Goal: Task Accomplishment & Management: Use online tool/utility

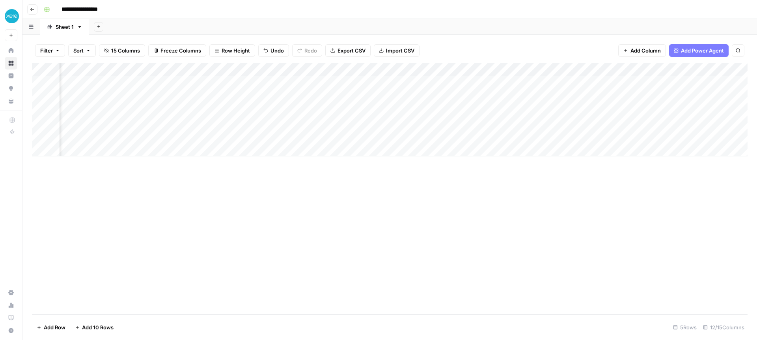
scroll to position [0, 266]
click at [133, 95] on div "Add Column" at bounding box center [390, 109] width 716 height 93
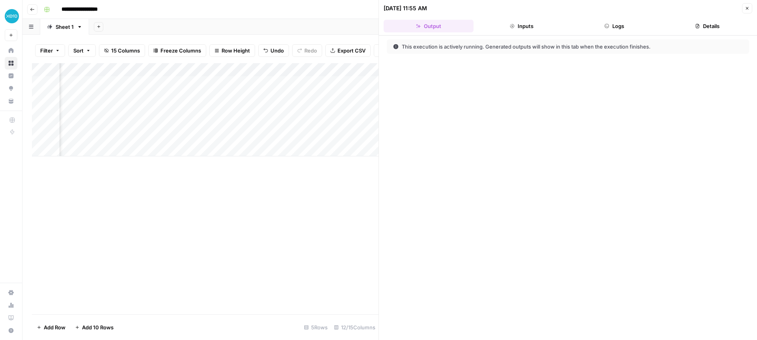
click at [531, 28] on button "Inputs" at bounding box center [522, 26] width 90 height 13
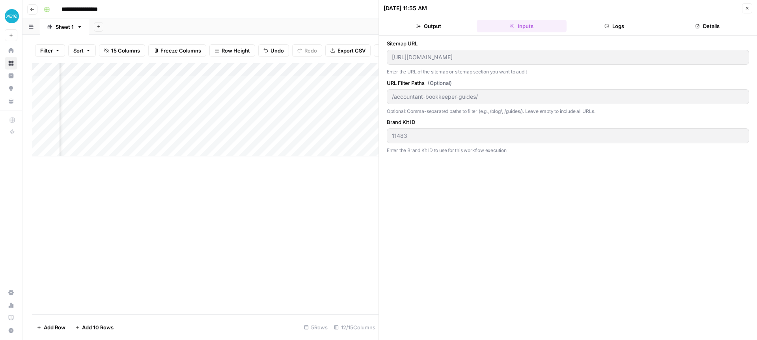
click at [615, 25] on button "Logs" at bounding box center [615, 26] width 90 height 13
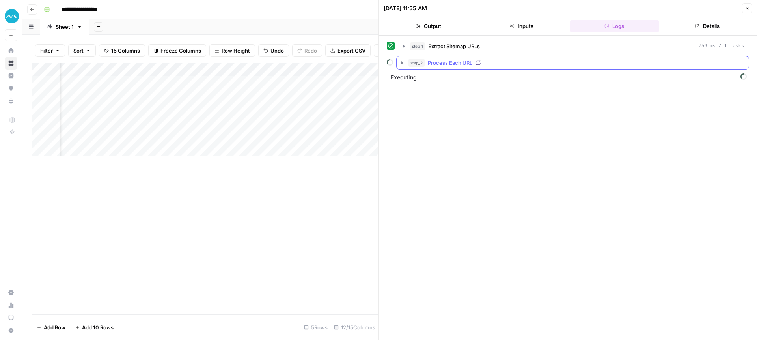
click at [402, 63] on icon "button" at bounding box center [403, 62] width 2 height 3
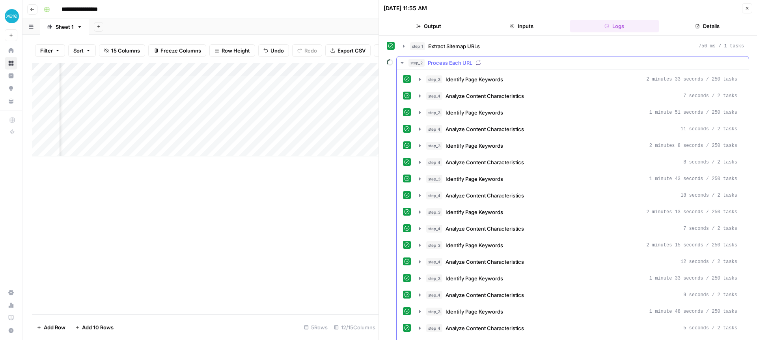
drag, startPoint x: 402, startPoint y: 61, endPoint x: 396, endPoint y: 83, distance: 22.9
click at [402, 61] on icon "button" at bounding box center [402, 63] width 6 height 6
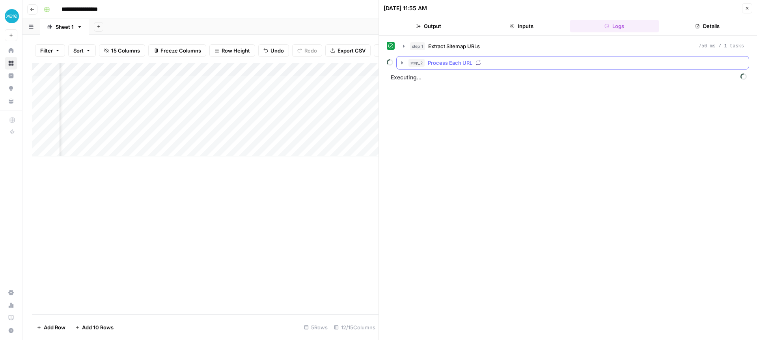
click at [401, 61] on icon "button" at bounding box center [402, 63] width 6 height 6
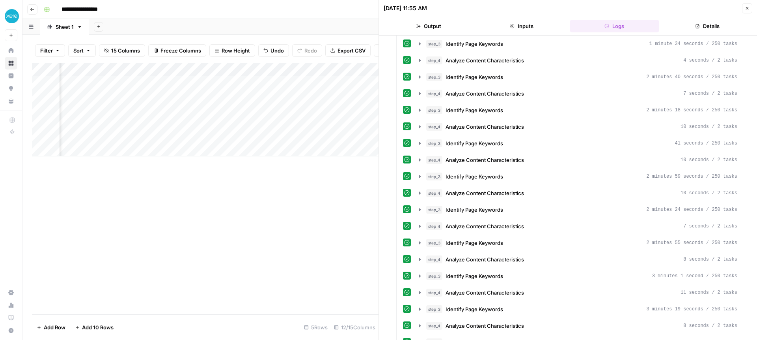
scroll to position [0, 145]
click at [292, 69] on div "Add Column" at bounding box center [205, 109] width 347 height 93
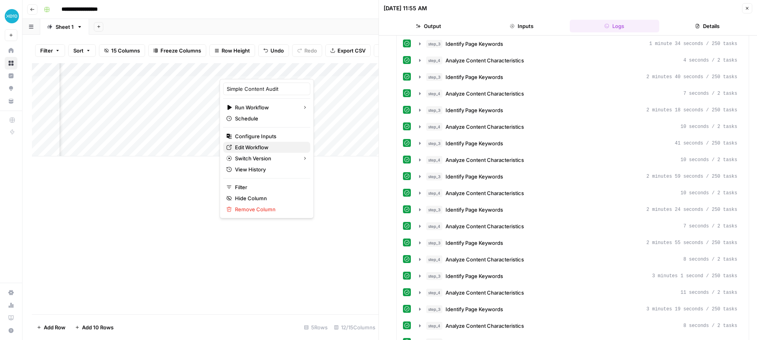
click at [260, 145] on span "Edit Workflow" at bounding box center [269, 147] width 69 height 8
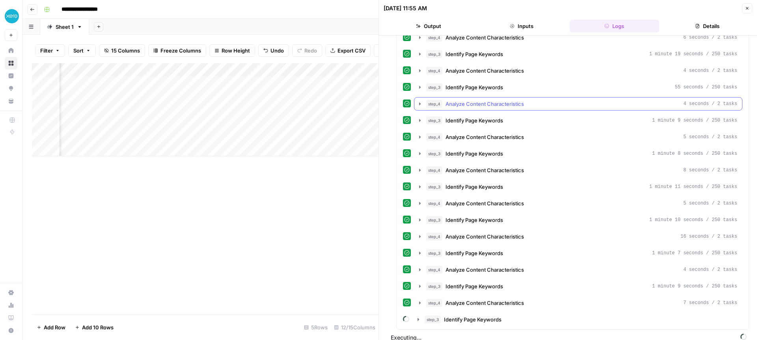
scroll to position [1259, 0]
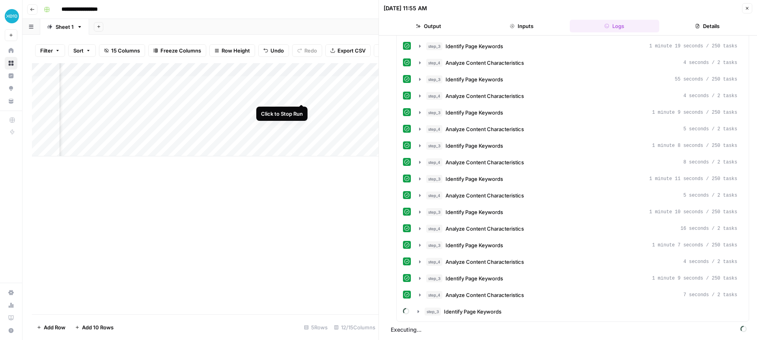
click at [302, 96] on div "Add Column" at bounding box center [205, 109] width 347 height 93
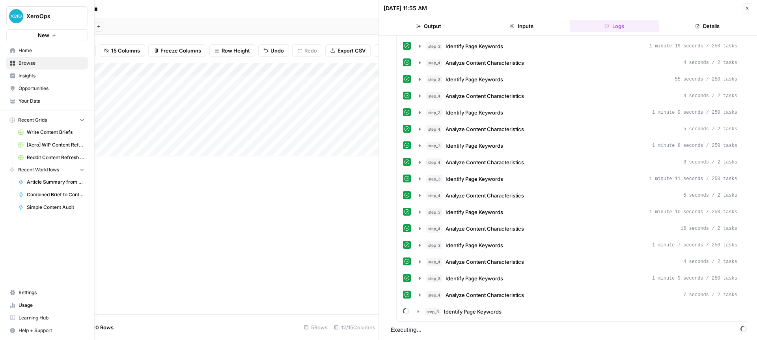
scroll to position [1245, 0]
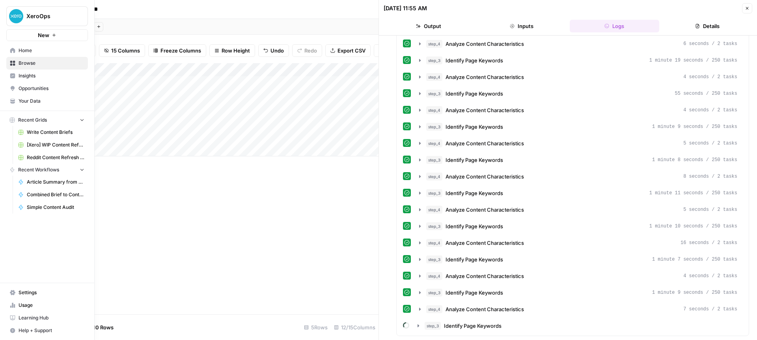
click at [24, 304] on span "Usage" at bounding box center [52, 304] width 66 height 7
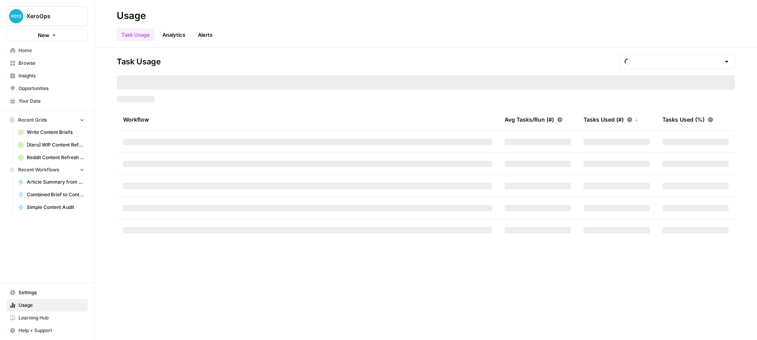
type input "October Tasks"
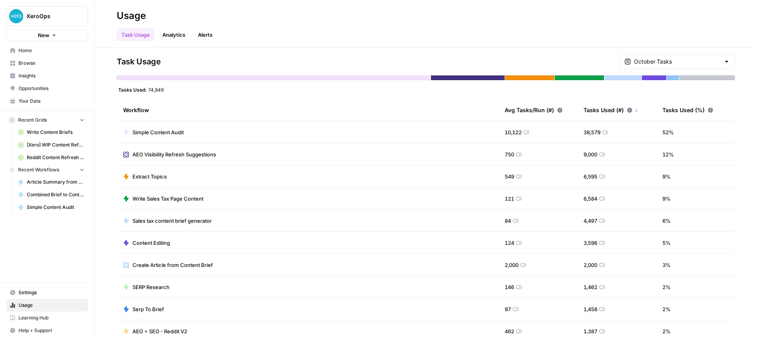
click at [410, 135] on td "Simple Content Audit" at bounding box center [308, 132] width 382 height 22
click at [331, 78] on div at bounding box center [274, 77] width 314 height 5
click at [207, 43] on header "Usage Task Usage Analytics Alerts" at bounding box center [426, 24] width 663 height 48
click at [161, 34] on link "Analytics" at bounding box center [174, 34] width 32 height 13
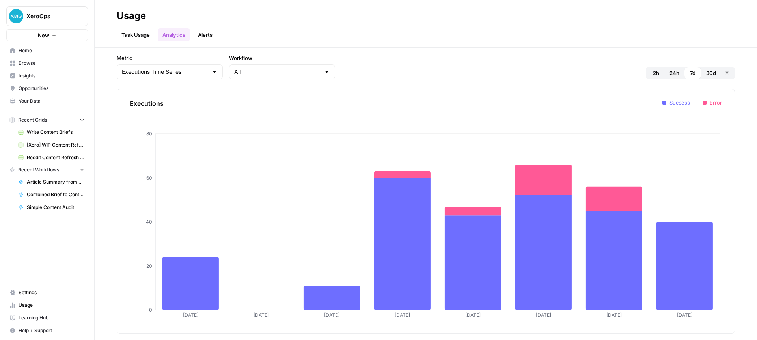
click at [208, 35] on link "Alerts" at bounding box center [205, 34] width 24 height 13
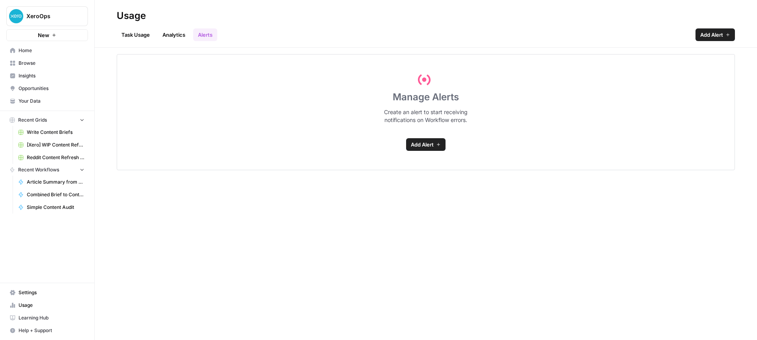
click at [143, 34] on link "Task Usage" at bounding box center [136, 34] width 38 height 13
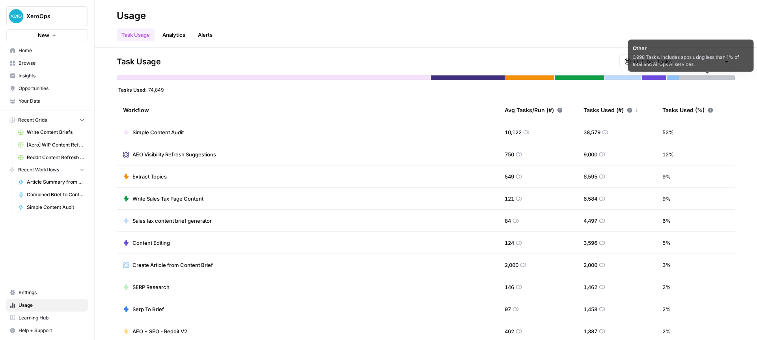
click at [698, 78] on div at bounding box center [707, 77] width 55 height 5
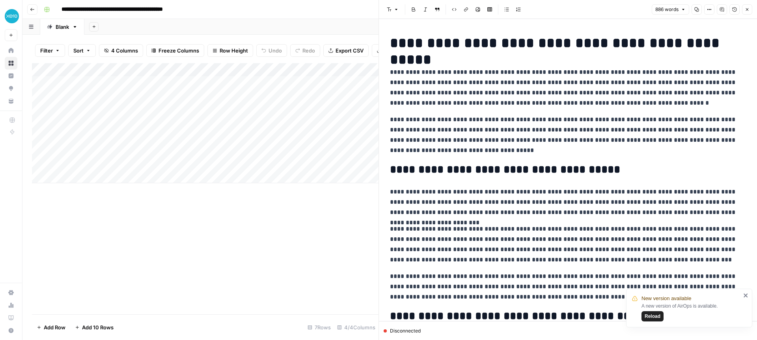
scroll to position [58, 0]
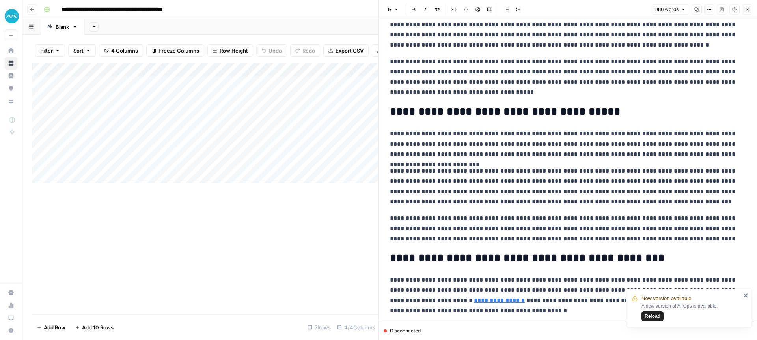
click at [516, 94] on p "**********" at bounding box center [568, 76] width 356 height 41
click at [655, 315] on span "Reload" at bounding box center [653, 315] width 16 height 7
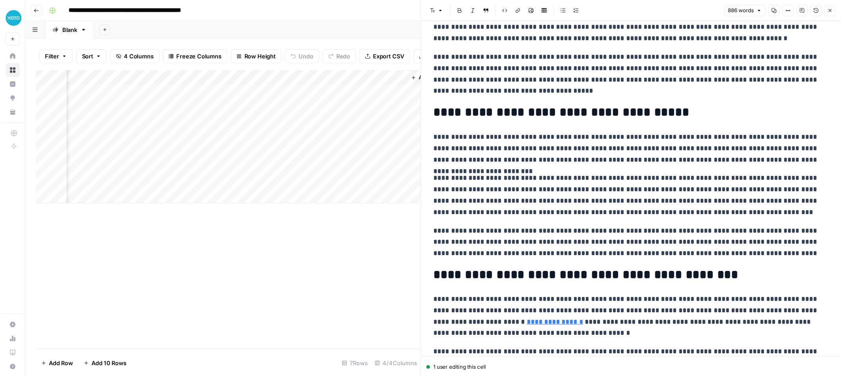
scroll to position [69, 0]
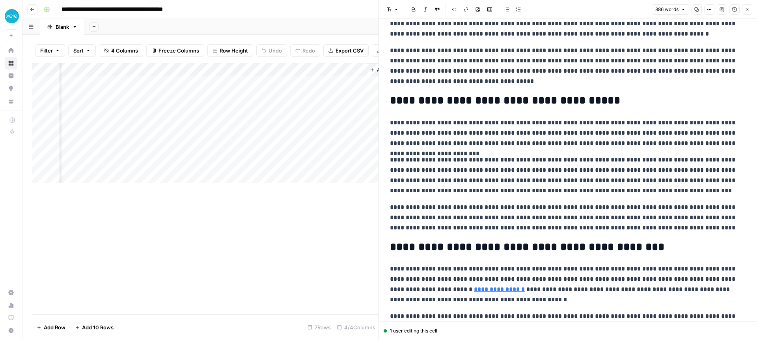
click at [668, 170] on p "**********" at bounding box center [568, 175] width 356 height 41
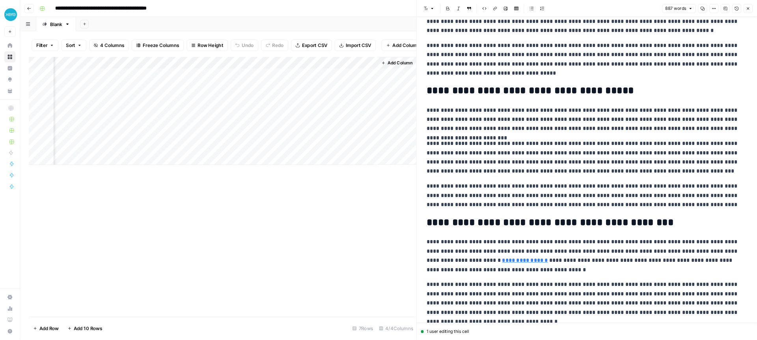
scroll to position [69, 0]
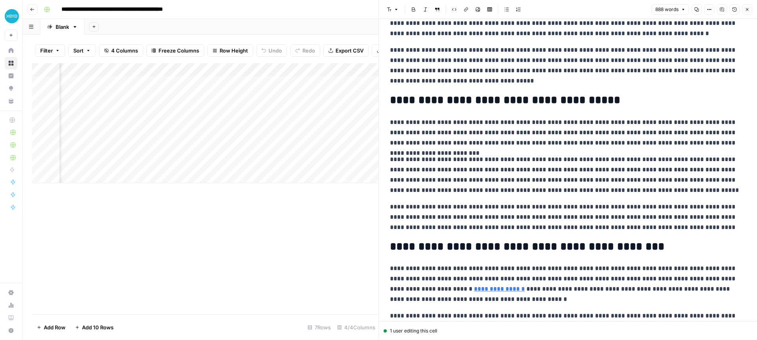
click at [445, 180] on p "**********" at bounding box center [568, 174] width 356 height 41
click at [449, 181] on p "**********" at bounding box center [568, 174] width 356 height 41
click at [496, 217] on p "**********" at bounding box center [568, 217] width 356 height 31
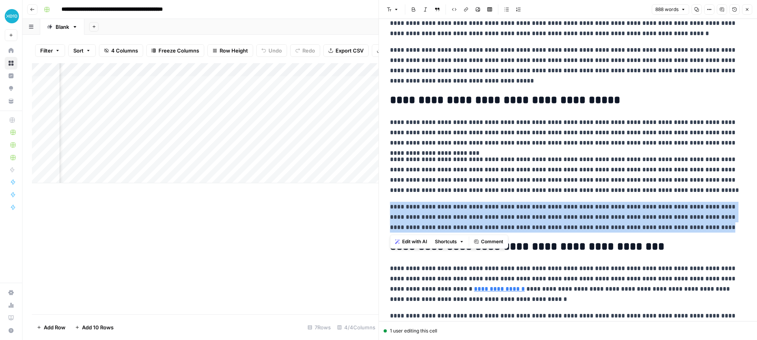
drag, startPoint x: 390, startPoint y: 206, endPoint x: 674, endPoint y: 227, distance: 284.4
click at [674, 227] on p "**********" at bounding box center [568, 217] width 356 height 31
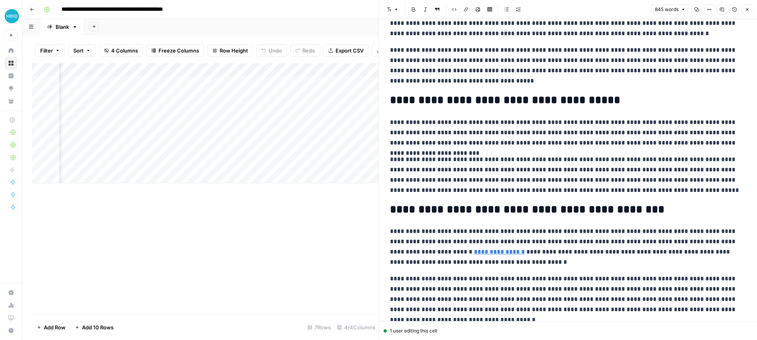
click at [328, 70] on div "Add Column" at bounding box center [205, 123] width 347 height 120
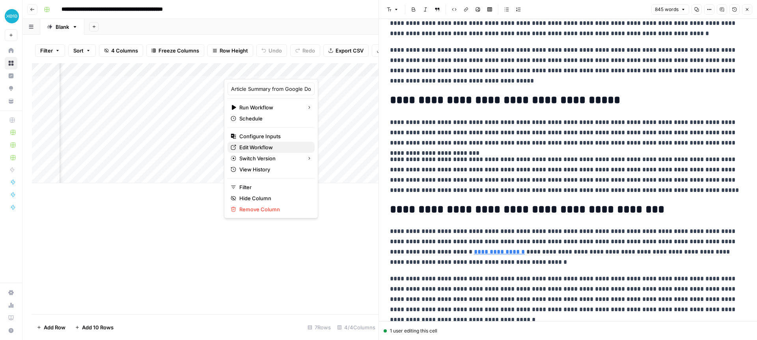
click at [260, 146] on span "Edit Workflow" at bounding box center [273, 147] width 69 height 8
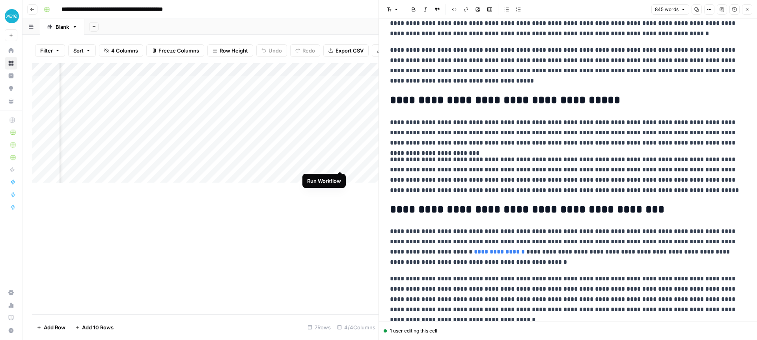
click at [340, 162] on div "Add Column" at bounding box center [205, 123] width 347 height 120
click at [750, 9] on button "Close" at bounding box center [747, 9] width 10 height 10
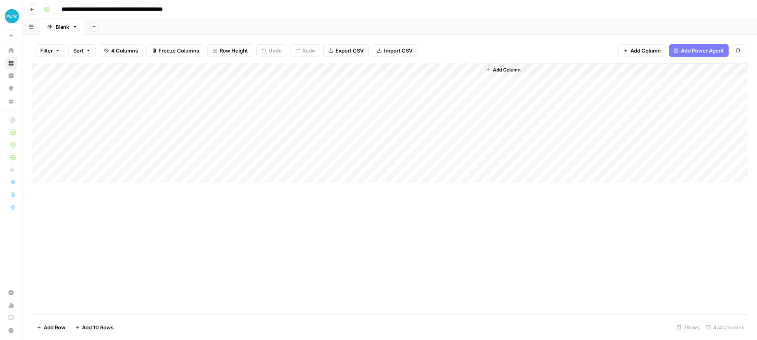
click at [459, 162] on div "Add Column" at bounding box center [390, 123] width 716 height 120
click at [403, 163] on div "Add Column" at bounding box center [390, 123] width 716 height 120
click at [404, 161] on div "Add Column" at bounding box center [390, 123] width 716 height 120
click at [367, 162] on div "Add Column" at bounding box center [390, 123] width 716 height 120
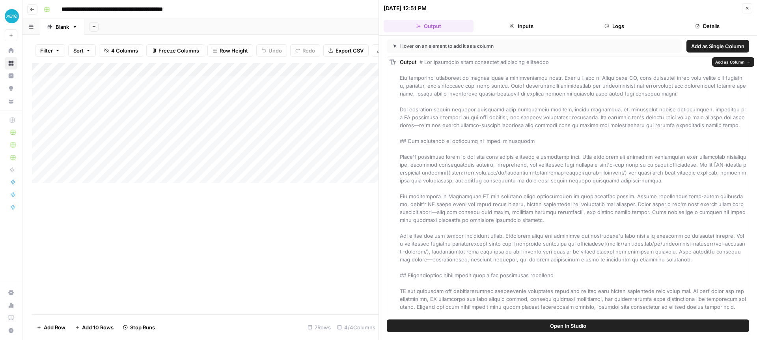
click at [498, 125] on span at bounding box center [574, 322] width 348 height 527
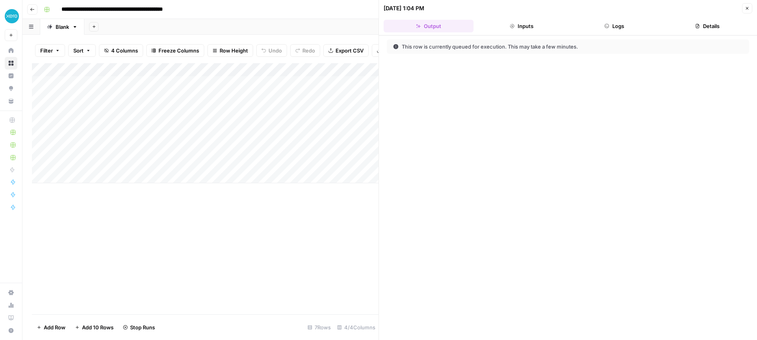
click at [748, 7] on icon "button" at bounding box center [747, 8] width 5 height 5
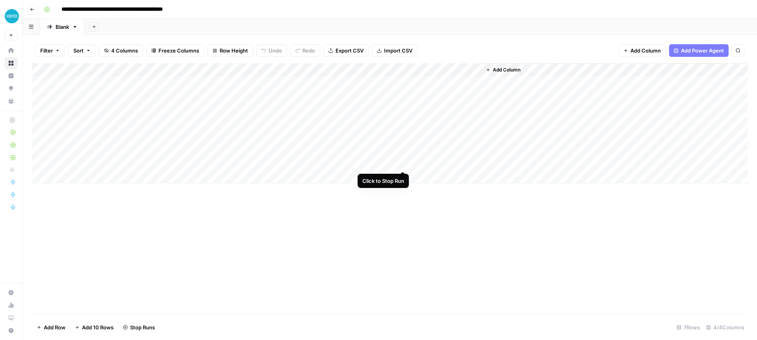
click at [403, 162] on div "Add Column" at bounding box center [390, 123] width 716 height 120
click at [392, 163] on div "Add Column" at bounding box center [390, 123] width 716 height 120
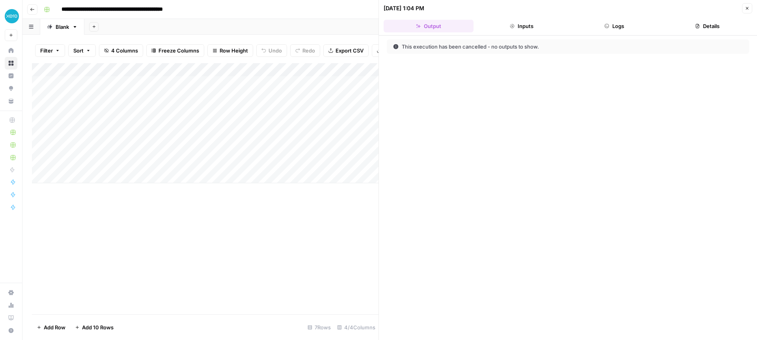
drag, startPoint x: 748, startPoint y: 9, endPoint x: 666, endPoint y: 43, distance: 88.9
click at [748, 9] on icon "button" at bounding box center [747, 8] width 5 height 5
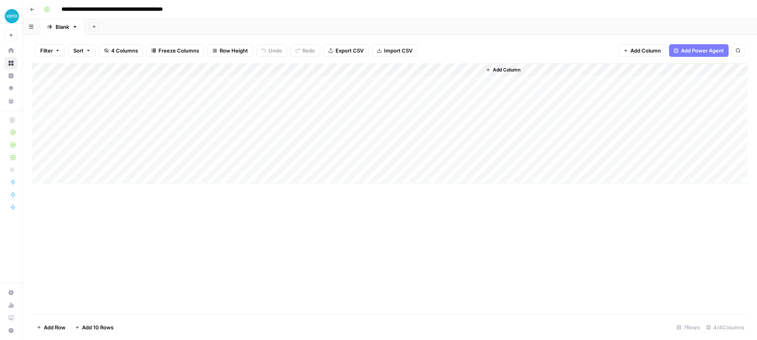
click at [456, 166] on div "Add Column" at bounding box center [390, 123] width 716 height 120
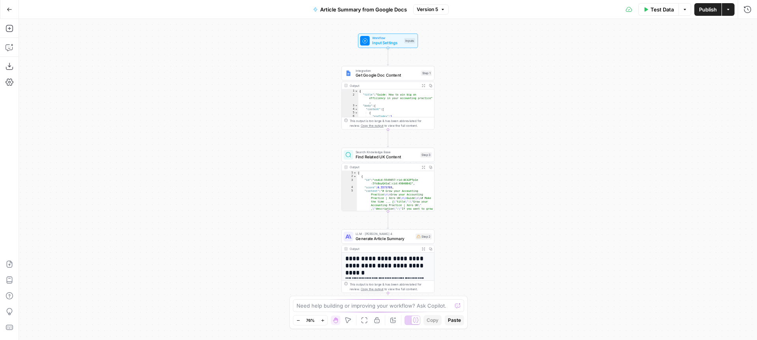
click at [381, 258] on h1 "**********" at bounding box center [388, 262] width 85 height 14
click at [377, 237] on span "Generate Article Summary" at bounding box center [385, 238] width 58 height 6
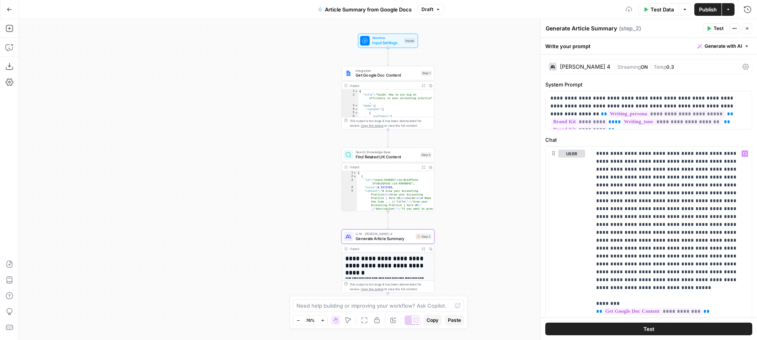
click at [711, 9] on span "Publish" at bounding box center [708, 10] width 18 height 8
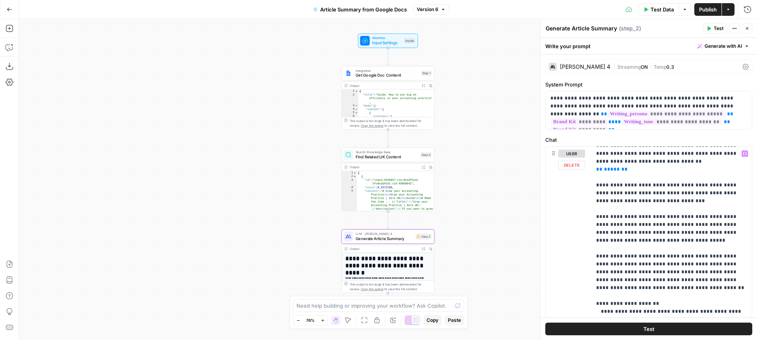
scroll to position [1014, 0]
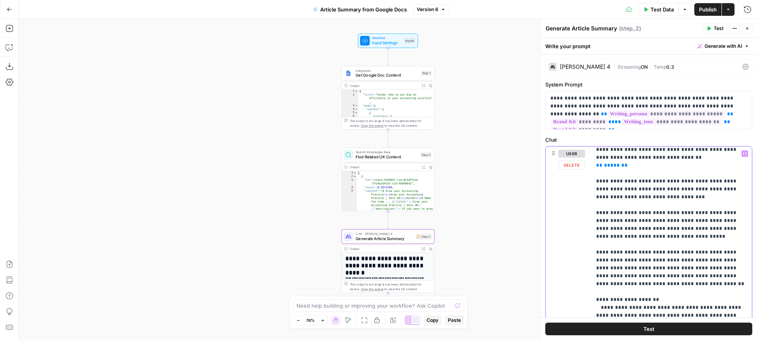
click at [737, 268] on p "**********" at bounding box center [671, 138] width 151 height 2004
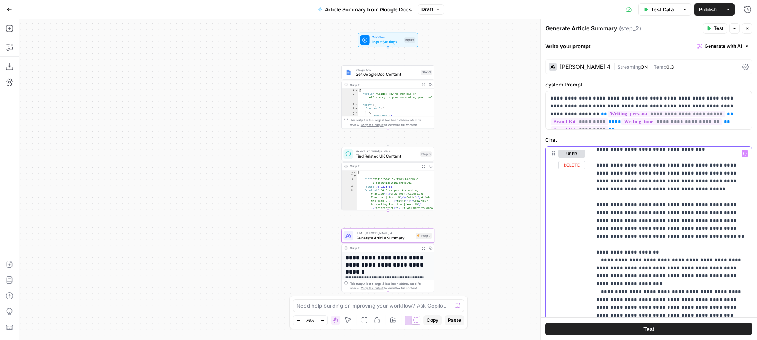
scroll to position [1062, 0]
drag, startPoint x: 693, startPoint y: 226, endPoint x: 692, endPoint y: 239, distance: 12.6
click at [693, 226] on p "**********" at bounding box center [671, 94] width 151 height 2012
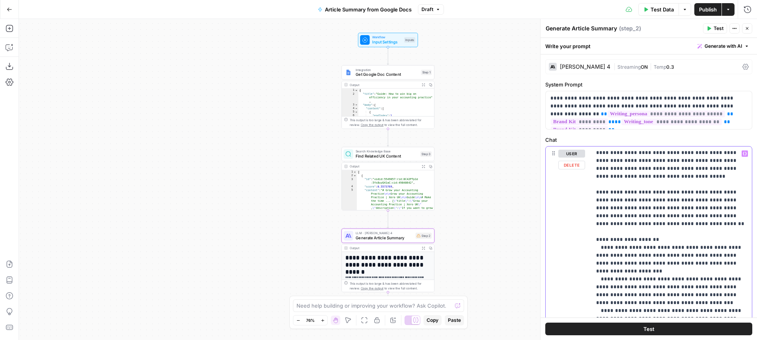
scroll to position [1075, 0]
click at [695, 231] on p "**********" at bounding box center [671, 81] width 151 height 2012
drag, startPoint x: 626, startPoint y: 239, endPoint x: 615, endPoint y: 244, distance: 11.8
click at [615, 244] on p "**********" at bounding box center [671, 81] width 151 height 2012
drag, startPoint x: 684, startPoint y: 254, endPoint x: 662, endPoint y: 245, distance: 24.5
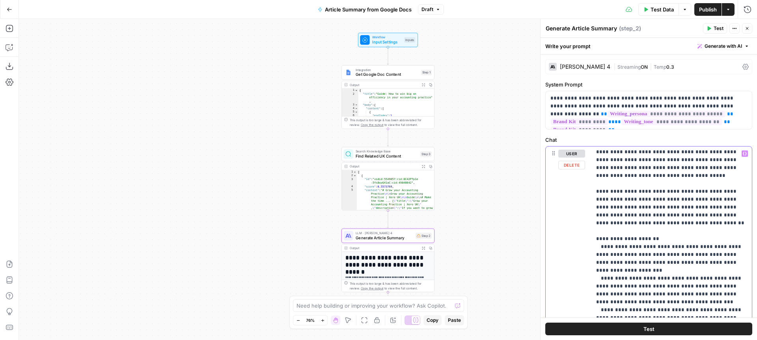
click at [662, 245] on p "**********" at bounding box center [671, 77] width 151 height 2004
click at [613, 246] on p "**********" at bounding box center [671, 73] width 151 height 1996
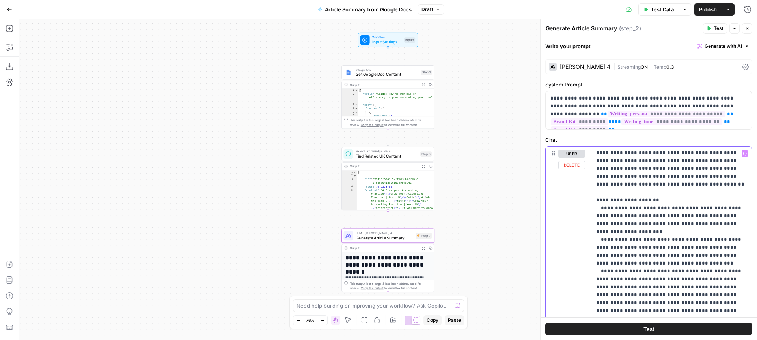
scroll to position [1114, 0]
drag, startPoint x: 628, startPoint y: 231, endPoint x: 617, endPoint y: 253, distance: 24.7
click at [617, 253] on p "**********" at bounding box center [671, 34] width 151 height 1996
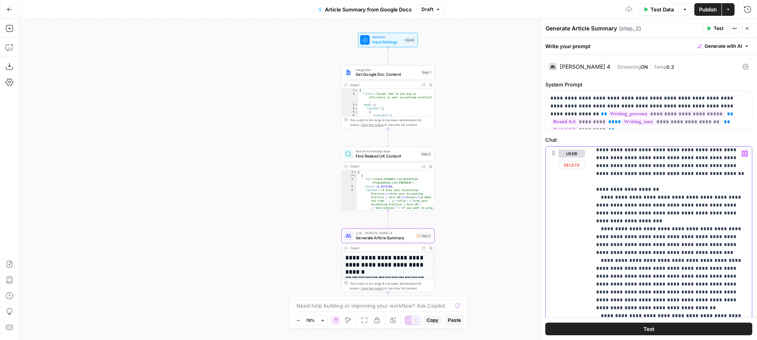
scroll to position [1127, 0]
drag, startPoint x: 728, startPoint y: 257, endPoint x: 598, endPoint y: 228, distance: 132.7
click at [598, 228] on p "**********" at bounding box center [671, 9] width 151 height 1972
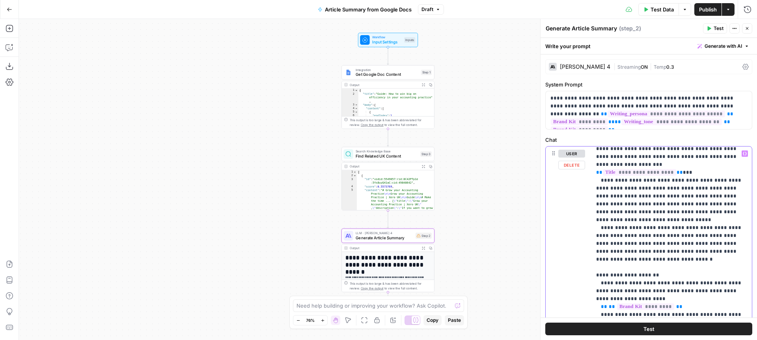
scroll to position [1598, 0]
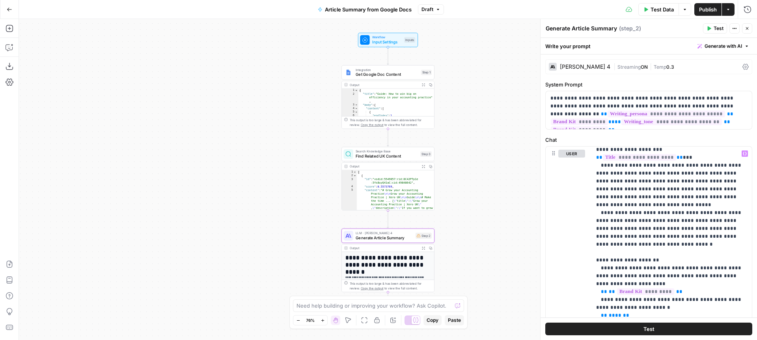
click at [712, 13] on button "Publish" at bounding box center [708, 9] width 27 height 13
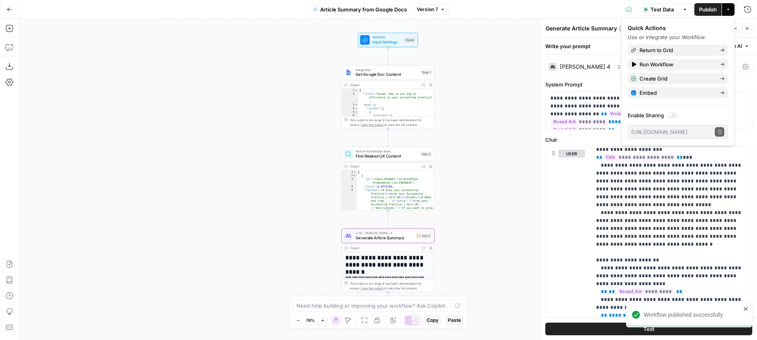
click at [409, 40] on div "Inputs" at bounding box center [409, 40] width 11 height 6
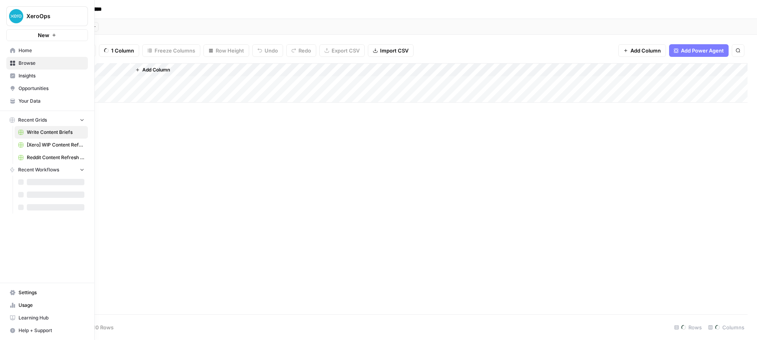
click at [24, 100] on span "Your Data" at bounding box center [52, 100] width 66 height 7
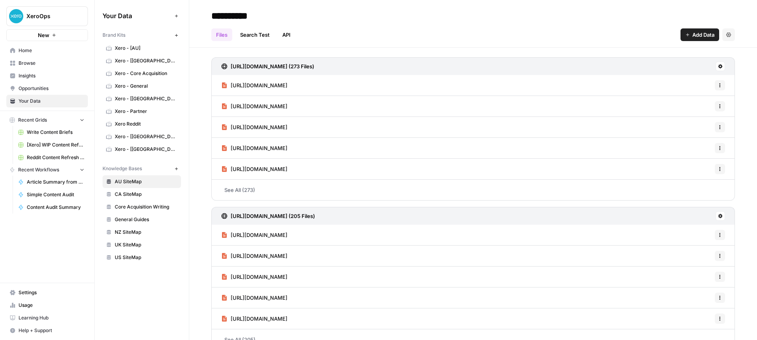
click at [124, 243] on span "UK SiteMap" at bounding box center [146, 244] width 63 height 7
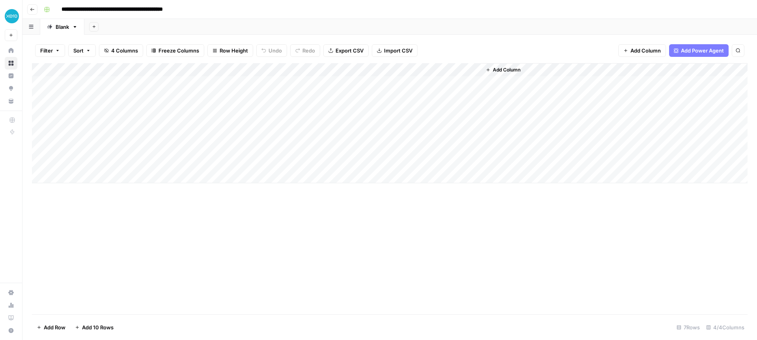
drag, startPoint x: 449, startPoint y: 164, endPoint x: 427, endPoint y: 163, distance: 21.3
click at [427, 163] on div "Add Column" at bounding box center [390, 123] width 716 height 120
drag, startPoint x: 445, startPoint y: 163, endPoint x: 392, endPoint y: 162, distance: 52.5
click at [445, 163] on div "Add Column" at bounding box center [390, 123] width 716 height 120
click at [389, 162] on div "Add Column" at bounding box center [390, 123] width 716 height 120
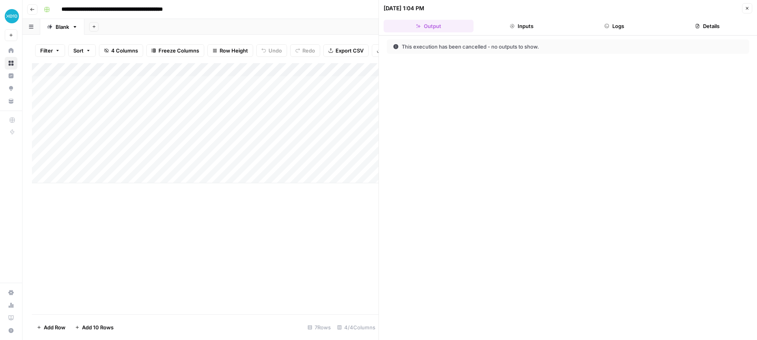
click at [750, 8] on button "Close" at bounding box center [747, 8] width 10 height 10
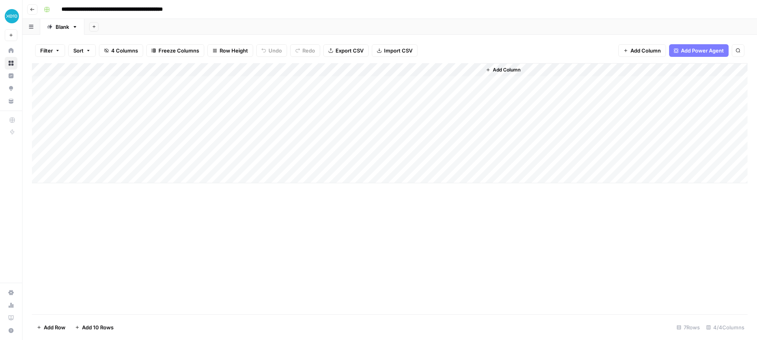
click at [404, 163] on div "Add Column" at bounding box center [390, 123] width 716 height 120
click at [453, 168] on div "Add Column" at bounding box center [390, 123] width 716 height 120
click at [463, 163] on div "Add Column" at bounding box center [390, 123] width 716 height 120
click at [422, 164] on div at bounding box center [445, 164] width 65 height 12
click at [398, 164] on div "Add Column" at bounding box center [390, 123] width 716 height 120
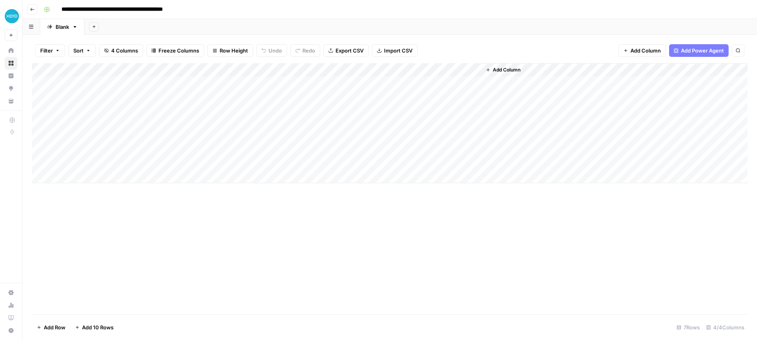
click at [403, 164] on div "Add Column" at bounding box center [390, 123] width 716 height 120
click at [387, 164] on div "Add Column" at bounding box center [390, 123] width 716 height 120
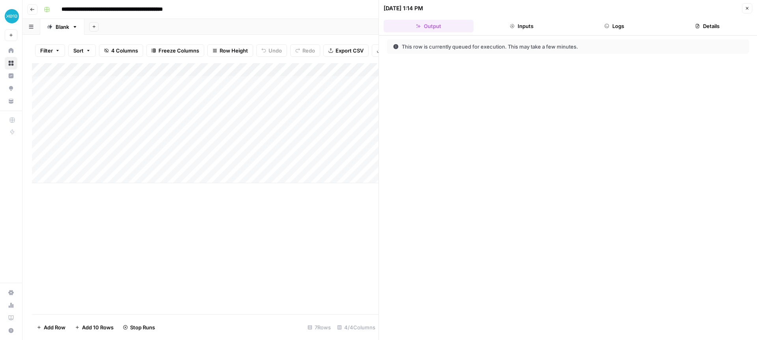
click at [632, 30] on button "Logs" at bounding box center [615, 26] width 90 height 13
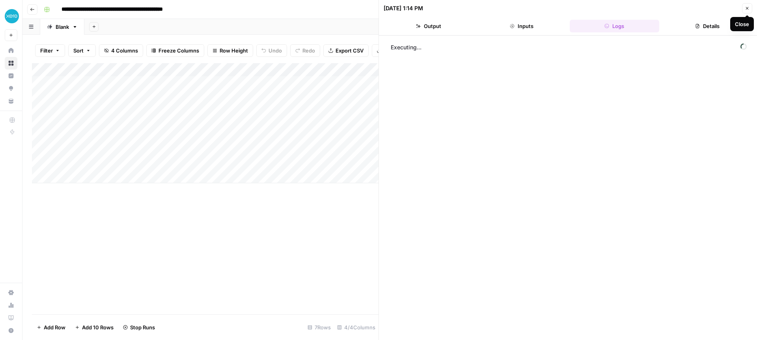
click at [749, 7] on icon "button" at bounding box center [747, 8] width 5 height 5
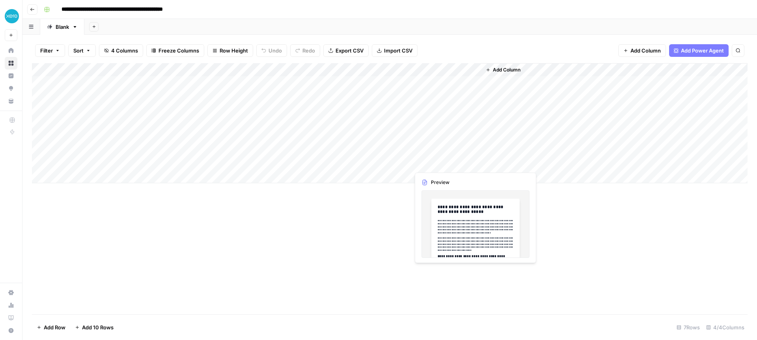
click at [473, 162] on div "Add Column" at bounding box center [390, 123] width 716 height 120
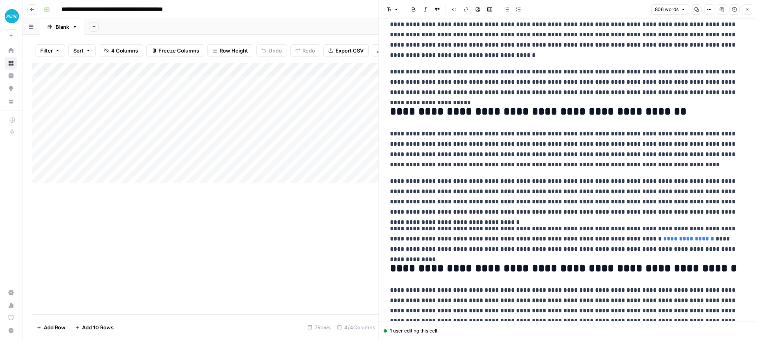
scroll to position [48, 0]
click at [565, 72] on p "**********" at bounding box center [568, 81] width 356 height 31
click at [564, 72] on p "**********" at bounding box center [568, 81] width 356 height 31
click at [568, 71] on p "**********" at bounding box center [568, 81] width 356 height 31
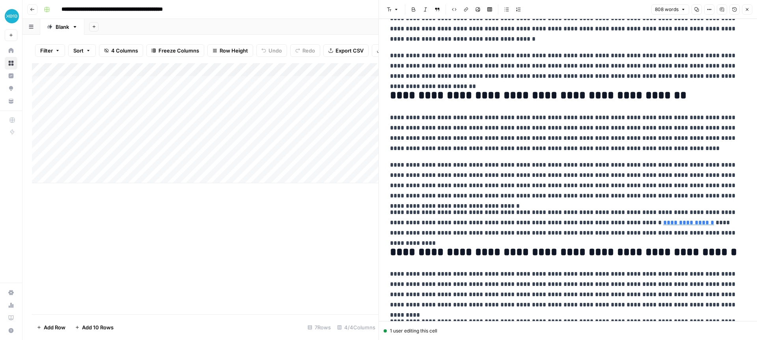
scroll to position [68, 0]
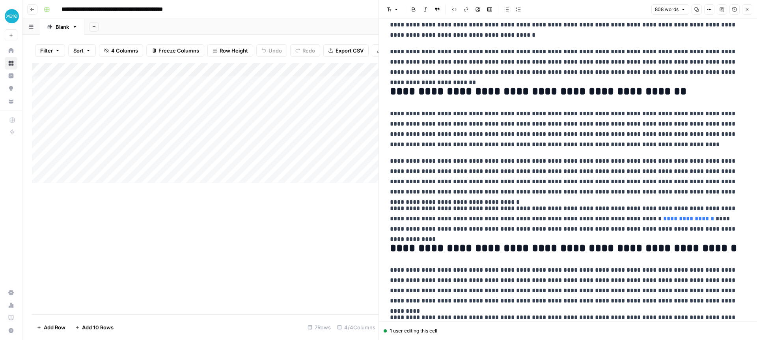
click at [580, 71] on p "**********" at bounding box center [568, 62] width 356 height 31
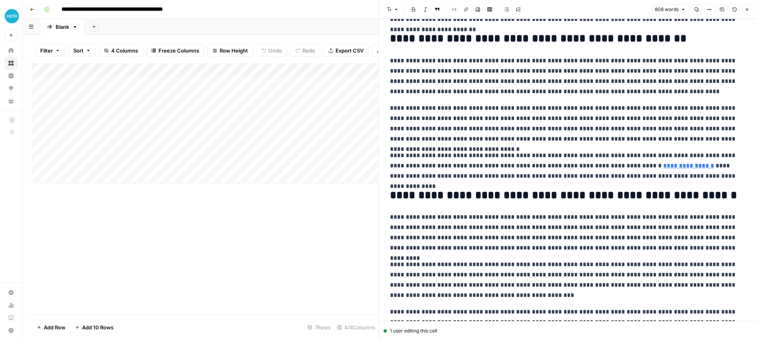
scroll to position [122, 0]
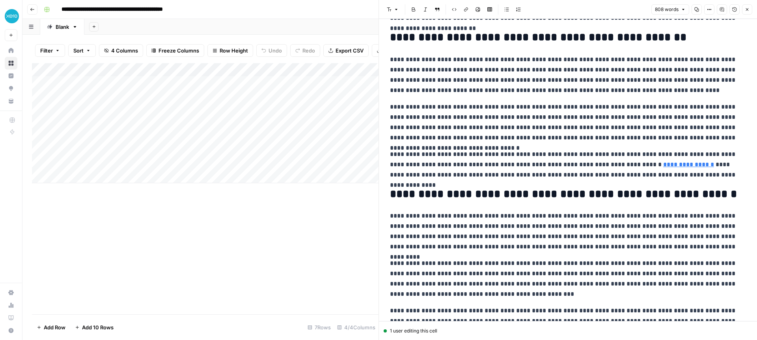
click at [622, 117] on p "**********" at bounding box center [568, 122] width 356 height 41
click at [449, 128] on p "**********" at bounding box center [568, 122] width 356 height 41
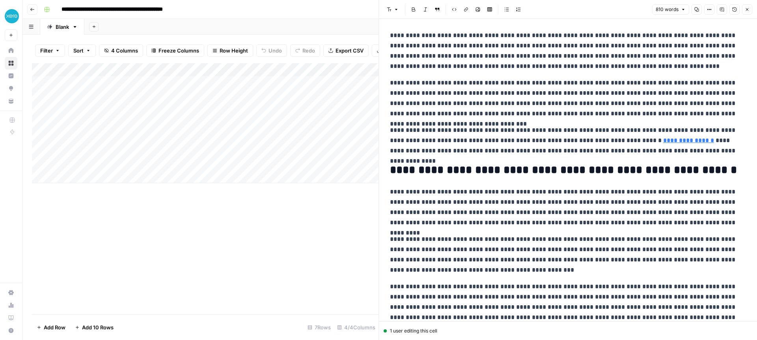
scroll to position [147, 0]
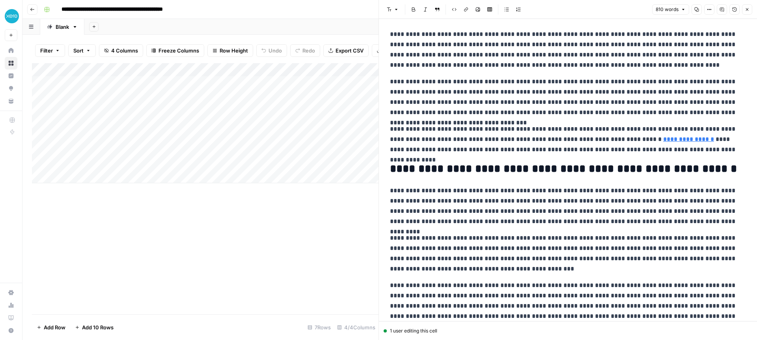
click at [659, 128] on p "**********" at bounding box center [568, 139] width 356 height 31
click at [643, 140] on link "**********" at bounding box center [668, 139] width 51 height 6
drag, startPoint x: 631, startPoint y: 126, endPoint x: 662, endPoint y: 127, distance: 31.2
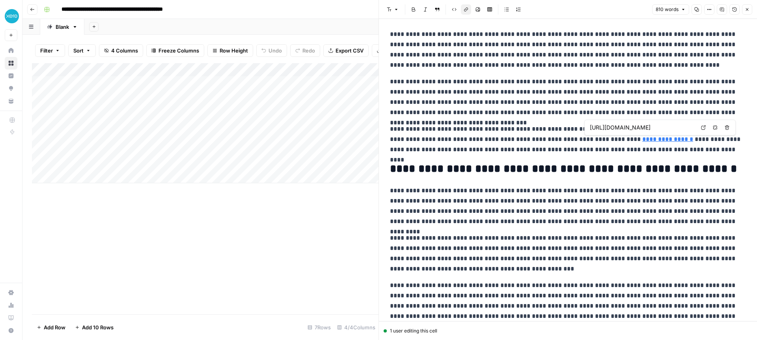
click at [662, 127] on input "https://www.xero.com/uk/accountant-bookkeeper-guides/ai-in-accounting/" at bounding box center [642, 127] width 105 height 8
click at [681, 146] on p "**********" at bounding box center [568, 139] width 356 height 31
click at [643, 141] on link "**********" at bounding box center [668, 139] width 51 height 6
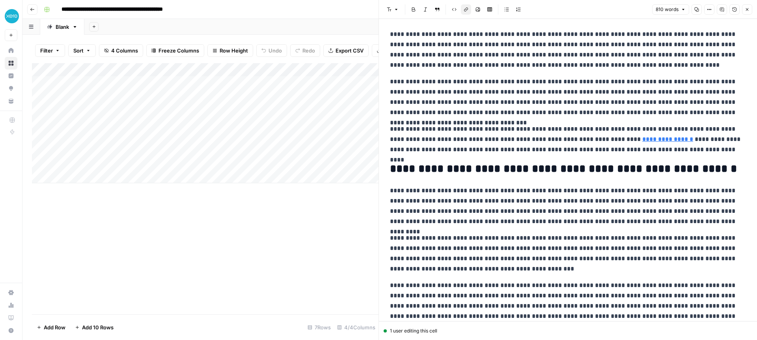
click at [643, 139] on link "**********" at bounding box center [668, 139] width 51 height 6
click at [705, 128] on icon at bounding box center [703, 127] width 5 height 5
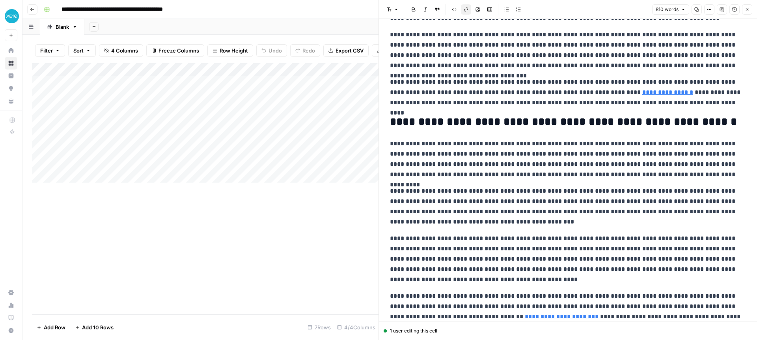
scroll to position [202, 0]
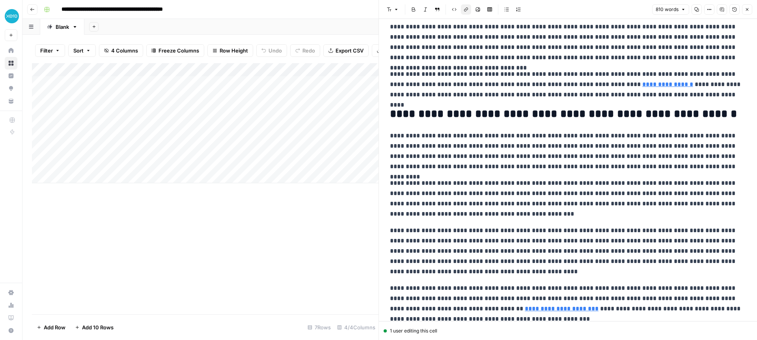
click at [482, 135] on p "**********" at bounding box center [568, 151] width 356 height 41
drag, startPoint x: 618, startPoint y: 136, endPoint x: 597, endPoint y: 133, distance: 21.1
click at [597, 133] on p "**********" at bounding box center [568, 151] width 356 height 41
drag, startPoint x: 421, startPoint y: 145, endPoint x: 710, endPoint y: 143, distance: 289.9
click at [710, 143] on p "**********" at bounding box center [568, 151] width 356 height 41
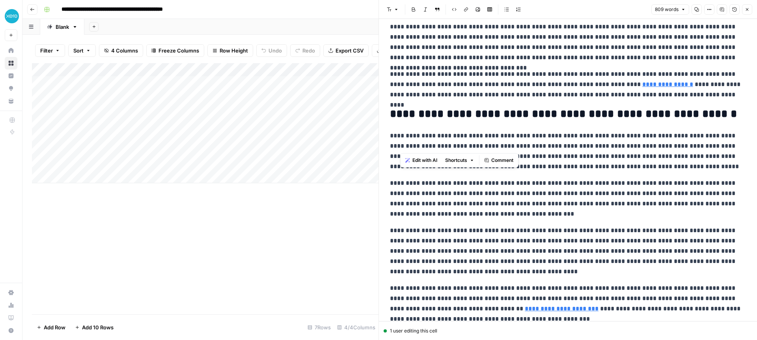
click at [710, 143] on p "**********" at bounding box center [568, 151] width 356 height 41
drag, startPoint x: 406, startPoint y: 157, endPoint x: 531, endPoint y: 158, distance: 125.4
click at [532, 158] on p "**********" at bounding box center [568, 151] width 356 height 41
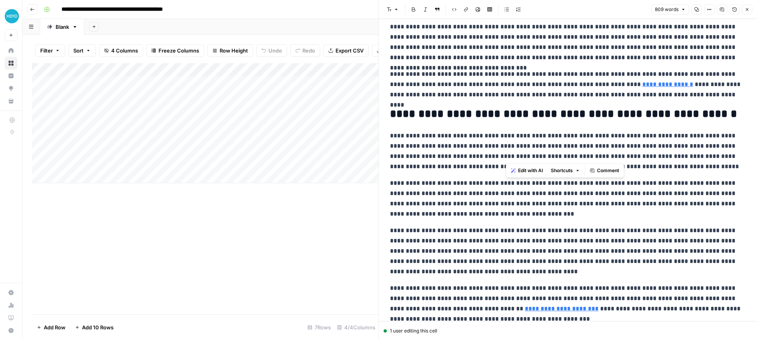
drag, startPoint x: 531, startPoint y: 159, endPoint x: 704, endPoint y: 154, distance: 172.5
click at [704, 154] on p "**********" at bounding box center [568, 151] width 356 height 41
drag, startPoint x: 704, startPoint y: 154, endPoint x: 666, endPoint y: 155, distance: 37.5
click at [703, 154] on p "**********" at bounding box center [568, 151] width 356 height 41
drag, startPoint x: 412, startPoint y: 169, endPoint x: 596, endPoint y: 166, distance: 184.3
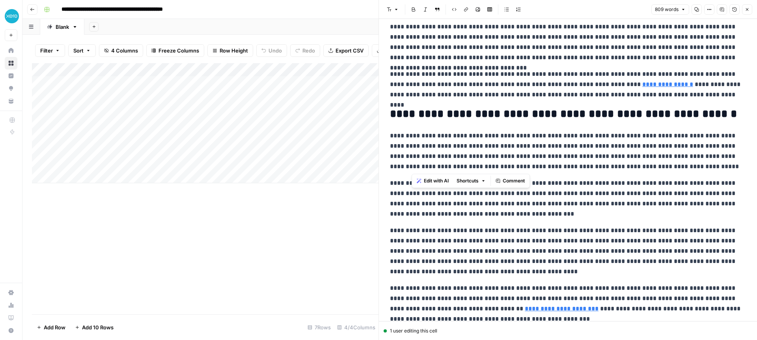
click at [596, 166] on p "**********" at bounding box center [568, 151] width 356 height 41
click at [597, 166] on p "**********" at bounding box center [568, 151] width 356 height 41
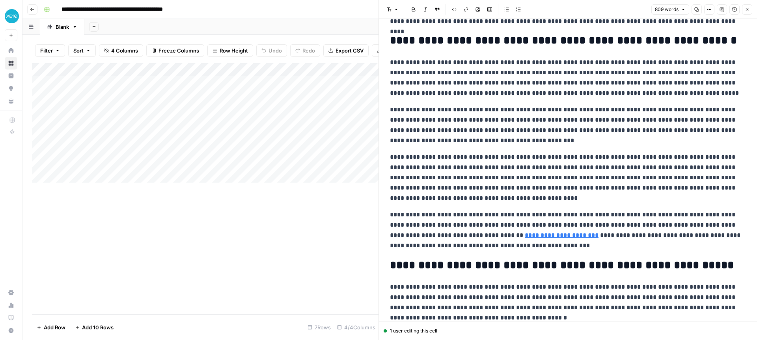
scroll to position [280, 0]
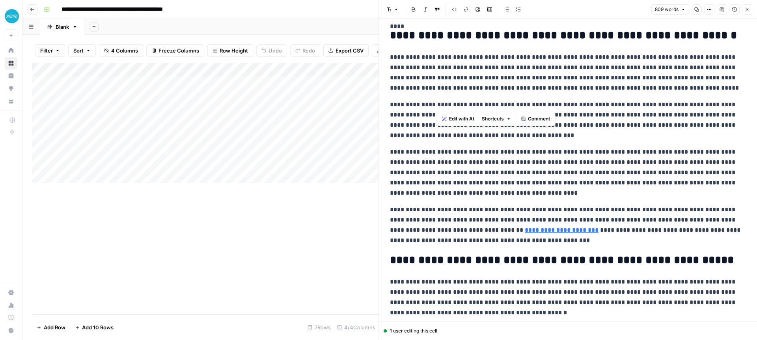
drag, startPoint x: 549, startPoint y: 107, endPoint x: 639, endPoint y: 110, distance: 90.4
click at [639, 110] on p "**********" at bounding box center [568, 119] width 356 height 41
click at [634, 103] on p "**********" at bounding box center [568, 119] width 356 height 41
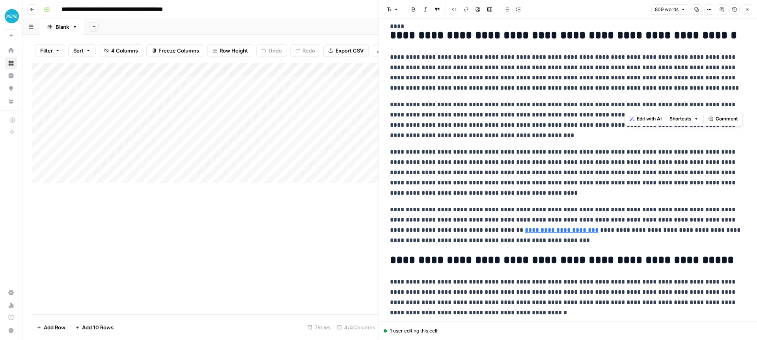
click at [642, 104] on p "**********" at bounding box center [568, 119] width 356 height 41
click at [463, 125] on p "**********" at bounding box center [568, 119] width 356 height 41
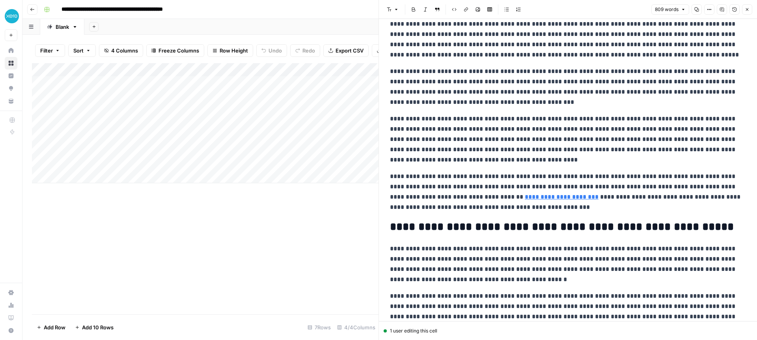
scroll to position [313, 0]
click at [454, 119] on p "**********" at bounding box center [568, 138] width 356 height 51
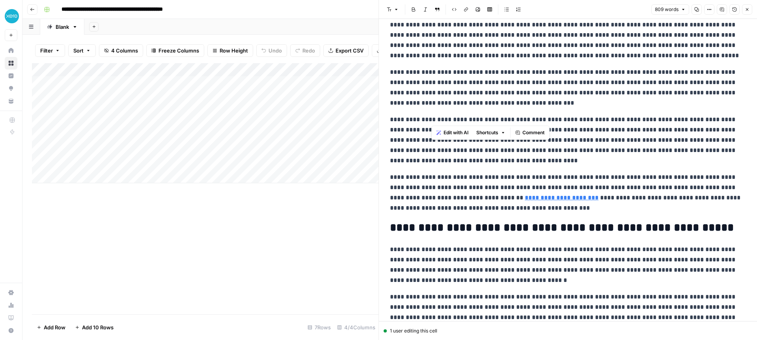
click at [420, 121] on p "**********" at bounding box center [568, 139] width 356 height 51
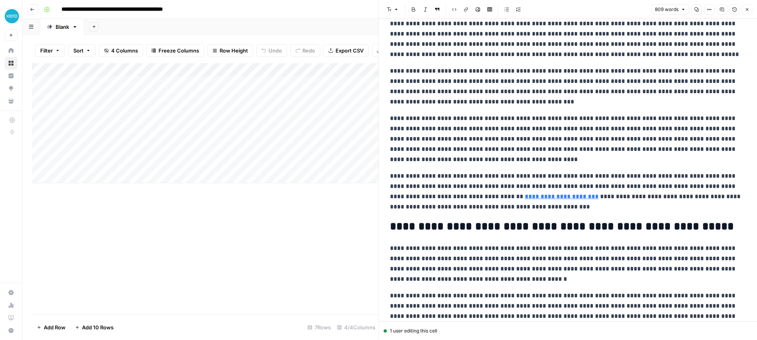
click at [451, 119] on p "**********" at bounding box center [568, 138] width 356 height 51
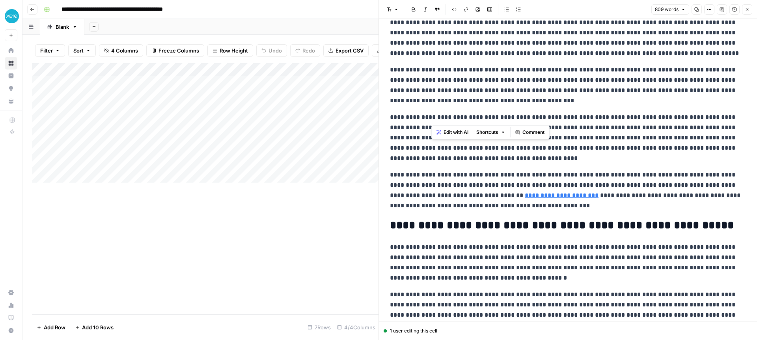
click at [451, 119] on p "**********" at bounding box center [568, 137] width 356 height 51
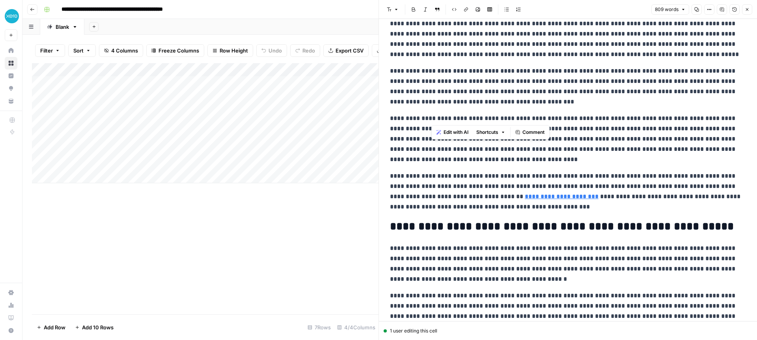
scroll to position [314, 0]
click at [451, 130] on span "Edit with AI" at bounding box center [456, 132] width 25 height 7
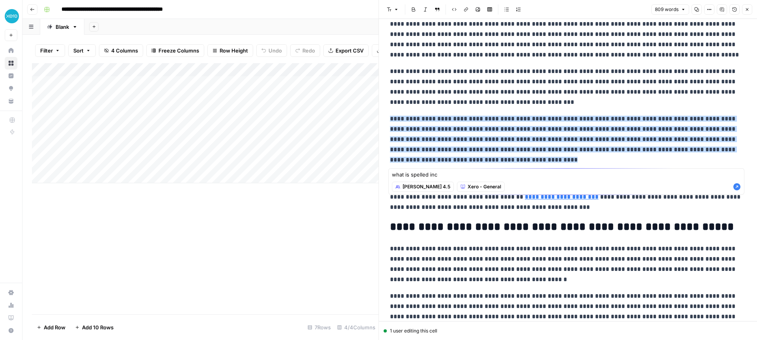
type textarea "what is spelled inco"
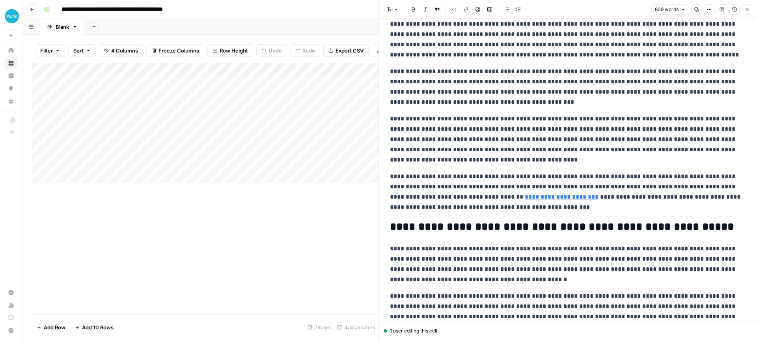
click at [454, 118] on p "**********" at bounding box center [568, 139] width 356 height 51
copy p "**********"
click at [429, 119] on p "**********" at bounding box center [568, 139] width 356 height 51
click at [416, 129] on p "**********" at bounding box center [568, 139] width 356 height 51
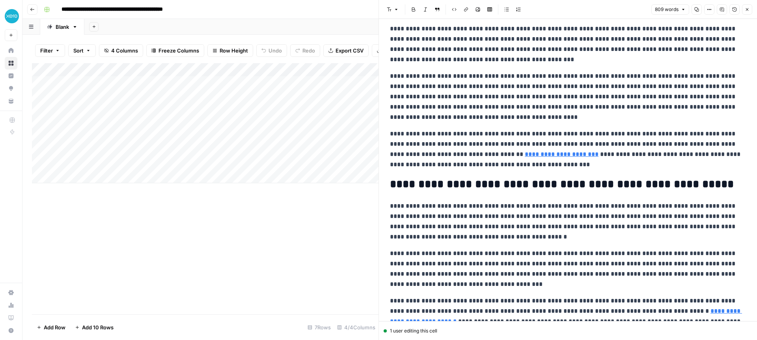
scroll to position [357, 0]
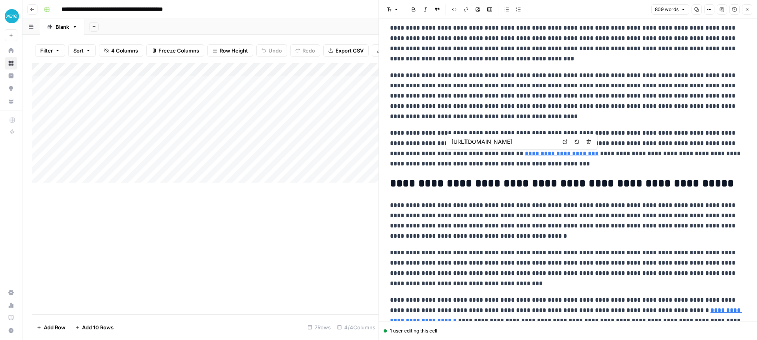
click at [508, 142] on input "https://www.xero.com/uk/accounting-software/analytics/" at bounding box center [504, 142] width 105 height 8
click at [525, 154] on link "**********" at bounding box center [562, 153] width 74 height 6
drag, startPoint x: 520, startPoint y: 155, endPoint x: 452, endPoint y: 150, distance: 68.4
click at [452, 150] on p "**********" at bounding box center [568, 148] width 356 height 41
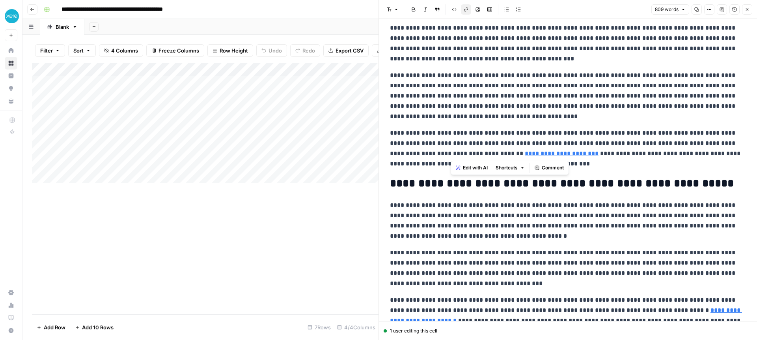
click at [555, 154] on p "**********" at bounding box center [568, 148] width 356 height 41
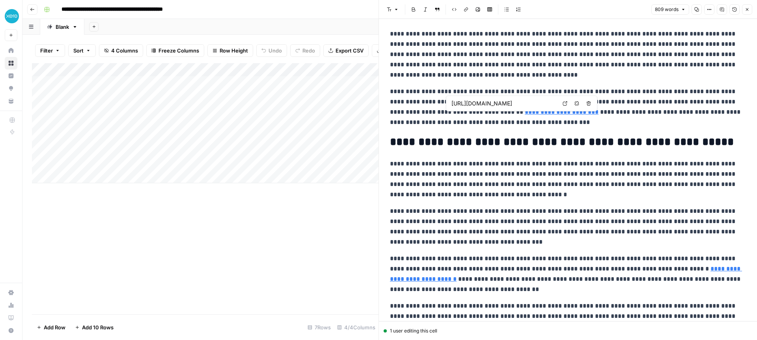
click at [503, 117] on p "**********" at bounding box center [568, 106] width 356 height 41
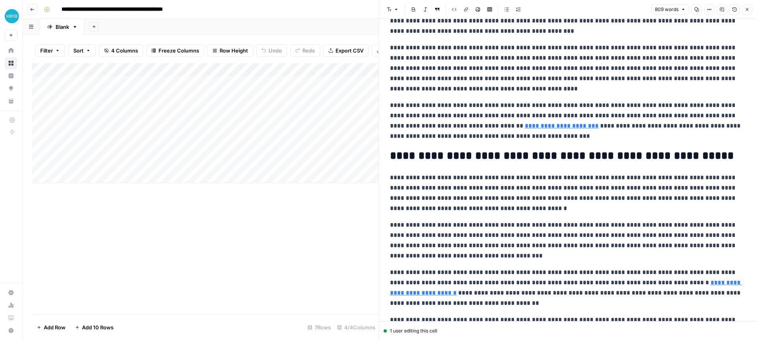
click at [525, 124] on link "**********" at bounding box center [562, 126] width 74 height 6
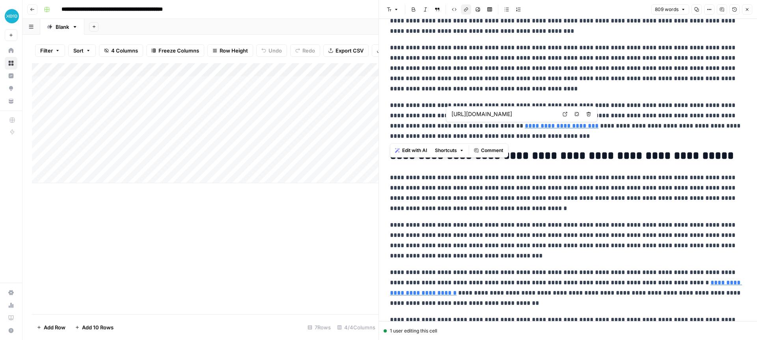
click at [525, 124] on link "**********" at bounding box center [562, 126] width 74 height 6
click at [525, 126] on link "**********" at bounding box center [562, 126] width 74 height 6
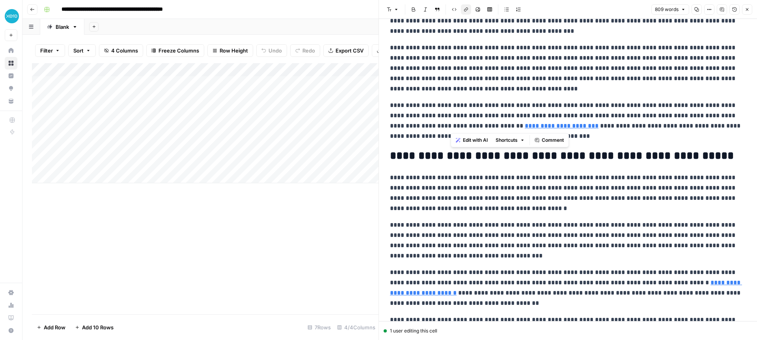
drag, startPoint x: 452, startPoint y: 125, endPoint x: 520, endPoint y: 125, distance: 67.5
click at [520, 125] on p "**********" at bounding box center [568, 120] width 356 height 41
click at [451, 125] on p "**********" at bounding box center [568, 120] width 356 height 41
drag, startPoint x: 517, startPoint y: 127, endPoint x: 454, endPoint y: 125, distance: 63.5
click at [451, 125] on p "**********" at bounding box center [568, 120] width 356 height 41
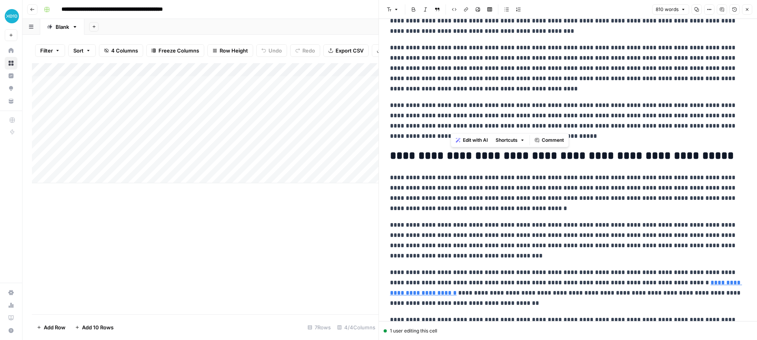
click at [464, 10] on icon "button" at bounding box center [466, 9] width 4 height 4
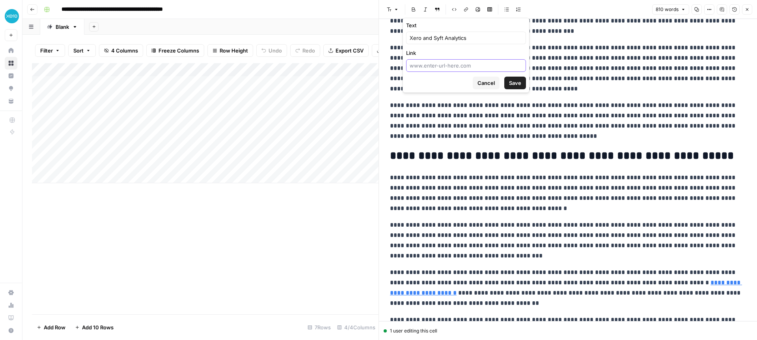
click at [453, 67] on input "Link" at bounding box center [466, 66] width 113 height 8
paste input "https://www.xero.com/uk/syft-from-xero/"
type input "https://www.xero.com/uk/syft-from-xero/"
click at [517, 78] on button "Save" at bounding box center [516, 83] width 22 height 13
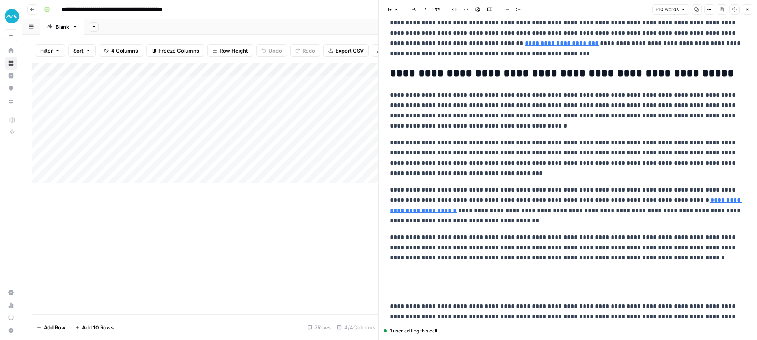
scroll to position [468, 0]
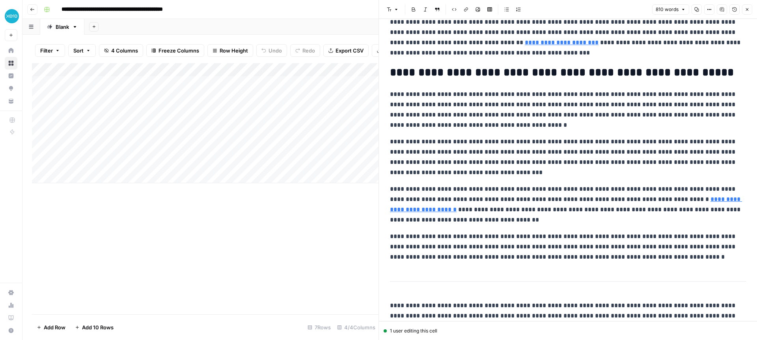
click at [452, 115] on p "**********" at bounding box center [568, 109] width 356 height 41
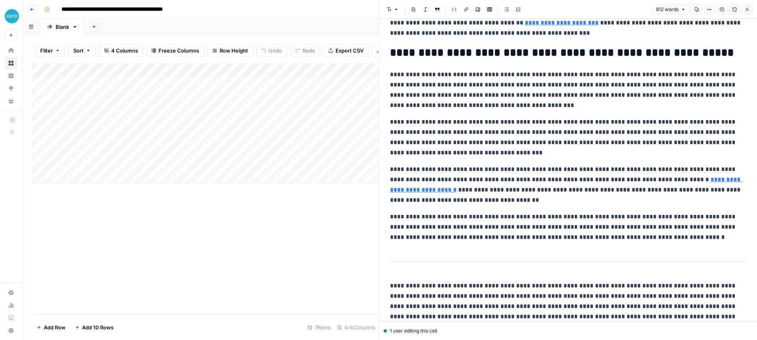
drag, startPoint x: 412, startPoint y: 180, endPoint x: 421, endPoint y: 181, distance: 8.8
click at [412, 180] on p "**********" at bounding box center [568, 184] width 356 height 41
drag, startPoint x: 677, startPoint y: 180, endPoint x: 685, endPoint y: 182, distance: 8.1
click at [677, 180] on link "**********" at bounding box center [566, 184] width 352 height 16
click at [674, 179] on link "**********" at bounding box center [566, 184] width 352 height 16
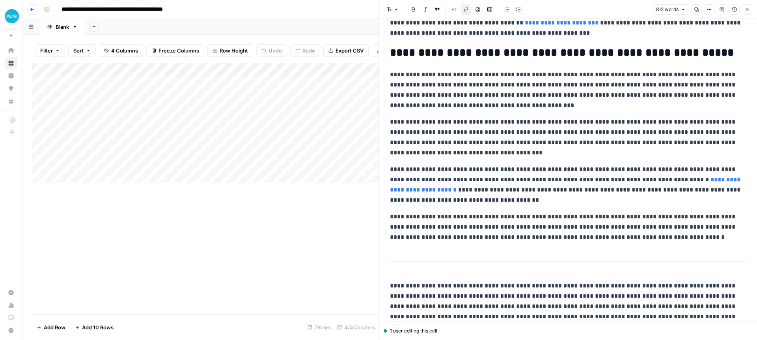
click at [402, 190] on link "**********" at bounding box center [566, 184] width 352 height 16
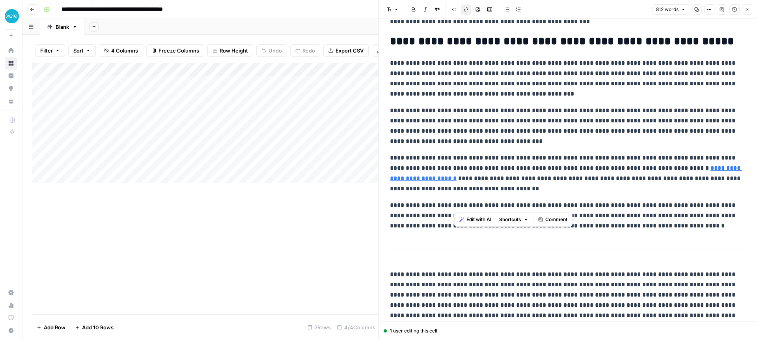
drag, startPoint x: 469, startPoint y: 207, endPoint x: 628, endPoint y: 207, distance: 158.2
click at [626, 207] on p "**********" at bounding box center [568, 215] width 356 height 31
click at [628, 207] on p "**********" at bounding box center [568, 215] width 356 height 31
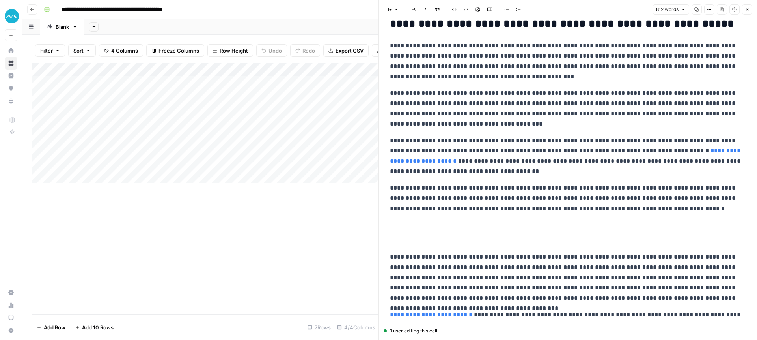
scroll to position [522, 0]
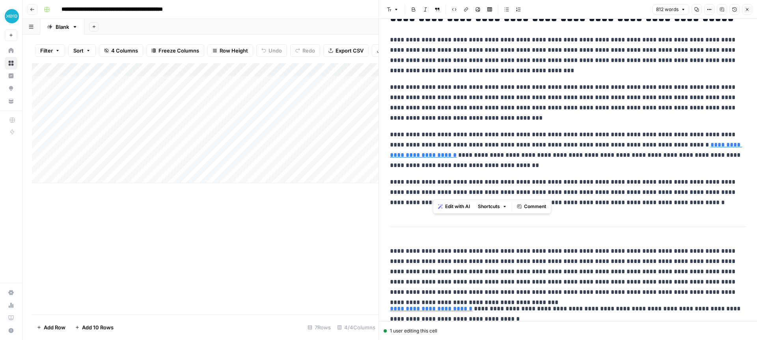
drag, startPoint x: 434, startPoint y: 192, endPoint x: 676, endPoint y: 189, distance: 242.6
click at [676, 189] on p "**********" at bounding box center [568, 192] width 356 height 31
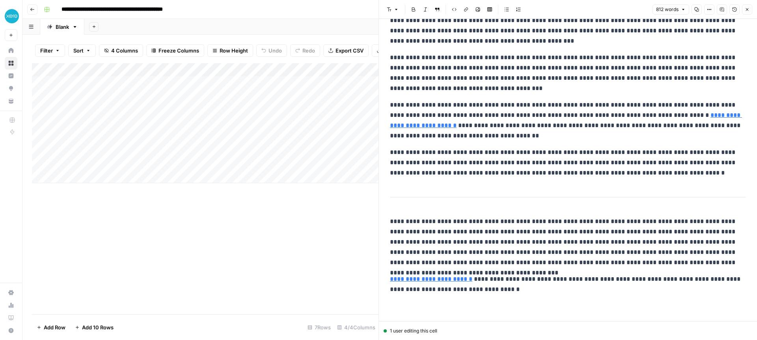
scroll to position [554, 0]
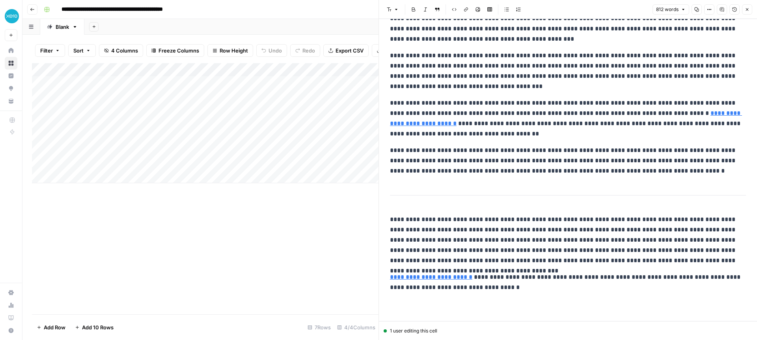
drag, startPoint x: 399, startPoint y: 218, endPoint x: 748, endPoint y: 261, distance: 352.1
click at [757, 261] on html "**********" at bounding box center [378, 170] width 757 height 340
click at [404, 273] on span "Edit with AI" at bounding box center [414, 274] width 25 height 7
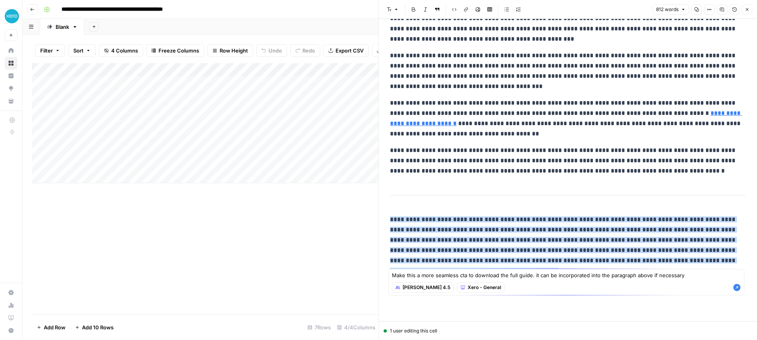
type textarea "Make this a more seamless cta to download the full guide. it can be incorporate…"
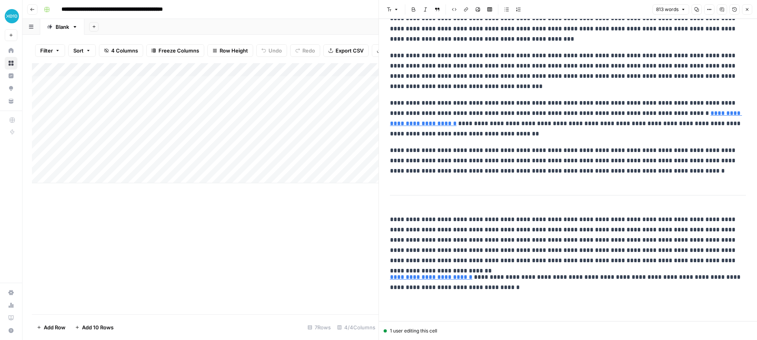
click at [550, 232] on p "**********" at bounding box center [568, 239] width 356 height 51
click at [522, 174] on p "**********" at bounding box center [568, 160] width 356 height 31
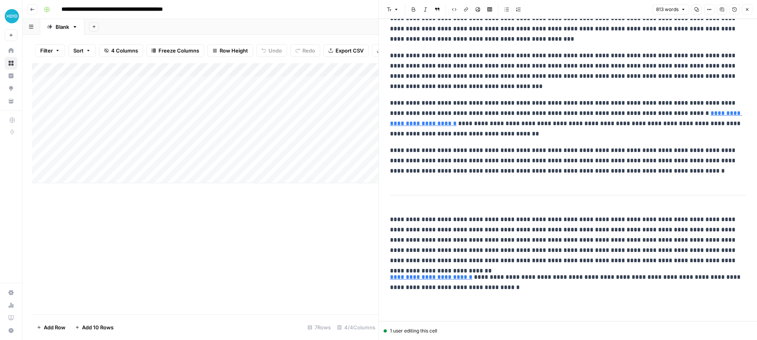
click at [511, 158] on p "**********" at bounding box center [568, 160] width 356 height 31
click at [418, 185] on span "Edit with AI" at bounding box center [414, 184] width 25 height 7
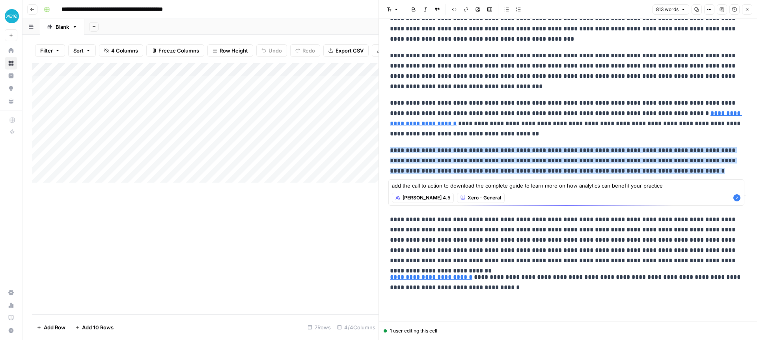
type textarea "add the call to action to download the complete guide to learn more on how anal…"
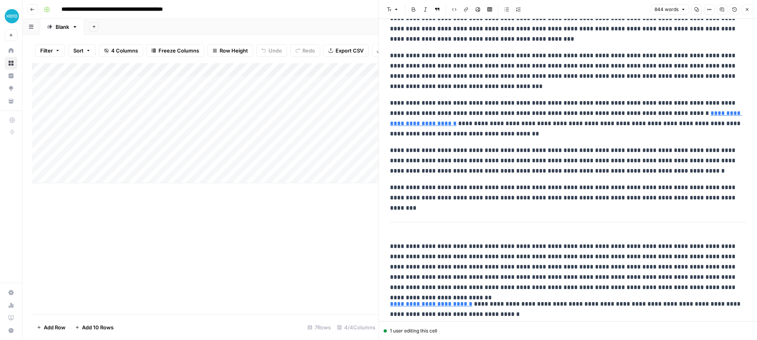
click at [447, 188] on p "**********" at bounding box center [568, 192] width 356 height 21
drag, startPoint x: 397, startPoint y: 236, endPoint x: 739, endPoint y: 292, distance: 346.8
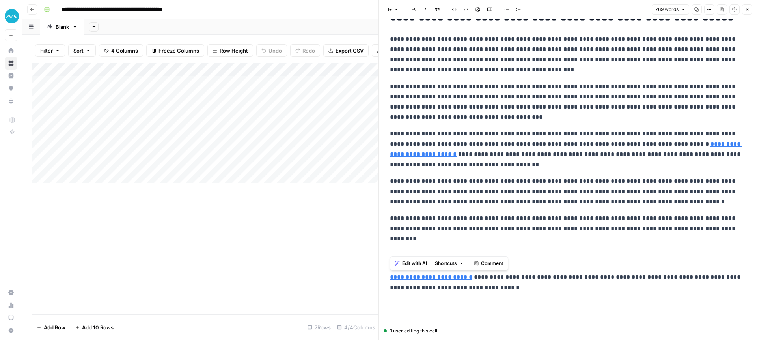
scroll to position [523, 0]
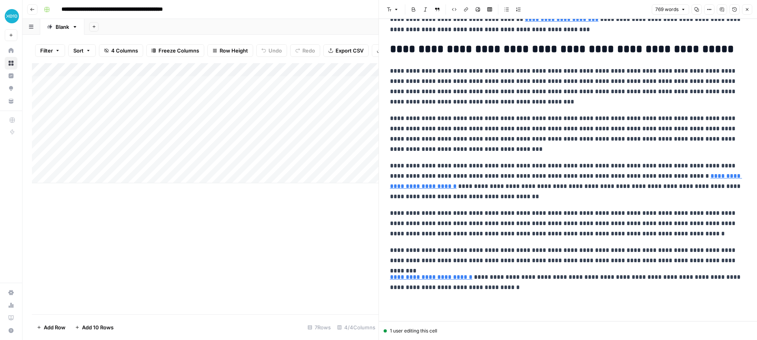
click at [524, 292] on p "**********" at bounding box center [568, 282] width 356 height 21
click at [671, 249] on p "**********" at bounding box center [568, 255] width 356 height 21
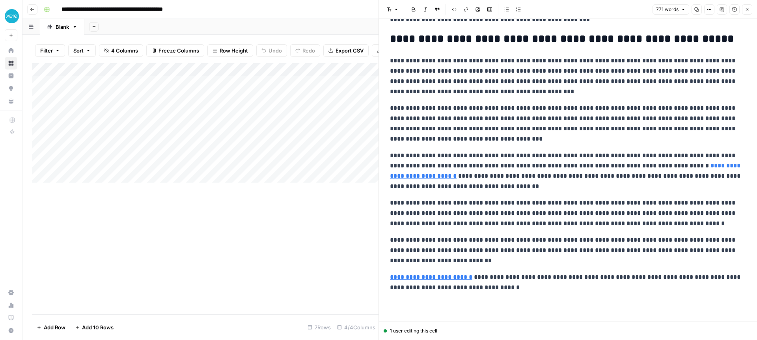
click at [630, 241] on p "**********" at bounding box center [568, 250] width 356 height 31
click at [549, 258] on p "**********" at bounding box center [568, 250] width 356 height 31
drag, startPoint x: 561, startPoint y: 261, endPoint x: 561, endPoint y: 271, distance: 10.7
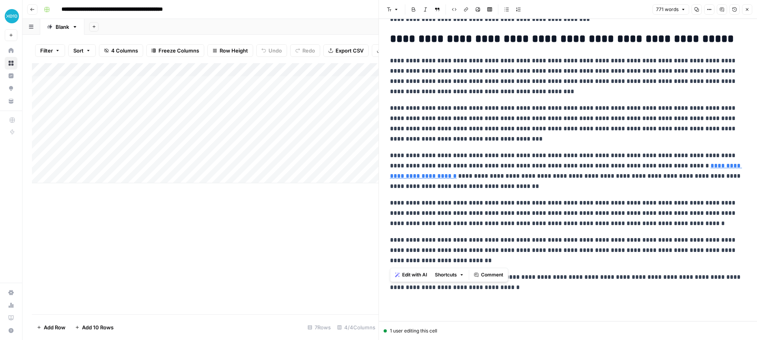
click at [561, 261] on p "**********" at bounding box center [568, 250] width 356 height 31
drag, startPoint x: 558, startPoint y: 287, endPoint x: 440, endPoint y: 130, distance: 196.3
click at [484, 138] on p "**********" at bounding box center [568, 123] width 356 height 41
click at [696, 8] on icon "button" at bounding box center [697, 9] width 5 height 5
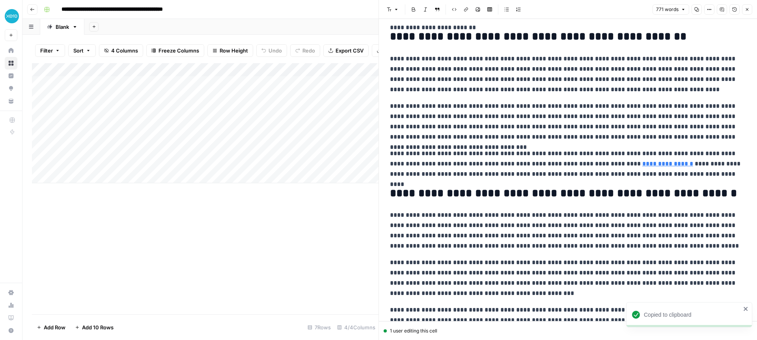
scroll to position [0, 0]
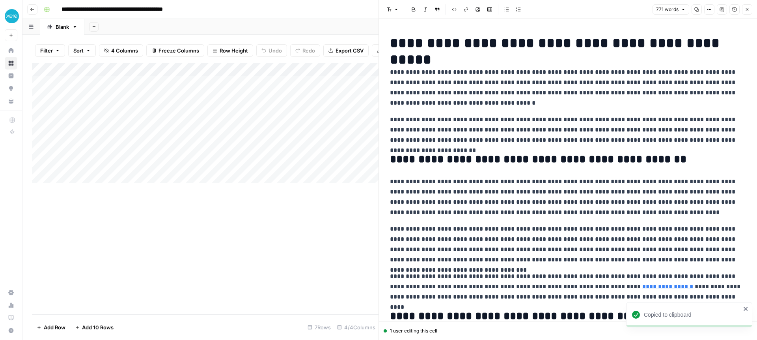
click at [510, 45] on h1 "**********" at bounding box center [568, 43] width 356 height 17
click at [410, 64] on span "Edit with AI" at bounding box center [414, 61] width 25 height 7
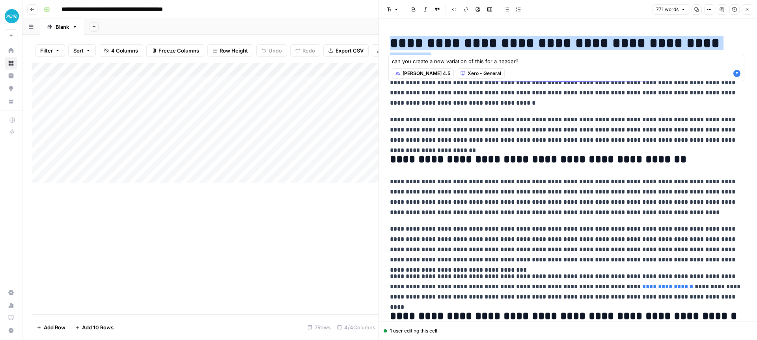
type textarea "can you create a new variation of this for a header?"
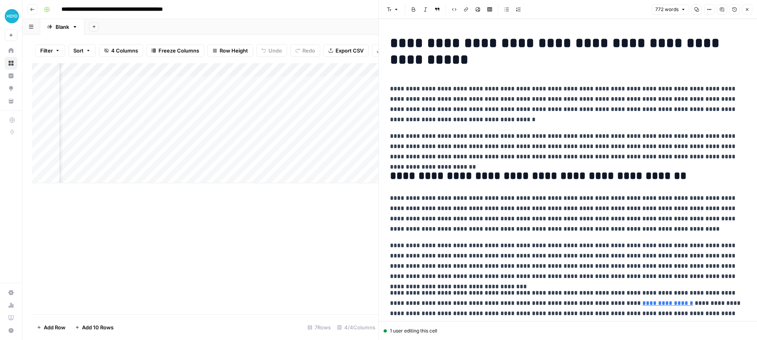
scroll to position [0, 75]
click at [320, 71] on div "Add Column" at bounding box center [205, 123] width 347 height 120
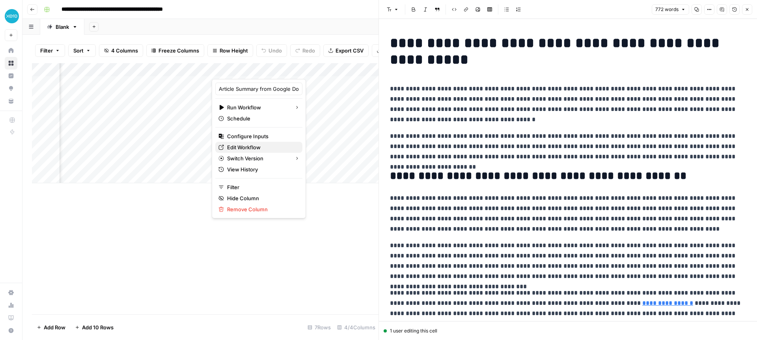
click at [239, 148] on span "Edit Workflow" at bounding box center [261, 147] width 69 height 8
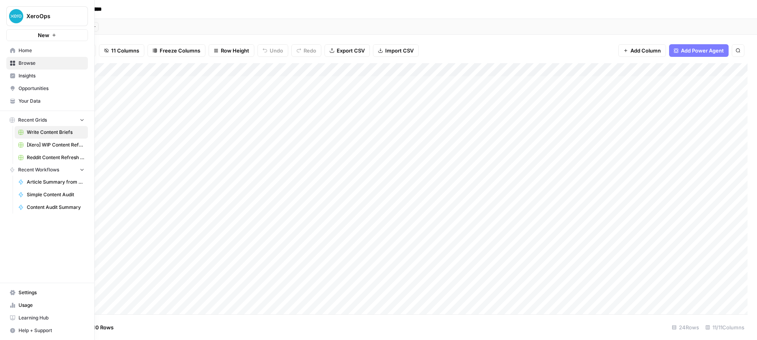
click at [31, 63] on span "Browse" at bounding box center [52, 63] width 66 height 7
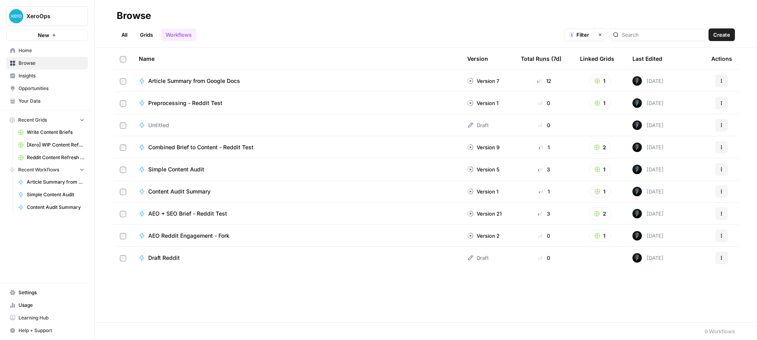
click at [151, 34] on link "Grids" at bounding box center [146, 34] width 22 height 13
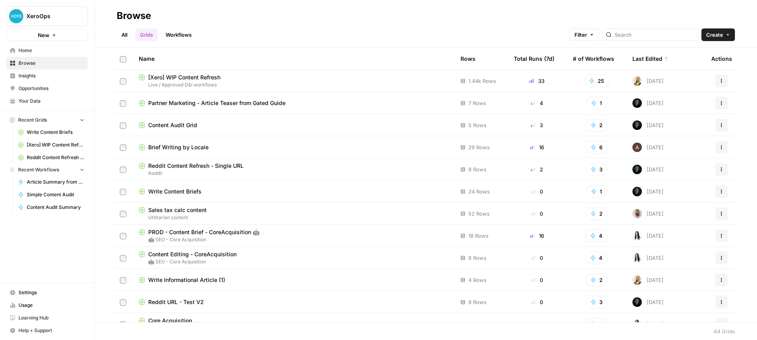
click at [284, 80] on div "[Xero] WIP Content Refresh" at bounding box center [293, 77] width 309 height 8
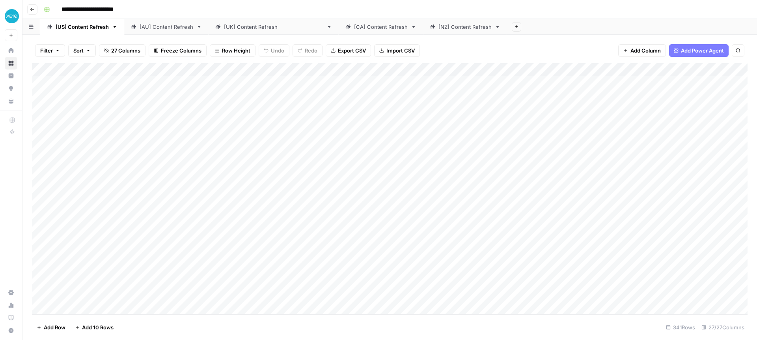
click at [238, 26] on div "[[GEOGRAPHIC_DATA]] Content Refresh" at bounding box center [273, 27] width 99 height 8
type input "**********"
click at [246, 166] on div "Add Column" at bounding box center [390, 188] width 716 height 251
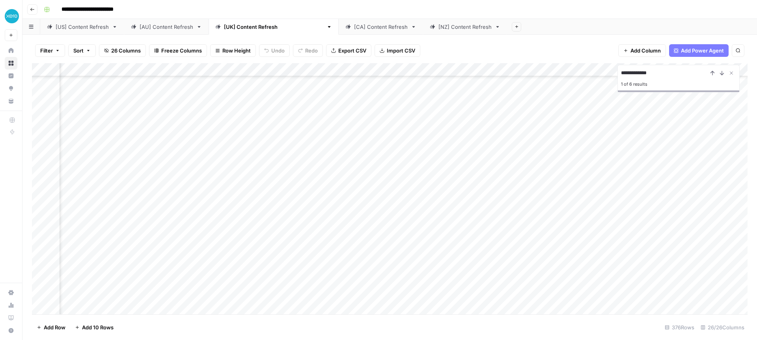
scroll to position [2877, 963]
click at [368, 168] on div "Add Column" at bounding box center [390, 188] width 716 height 251
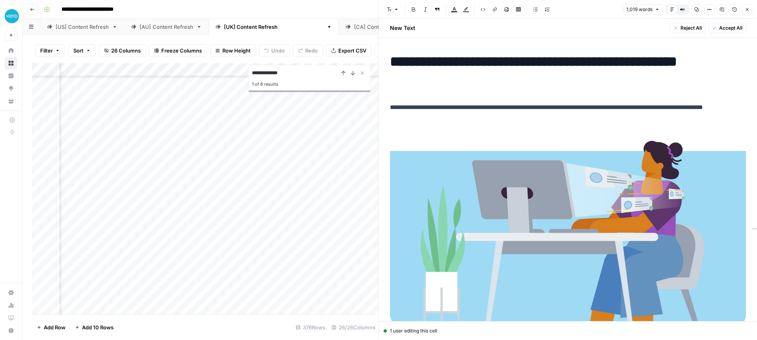
scroll to position [2877, 1212]
click at [247, 169] on div "Add Column" at bounding box center [205, 188] width 347 height 251
click at [180, 168] on div "Add Column" at bounding box center [205, 188] width 347 height 251
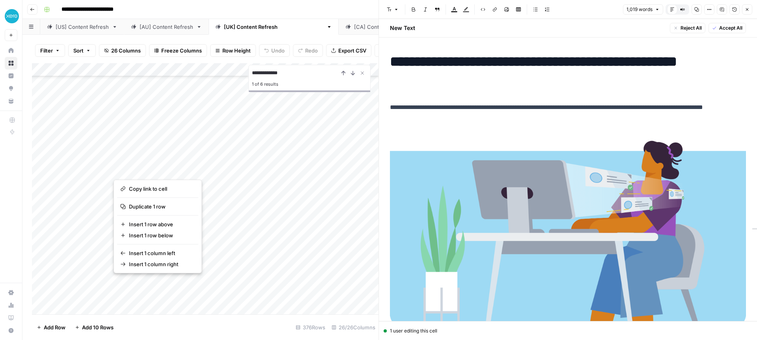
click at [157, 168] on button "button" at bounding box center [91, 170] width 221 height 14
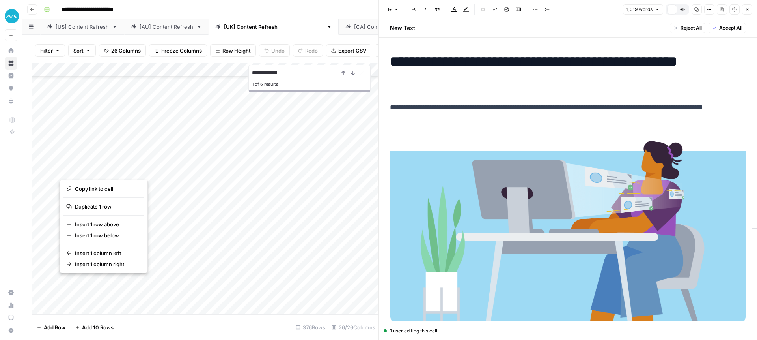
click at [273, 168] on button "button" at bounding box center [170, 170] width 221 height 14
click at [274, 167] on button "button" at bounding box center [170, 170] width 221 height 14
click at [228, 10] on div "**********" at bounding box center [395, 9] width 709 height 13
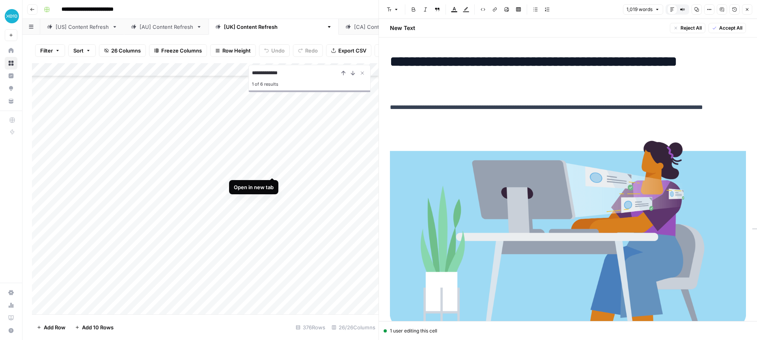
click at [273, 168] on div "Add Column" at bounding box center [205, 188] width 347 height 251
click at [186, 167] on div "Add Column" at bounding box center [205, 188] width 347 height 251
click at [195, 168] on div "Add Column" at bounding box center [205, 188] width 347 height 251
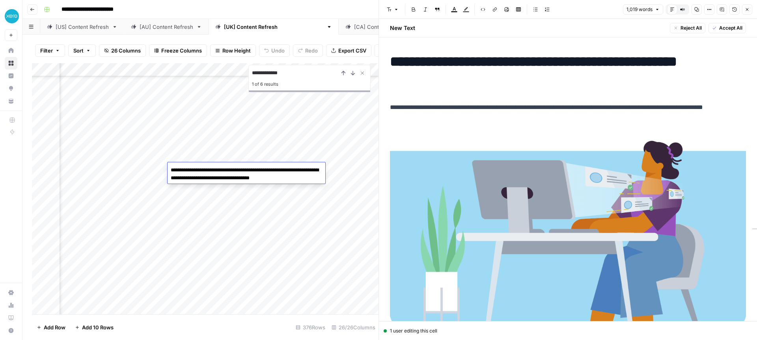
type textarea "**********"
click at [150, 169] on div "Add Column" at bounding box center [205, 188] width 347 height 251
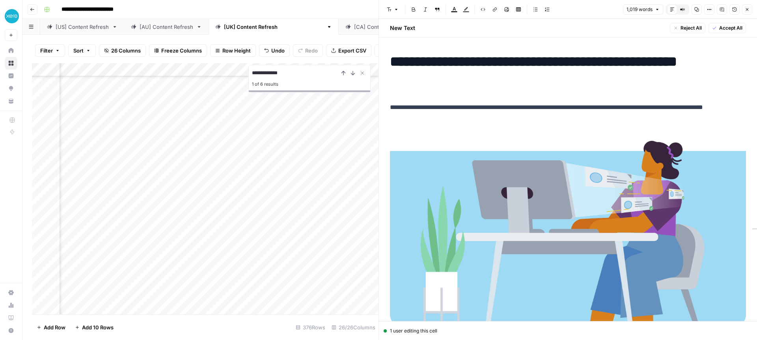
scroll to position [2877, 1271]
click at [191, 168] on div "Add Column" at bounding box center [205, 188] width 347 height 251
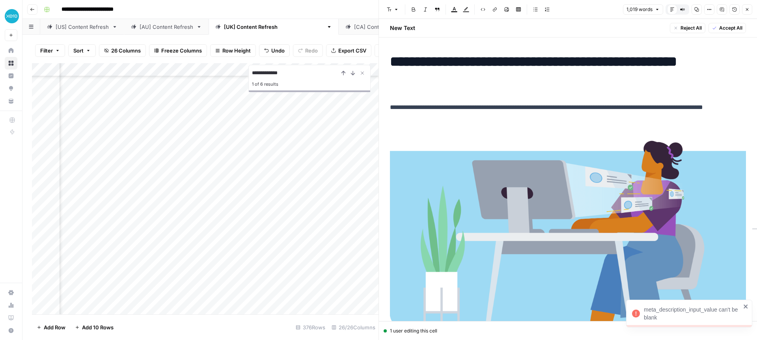
click at [744, 305] on icon "close" at bounding box center [747, 306] width 6 height 6
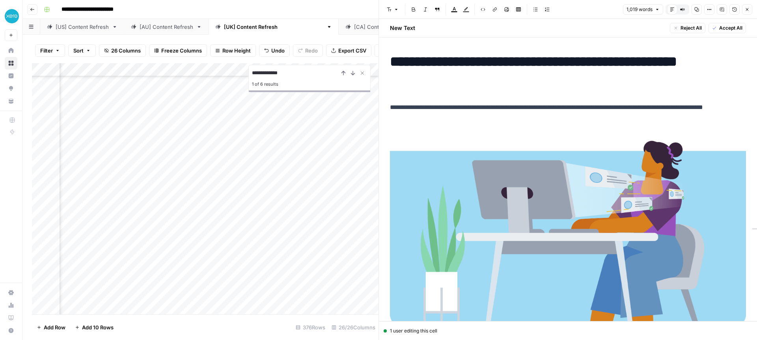
click at [188, 167] on div "Add Column" at bounding box center [205, 188] width 347 height 251
click at [190, 170] on div at bounding box center [190, 169] width 85 height 15
click at [266, 170] on div "Add Column" at bounding box center [205, 188] width 347 height 251
click at [363, 73] on icon "Close Search" at bounding box center [362, 73] width 6 height 6
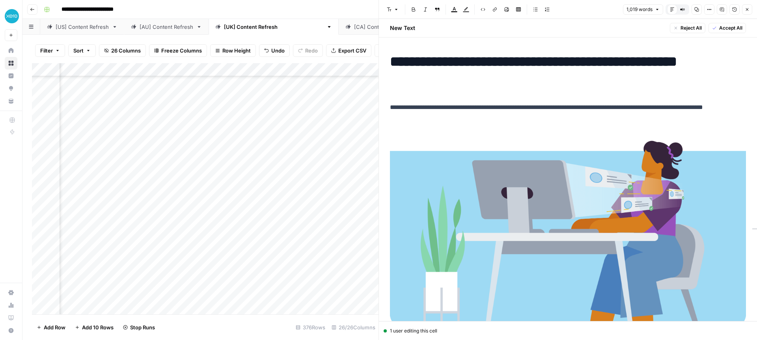
click at [745, 9] on icon "button" at bounding box center [747, 9] width 5 height 5
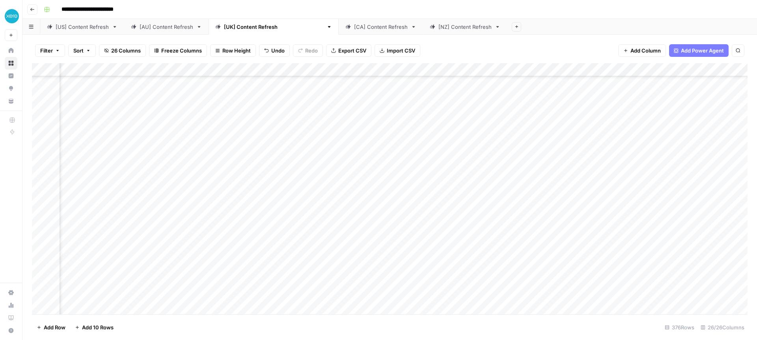
scroll to position [2878, 1420]
click at [458, 169] on div "Add Column" at bounding box center [390, 188] width 716 height 251
click at [456, 170] on div "Add Column" at bounding box center [390, 188] width 716 height 251
click at [456, 170] on textarea "**********" at bounding box center [503, 173] width 158 height 19
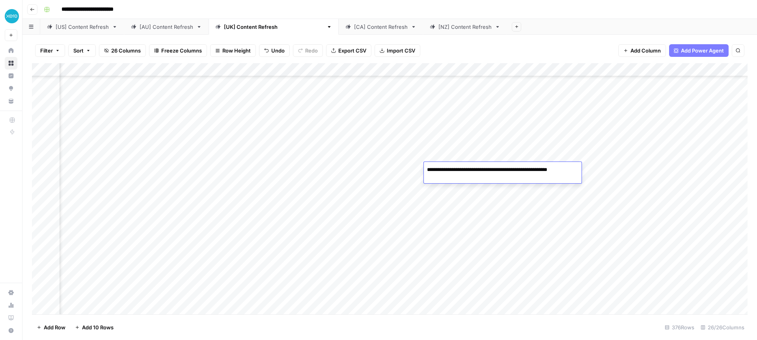
click at [508, 213] on div "Add Column" at bounding box center [390, 188] width 716 height 251
click at [525, 166] on div "Add Column" at bounding box center [390, 188] width 716 height 251
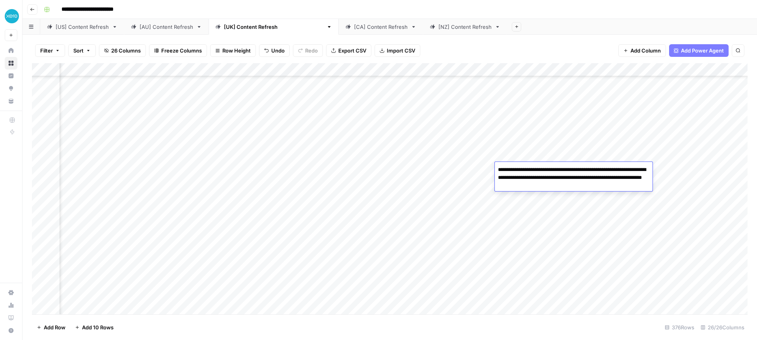
click at [520, 206] on div "Add Column" at bounding box center [390, 188] width 716 height 251
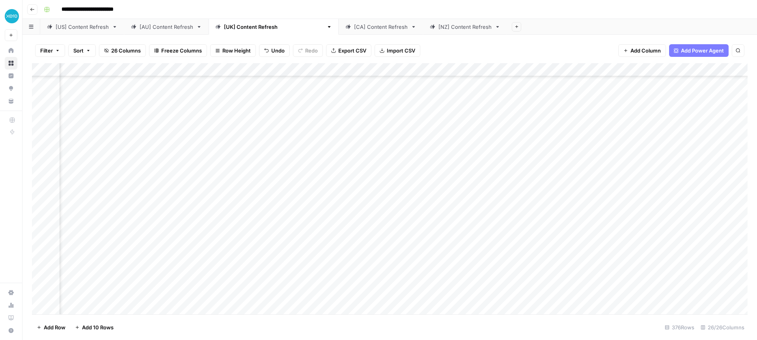
click at [540, 169] on div "Add Column" at bounding box center [390, 188] width 716 height 251
click at [600, 165] on div "Add Column" at bounding box center [390, 188] width 716 height 251
click at [526, 165] on div "Add Column" at bounding box center [390, 188] width 716 height 251
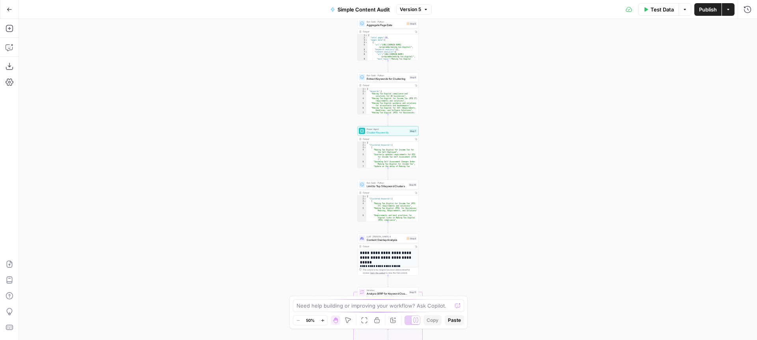
click at [339, 306] on div "Hand M" at bounding box center [336, 304] width 21 height 7
click at [368, 310] on div "Need help building or improving your workflow? Ask Copilot." at bounding box center [378, 305] width 171 height 13
type textarea "how many total tasks does this workflow use if i'm only looking at 5 pages"
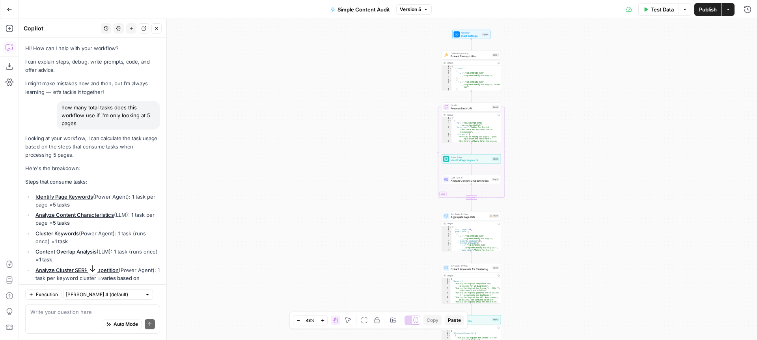
scroll to position [6, 0]
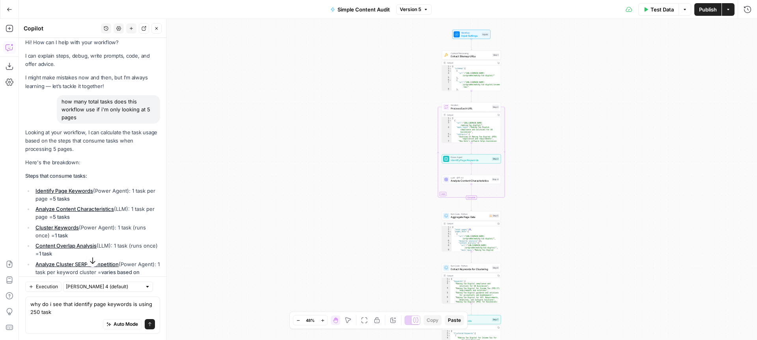
type textarea "why do i see that identify page keywords is using 250 tasks"
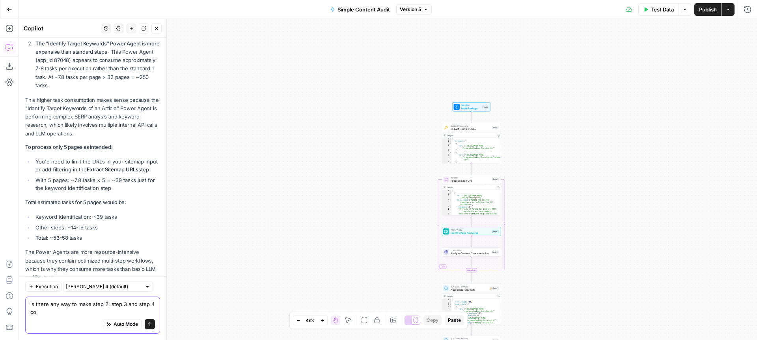
scroll to position [567, 0]
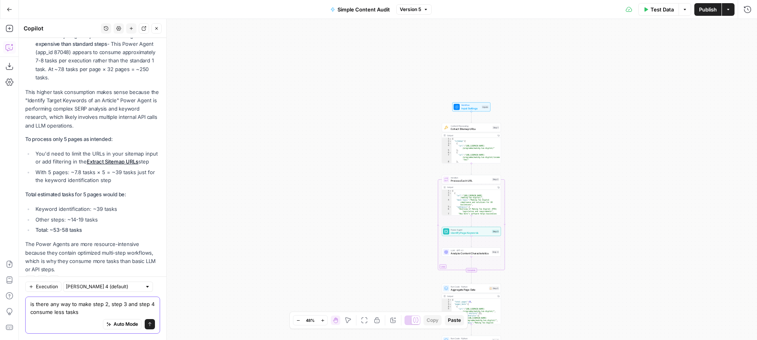
type textarea "is there any way to make step 2, step 3 and step 4 consume less tasks?"
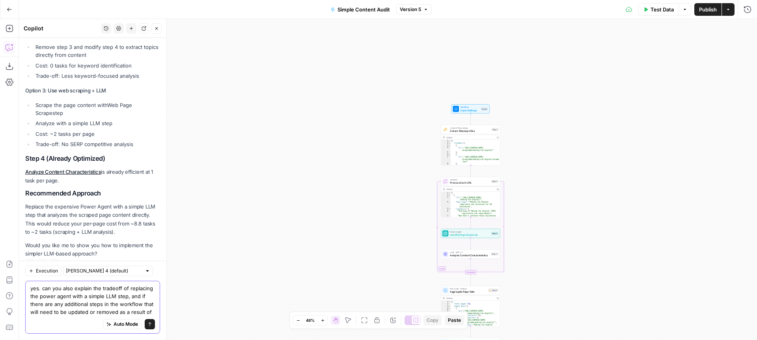
scroll to position [1014, 0]
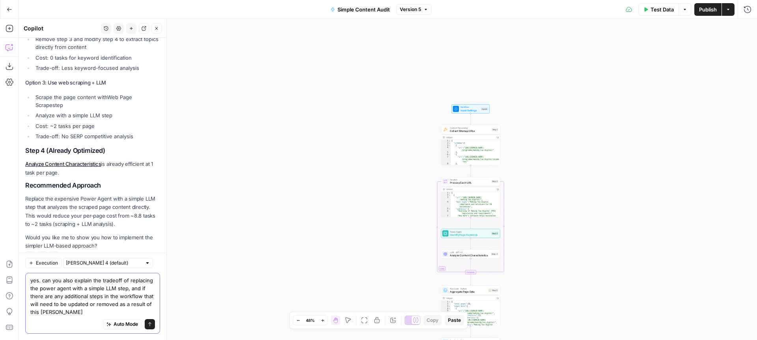
type textarea "yes. can you also explain the tradeoff of replacing the power agent with a simp…"
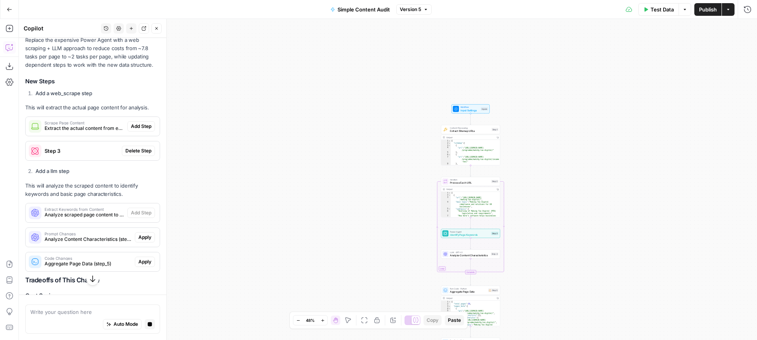
scroll to position [1294, 0]
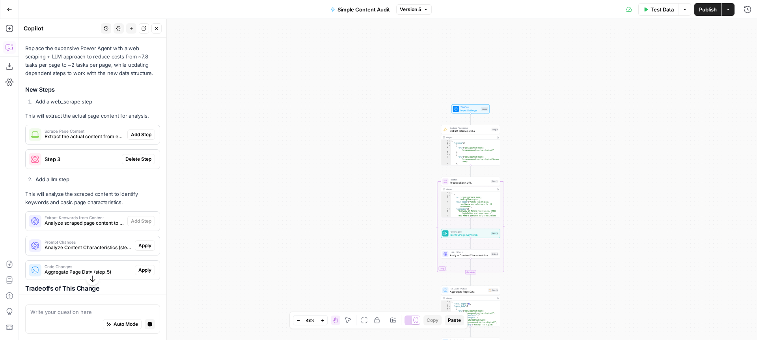
click at [74, 133] on span "Extract the actual content from each URL for keyword and content analysis" at bounding box center [85, 136] width 80 height 7
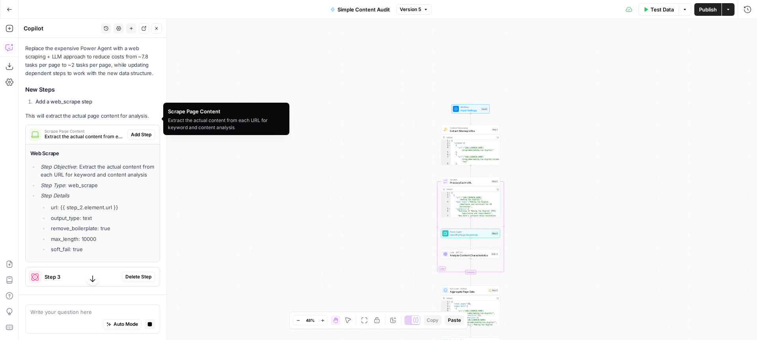
click at [76, 133] on span "Extract the actual content from each URL for keyword and content analysis" at bounding box center [85, 136] width 80 height 7
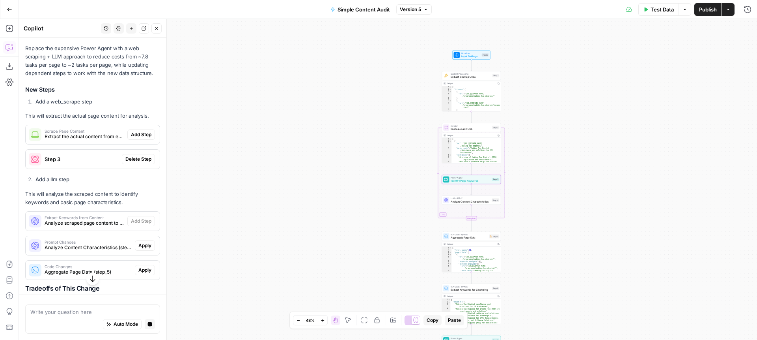
click at [66, 155] on span "Step 3" at bounding box center [82, 159] width 74 height 8
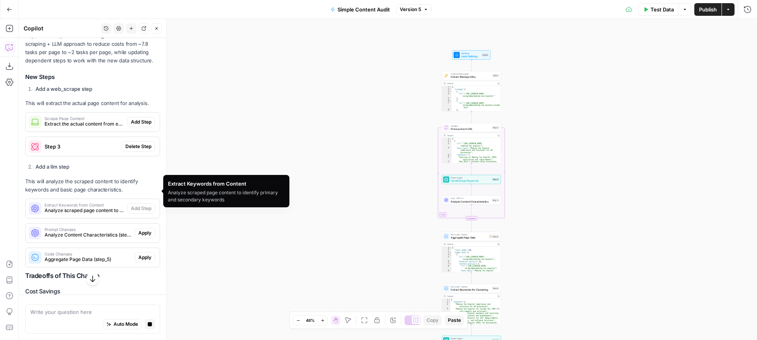
scroll to position [1305, 0]
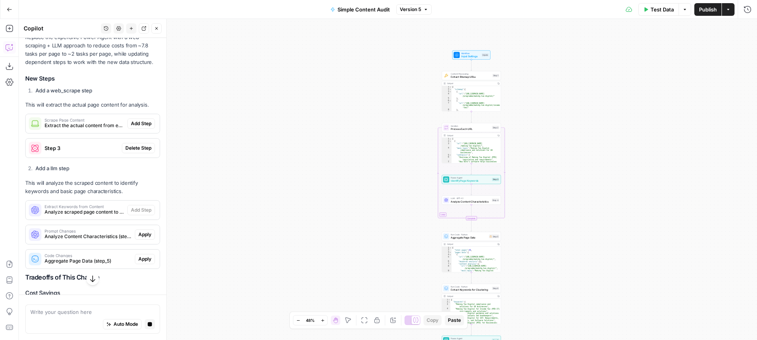
click at [53, 208] on span "Analyze scraped page content to identify primary and secondary keywords" at bounding box center [85, 211] width 80 height 7
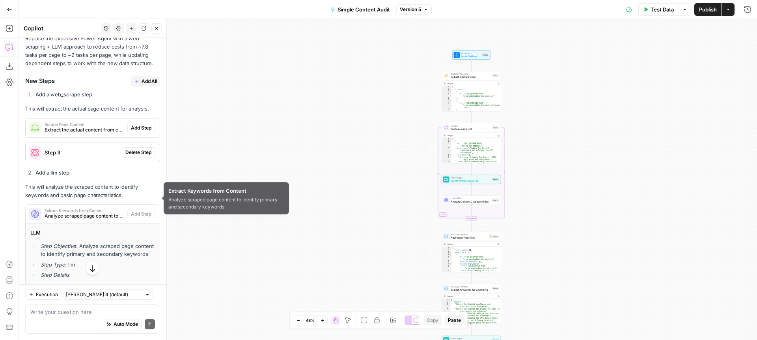
click at [74, 212] on span "Analyze scraped page content to identify primary and secondary keywords" at bounding box center [85, 215] width 80 height 7
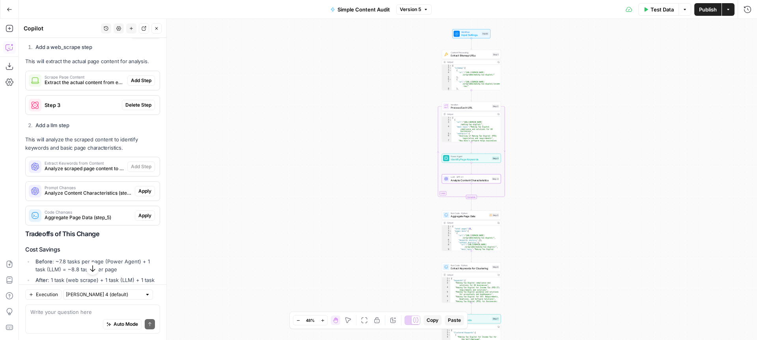
click at [63, 189] on span "Analyze Content Characteristics (step_4)" at bounding box center [88, 192] width 87 height 7
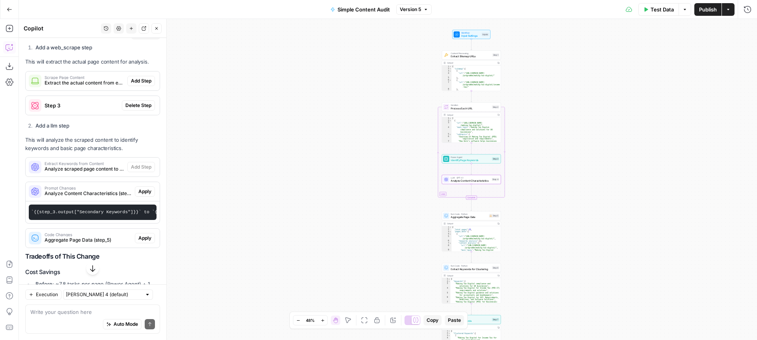
scroll to position [0, 631]
click at [83, 186] on span "Prompt Changes" at bounding box center [88, 188] width 87 height 4
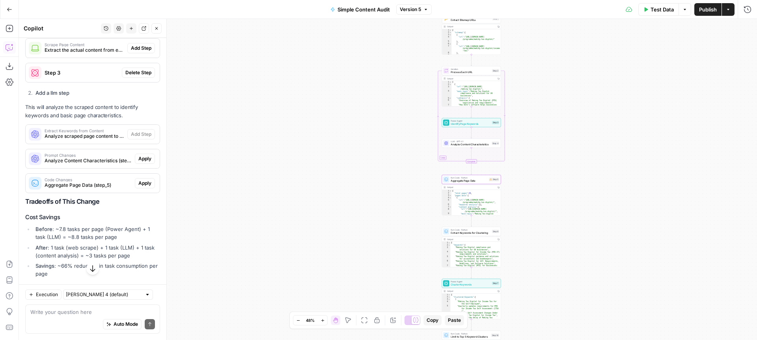
click at [83, 174] on div "Code Changes Aggregate Page Data (step_5)" at bounding box center [80, 183] width 109 height 19
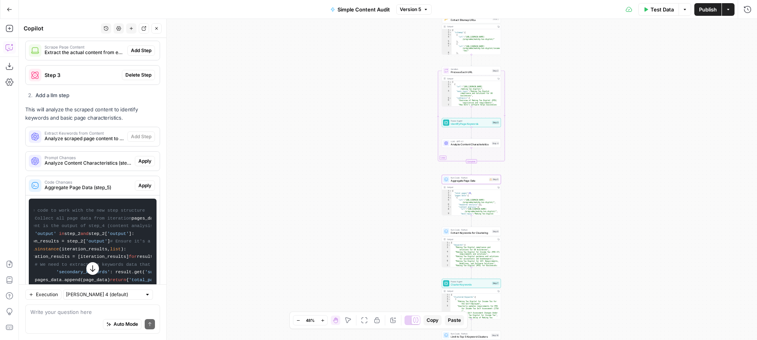
scroll to position [0, 0]
click at [79, 184] on span "Aggregate Page Data (step_5)" at bounding box center [88, 187] width 87 height 7
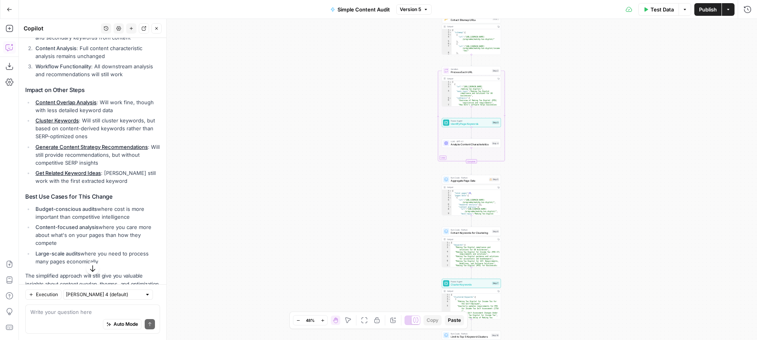
scroll to position [1767, 0]
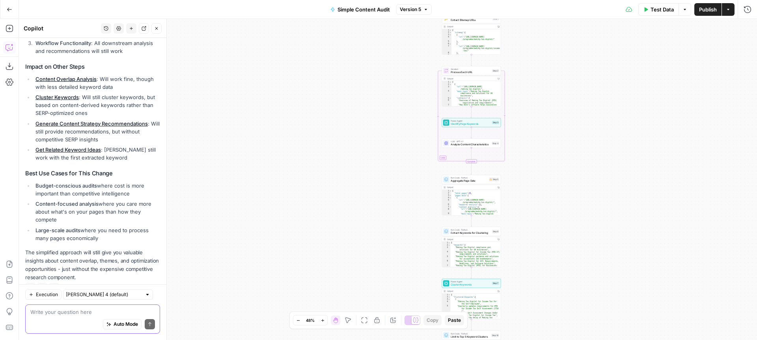
click at [82, 313] on textarea at bounding box center [92, 312] width 125 height 8
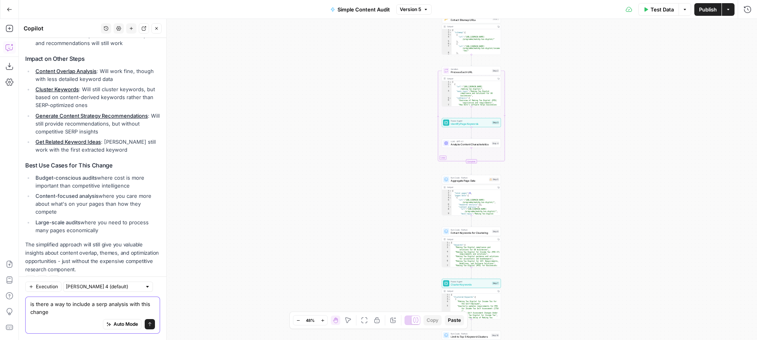
type textarea "is there a way to include a serp analysis with this change?"
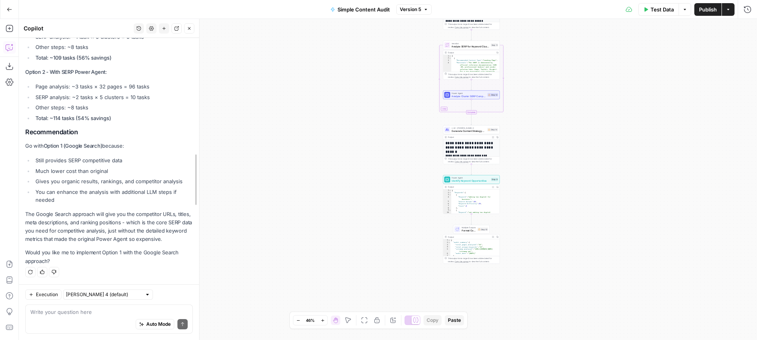
scroll to position [2162, 0]
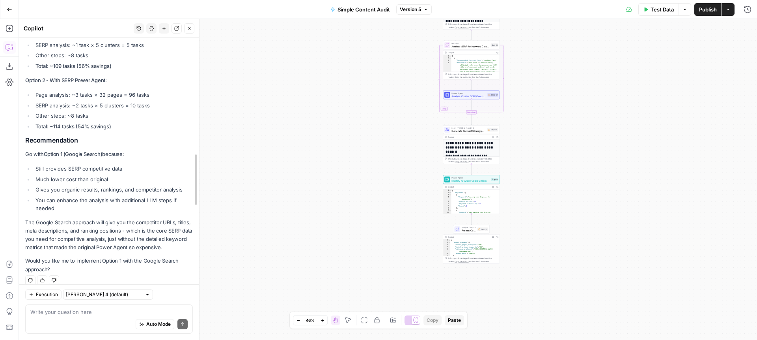
drag, startPoint x: 166, startPoint y: 156, endPoint x: 201, endPoint y: 157, distance: 34.7
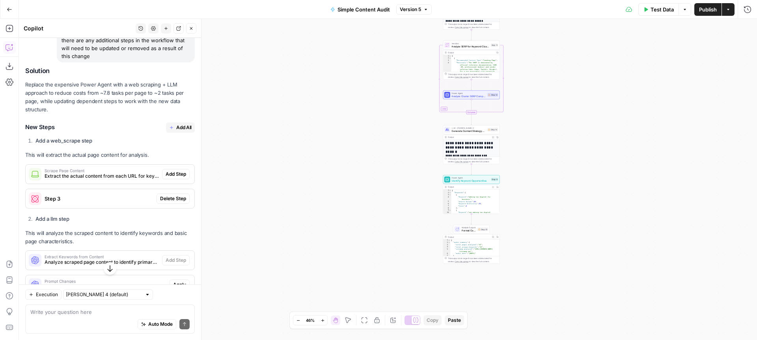
scroll to position [1078, 0]
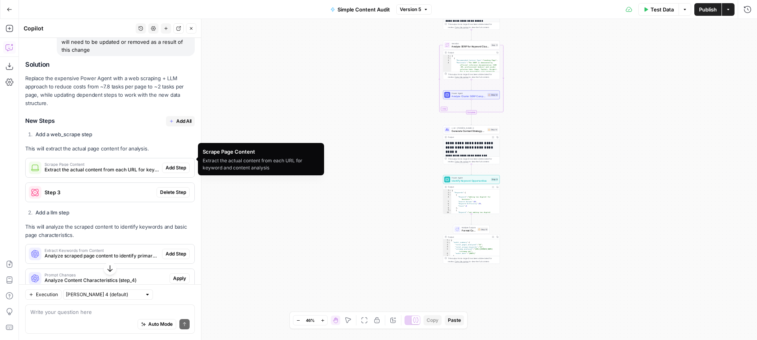
click at [181, 164] on span "Add Step" at bounding box center [176, 167] width 21 height 7
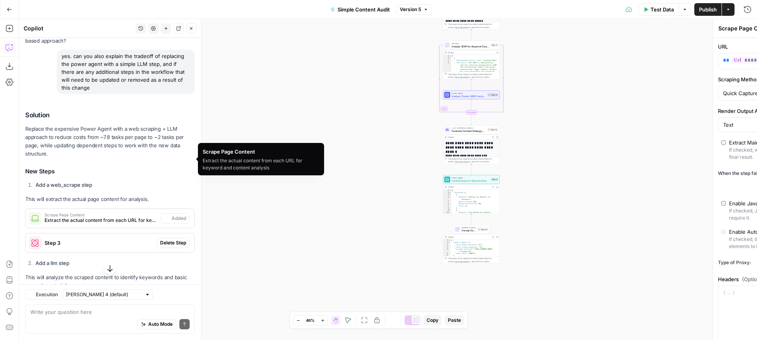
scroll to position [1116, 0]
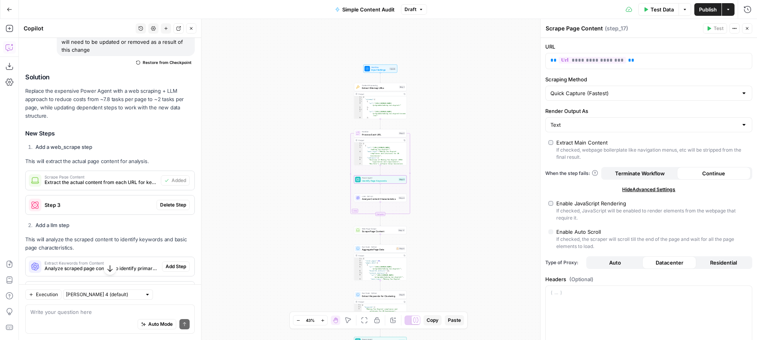
click at [173, 201] on span "Delete Step" at bounding box center [173, 204] width 26 height 7
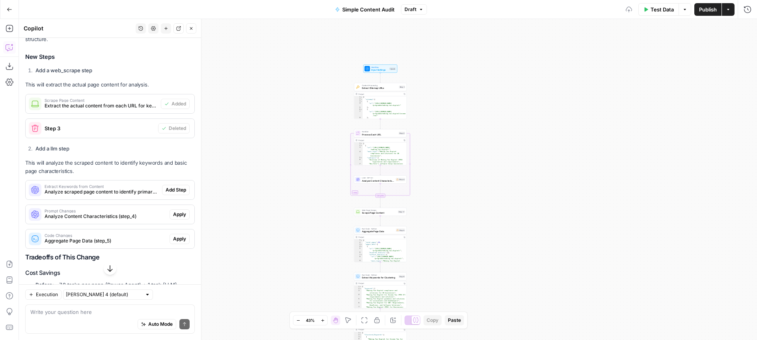
scroll to position [1196, 0]
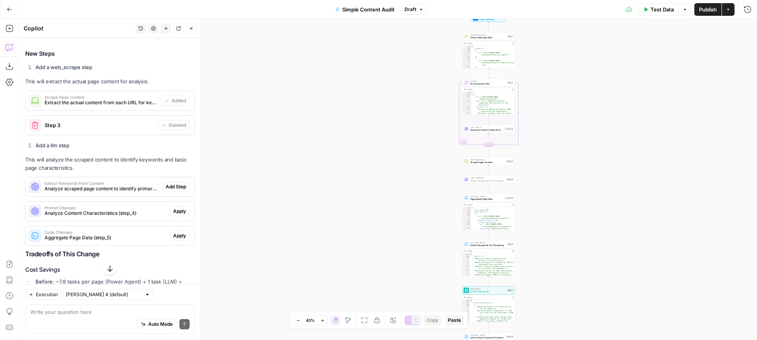
click at [175, 183] on span "Add Step" at bounding box center [176, 186] width 21 height 7
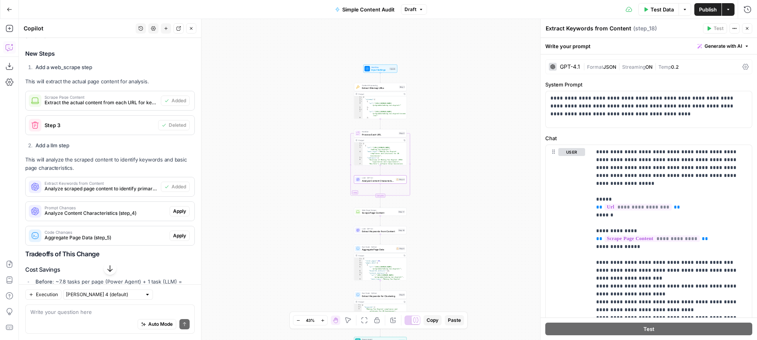
click at [178, 207] on span "Apply" at bounding box center [179, 210] width 13 height 7
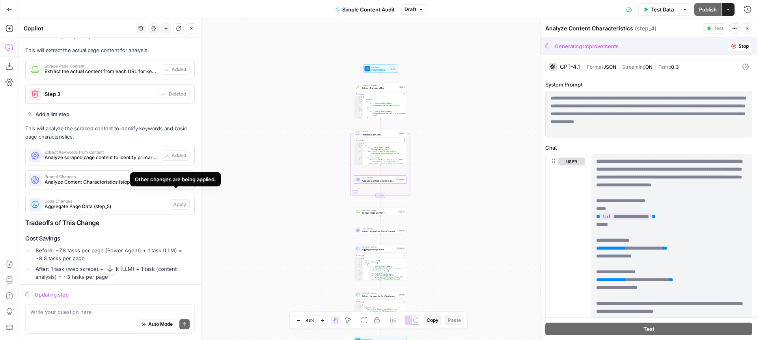
scroll to position [1177, 0]
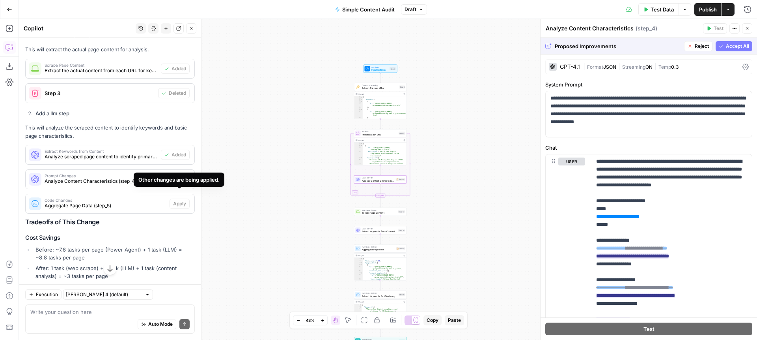
click at [177, 176] on span "Accept" at bounding box center [178, 179] width 16 height 7
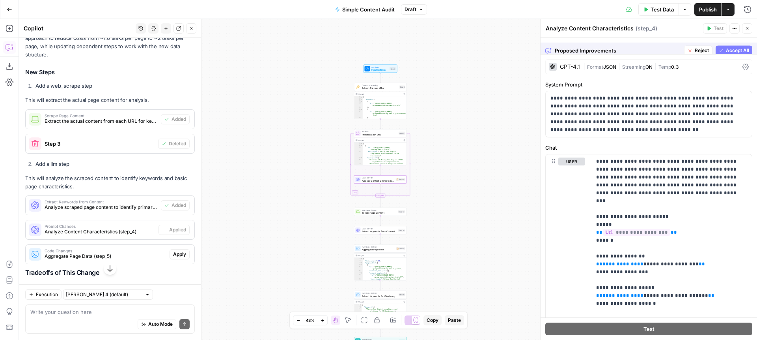
scroll to position [1228, 0]
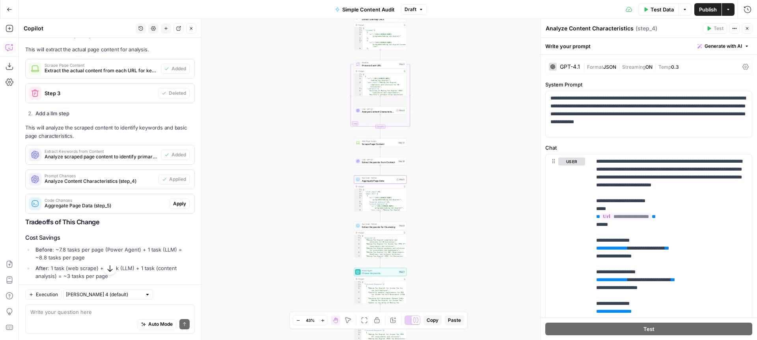
click at [178, 200] on span "Apply" at bounding box center [179, 203] width 13 height 7
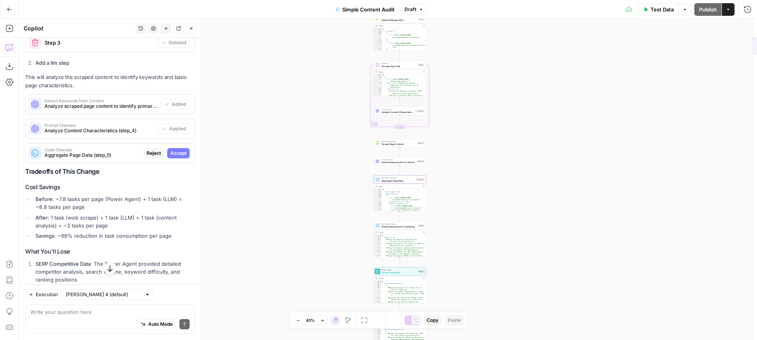
scroll to position [1177, 0]
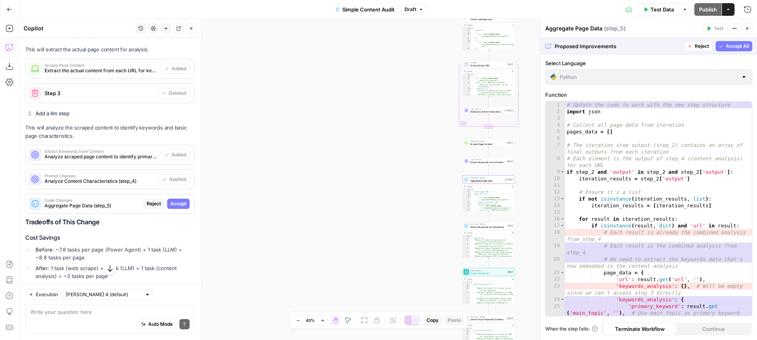
click at [178, 200] on span "Accept" at bounding box center [178, 203] width 16 height 7
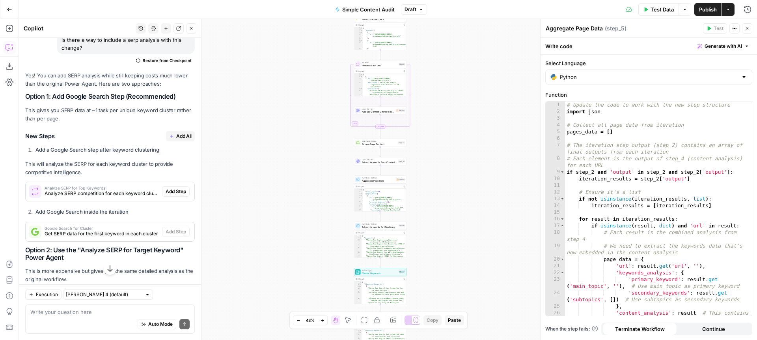
scroll to position [1845, 0]
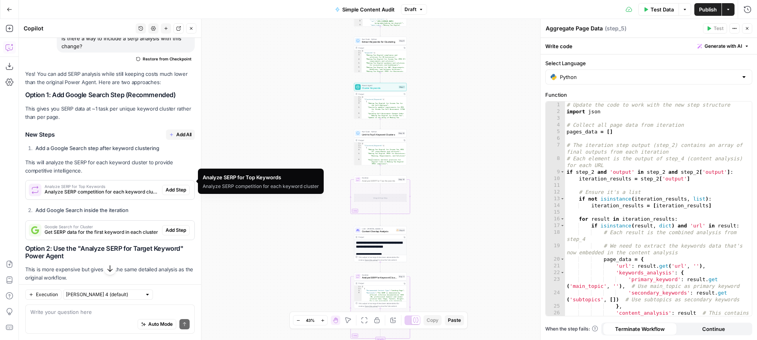
click at [178, 186] on span "Add Step" at bounding box center [176, 189] width 21 height 7
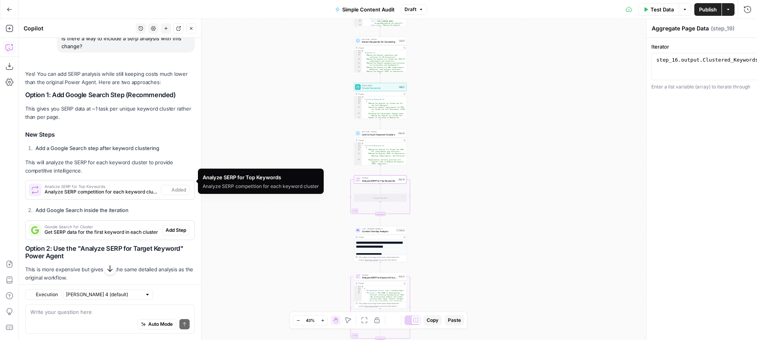
type textarea "Analyze SERP for Top Keywords"
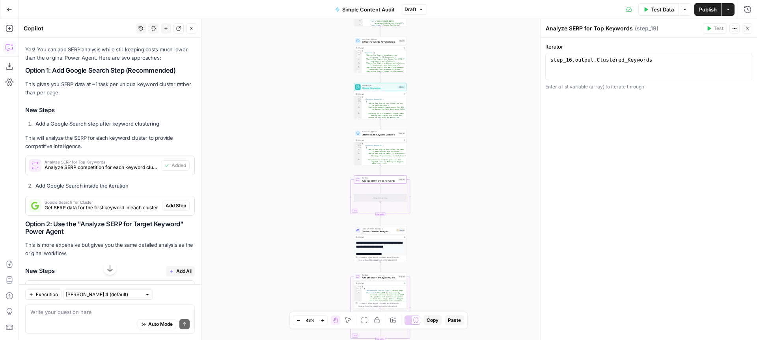
scroll to position [1873, 0]
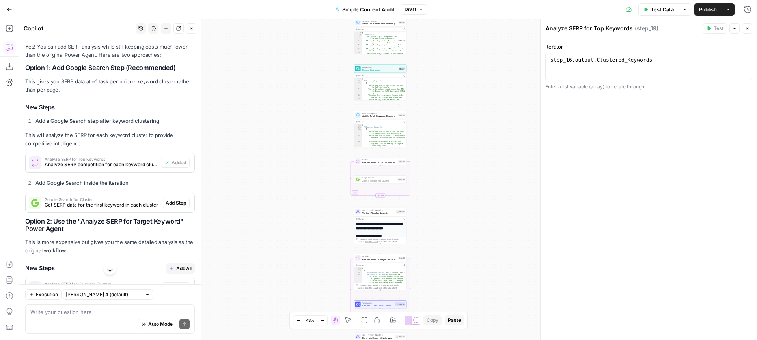
click at [178, 199] on span "Add Step" at bounding box center [176, 202] width 21 height 7
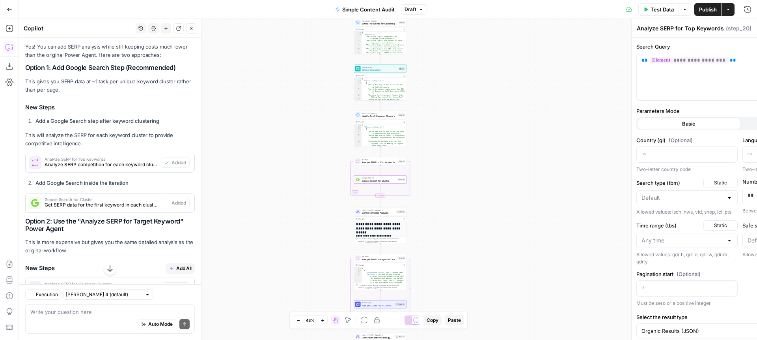
type textarea "Google Search for Cluster"
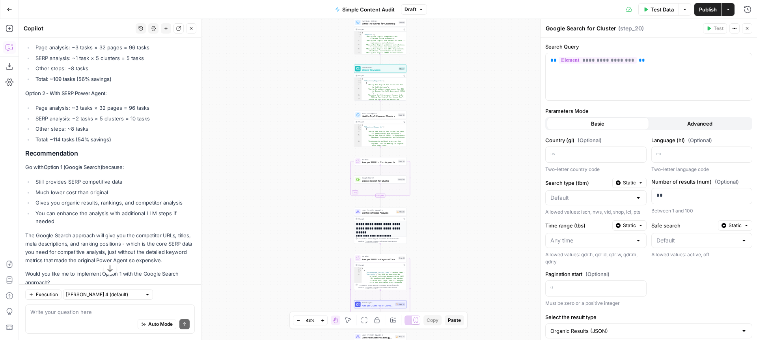
scroll to position [2226, 0]
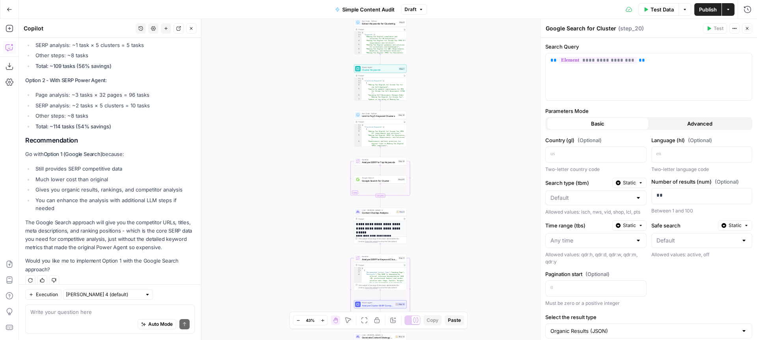
click at [96, 318] on div "Auto Mode Send" at bounding box center [109, 324] width 159 height 17
type textarea "how many tasks would this workflow use now"
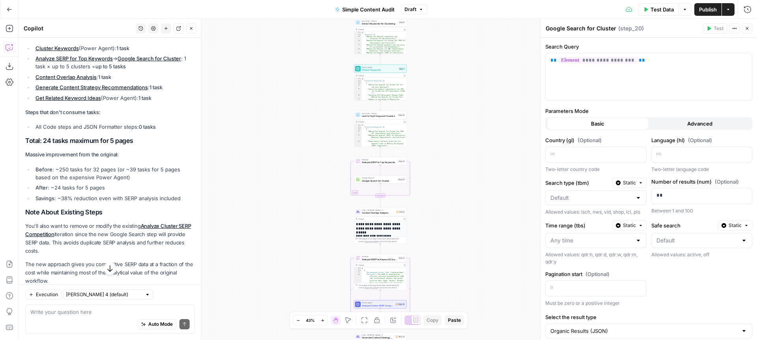
scroll to position [2588, 0]
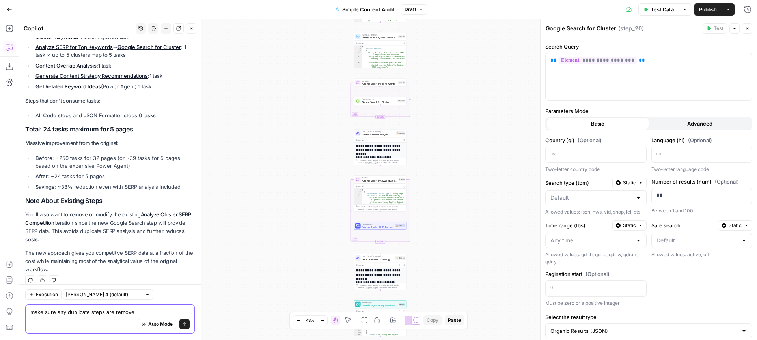
type textarea "make sure any duplicate steps are removed"
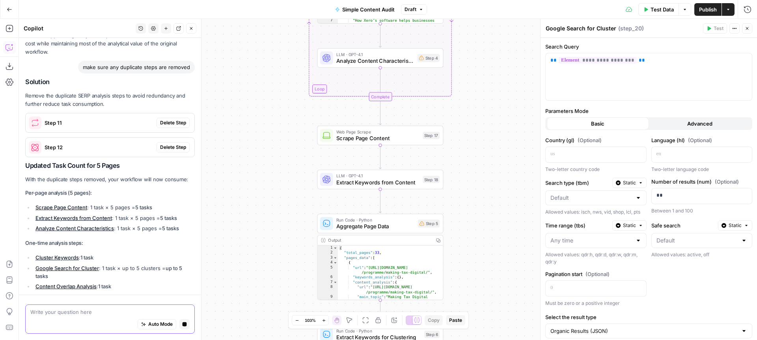
scroll to position [2733, 0]
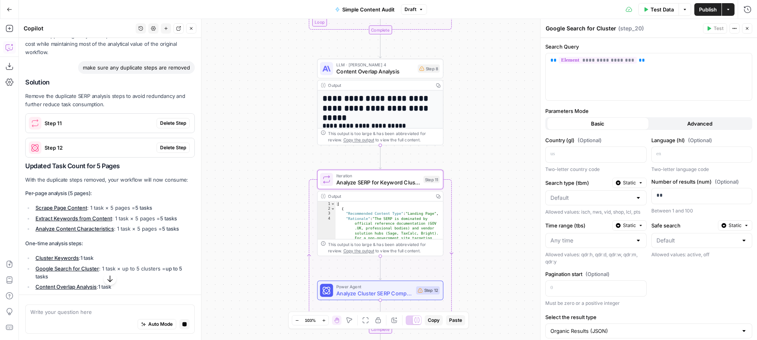
click at [174, 120] on span "Delete Step" at bounding box center [173, 123] width 26 height 7
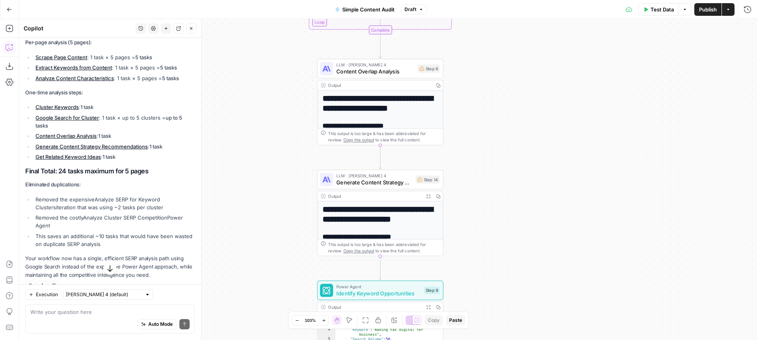
scroll to position [2986, 0]
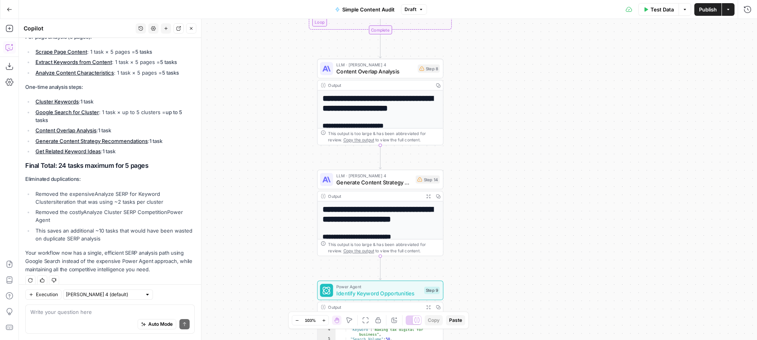
click at [79, 317] on div "Auto Mode Send" at bounding box center [109, 324] width 159 height 17
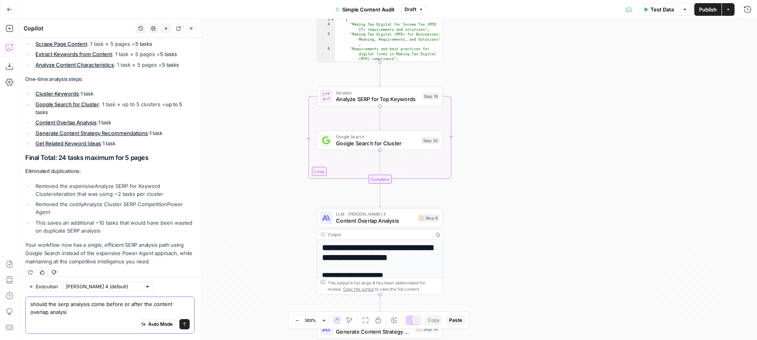
type textarea "should the serp analysis come before or after the content overlap analysis"
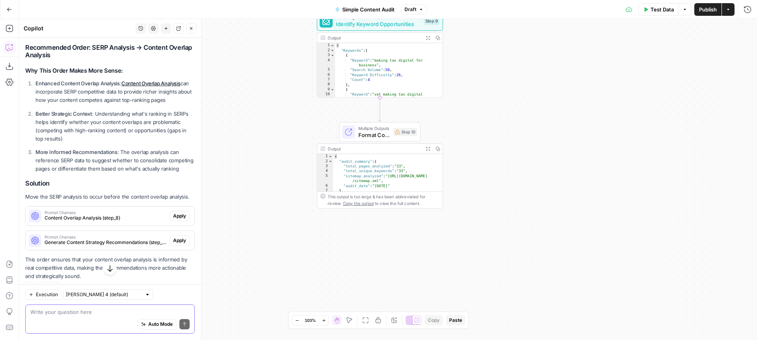
scroll to position [3274, 0]
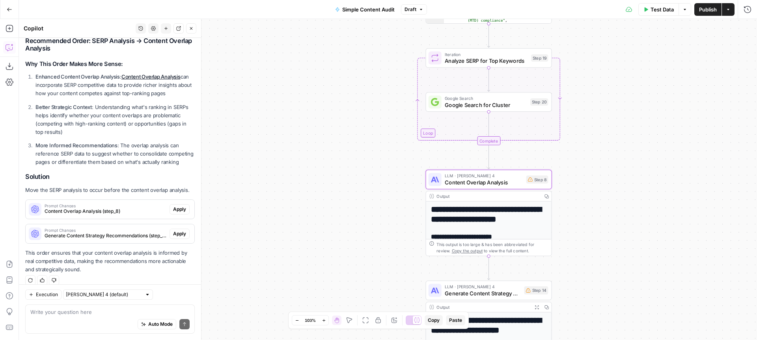
click at [127, 207] on span "Content Overlap Analysis (step_8)" at bounding box center [106, 210] width 122 height 7
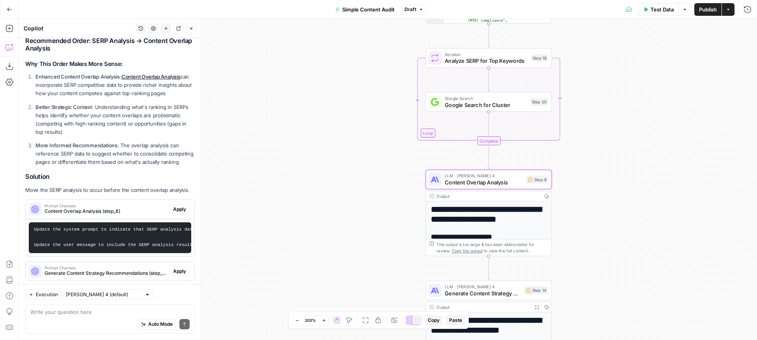
click at [172, 204] on button "Apply" at bounding box center [180, 209] width 20 height 10
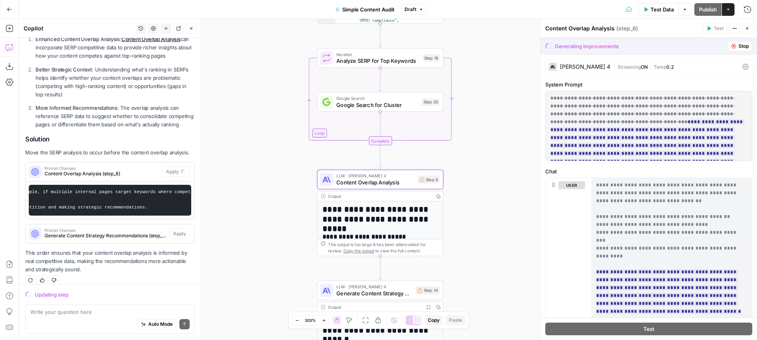
scroll to position [0, 881]
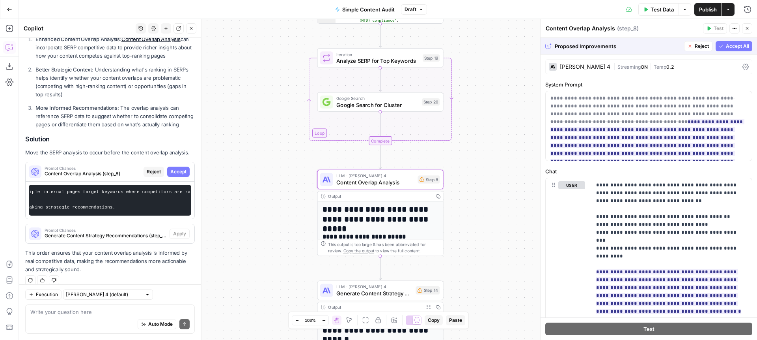
click at [180, 168] on span "Accept" at bounding box center [178, 171] width 16 height 7
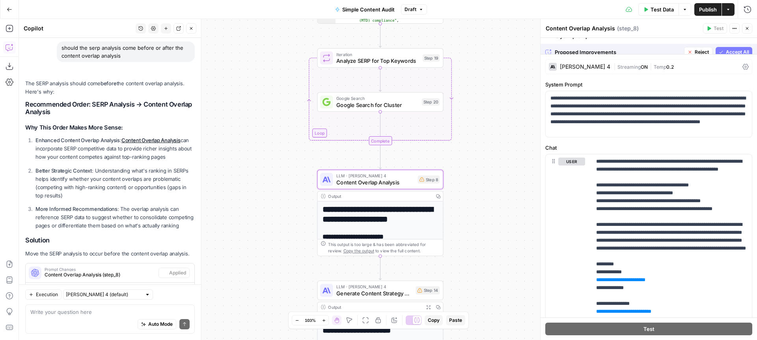
scroll to position [3324, 0]
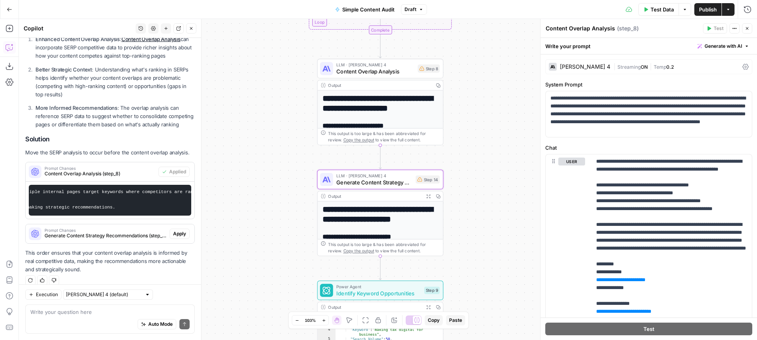
click at [179, 230] on span "Apply" at bounding box center [179, 233] width 13 height 7
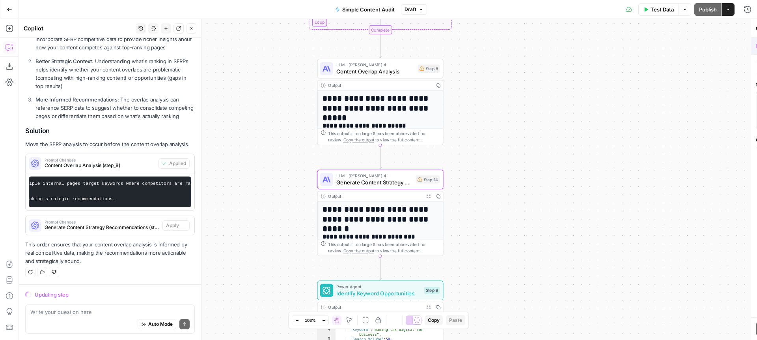
scroll to position [3223, 0]
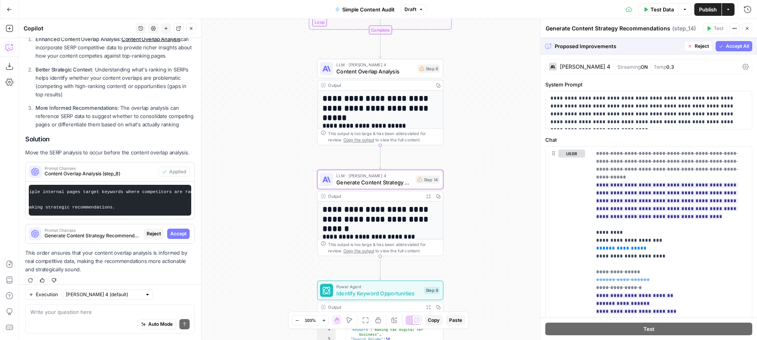
click at [181, 230] on span "Accept" at bounding box center [178, 233] width 16 height 7
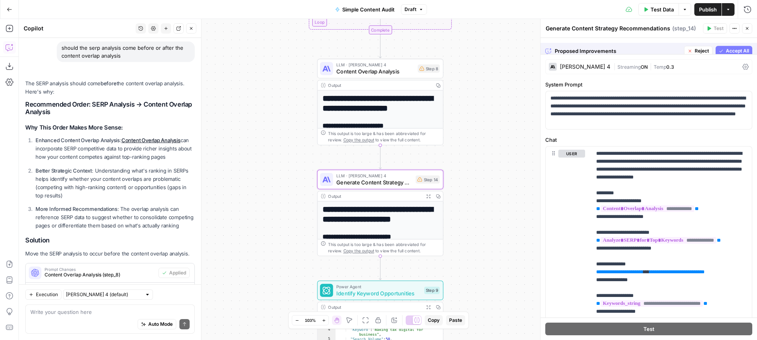
scroll to position [3324, 0]
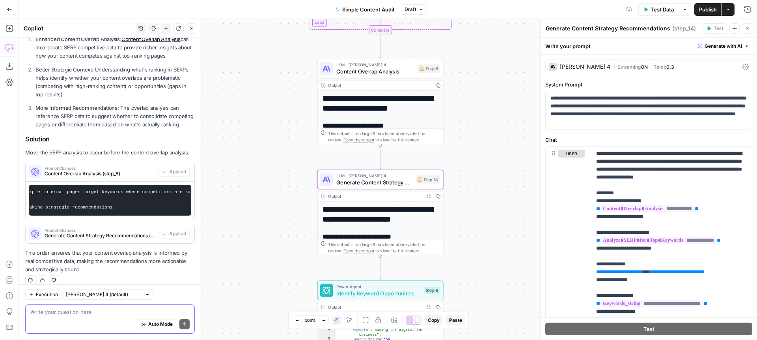
click at [117, 310] on textarea at bounding box center [109, 312] width 159 height 8
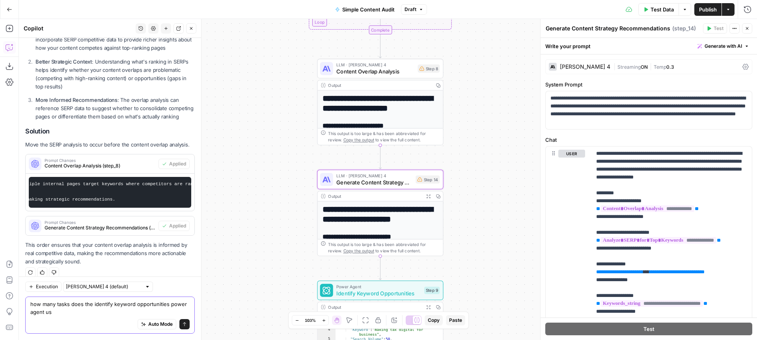
type textarea "how many tasks does the identify keyword opportunities power agent use"
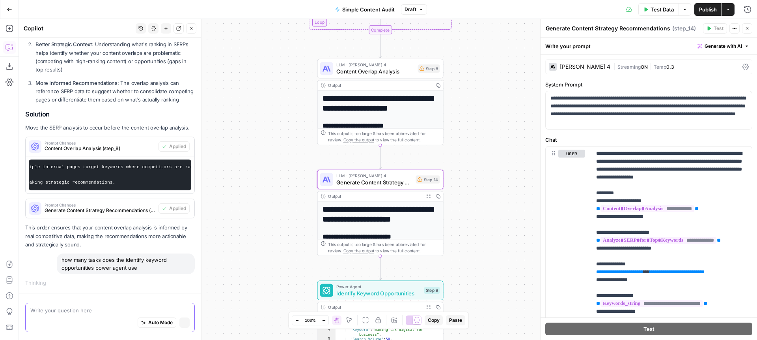
scroll to position [3229, 0]
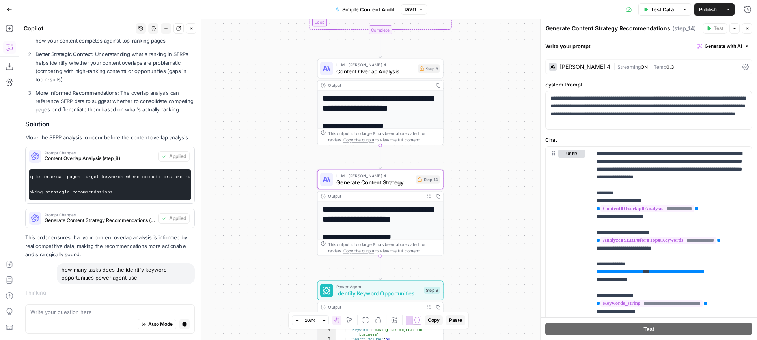
click at [353, 292] on span "Identify Keyword Opportunities" at bounding box center [378, 293] width 85 height 8
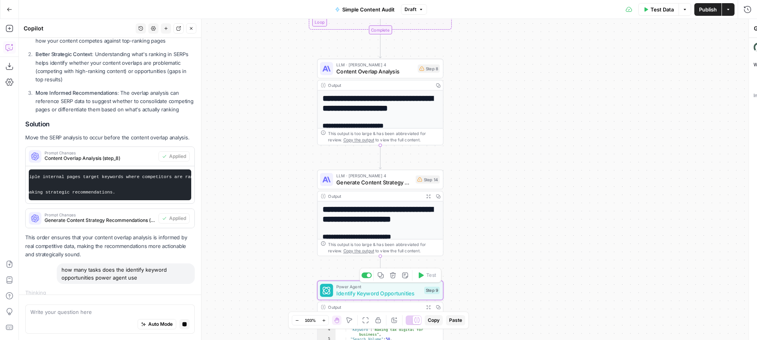
type textarea "Identify Keyword Opportunities"
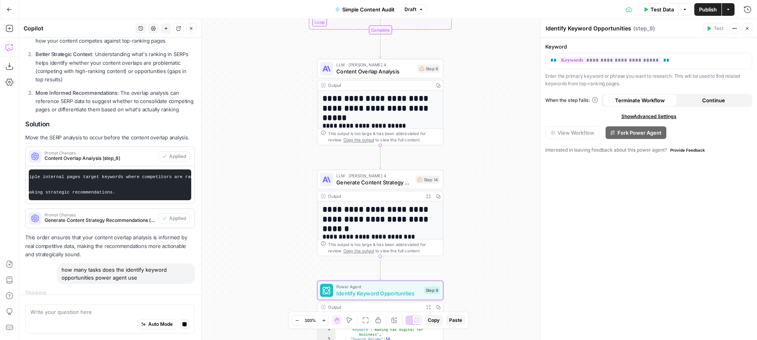
click at [735, 27] on icon "button" at bounding box center [735, 28] width 5 height 5
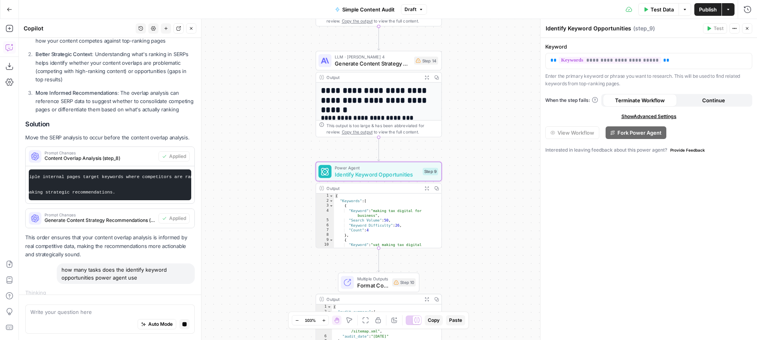
drag, startPoint x: 287, startPoint y: 247, endPoint x: 284, endPoint y: 127, distance: 120.3
click at [285, 128] on div "Workflow Input Settings Inputs Content Processing Extract Sitemap URLs Step 1 O…" at bounding box center [388, 179] width 738 height 321
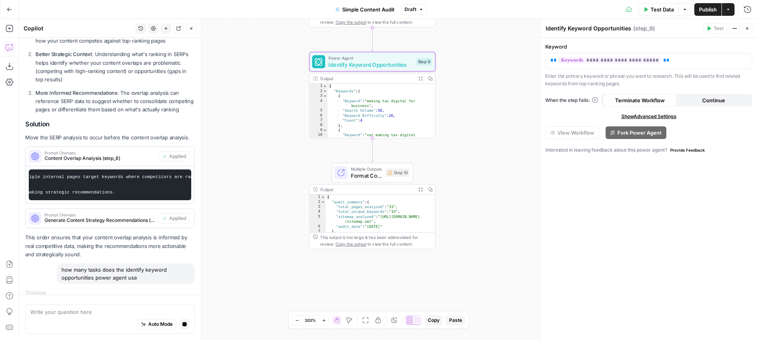
drag, startPoint x: 278, startPoint y: 267, endPoint x: 275, endPoint y: 183, distance: 83.7
click at [273, 183] on div "Workflow Input Settings Inputs Content Processing Extract Sitemap URLs Step 1 O…" at bounding box center [388, 179] width 738 height 321
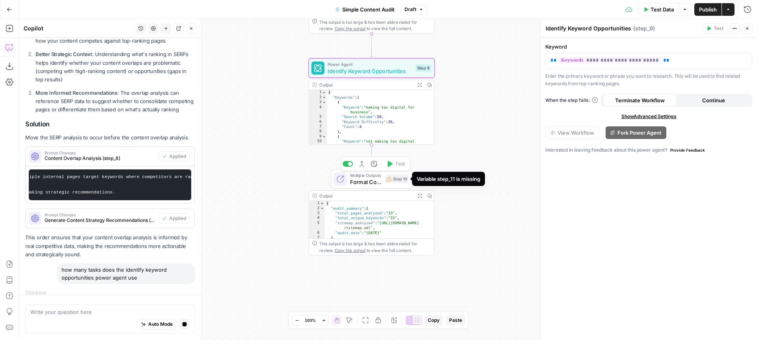
click at [396, 178] on div "Step 10" at bounding box center [397, 179] width 24 height 8
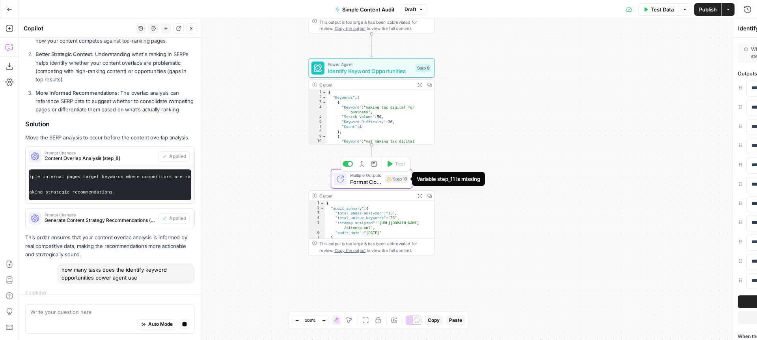
type textarea "Format Content Audit Report"
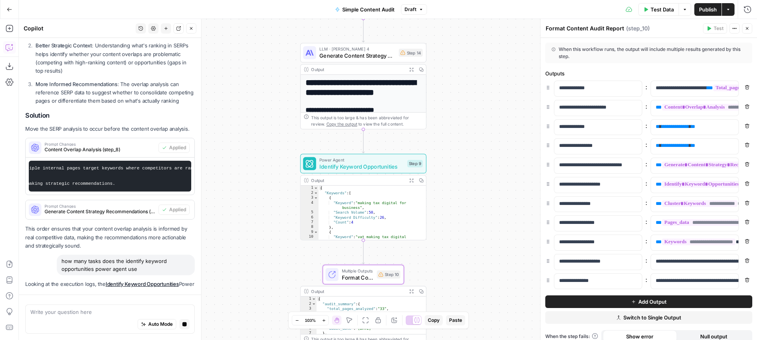
drag, startPoint x: 469, startPoint y: 105, endPoint x: 456, endPoint y: 234, distance: 130.4
click at [456, 234] on div "Workflow Input Settings Inputs Content Processing Extract Sitemap URLs Step 1 O…" at bounding box center [388, 179] width 738 height 321
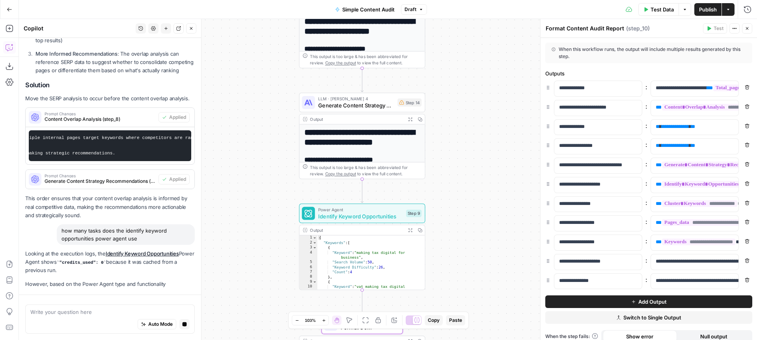
drag, startPoint x: 459, startPoint y: 119, endPoint x: 472, endPoint y: 163, distance: 45.6
click at [472, 163] on div "Workflow Input Settings Inputs Content Processing Extract Sitemap URLs Step 1 O…" at bounding box center [388, 179] width 738 height 321
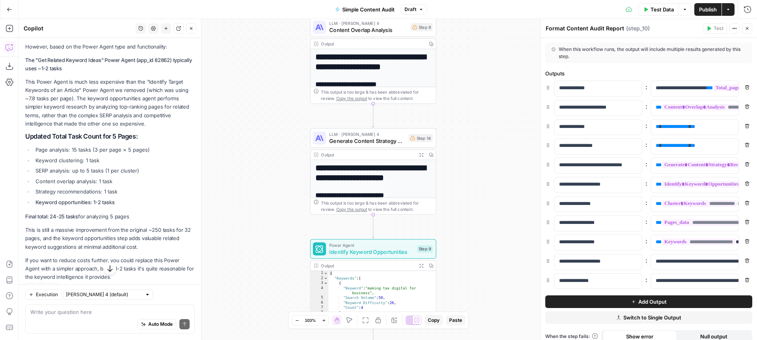
scroll to position [3622, 0]
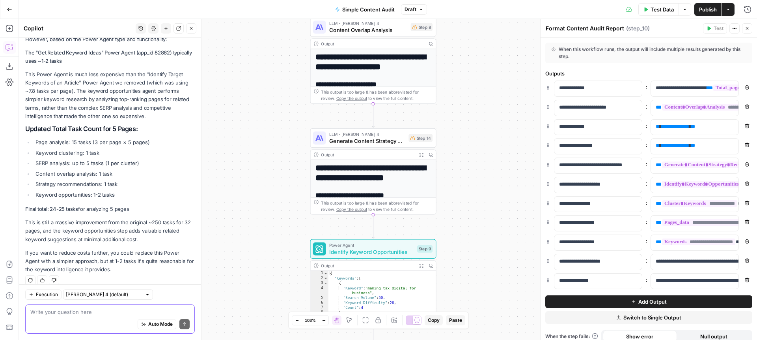
click at [88, 313] on textarea at bounding box center [109, 312] width 159 height 8
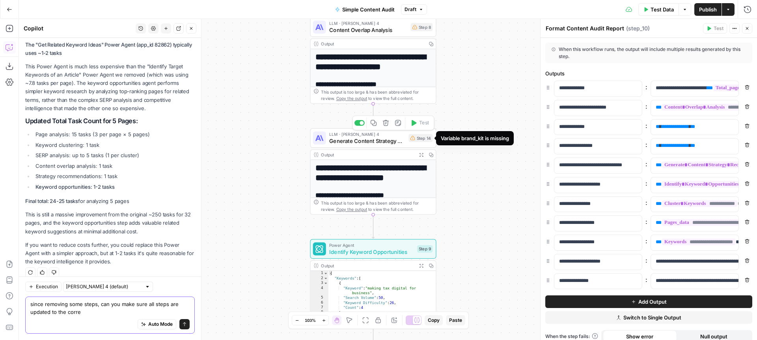
type textarea "since removing some steps, can you make sure all steps are updated to the corre"
click at [421, 136] on div "Step 14" at bounding box center [421, 138] width 24 height 8
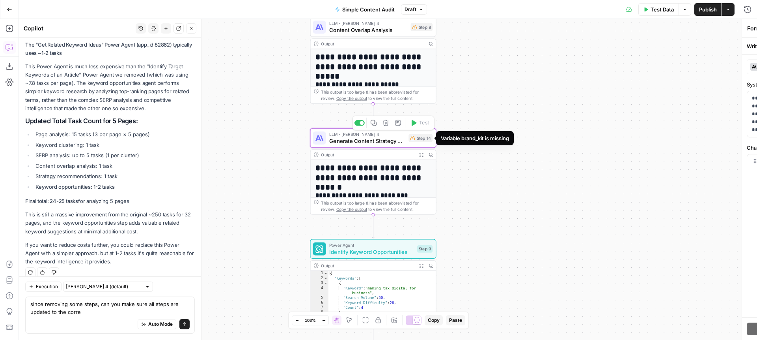
type textarea "Generate Content Strategy Recommendations"
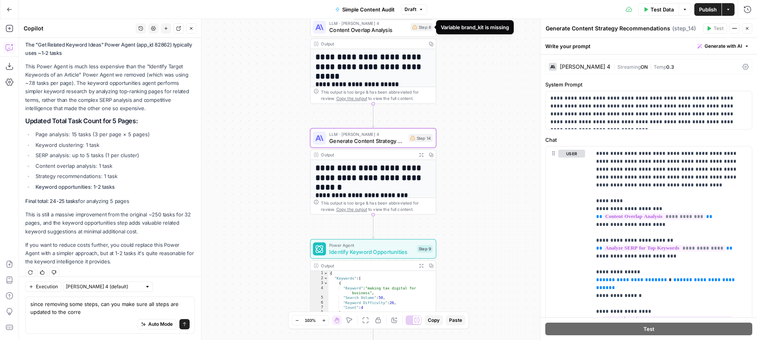
click at [420, 28] on div "Step 8" at bounding box center [422, 27] width 22 height 8
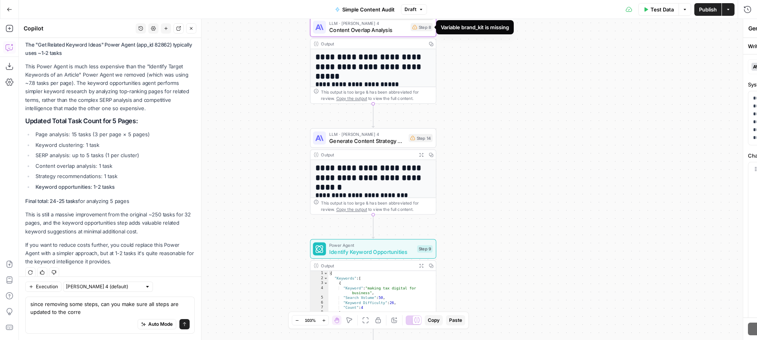
type textarea "Content Overlap Analysis"
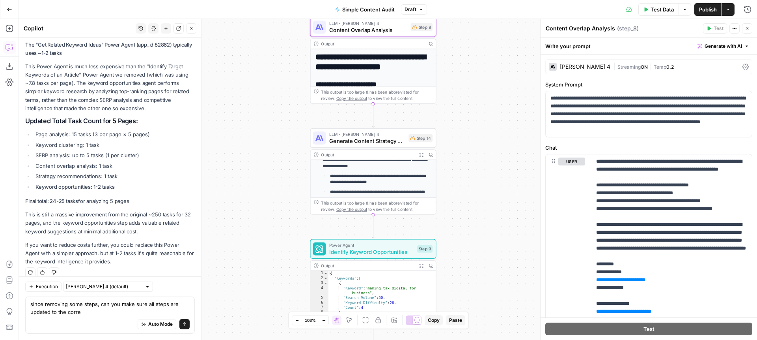
scroll to position [68, 0]
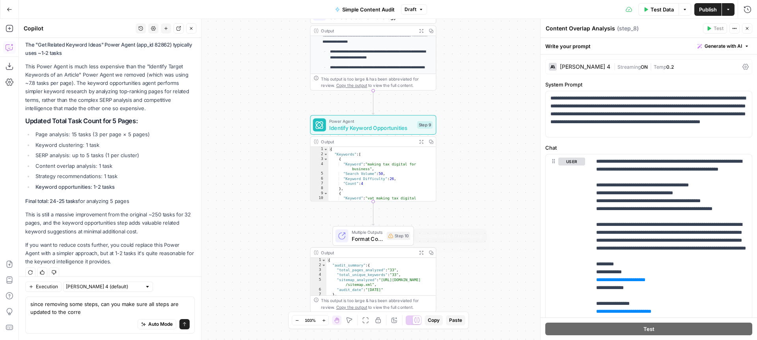
click at [398, 232] on div "Step 10" at bounding box center [399, 236] width 24 height 8
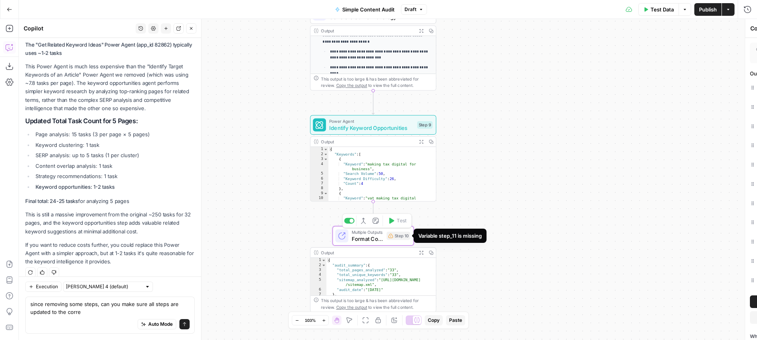
type textarea "Format Content Audit Report"
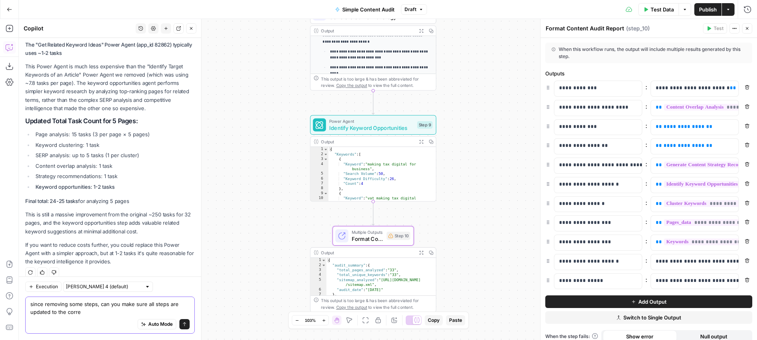
drag, startPoint x: 89, startPoint y: 314, endPoint x: 21, endPoint y: 296, distance: 70.5
click at [21, 296] on div "Execution Claude Sonnet 4 (default) since removing some steps, can you make sur…" at bounding box center [110, 308] width 182 height 64
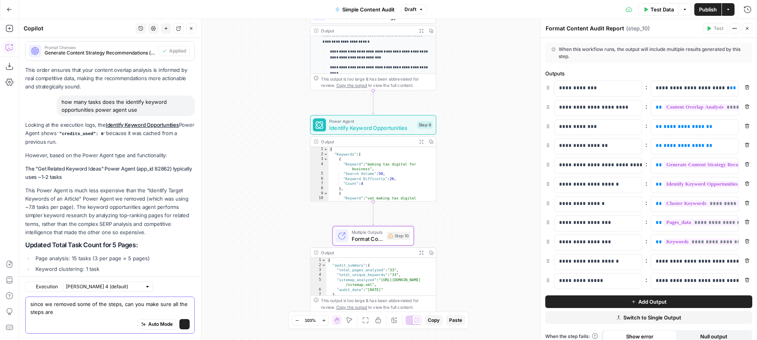
scroll to position [3630, 0]
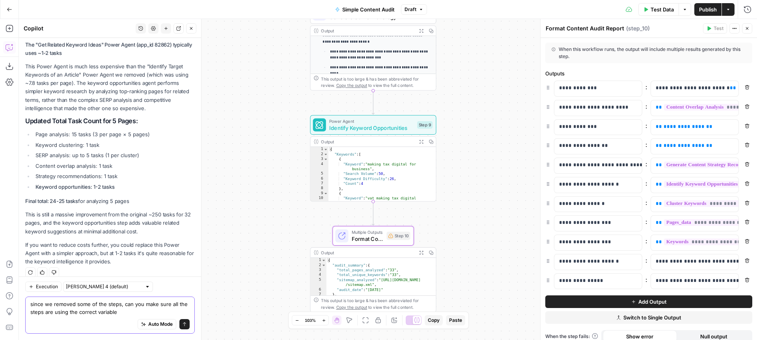
type textarea "since we removed some of the steps, can you make sure all the steps are using t…"
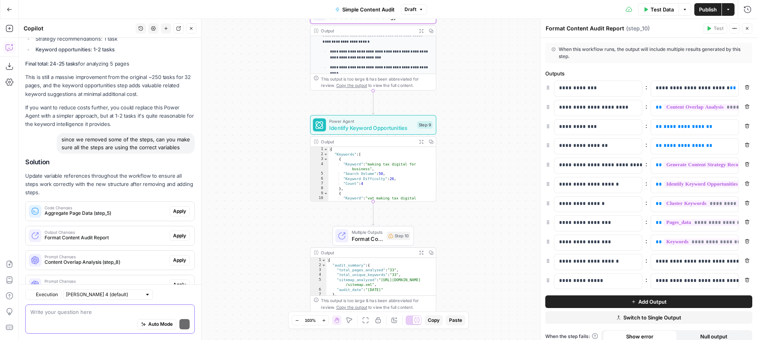
scroll to position [3853, 0]
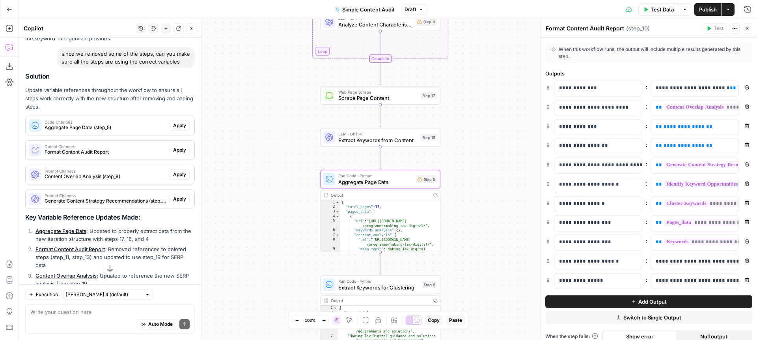
click at [182, 122] on span "Apply" at bounding box center [179, 125] width 13 height 7
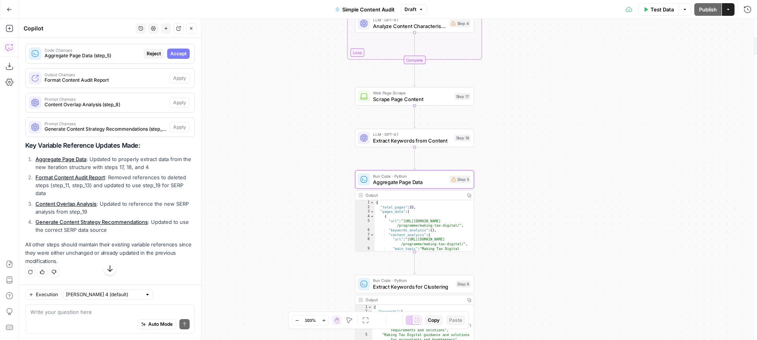
scroll to position [3752, 0]
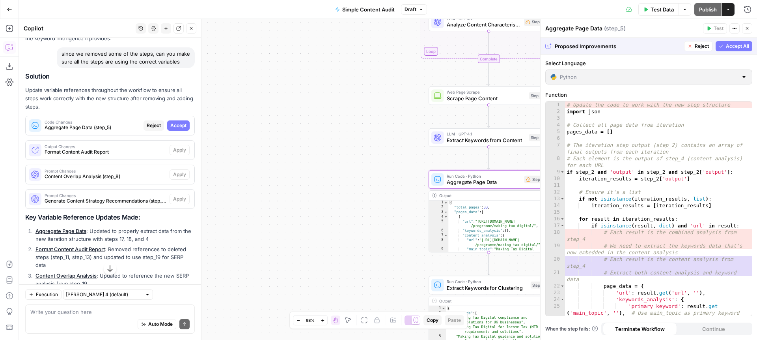
click at [180, 122] on span "Accept" at bounding box center [178, 125] width 16 height 7
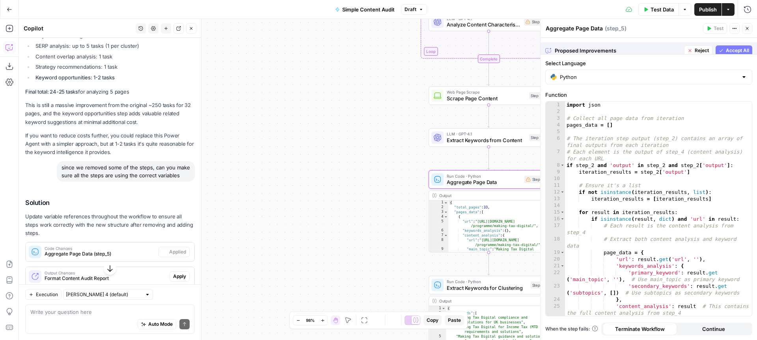
scroll to position [3866, 0]
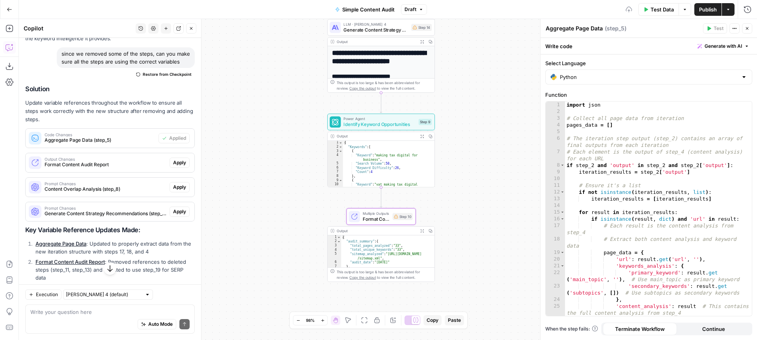
click at [178, 159] on span "Apply" at bounding box center [179, 162] width 13 height 7
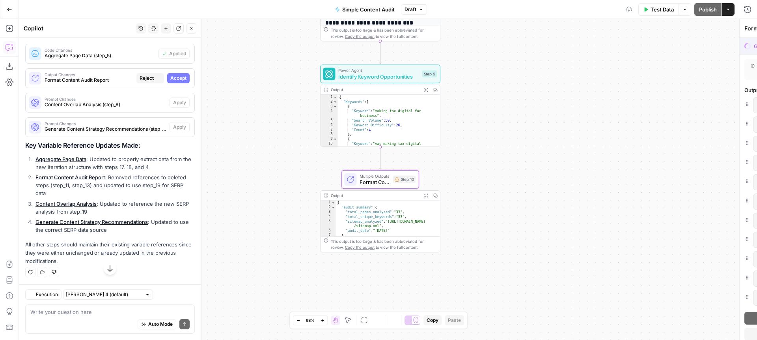
scroll to position [3752, 0]
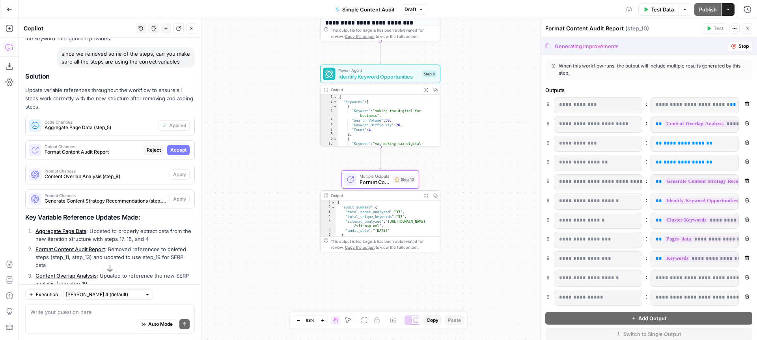
click at [176, 146] on span "Accept" at bounding box center [178, 149] width 16 height 7
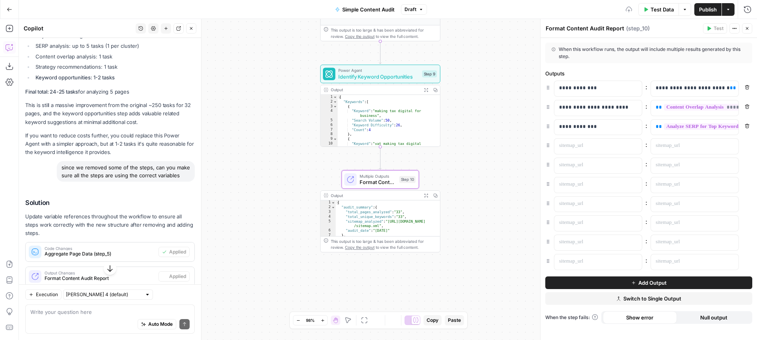
scroll to position [3866, 0]
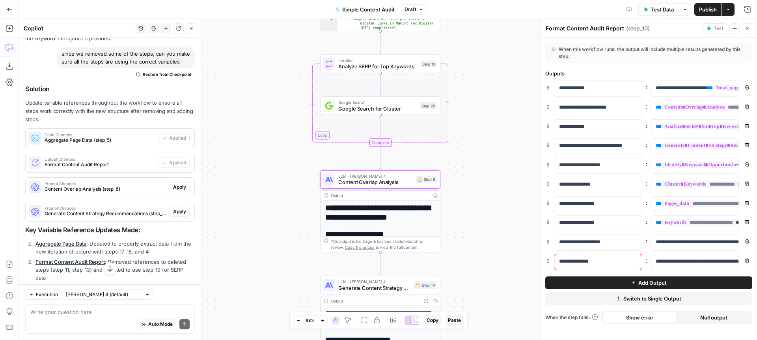
click at [177, 183] on span "Apply" at bounding box center [179, 186] width 13 height 7
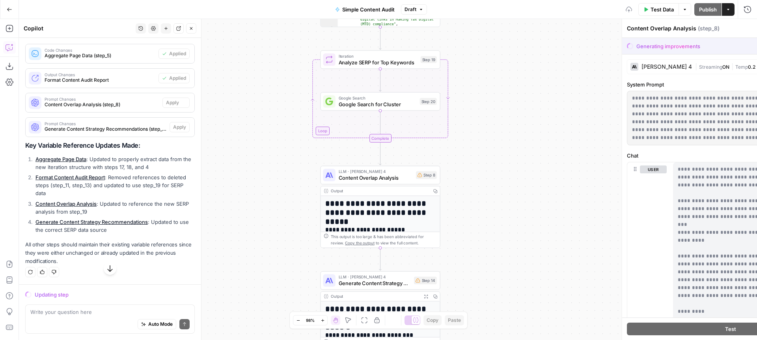
scroll to position [3752, 0]
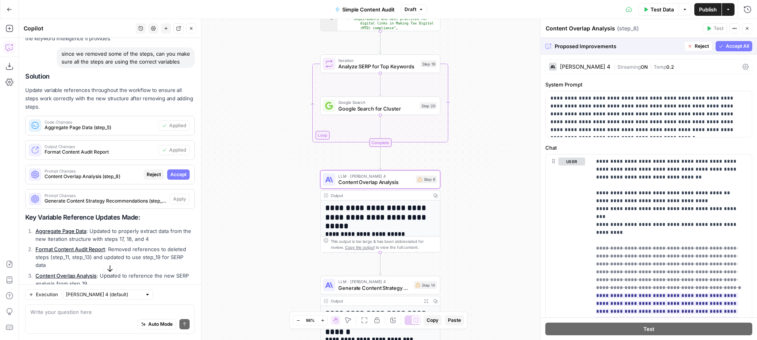
click at [176, 171] on span "Accept" at bounding box center [178, 174] width 16 height 7
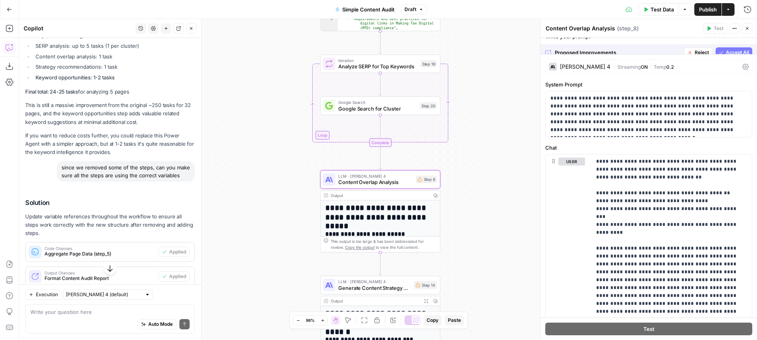
scroll to position [3866, 0]
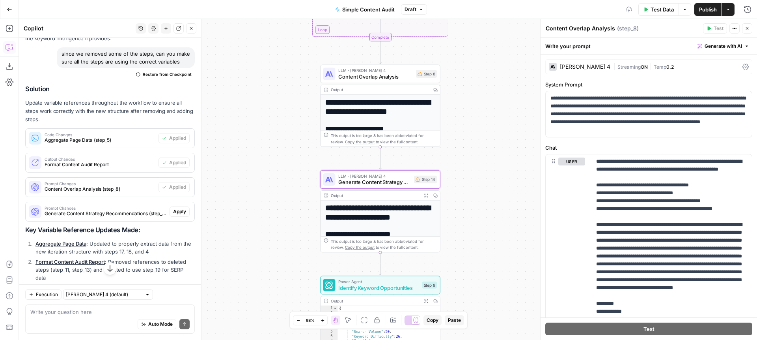
click at [177, 208] on span "Apply" at bounding box center [179, 211] width 13 height 7
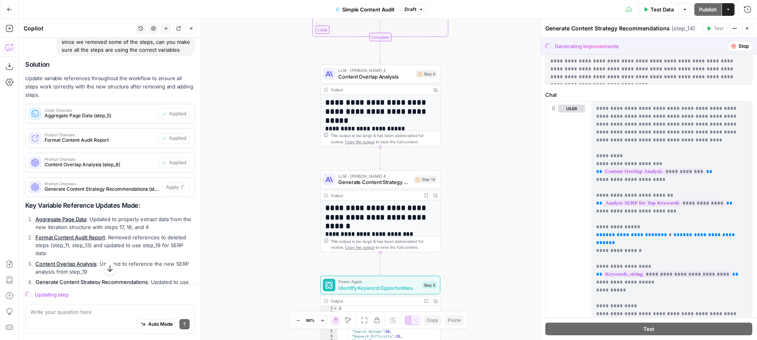
scroll to position [193, 0]
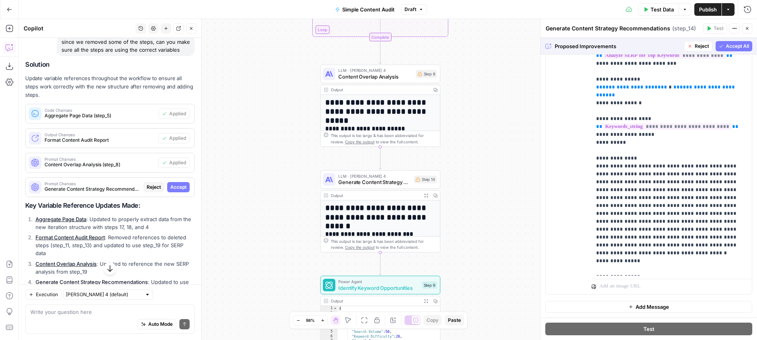
click at [731, 45] on span "Accept All" at bounding box center [737, 46] width 23 height 7
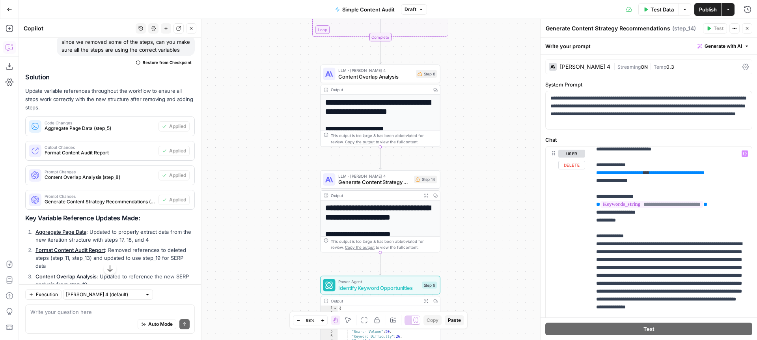
scroll to position [101, 0]
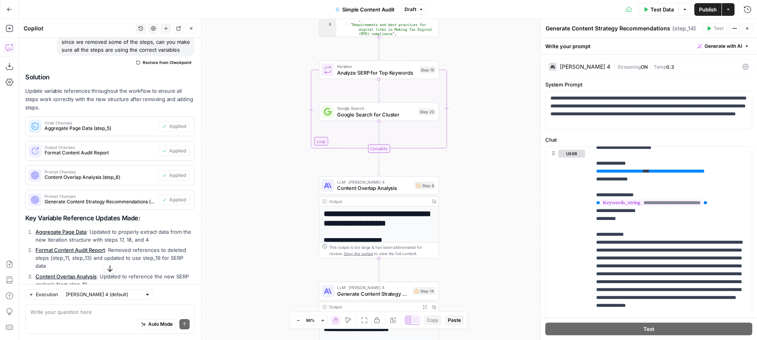
click at [651, 12] on span "Test Data" at bounding box center [662, 10] width 23 height 8
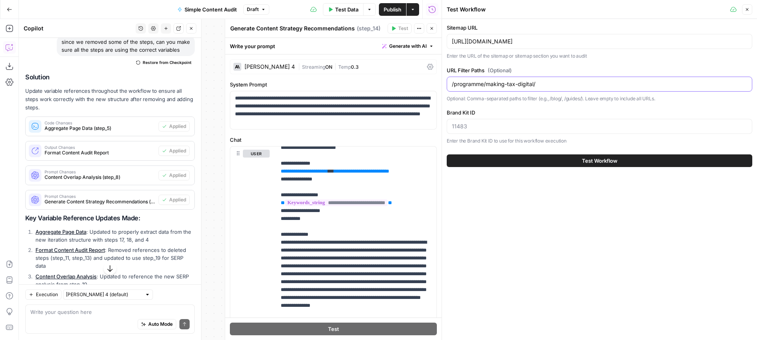
click at [546, 84] on input "/programme/making-tax-digital/" at bounding box center [599, 84] width 295 height 8
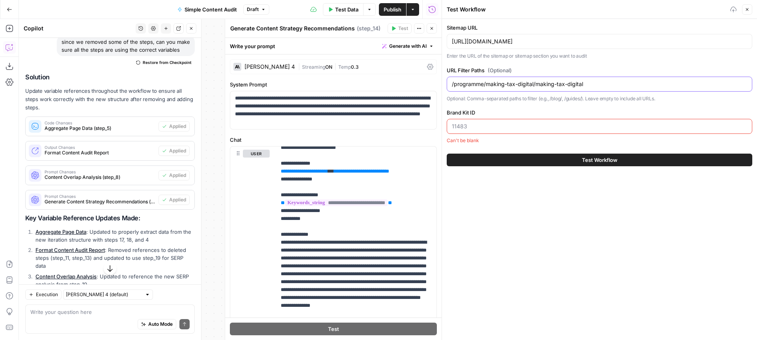
type input "/programme/making-tax-digital/making-tax-digital"
click at [505, 129] on input "Brand Kit ID" at bounding box center [599, 126] width 295 height 8
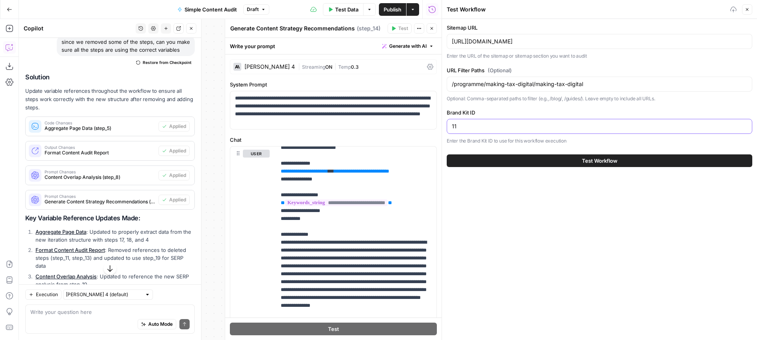
type input "1"
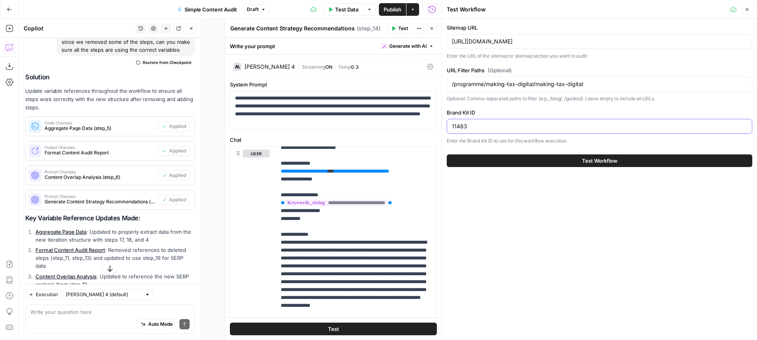
type input "11483"
click at [567, 162] on button "Test Workflow" at bounding box center [600, 160] width 306 height 13
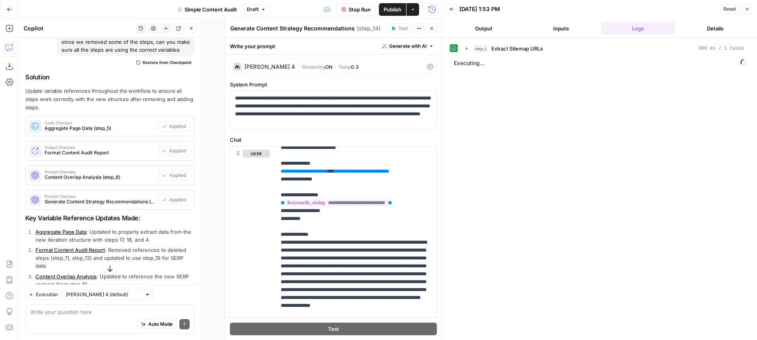
scroll to position [5, 0]
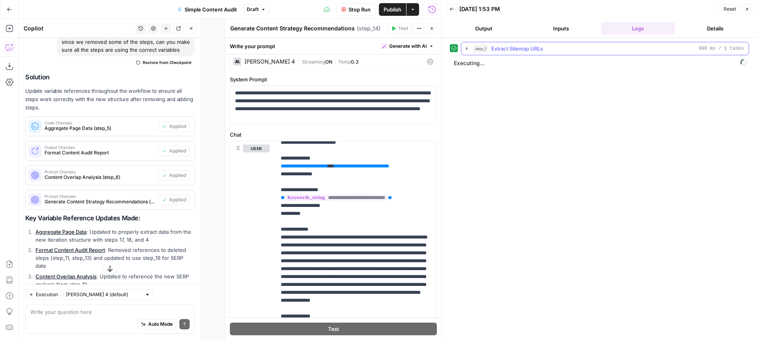
click at [465, 49] on icon "button" at bounding box center [467, 48] width 6 height 6
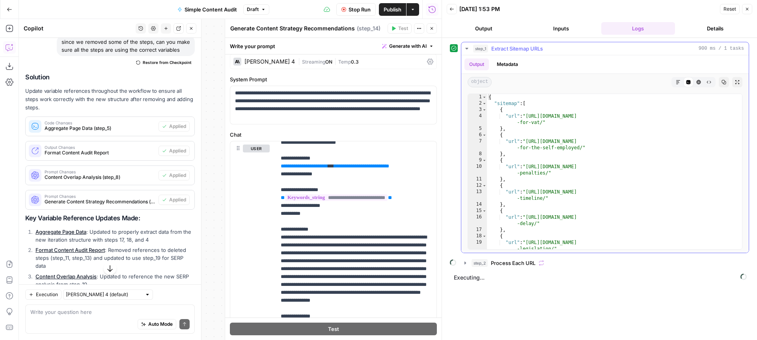
click at [467, 49] on icon "button" at bounding box center [466, 49] width 3 height 2
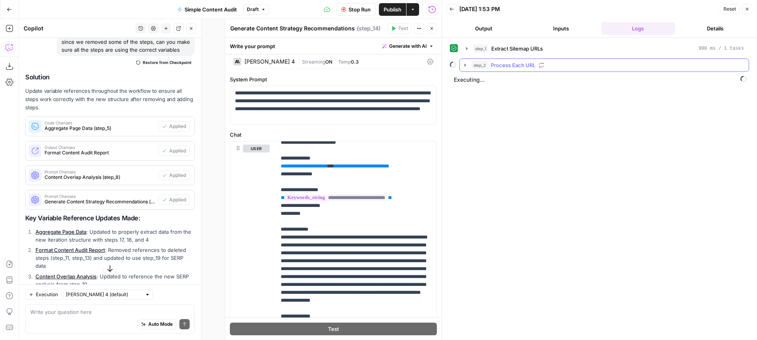
click at [464, 64] on icon "button" at bounding box center [465, 65] width 6 height 6
click at [486, 82] on button "step_4 Analyze Content Characteristics 4 seconds / 2 tasks" at bounding box center [610, 81] width 265 height 13
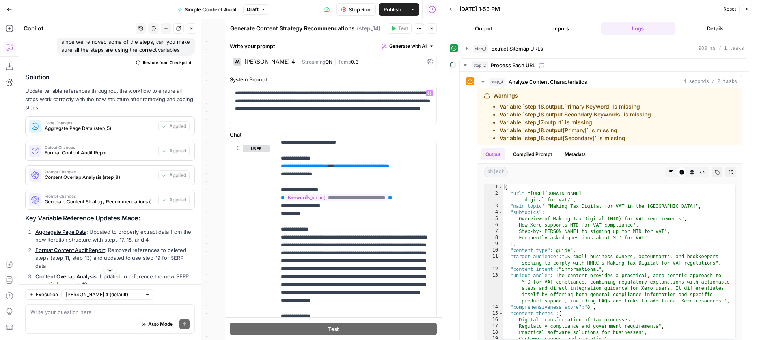
scroll to position [0, 0]
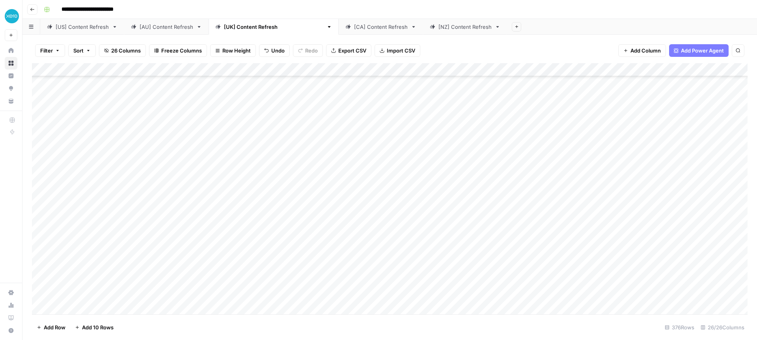
scroll to position [2878, 0]
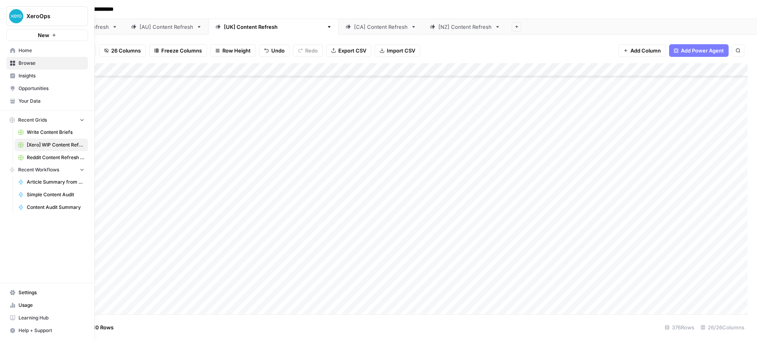
click at [25, 62] on span "Browse" at bounding box center [52, 63] width 66 height 7
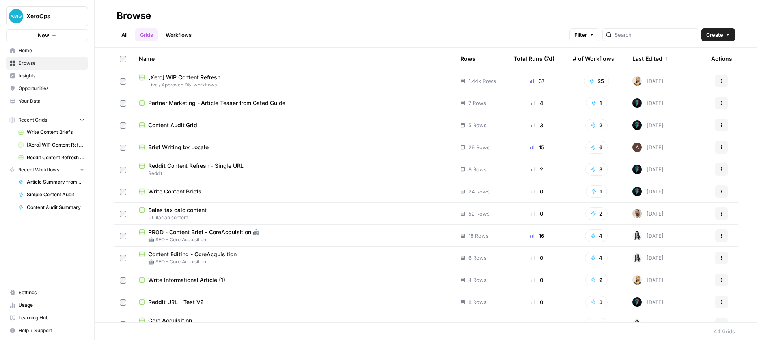
click at [28, 99] on span "Your Data" at bounding box center [52, 100] width 66 height 7
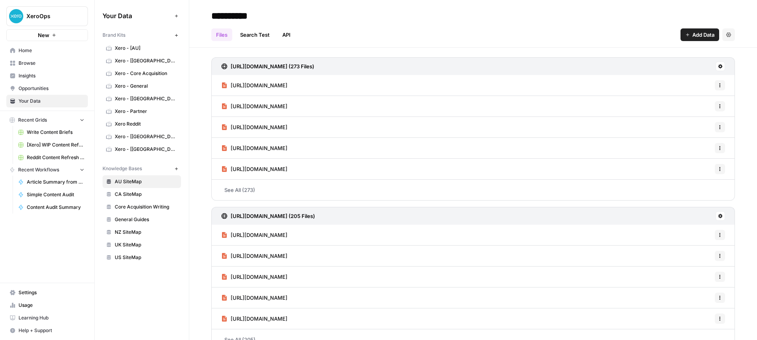
click at [131, 243] on span "UK SiteMap" at bounding box center [146, 244] width 63 height 7
click at [235, 192] on link "See All (33)" at bounding box center [473, 189] width 524 height 21
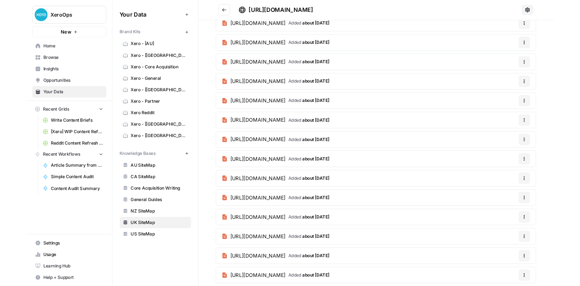
scroll to position [50, 0]
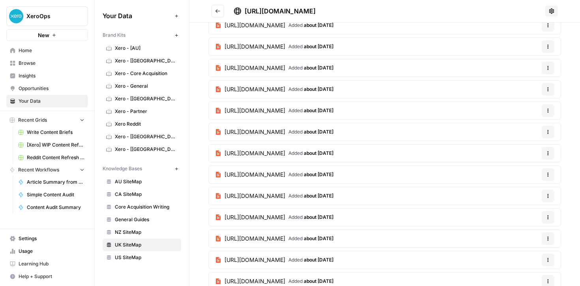
click at [122, 47] on span "Xero - [AU]" at bounding box center [146, 48] width 63 height 7
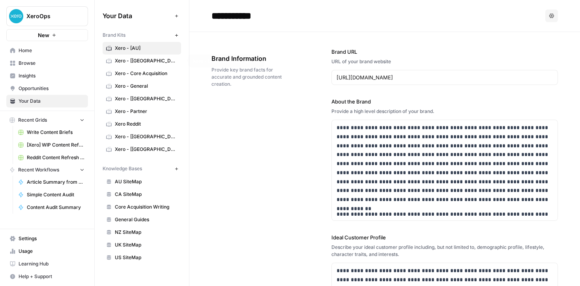
click at [123, 60] on span "Xero - [[GEOGRAPHIC_DATA]]" at bounding box center [146, 60] width 63 height 7
click at [123, 99] on span "Xero - [[GEOGRAPHIC_DATA]]" at bounding box center [146, 98] width 63 height 7
click at [126, 135] on span "Xero - [[GEOGRAPHIC_DATA]]" at bounding box center [146, 136] width 63 height 7
click at [119, 149] on span "Xero - [[GEOGRAPHIC_DATA]]" at bounding box center [146, 149] width 63 height 7
click at [127, 183] on span "AU SiteMap" at bounding box center [146, 181] width 63 height 7
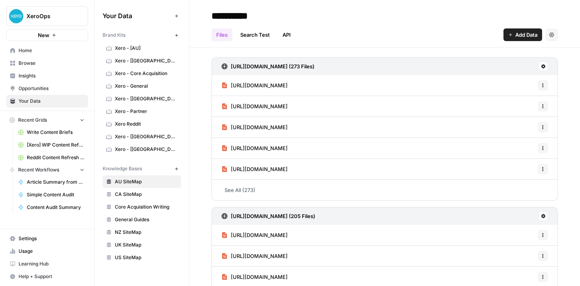
click at [133, 228] on link "NZ SiteMap" at bounding box center [142, 232] width 78 height 13
click at [122, 245] on span "UK SiteMap" at bounding box center [146, 244] width 63 height 7
click at [126, 193] on span "CA SiteMap" at bounding box center [146, 194] width 63 height 7
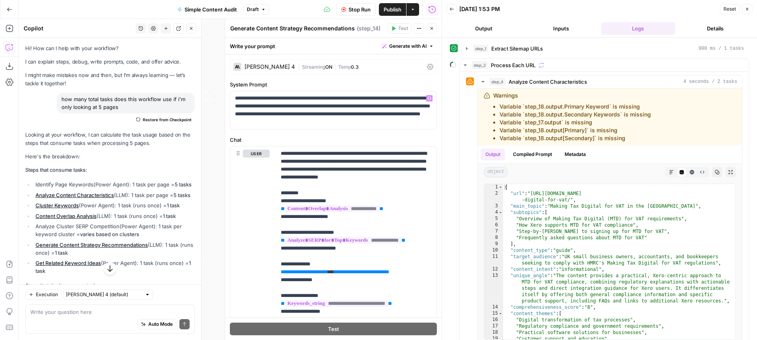
scroll to position [101, 0]
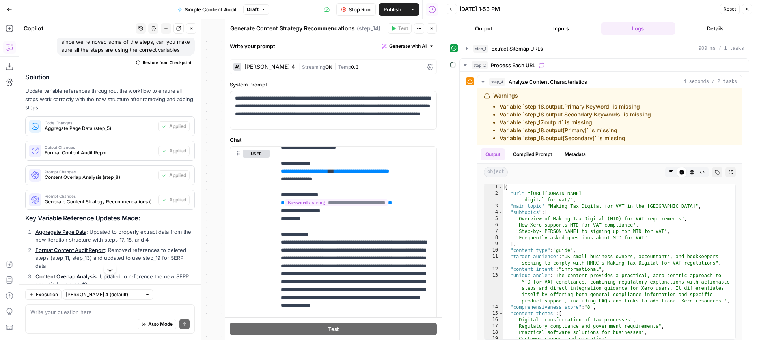
click at [432, 27] on icon "button" at bounding box center [432, 28] width 3 height 3
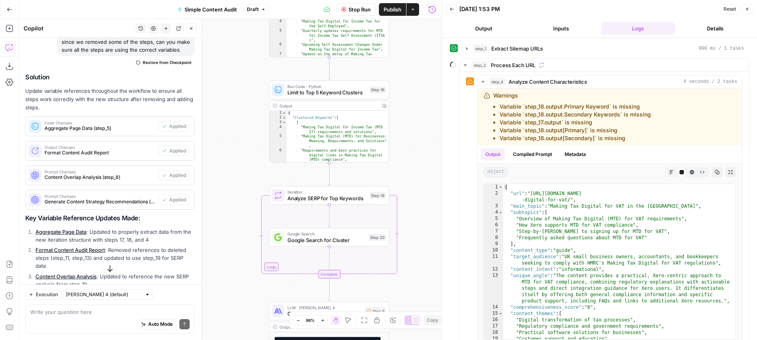
drag, startPoint x: 225, startPoint y: 202, endPoint x: 226, endPoint y: 209, distance: 7.7
click at [212, 225] on div "Workflow Input Settings Inputs Content Processing Extract Sitemap URLs Step 1 O…" at bounding box center [230, 179] width 423 height 321
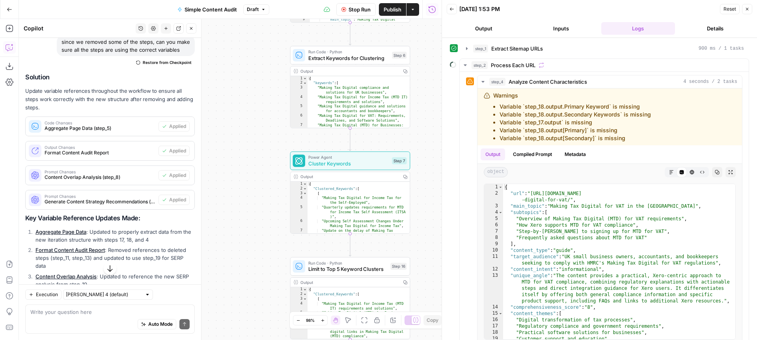
drag, startPoint x: 248, startPoint y: 94, endPoint x: 277, endPoint y: 247, distance: 155.4
click at [278, 256] on div "Workflow Input Settings Inputs Content Processing Extract Sitemap URLs Step 1 O…" at bounding box center [230, 179] width 423 height 321
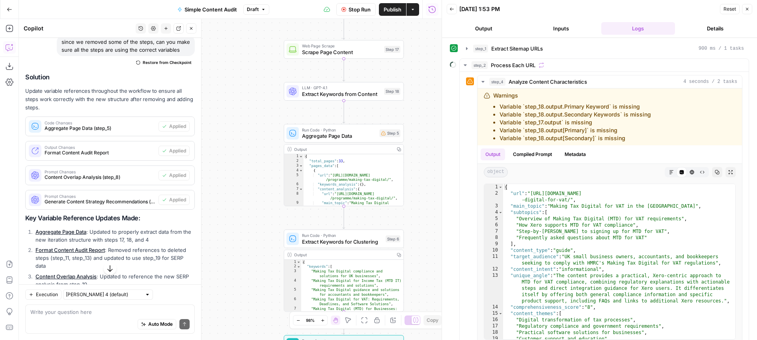
drag, startPoint x: 260, startPoint y: 148, endPoint x: 258, endPoint y: 260, distance: 112.8
click at [257, 260] on div "Workflow Input Settings Inputs Content Processing Extract Sitemap URLs Step 1 O…" at bounding box center [230, 179] width 423 height 321
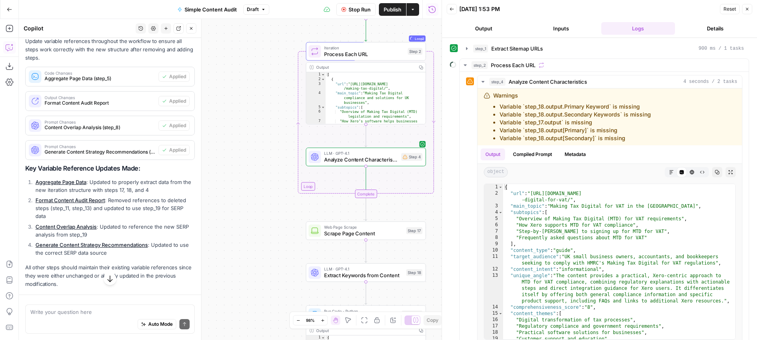
drag, startPoint x: 259, startPoint y: 77, endPoint x: 269, endPoint y: 202, distance: 125.0
click at [281, 258] on div "Workflow Input Settings Inputs Content Processing Extract Sitemap URLs Step 1 O…" at bounding box center [230, 179] width 423 height 321
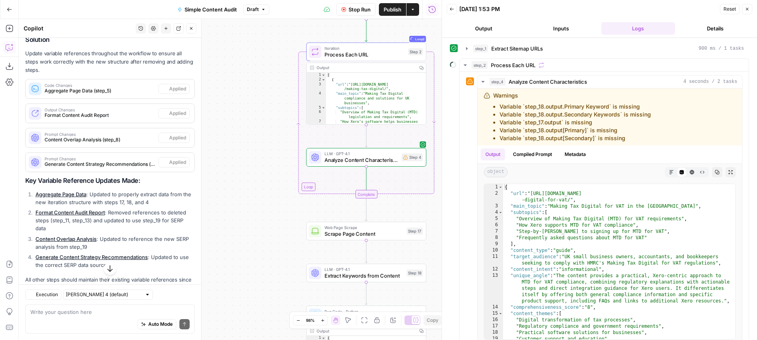
scroll to position [3840, 0]
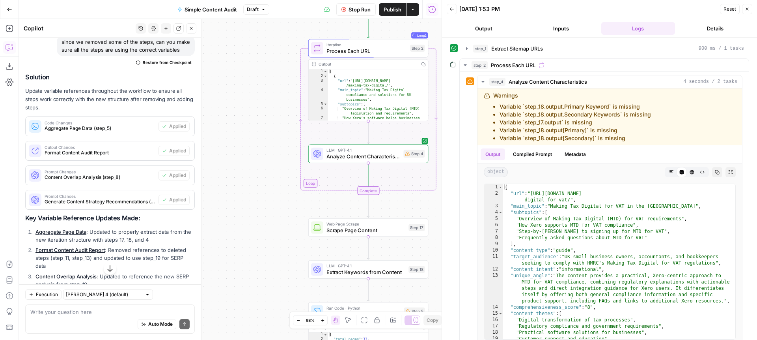
drag, startPoint x: 275, startPoint y: 74, endPoint x: 277, endPoint y: 67, distance: 7.3
click at [277, 67] on div "Workflow Input Settings Inputs Content Processing Extract Sitemap URLs Step 1 O…" at bounding box center [230, 179] width 423 height 321
click at [409, 157] on div "Step 4" at bounding box center [414, 154] width 21 height 8
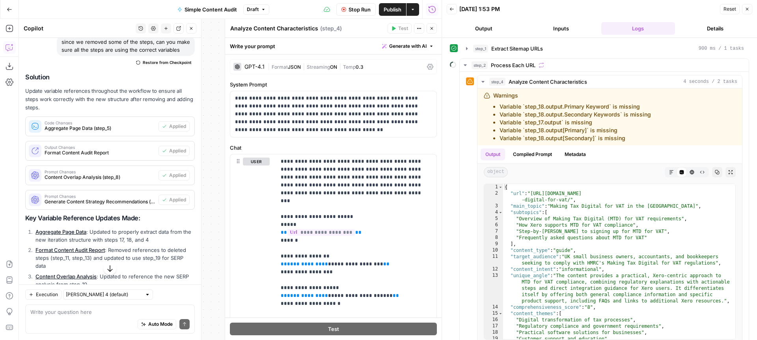
click at [434, 32] on button "Close" at bounding box center [432, 28] width 10 height 10
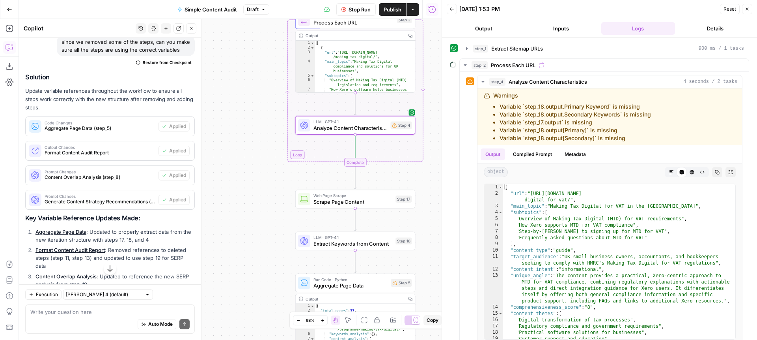
drag, startPoint x: 265, startPoint y: 148, endPoint x: 256, endPoint y: 129, distance: 20.6
click at [256, 129] on div "Workflow Input Settings Inputs Content Processing Extract Sitemap URLs Step 1 O…" at bounding box center [230, 179] width 423 height 321
click at [350, 7] on span "Stop Run" at bounding box center [360, 10] width 22 height 8
click at [353, 13] on span "Stop Run" at bounding box center [360, 10] width 22 height 8
drag, startPoint x: 351, startPoint y: 6, endPoint x: 363, endPoint y: 9, distance: 12.4
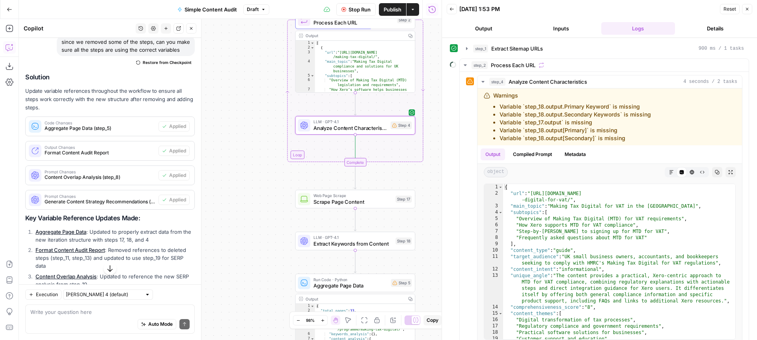
click at [351, 6] on span "Stop Run" at bounding box center [360, 10] width 22 height 8
click at [465, 64] on icon "button" at bounding box center [465, 65] width 3 height 2
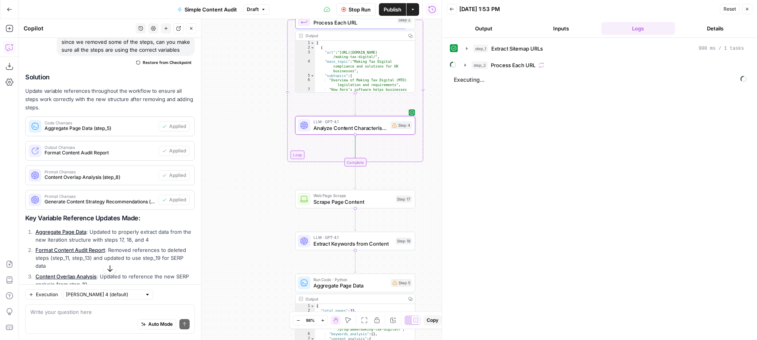
click at [356, 10] on span "Stop Run" at bounding box center [360, 10] width 22 height 8
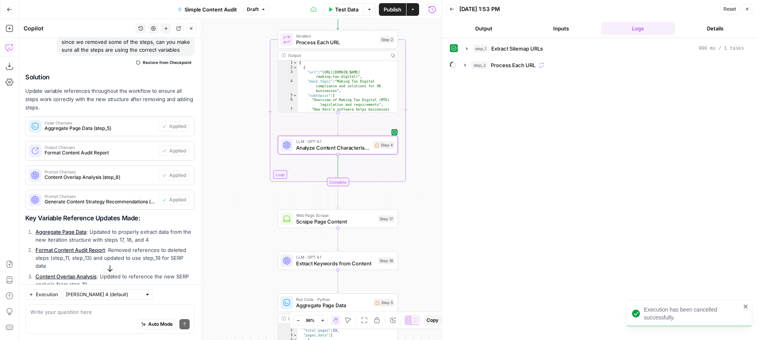
drag, startPoint x: 248, startPoint y: 91, endPoint x: 286, endPoint y: 101, distance: 39.3
click at [238, 103] on div "Workflow Input Settings Inputs Content Processing Extract Sitemap URLs Step 1 O…" at bounding box center [230, 179] width 423 height 321
click at [467, 65] on icon "button" at bounding box center [465, 65] width 6 height 6
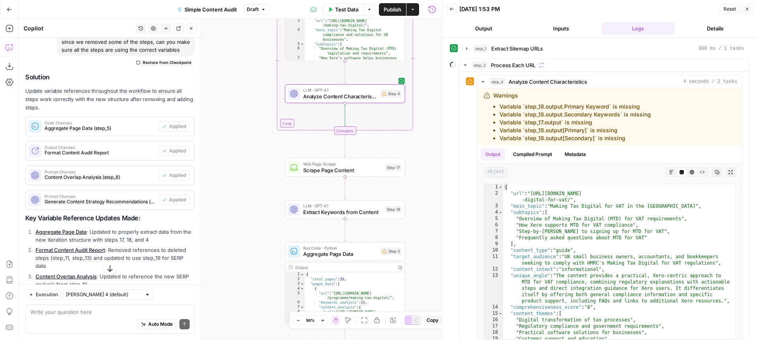
drag, startPoint x: 239, startPoint y: 115, endPoint x: 245, endPoint y: 66, distance: 49.2
click at [245, 66] on div "Workflow Input Settings Inputs Content Processing Extract Sitemap URLs Step 1 O…" at bounding box center [230, 179] width 423 height 321
click at [95, 314] on textarea at bounding box center [109, 312] width 159 height 8
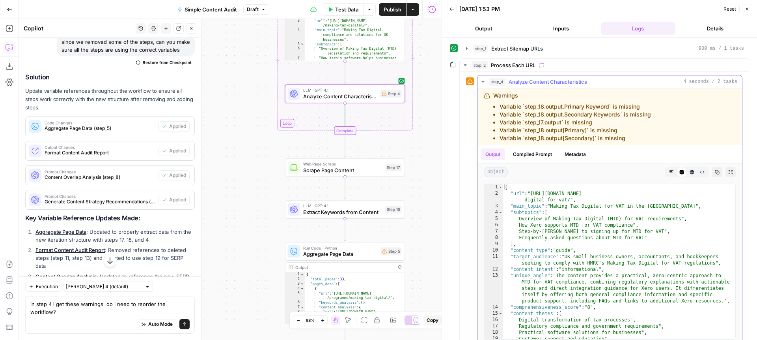
drag, startPoint x: 561, startPoint y: 131, endPoint x: 498, endPoint y: 106, distance: 67.3
click at [498, 106] on ul "Variable `step_18.output.Primary Keyword` is missing Variable `step_18.output.S…" at bounding box center [572, 122] width 158 height 39
copy ul "Variable `step_18.output.Primary Keyword` is missing Variable `step_18.output.S…"
drag, startPoint x: 98, startPoint y: 310, endPoint x: 99, endPoint y: 316, distance: 6.0
click at [98, 310] on textarea "in step 4 i get these warnings. do i need to reorder the workflow?" at bounding box center [109, 308] width 159 height 16
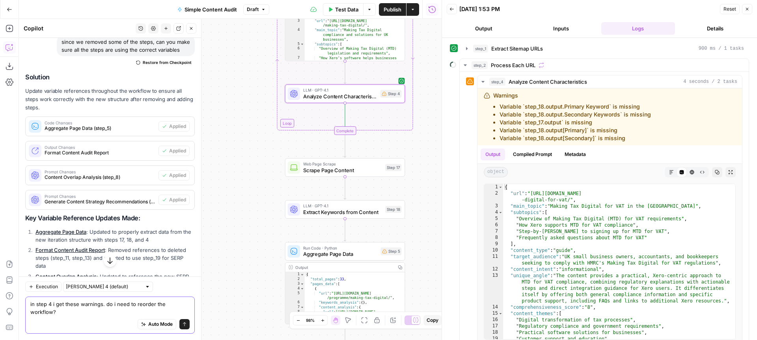
click at [189, 311] on textarea "in step 4 i get these warnings. do i need to reorder the workflow?" at bounding box center [109, 308] width 159 height 16
paste textarea "Variable `step_18.output.Primary Keyword` is missing Variable `step_18.output.S…"
type textarea "in step 4 i get these warnings. do i need to reorder the workflow? Variable `st…"
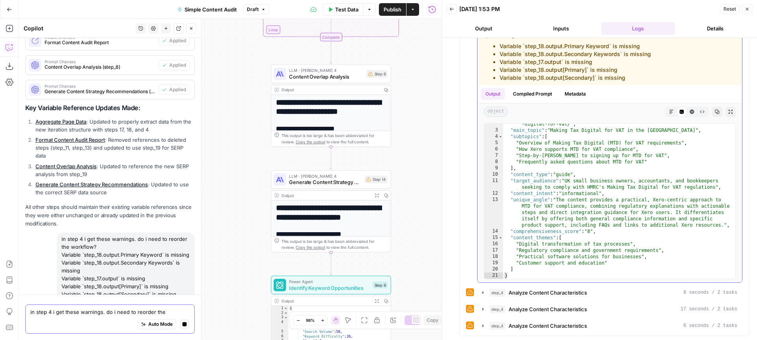
scroll to position [0, 0]
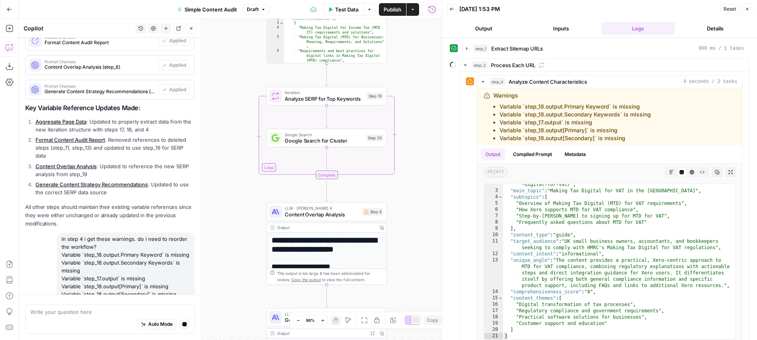
drag, startPoint x: 417, startPoint y: 88, endPoint x: 414, endPoint y: 224, distance: 136.5
click at [414, 224] on div "Workflow Input Settings Inputs Content Processing Extract Sitemap URLs Step 1 O…" at bounding box center [230, 179] width 423 height 321
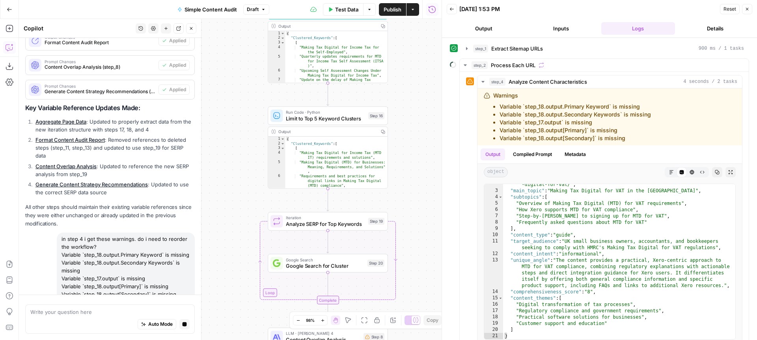
drag, startPoint x: 419, startPoint y: 93, endPoint x: 417, endPoint y: 183, distance: 90.0
click at [420, 219] on div "Workflow Input Settings Inputs Content Processing Extract Sitemap URLs Step 1 O…" at bounding box center [230, 179] width 423 height 321
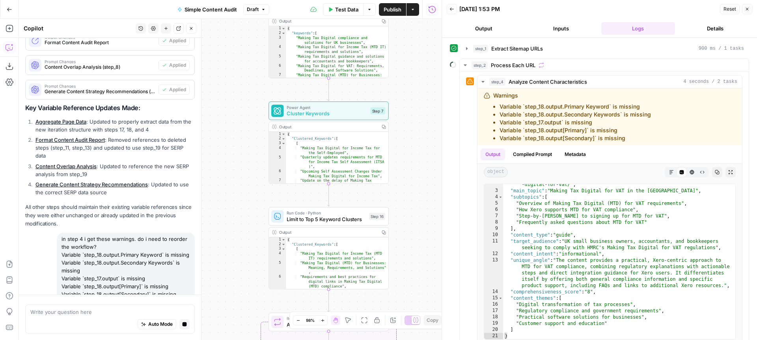
drag, startPoint x: 418, startPoint y: 102, endPoint x: 418, endPoint y: 198, distance: 96.3
click at [419, 215] on div "Workflow Input Settings Inputs Content Processing Extract Sitemap URLs Step 1 O…" at bounding box center [230, 179] width 423 height 321
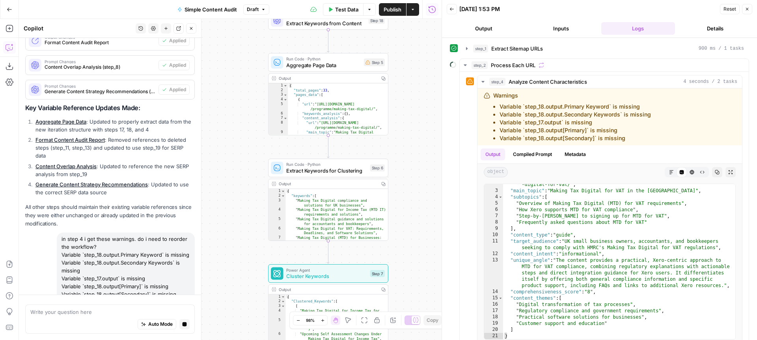
drag, startPoint x: 413, startPoint y: 75, endPoint x: 413, endPoint y: 230, distance: 155.0
click at [413, 230] on div "Workflow Input Settings Inputs Content Processing Extract Sitemap URLs Step 1 O…" at bounding box center [230, 179] width 423 height 321
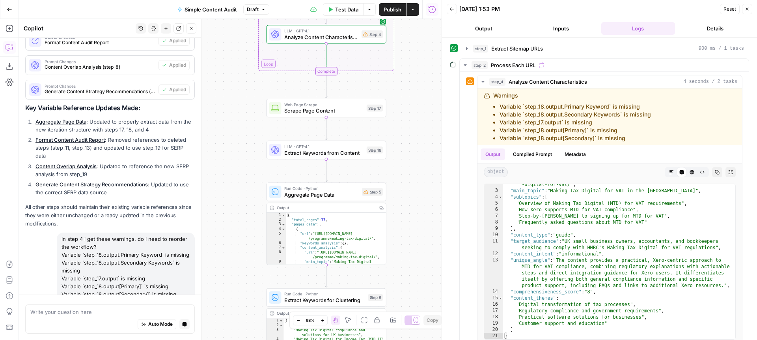
drag, startPoint x: 408, startPoint y: 76, endPoint x: 406, endPoint y: 195, distance: 119.2
click at [406, 195] on div "Workflow Input Settings Inputs Content Processing Extract Sitemap URLs Step 1 O…" at bounding box center [230, 179] width 423 height 321
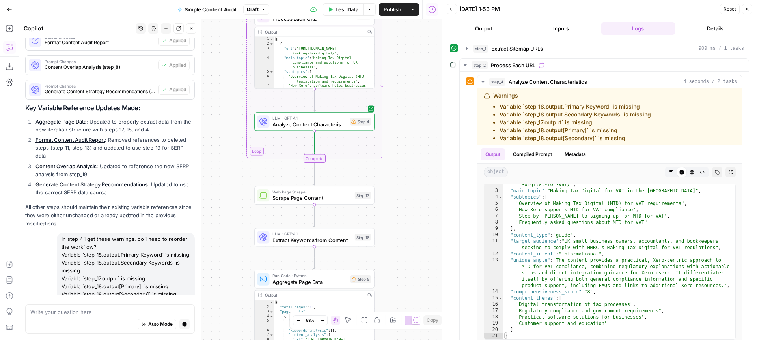
drag, startPoint x: 406, startPoint y: 102, endPoint x: 398, endPoint y: 178, distance: 76.2
click at [398, 178] on div "Workflow Input Settings Inputs Content Processing Extract Sitemap URLs Step 1 O…" at bounding box center [230, 179] width 423 height 321
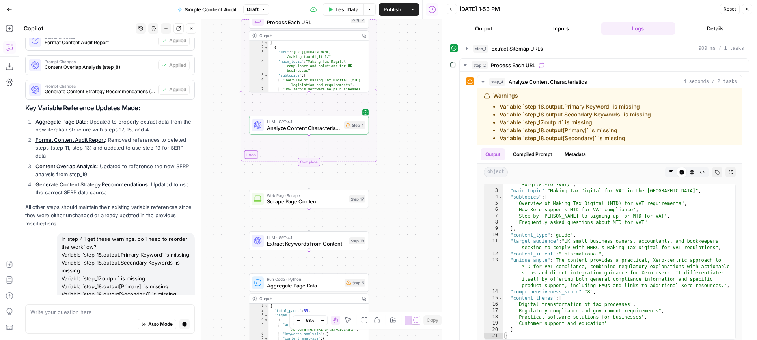
drag, startPoint x: 404, startPoint y: 140, endPoint x: 401, endPoint y: 92, distance: 47.4
click at [401, 92] on div "Workflow Input Settings Inputs Content Processing Extract Sitemap URLs Step 1 O…" at bounding box center [230, 179] width 423 height 321
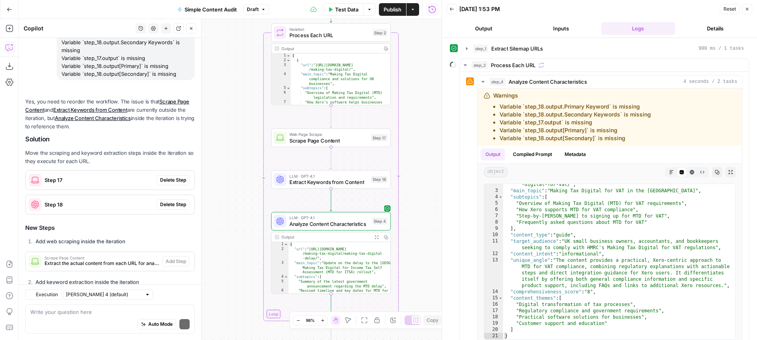
scroll to position [4344, 0]
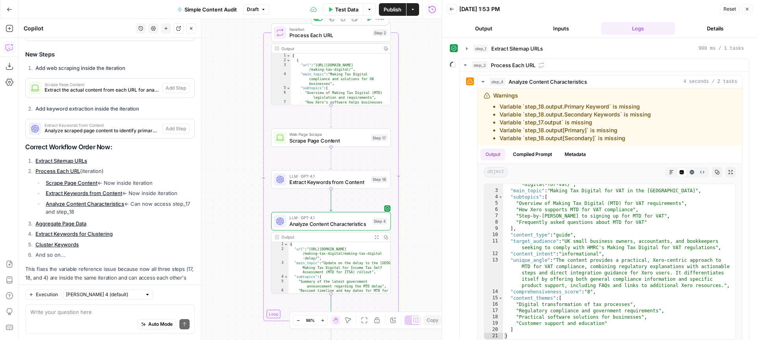
click at [339, 8] on span "Test Data" at bounding box center [346, 10] width 23 height 8
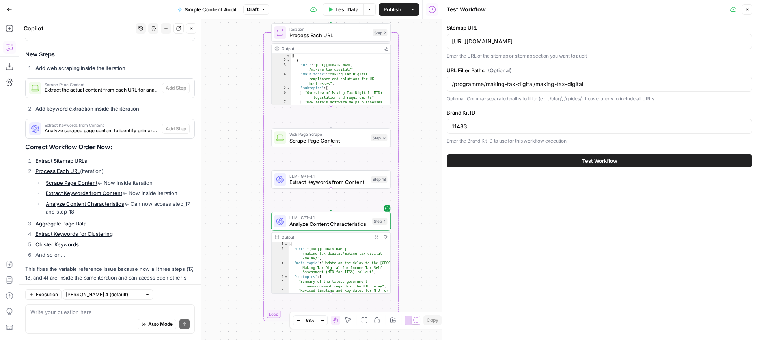
click at [526, 159] on button "Test Workflow" at bounding box center [600, 160] width 306 height 13
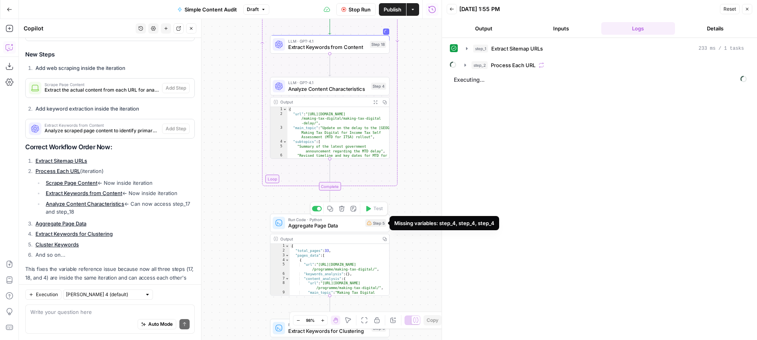
click at [378, 223] on div "Step 5" at bounding box center [376, 223] width 21 height 8
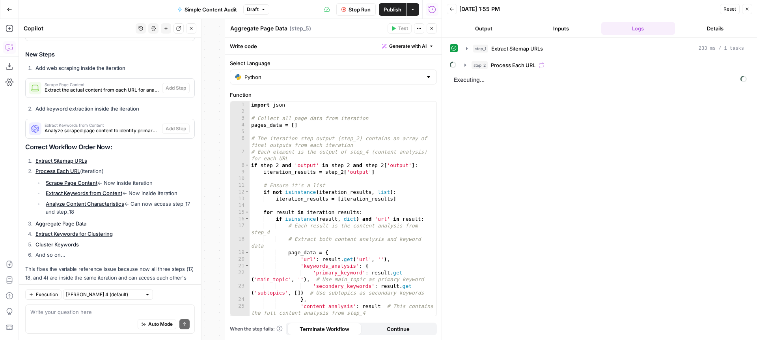
click at [435, 29] on button "Close" at bounding box center [432, 28] width 10 height 10
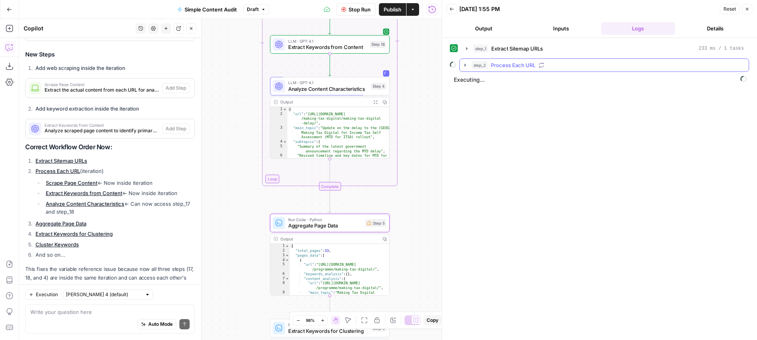
click at [465, 67] on icon "button" at bounding box center [465, 65] width 6 height 6
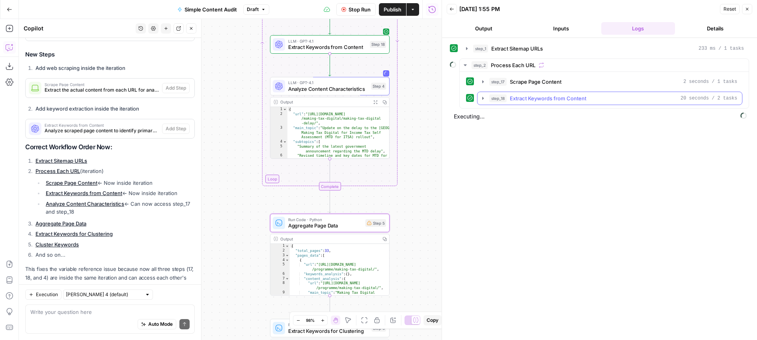
click at [482, 97] on icon "button" at bounding box center [483, 98] width 2 height 3
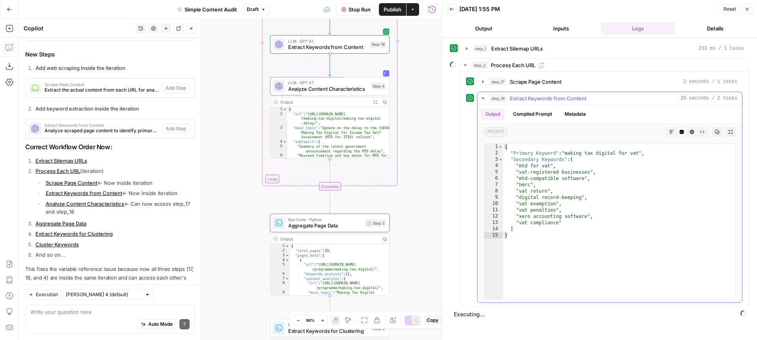
click at [482, 97] on icon "button" at bounding box center [483, 98] width 3 height 2
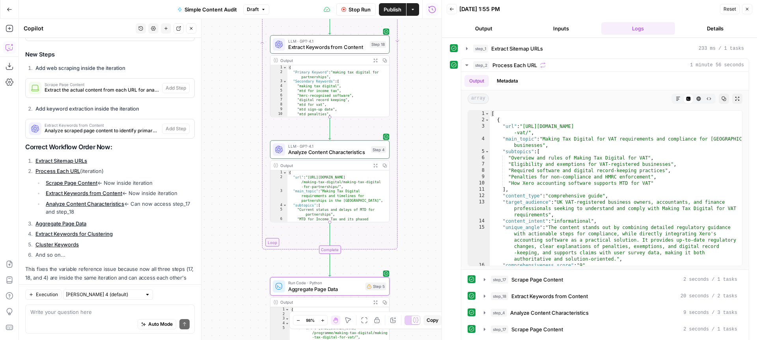
scroll to position [3, 0]
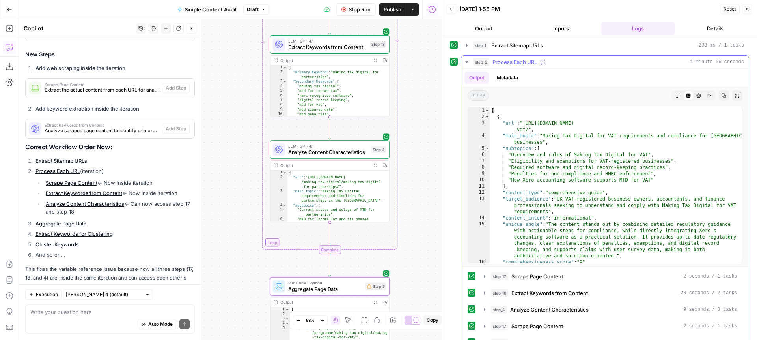
click at [467, 61] on icon "button" at bounding box center [466, 62] width 3 height 2
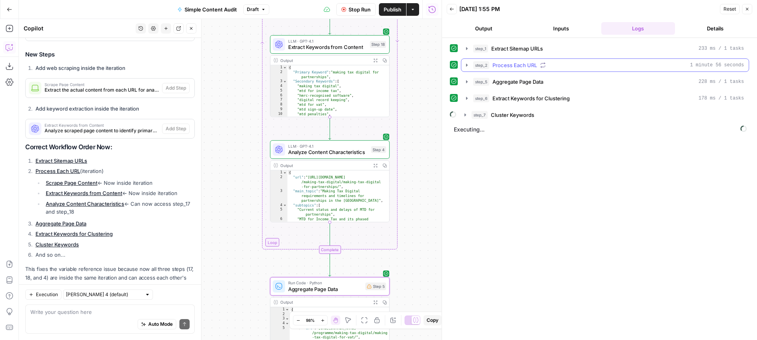
scroll to position [0, 0]
click at [467, 116] on icon "button" at bounding box center [467, 115] width 6 height 6
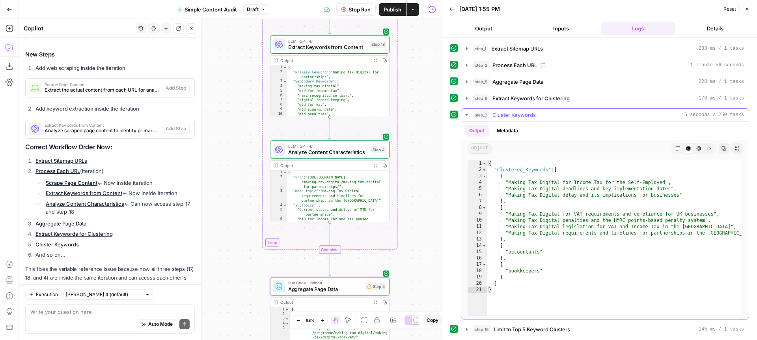
click at [466, 114] on icon "button" at bounding box center [467, 115] width 6 height 6
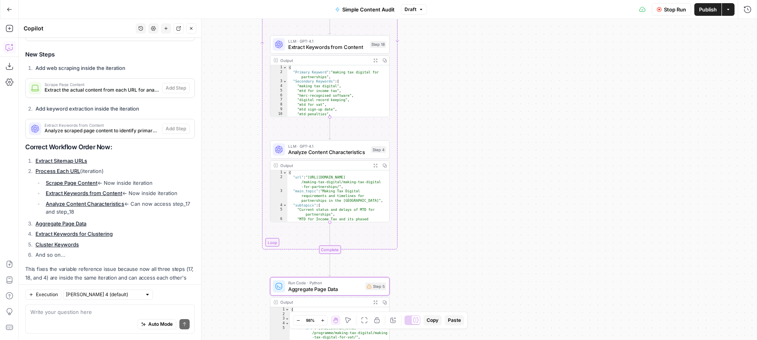
drag, startPoint x: 703, startPoint y: 50, endPoint x: 716, endPoint y: 39, distance: 17.1
click at [703, 50] on div "Workflow Input Settings Inputs Content Processing Extract Sitemap URLs Step 1 O…" at bounding box center [388, 179] width 738 height 321
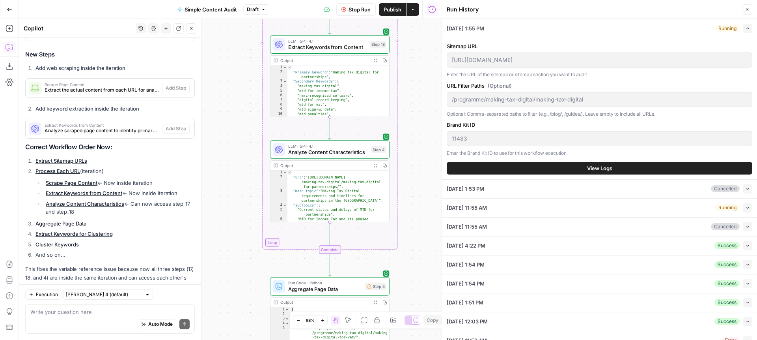
click at [748, 9] on icon "button" at bounding box center [747, 9] width 3 height 3
click at [568, 174] on div "Sitemap URL https://www.xero.com/uk/sitemap.xml Enter the URL of the sitemap or…" at bounding box center [600, 108] width 306 height 142
click at [564, 169] on button "View Logs" at bounding box center [600, 168] width 306 height 13
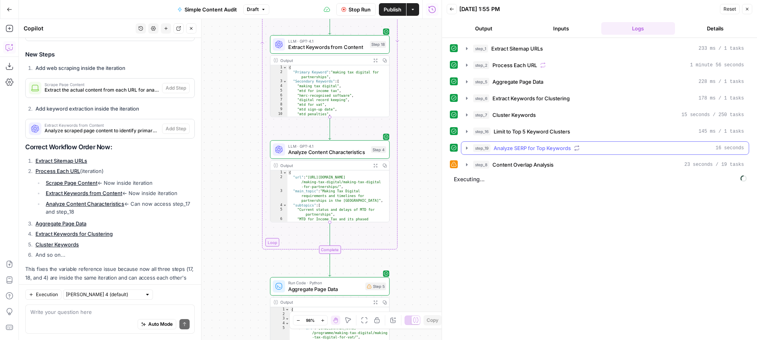
click at [466, 147] on icon "button" at bounding box center [467, 148] width 6 height 6
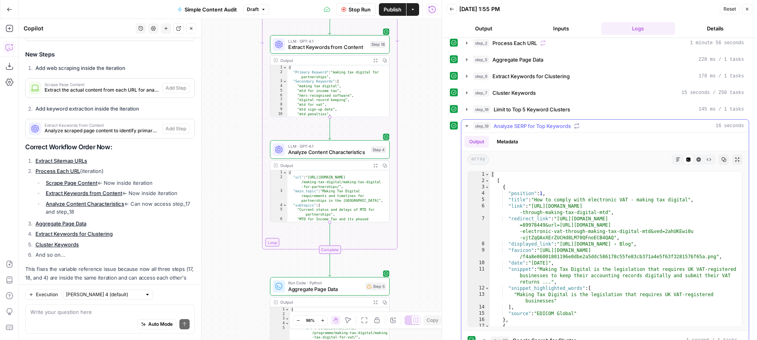
scroll to position [22, 0]
click at [467, 126] on icon "button" at bounding box center [466, 126] width 3 height 2
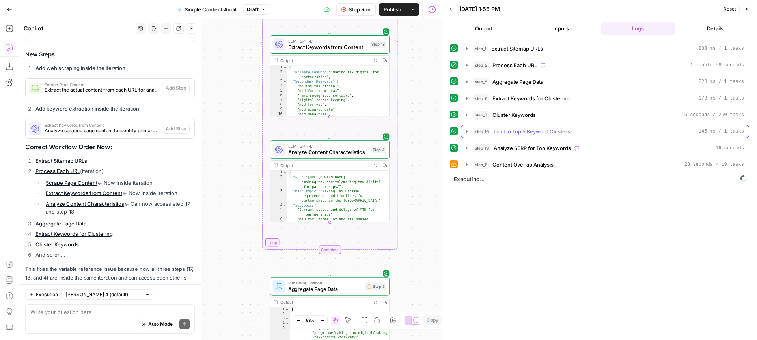
scroll to position [0, 0]
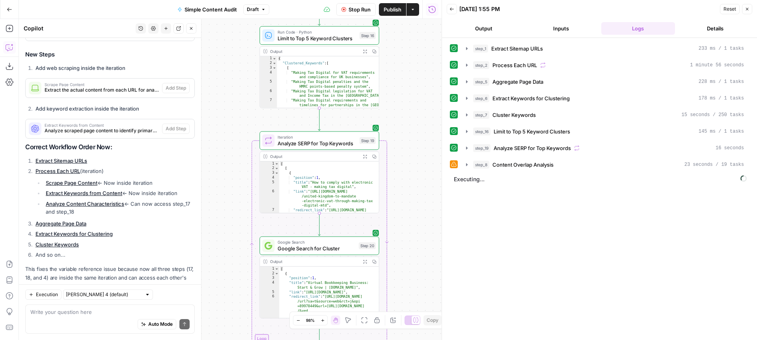
drag, startPoint x: 400, startPoint y: 141, endPoint x: 401, endPoint y: 112, distance: 29.2
click at [401, 112] on div "Workflow Input Settings Inputs Content Processing Extract Sitemap URLs Step 1 O…" at bounding box center [230, 179] width 423 height 321
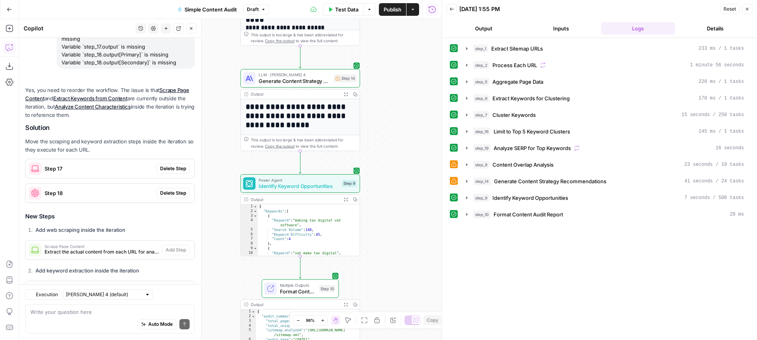
scroll to position [4344, 0]
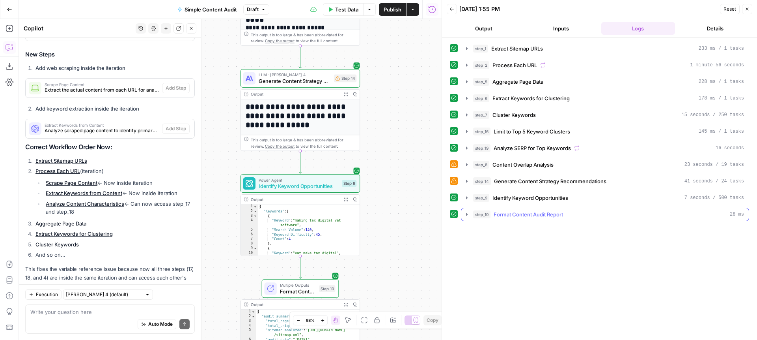
click at [466, 214] on icon "button" at bounding box center [467, 214] width 6 height 6
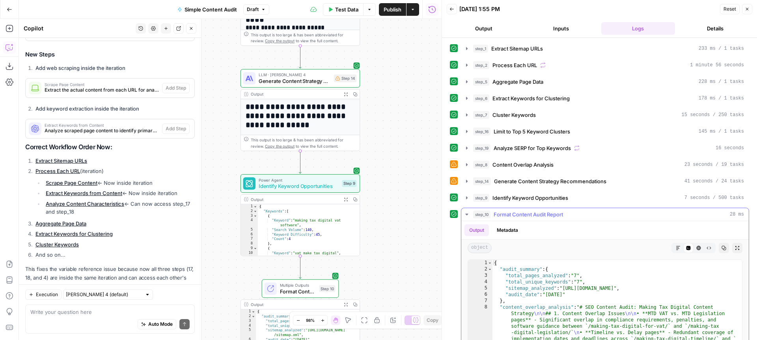
click at [677, 248] on icon "button" at bounding box center [678, 247] width 5 height 5
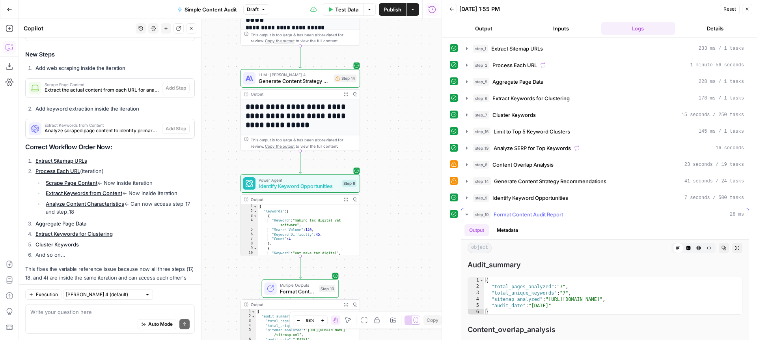
click at [735, 248] on icon "button" at bounding box center [737, 247] width 5 height 5
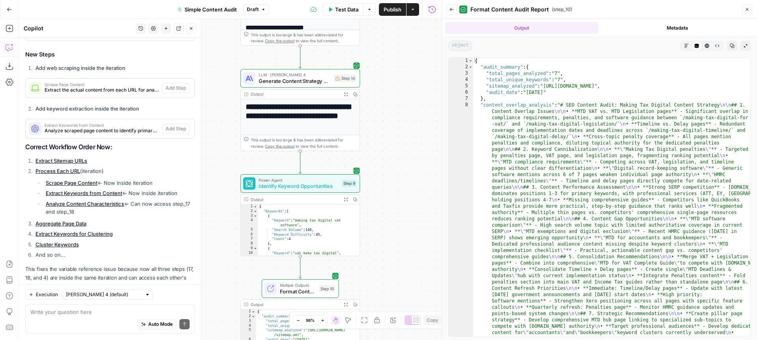
click at [688, 43] on icon "button" at bounding box center [686, 45] width 5 height 5
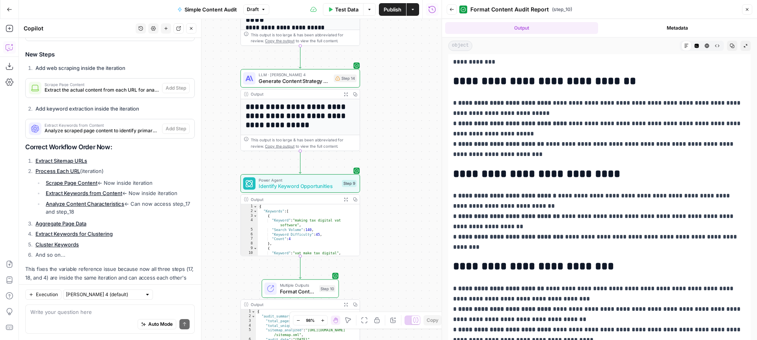
scroll to position [465, 0]
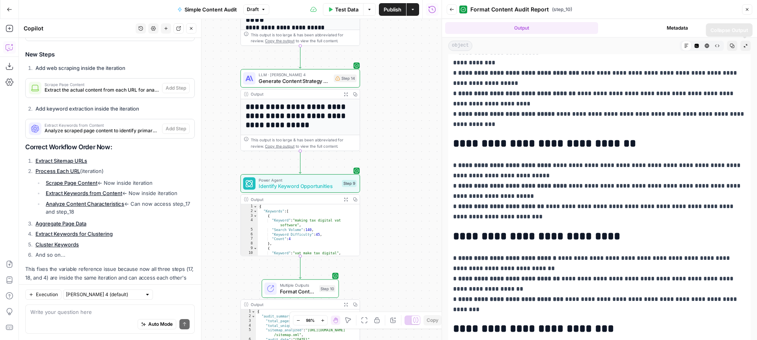
click at [745, 45] on icon "button" at bounding box center [746, 45] width 5 height 5
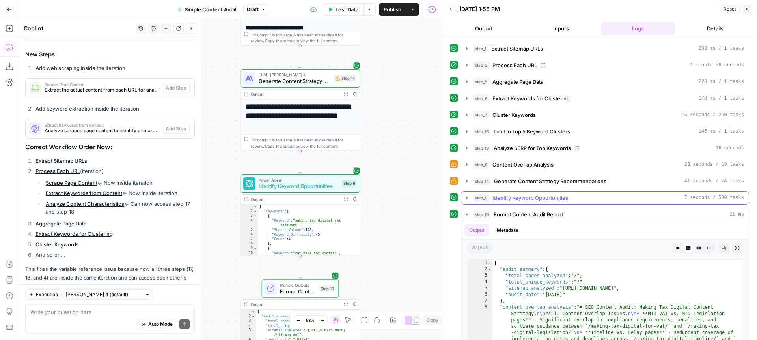
click at [580, 198] on div "step_9 Identify Keyword Opportunities 7 seconds / 500 tasks" at bounding box center [608, 198] width 271 height 8
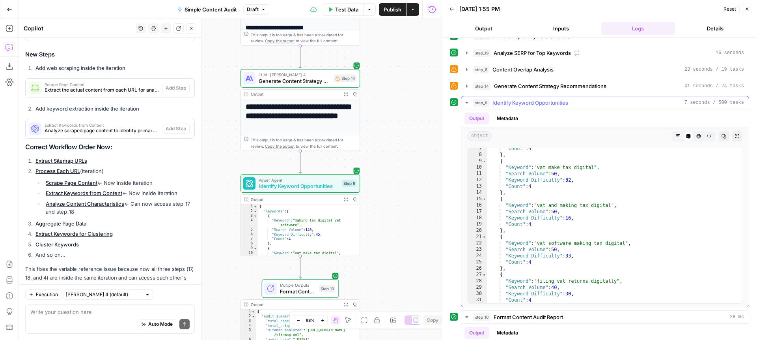
scroll to position [0, 0]
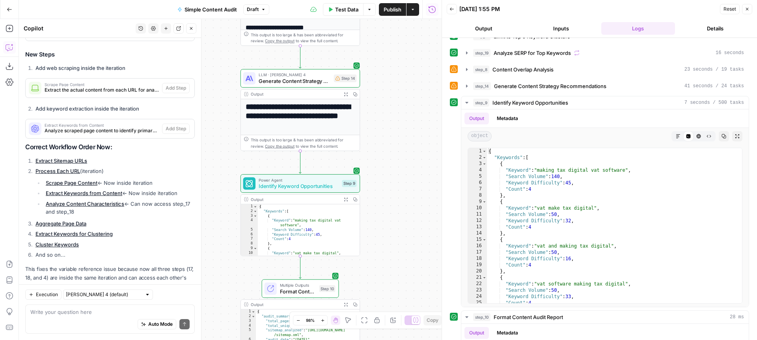
click at [97, 316] on div "Auto Mode Send" at bounding box center [109, 324] width 159 height 17
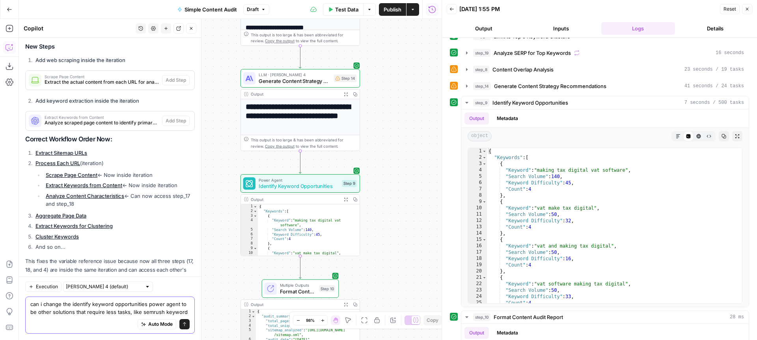
scroll to position [4359, 0]
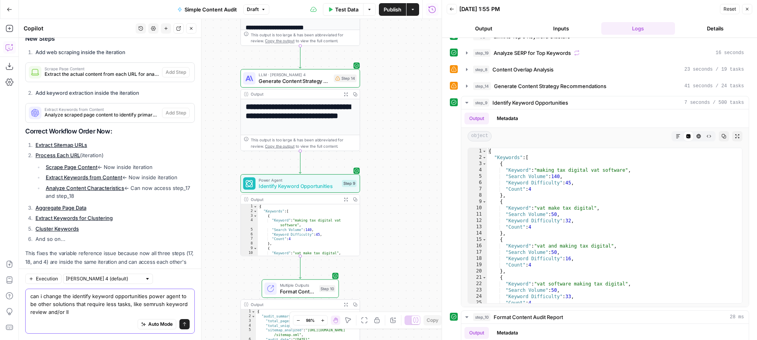
type textarea "can i change the identify keyword opportunities power agent to be other solutio…"
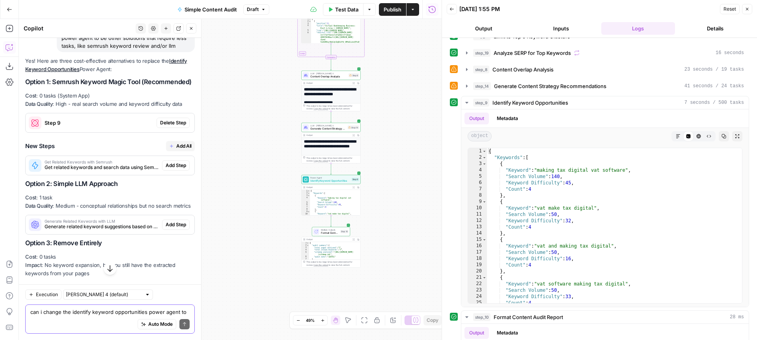
scroll to position [4618, 0]
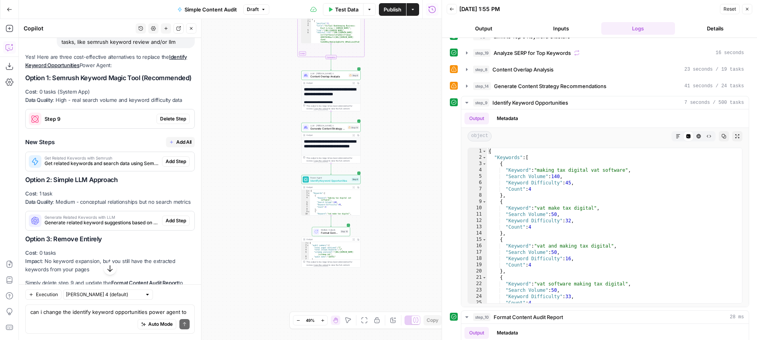
click at [95, 160] on span "Get related keywords and search data using Semrush API" at bounding box center [102, 163] width 114 height 7
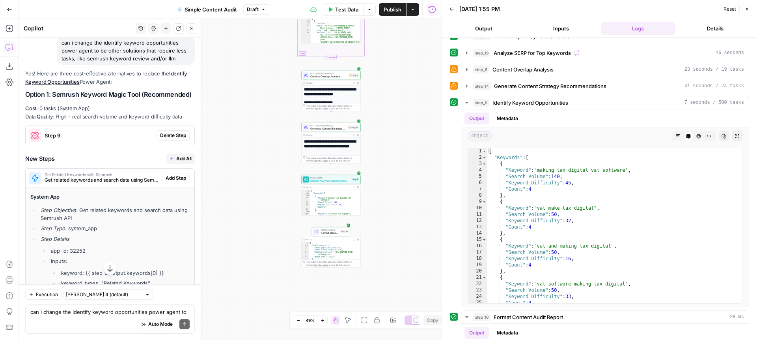
scroll to position [4596, 0]
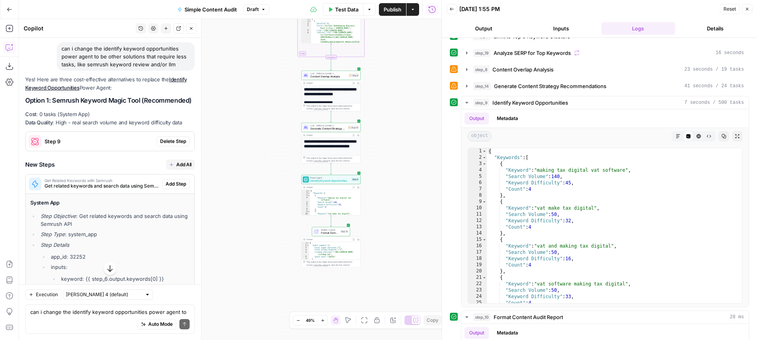
click at [109, 182] on span "Get related keywords and search data using Semrush API" at bounding box center [102, 185] width 114 height 7
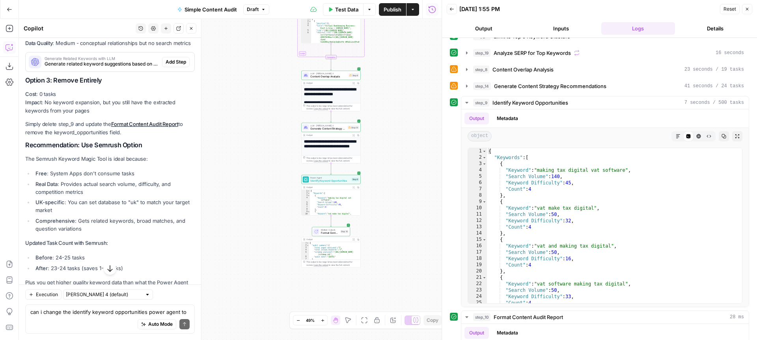
scroll to position [4782, 0]
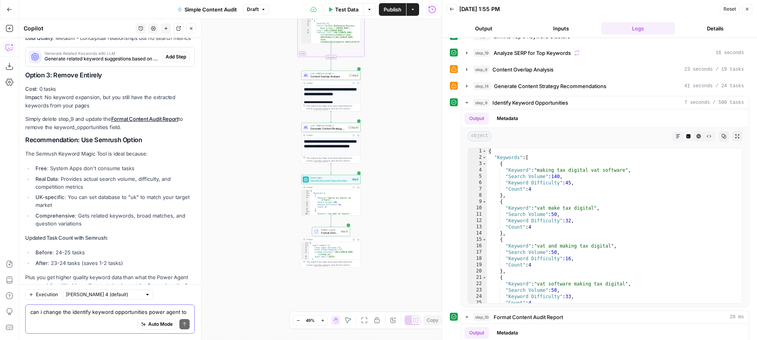
click at [82, 310] on textarea "can i change the identify keyword opportunities power agent to be other solutio…" at bounding box center [109, 312] width 159 height 8
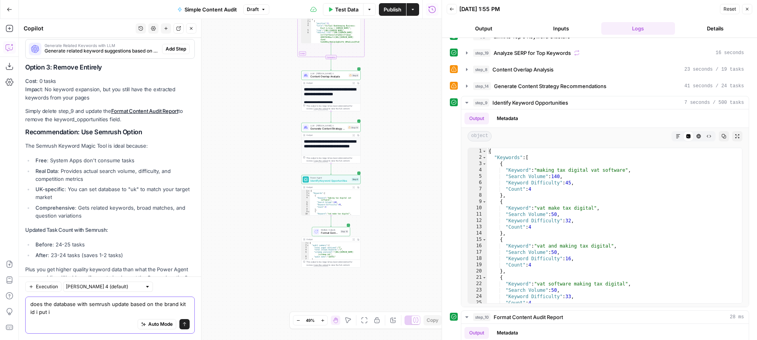
type textarea "does the database with semrush update based on the brand kit id i put in"
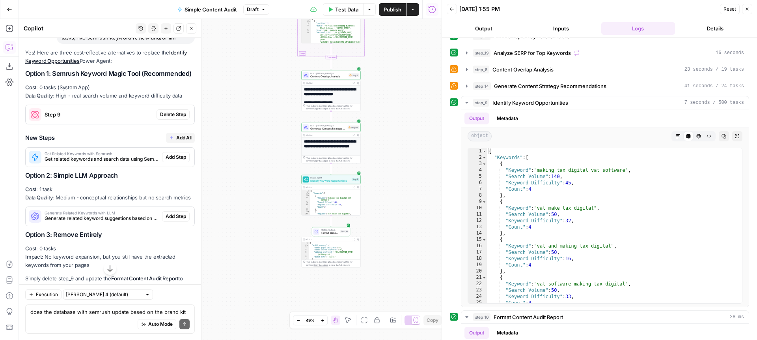
scroll to position [4616, 0]
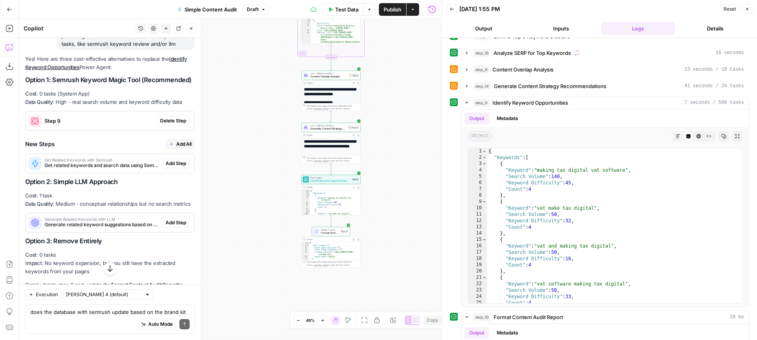
click at [396, 12] on span "Publish" at bounding box center [393, 10] width 18 height 8
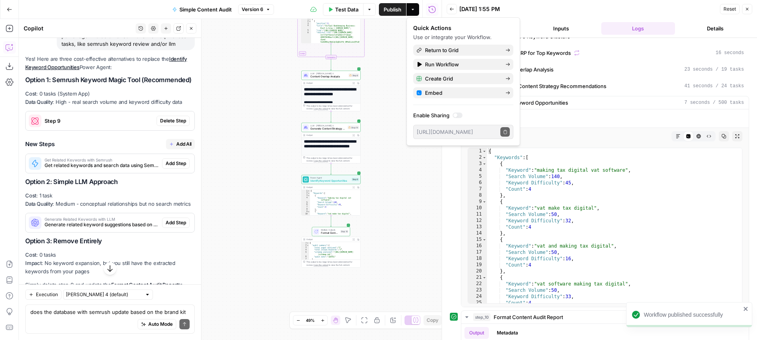
click at [406, 167] on div "Workflow Input Settings Inputs Content Processing Extract Sitemap URLs Step 1 O…" at bounding box center [230, 179] width 423 height 321
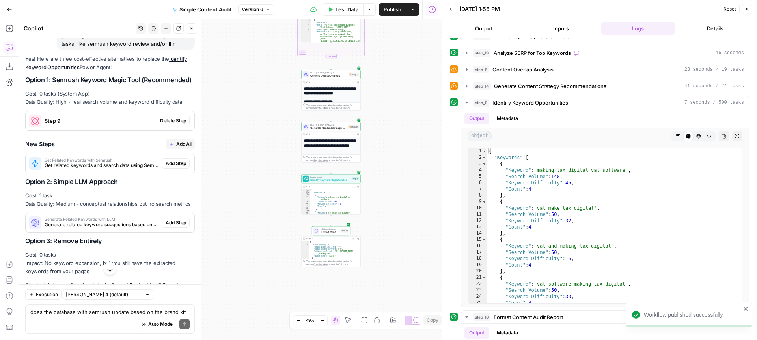
click at [115, 162] on span "Get related keywords and search data using Semrush API" at bounding box center [102, 165] width 114 height 7
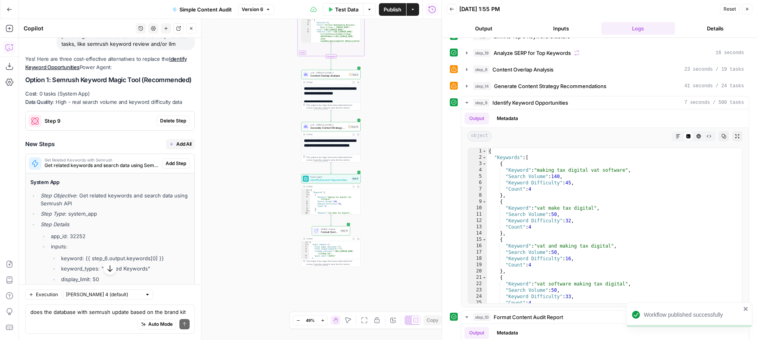
click at [115, 162] on span "Get related keywords and search data using Semrush API" at bounding box center [102, 165] width 114 height 7
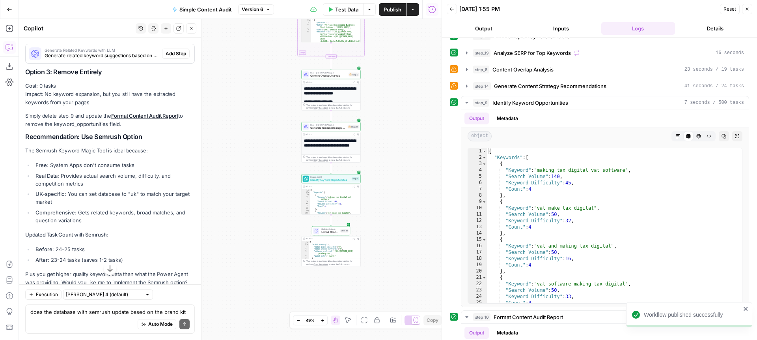
scroll to position [4792, 0]
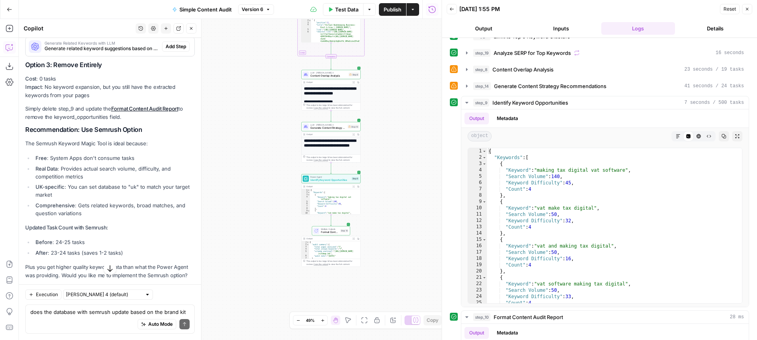
drag, startPoint x: 49, startPoint y: 118, endPoint x: 138, endPoint y: 117, distance: 89.2
click at [138, 139] on p "The Semrush Keyword Magic Tool is ideal because:" at bounding box center [110, 143] width 170 height 8
drag, startPoint x: 75, startPoint y: 135, endPoint x: 128, endPoint y: 135, distance: 52.9
click at [128, 154] on li "Free : System Apps don't consume tasks" at bounding box center [114, 158] width 161 height 8
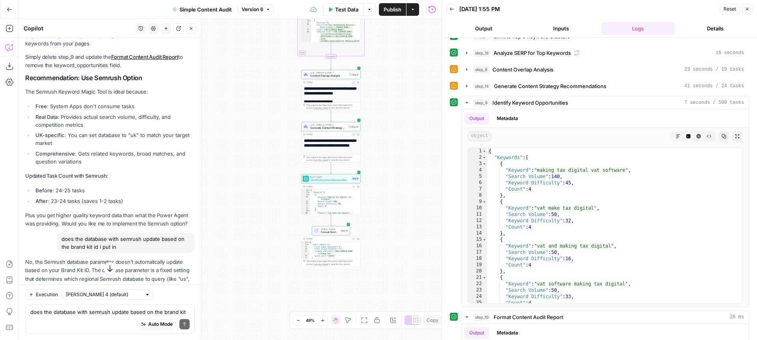
scroll to position [4845, 0]
drag, startPoint x: 49, startPoint y: 96, endPoint x: 87, endPoint y: 98, distance: 37.5
click at [87, 112] on li "Real Data : Provides actual search volume, difficulty, and competition metrics" at bounding box center [114, 120] width 161 height 16
drag, startPoint x: 85, startPoint y: 109, endPoint x: 168, endPoint y: 110, distance: 82.4
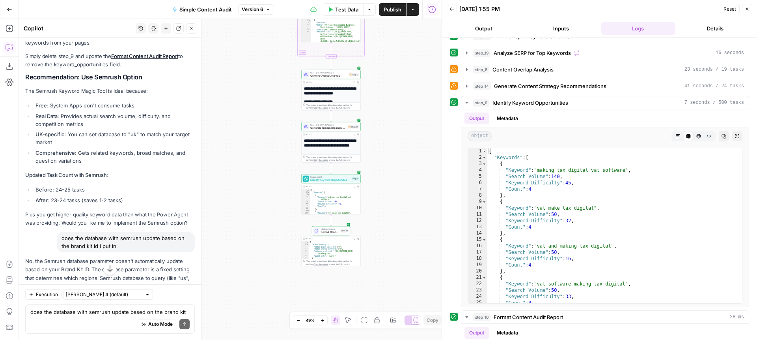
click at [168, 130] on li "UK-specific : You can set database to "uk" to match your target market" at bounding box center [114, 138] width 161 height 16
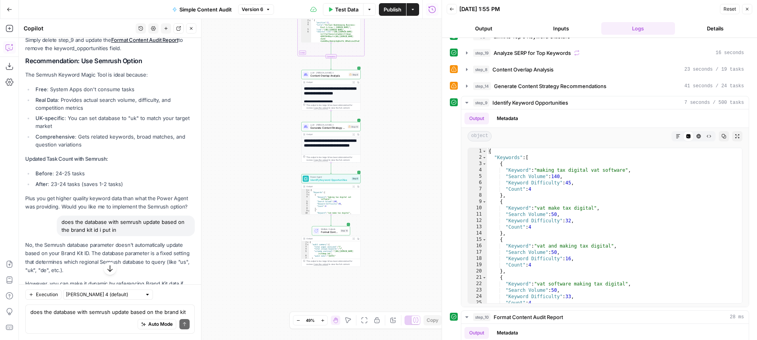
scroll to position [4863, 0]
drag, startPoint x: 61, startPoint y: 111, endPoint x: 125, endPoint y: 112, distance: 64.7
click at [125, 131] on li "Comprehensive : Gets related keywords, broad matches, and question variations" at bounding box center [114, 139] width 161 height 16
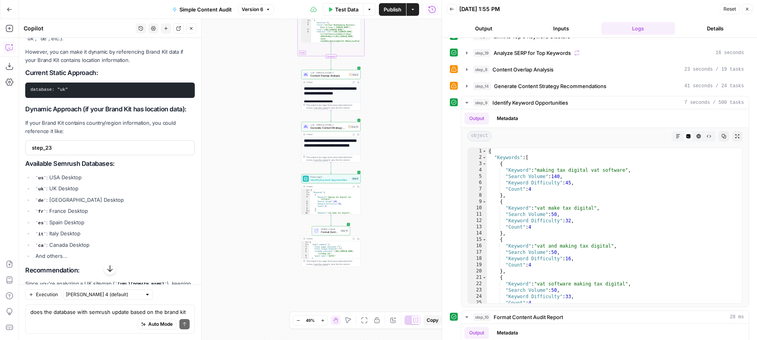
scroll to position [5094, 0]
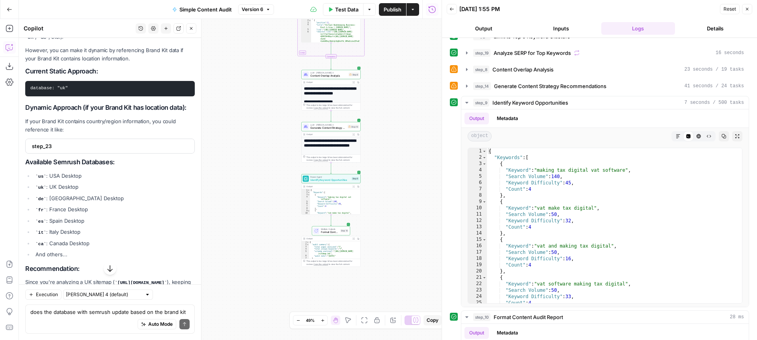
click at [127, 139] on div "step_23" at bounding box center [108, 146] width 164 height 14
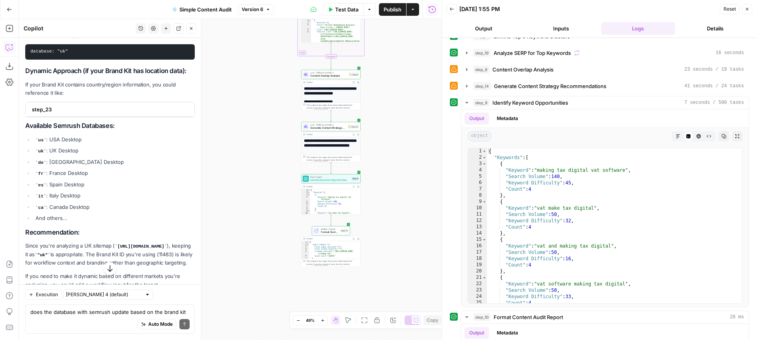
scroll to position [5143, 0]
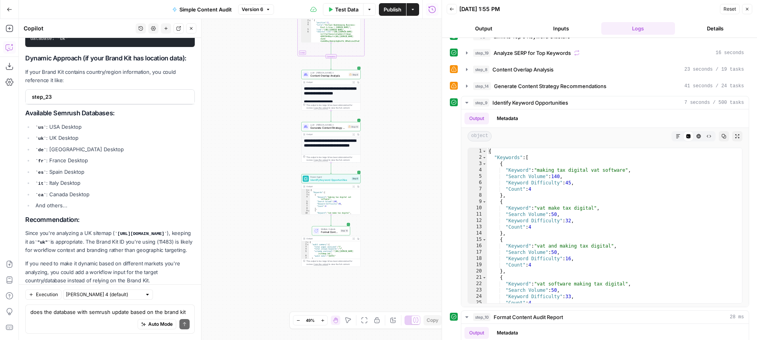
click at [106, 316] on div "Auto Mode Send" at bounding box center [109, 324] width 159 height 17
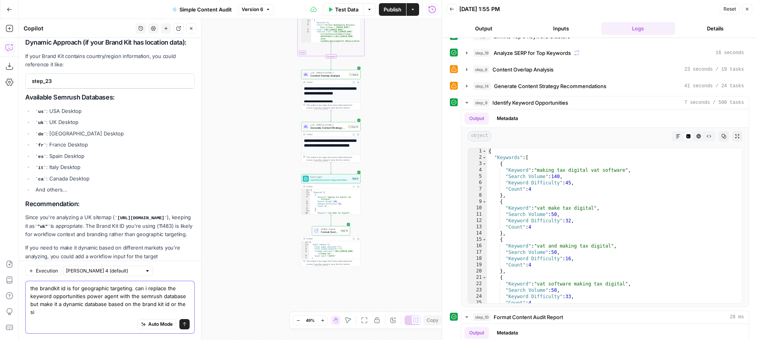
scroll to position [5167, 0]
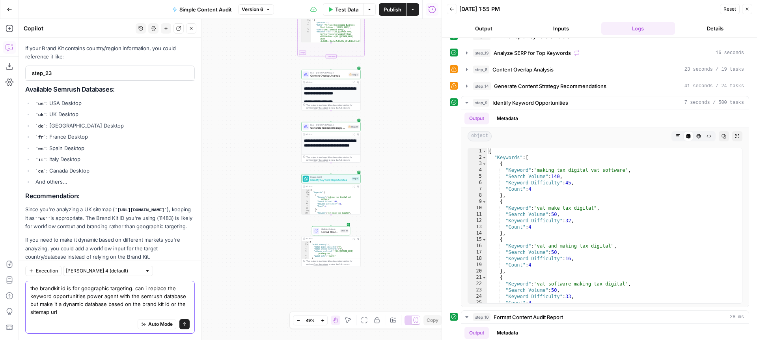
type textarea "the brandkit id is for geographic targeting. can i replace the keyword opportun…"
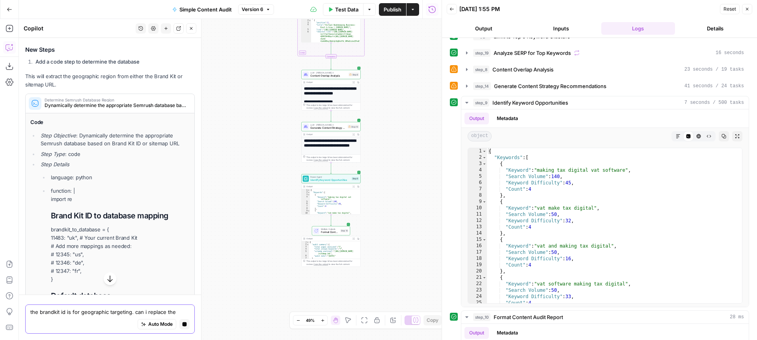
scroll to position [5370, 0]
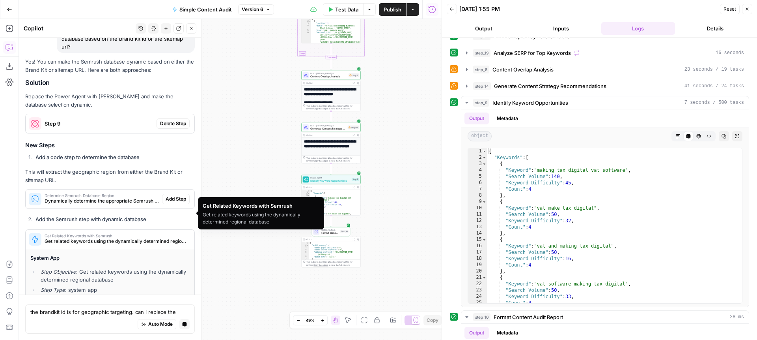
click at [96, 181] on div "Yes! You can make the Semrush database dynamic based on either the Brand Kit or…" at bounding box center [110, 213] width 170 height 310
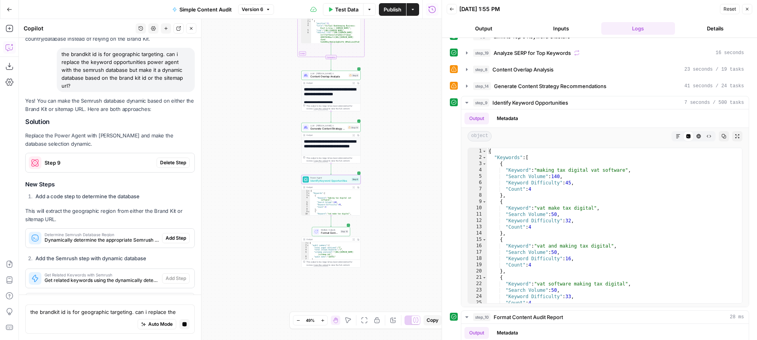
scroll to position [5212, 0]
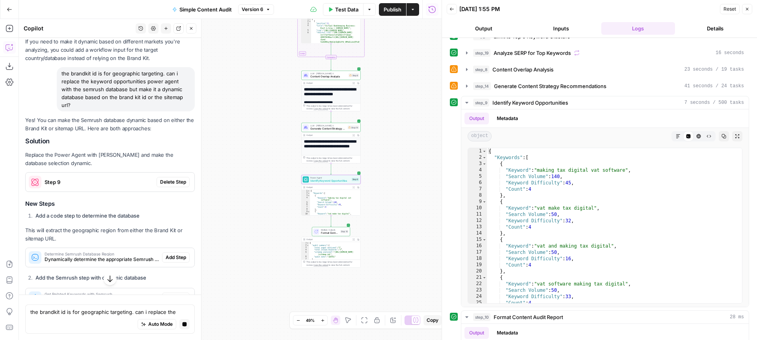
drag, startPoint x: 178, startPoint y: 161, endPoint x: 142, endPoint y: 154, distance: 36.3
click at [178, 178] on span "Delete Step" at bounding box center [173, 181] width 26 height 7
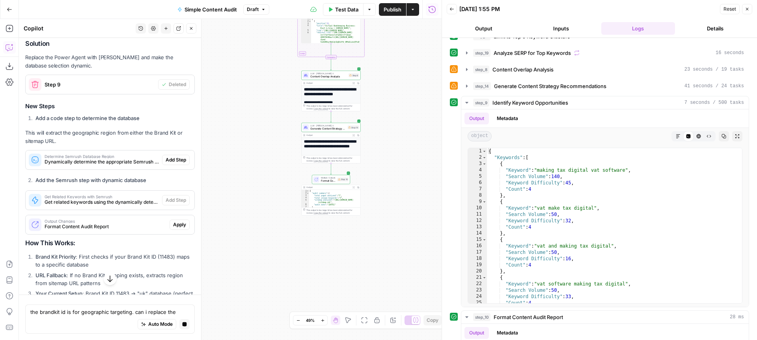
scroll to position [5319, 0]
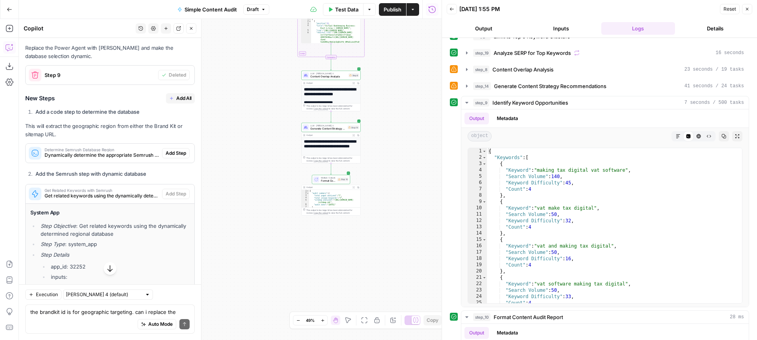
click at [90, 151] on span "Dynamically determine the appropriate Semrush database based on Brand Kit ID or…" at bounding box center [102, 154] width 114 height 7
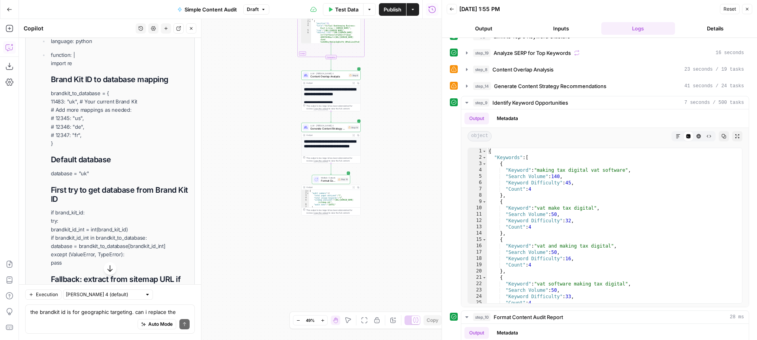
scroll to position [5700, 0]
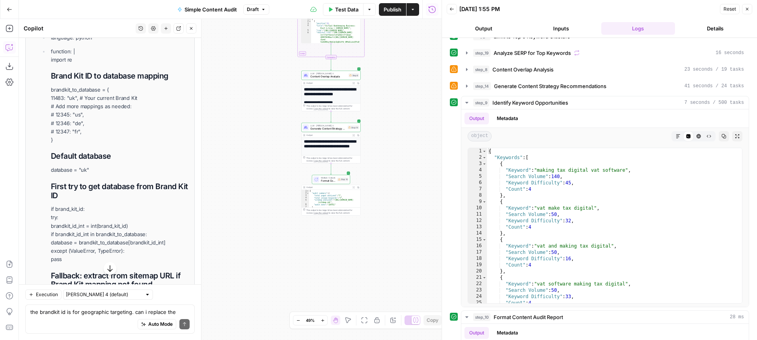
click at [84, 166] on p "database = "uk"" at bounding box center [120, 170] width 139 height 8
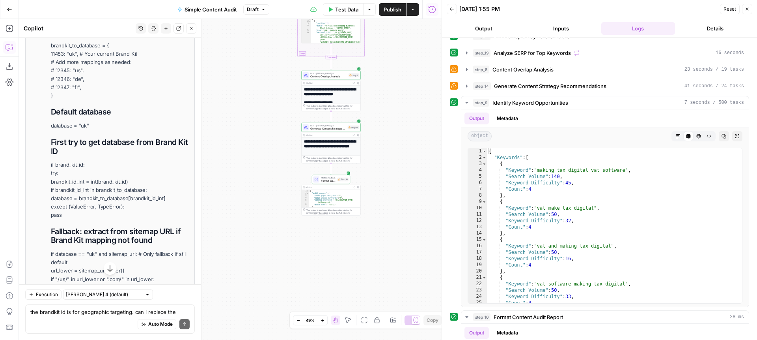
click at [121, 161] on p "if brand_kit_id: try: brandkit_id_int = int(brand_kit_id) if brandkit_id_int in…" at bounding box center [120, 190] width 139 height 58
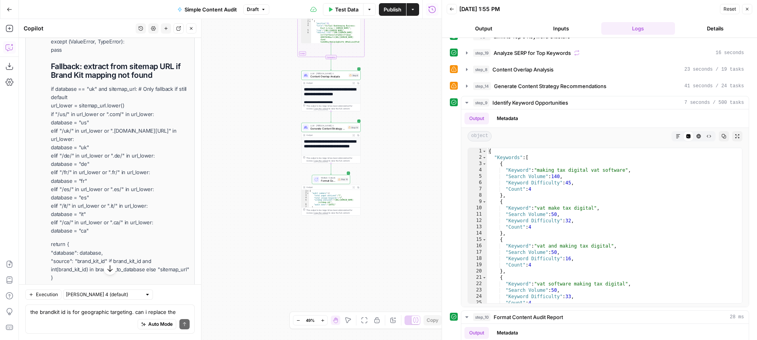
scroll to position [5912, 0]
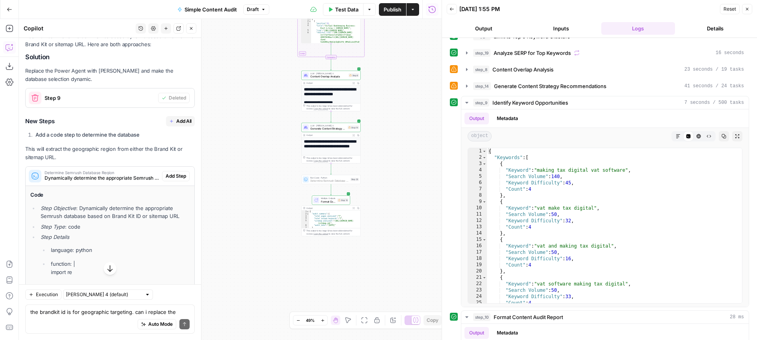
click at [167, 172] on span "Add Step" at bounding box center [176, 175] width 21 height 7
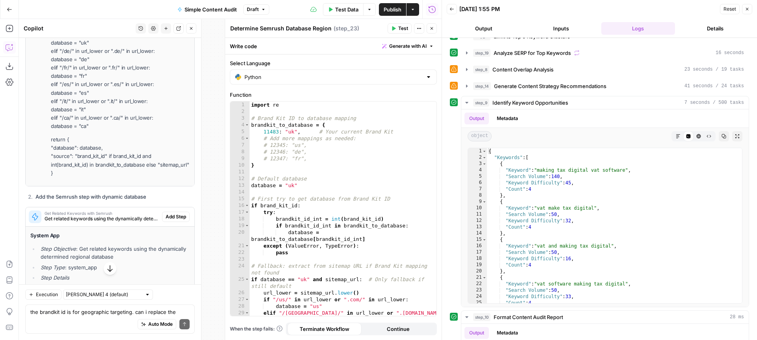
scroll to position [6074, 0]
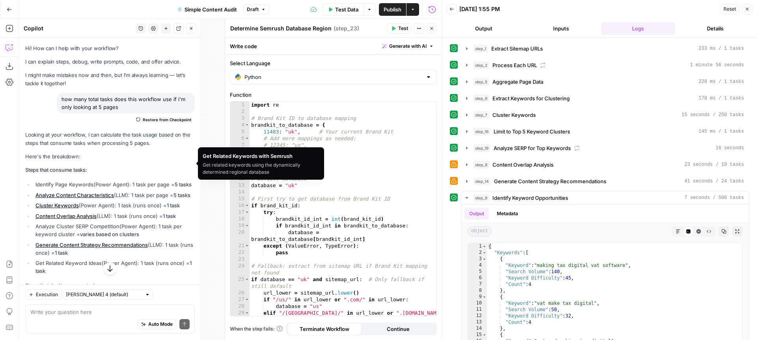
scroll to position [95, 0]
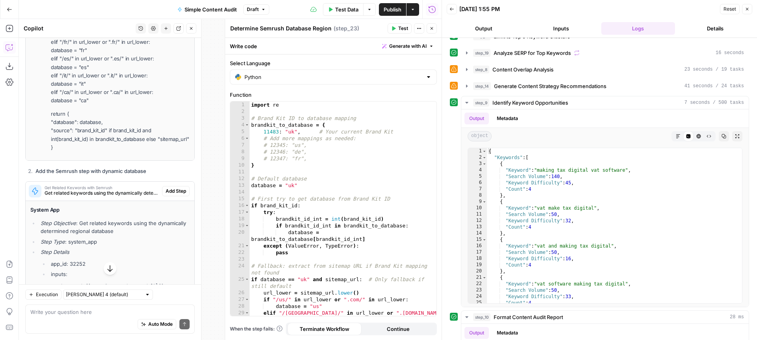
click at [174, 187] on span "Add Step" at bounding box center [176, 190] width 21 height 7
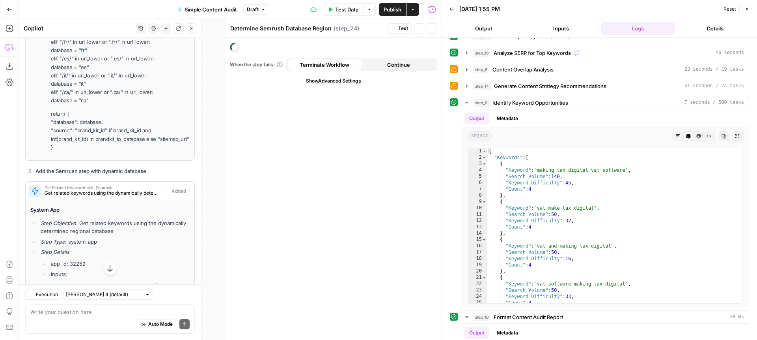
type textarea "Get Related Keywords with Semrush"
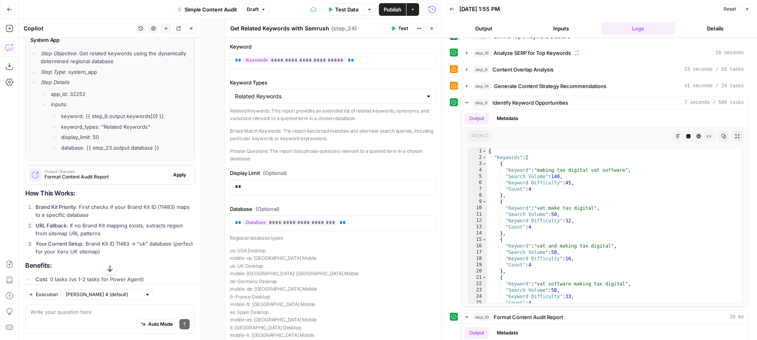
scroll to position [6245, 0]
click at [183, 170] on span "Apply" at bounding box center [179, 173] width 13 height 7
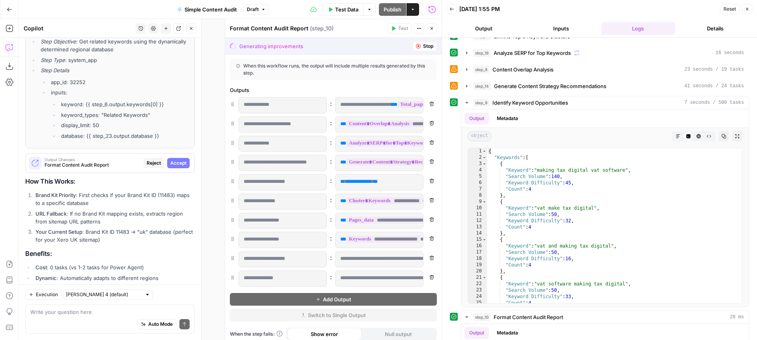
scroll to position [6031, 0]
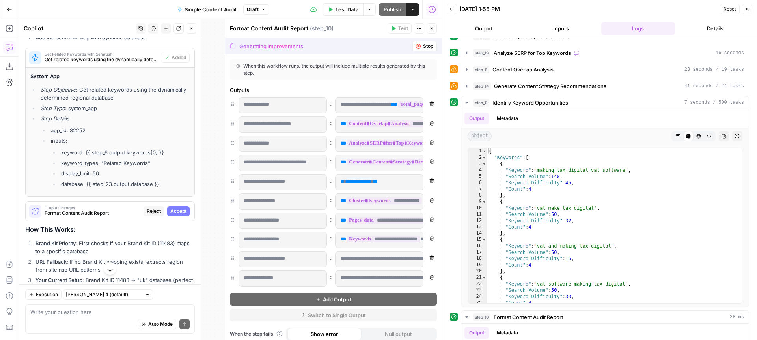
click at [175, 207] on span "Accept" at bounding box center [178, 210] width 16 height 7
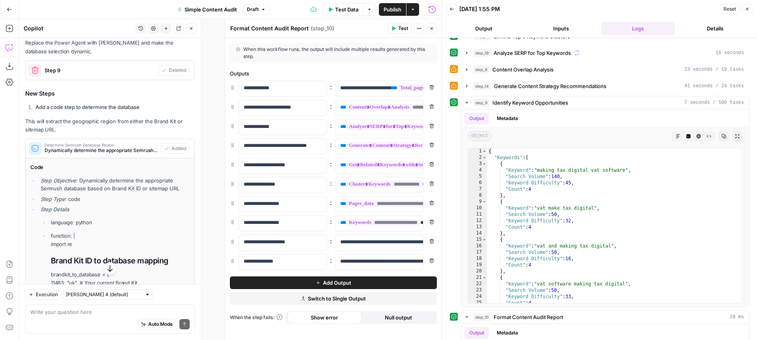
scroll to position [5560, 0]
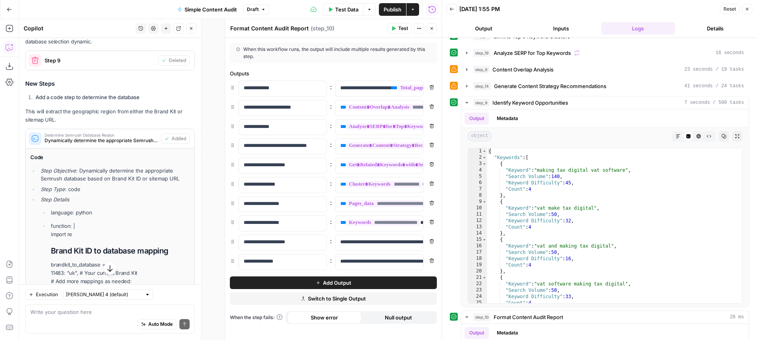
click at [128, 166] on li "Step Objective : Dynamically determine the appropriate Semrush database based o…" at bounding box center [114, 174] width 151 height 16
click at [125, 137] on span "Dynamically determine the appropriate Semrush database based on Brand Kit ID or…" at bounding box center [101, 140] width 113 height 7
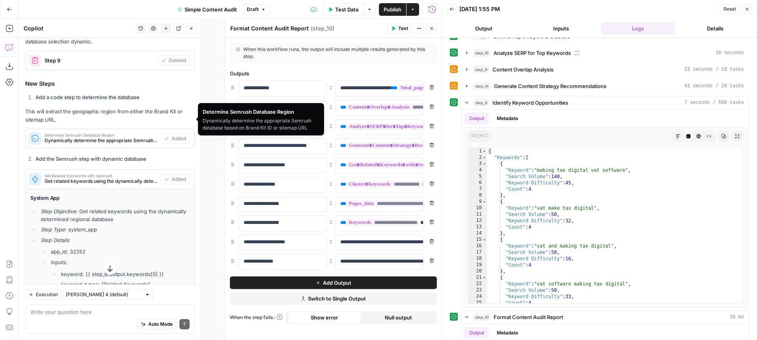
click at [119, 178] on span "Get related keywords using the dynamically determined regional database" at bounding box center [101, 181] width 113 height 7
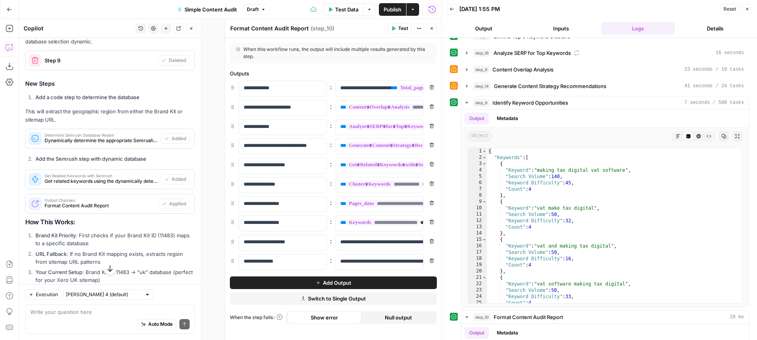
click at [434, 31] on button "Close" at bounding box center [432, 28] width 10 height 10
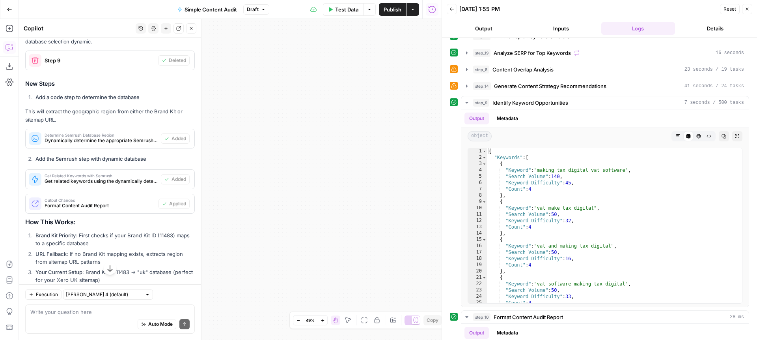
drag, startPoint x: 220, startPoint y: 196, endPoint x: 213, endPoint y: 194, distance: 7.0
click at [212, 196] on div "Workflow Input Settings Inputs Content Processing Extract Sitemap URLs Step 1 O…" at bounding box center [230, 179] width 423 height 321
drag, startPoint x: 331, startPoint y: 212, endPoint x: 338, endPoint y: 237, distance: 26.2
click at [338, 237] on div "Workflow Input Settings Inputs Content Processing Extract Sitemap URLs Step 1 O…" at bounding box center [230, 179] width 423 height 321
click at [297, 321] on icon "button" at bounding box center [298, 320] width 4 height 4
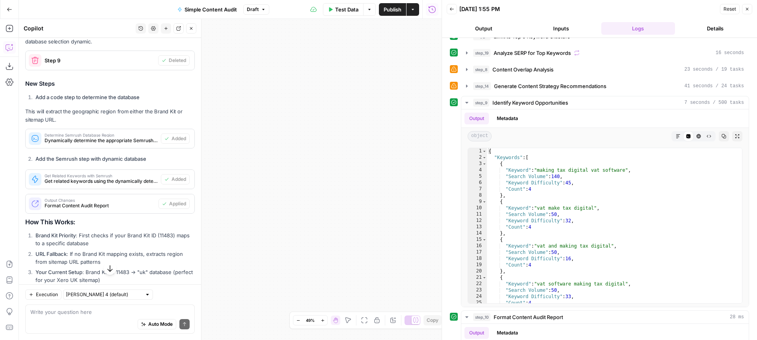
click at [297, 321] on icon "button" at bounding box center [298, 320] width 4 height 4
drag, startPoint x: 343, startPoint y: 244, endPoint x: 225, endPoint y: 230, distance: 118.8
click at [222, 231] on div "Workflow Input Settings Inputs Content Processing Extract Sitemap URLs Step 1 O…" at bounding box center [230, 179] width 423 height 321
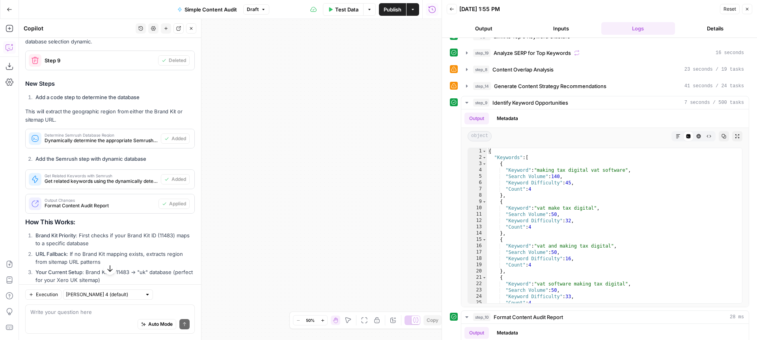
drag, startPoint x: 275, startPoint y: 195, endPoint x: 337, endPoint y: 194, distance: 62.7
click at [200, 189] on body "XeroOps New Home Browse Insights Opportunities Your Data Recent Grids Write Con…" at bounding box center [378, 170] width 757 height 340
drag, startPoint x: 324, startPoint y: 194, endPoint x: 288, endPoint y: 192, distance: 36.0
click at [263, 192] on div "Workflow Input Settings Inputs Content Processing Extract Sitemap URLs Step 1 O…" at bounding box center [230, 179] width 423 height 321
drag, startPoint x: 385, startPoint y: 193, endPoint x: 332, endPoint y: 189, distance: 53.8
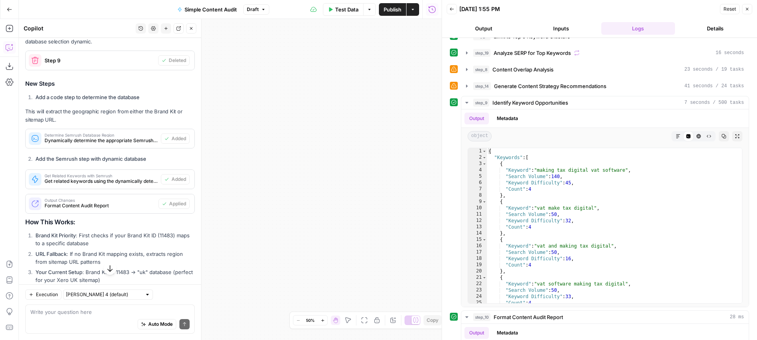
click at [320, 189] on div "Workflow Input Settings Inputs Content Processing Extract Sitemap URLs Step 1 O…" at bounding box center [230, 179] width 423 height 321
drag, startPoint x: 312, startPoint y: 189, endPoint x: 302, endPoint y: 187, distance: 9.7
click at [277, 188] on div "Workflow Input Settings Inputs Content Processing Extract Sitemap URLs Step 1 O…" at bounding box center [230, 179] width 423 height 321
drag, startPoint x: 297, startPoint y: 182, endPoint x: 458, endPoint y: 170, distance: 161.0
click at [460, 170] on body "XeroOps New Home Browse Insights Opportunities Your Data Recent Grids Write Con…" at bounding box center [378, 170] width 757 height 340
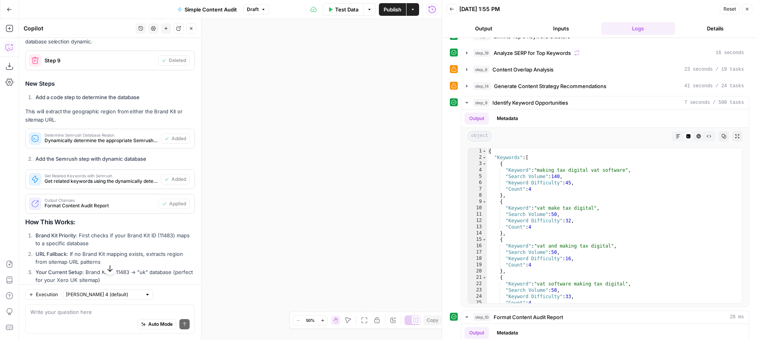
drag, startPoint x: 350, startPoint y: 172, endPoint x: 389, endPoint y: 175, distance: 39.5
click at [418, 170] on div "Workflow Input Settings Inputs Content Processing Extract Sitemap URLs Step 1 O…" at bounding box center [230, 179] width 423 height 321
drag, startPoint x: 285, startPoint y: 186, endPoint x: 397, endPoint y: 182, distance: 112.1
click at [398, 182] on div "Workflow Input Settings Inputs Content Processing Extract Sitemap URLs Step 1 O…" at bounding box center [230, 179] width 423 height 321
click at [418, 181] on div "Workflow Input Settings Inputs Content Processing Extract Sitemap URLs Step 1 O…" at bounding box center [230, 179] width 423 height 321
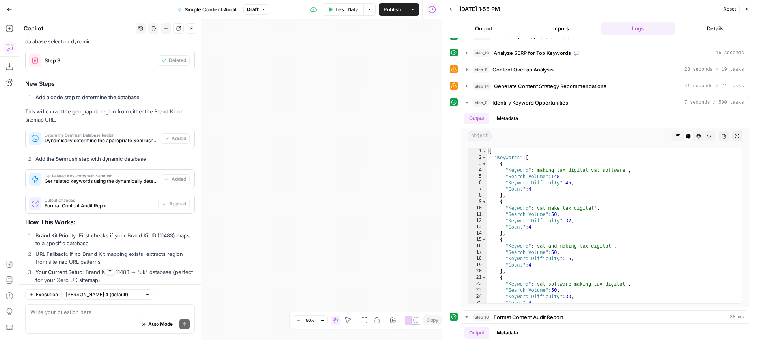
drag, startPoint x: 301, startPoint y: 185, endPoint x: 411, endPoint y: 179, distance: 109.8
click at [417, 178] on div "Workflow Input Settings Inputs Content Processing Extract Sitemap URLs Step 1 O…" at bounding box center [230, 179] width 423 height 321
drag, startPoint x: 310, startPoint y: 189, endPoint x: 377, endPoint y: 186, distance: 66.7
click at [390, 185] on div "Workflow Input Settings Inputs Content Processing Extract Sitemap URLs Step 1 O…" at bounding box center [230, 179] width 423 height 321
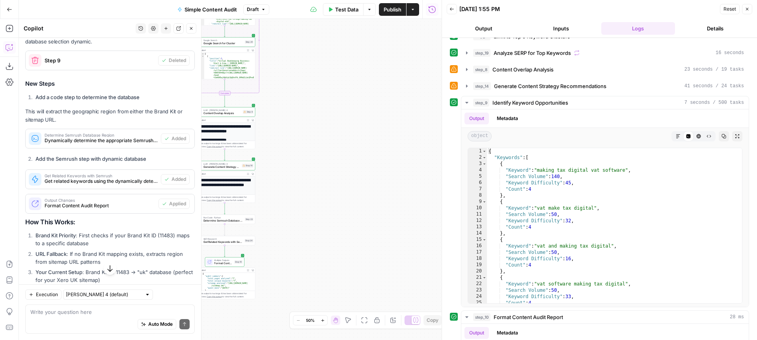
drag, startPoint x: 322, startPoint y: 193, endPoint x: 299, endPoint y: 187, distance: 23.7
click at [366, 193] on div "Workflow Input Settings Inputs Content Processing Extract Sitemap URLs Step 1 O…" at bounding box center [230, 179] width 423 height 321
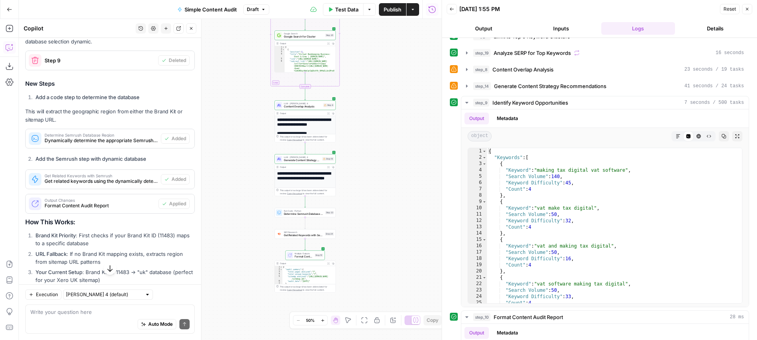
drag, startPoint x: 307, startPoint y: 185, endPoint x: 370, endPoint y: 166, distance: 66.3
click at [370, 166] on div "Workflow Input Settings Inputs Content Processing Extract Sitemap URLs Step 1 O…" at bounding box center [230, 179] width 423 height 321
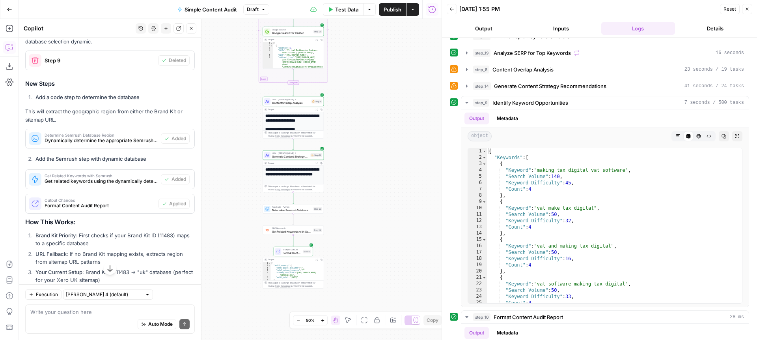
click at [348, 213] on div "Workflow Input Settings Inputs Content Processing Extract Sitemap URLs Step 1 O…" at bounding box center [230, 179] width 423 height 321
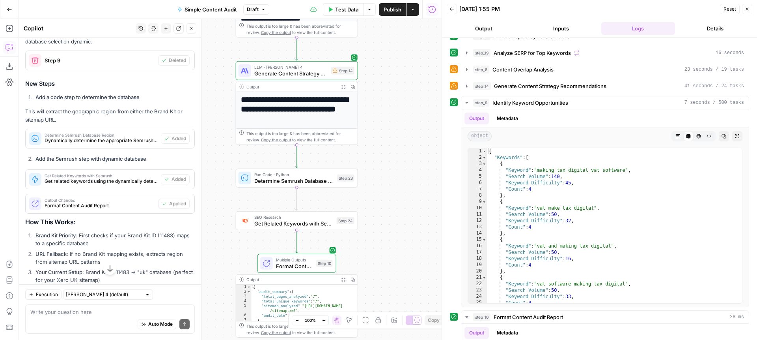
drag, startPoint x: 326, startPoint y: 204, endPoint x: 344, endPoint y: 176, distance: 32.8
click at [381, 175] on div "Workflow Input Settings Inputs Content Processing Extract Sitemap URLs Step 1 O…" at bounding box center [230, 179] width 423 height 321
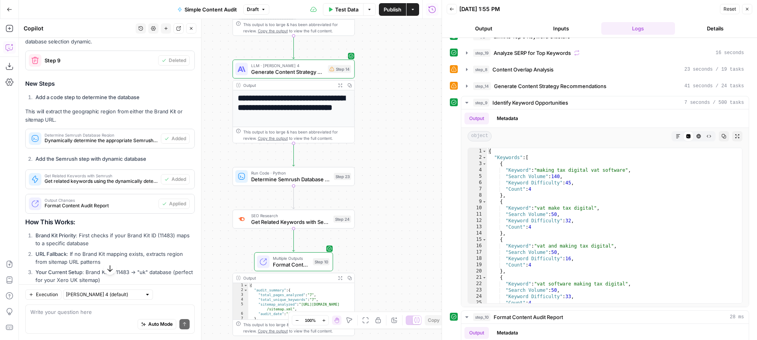
click at [288, 176] on span "Determine Semrush Database Region" at bounding box center [291, 179] width 80 height 8
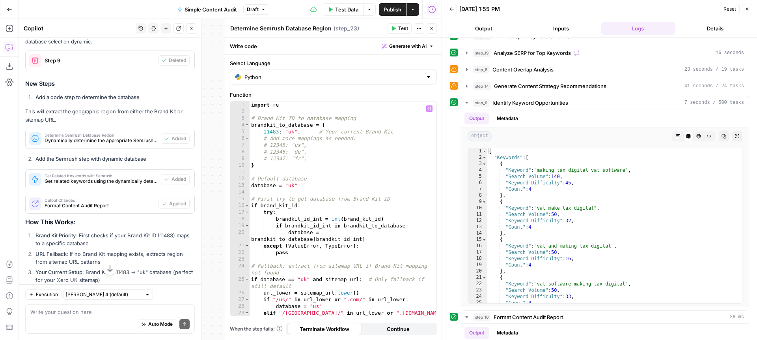
click at [271, 136] on div "import re # Brand Kit ID to database mapping brandkit_to_database = { 11483 : "…" at bounding box center [343, 215] width 187 height 228
click at [298, 132] on div "import re # Brand Kit ID to database mapping brandkit_to_database = { 11483 : "…" at bounding box center [343, 215] width 187 height 228
click at [302, 131] on div "import re # Brand Kit ID to database mapping brandkit_to_database = { 11483 : "…" at bounding box center [343, 215] width 187 height 228
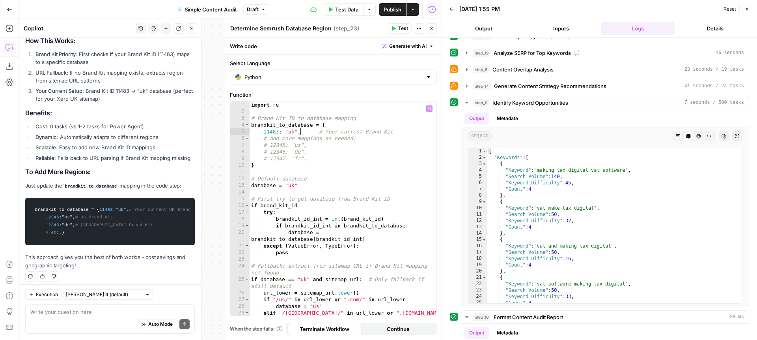
click at [263, 138] on div "import re # Brand Kit ID to database mapping brandkit_to_database = { 11483 : "…" at bounding box center [343, 215] width 187 height 228
paste textarea "*****"
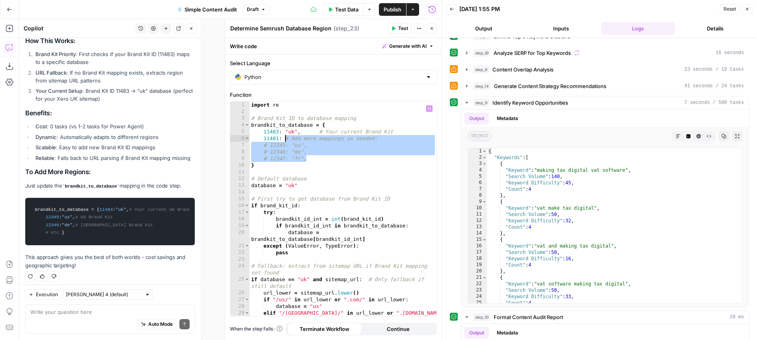
drag, startPoint x: 308, startPoint y: 160, endPoint x: 285, endPoint y: 138, distance: 31.5
click at [285, 138] on div "import re # Brand Kit ID to database mapping brandkit_to_database = { 11483 : "…" at bounding box center [343, 215] width 187 height 228
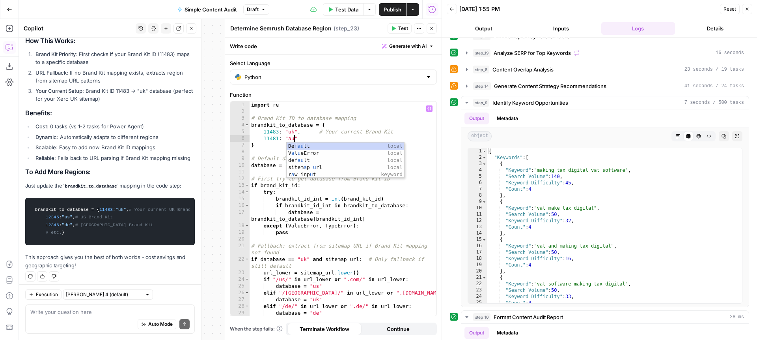
scroll to position [0, 3]
click at [304, 139] on div "import re # Brand Kit ID to database mapping brandkit_to_database = { 11483 : "…" at bounding box center [343, 215] width 187 height 228
type textarea "**********"
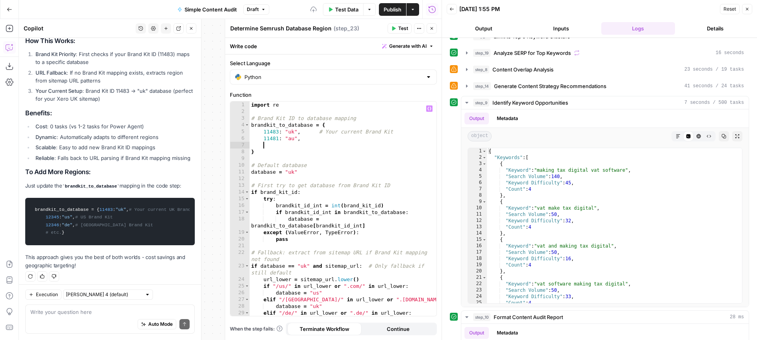
scroll to position [0, 0]
paste textarea "*****"
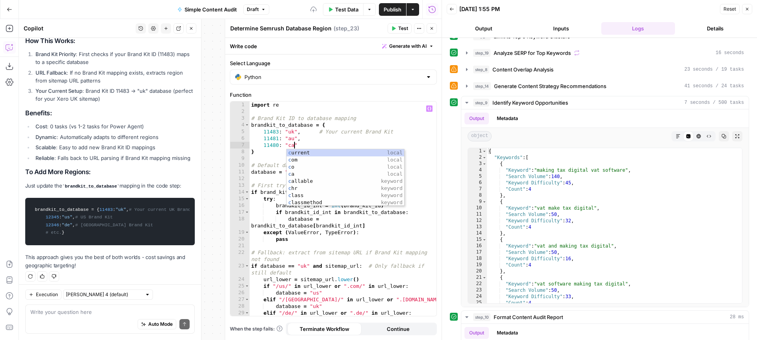
scroll to position [0, 3]
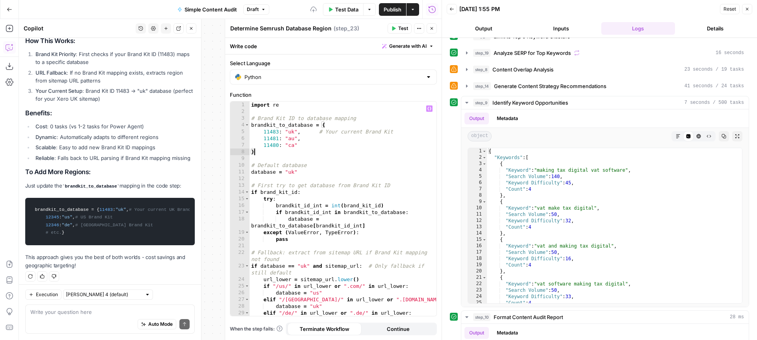
click at [276, 150] on div "import re # Brand Kit ID to database mapping brandkit_to_database = { 11483 : "…" at bounding box center [343, 215] width 187 height 228
click at [306, 143] on div "import re # Brand Kit ID to database mapping brandkit_to_database = { 11483 : "…" at bounding box center [343, 215] width 187 height 228
type textarea "**********"
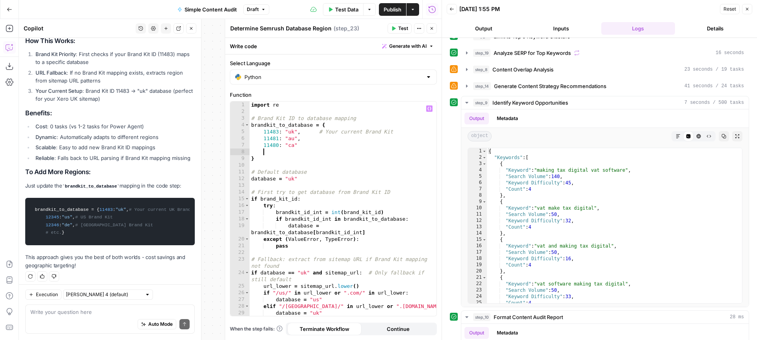
paste textarea "*****"
click at [276, 157] on div "import re # Brand Kit ID to database mapping brandkit_to_database = { 11483 : "…" at bounding box center [343, 215] width 187 height 228
click at [307, 157] on div "import re # Brand Kit ID to database mapping brandkit_to_database = { 11483 : "…" at bounding box center [343, 215] width 187 height 228
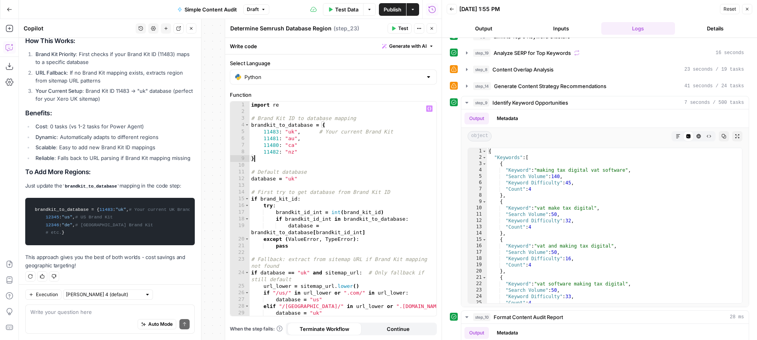
click at [305, 153] on div "import re # Brand Kit ID to database mapping brandkit_to_database = { 11483 : "…" at bounding box center [343, 215] width 187 height 228
type textarea "**********"
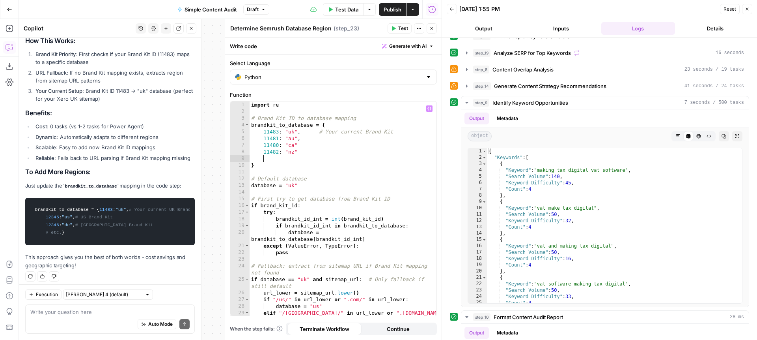
paste textarea "*****"
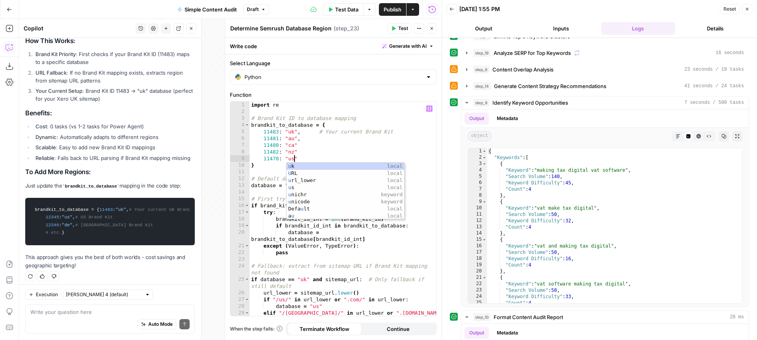
scroll to position [0, 3]
click at [336, 154] on div "import re # Brand Kit ID to database mapping brandkit_to_database = { 11483 : "…" at bounding box center [343, 215] width 187 height 228
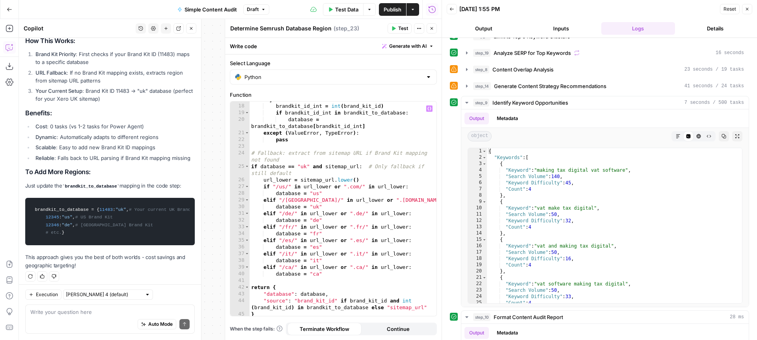
scroll to position [121, 0]
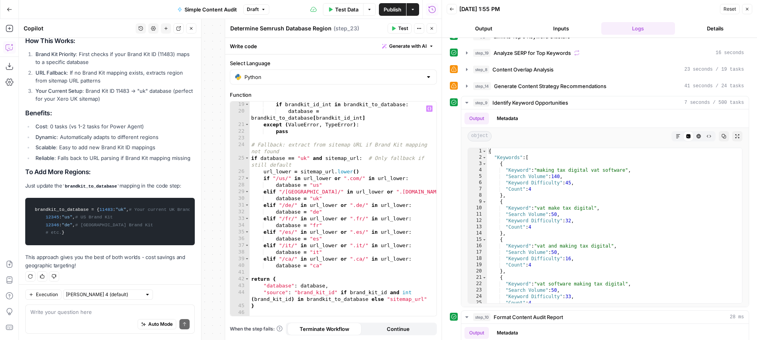
click at [290, 204] on div "if brandkit_id_int in brandkit_to_database : database = brandkit_to_database [ …" at bounding box center [343, 215] width 187 height 228
click at [359, 206] on div "if brandkit_id_int in brandkit_to_database : database = brandkit_to_database [ …" at bounding box center [343, 215] width 187 height 228
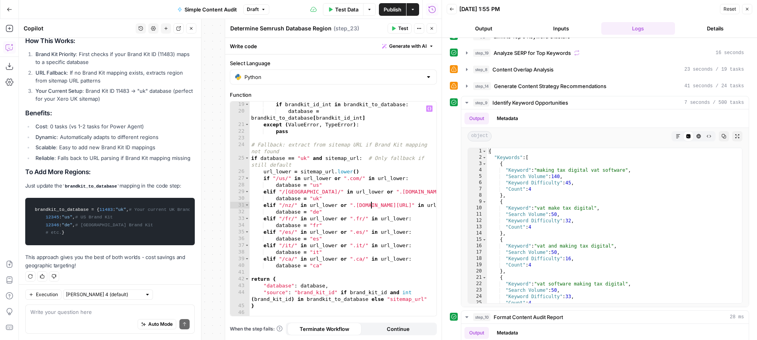
click at [288, 218] on div "if brandkit_id_int in brandkit_to_database : database = brandkit_to_database [ …" at bounding box center [343, 215] width 187 height 228
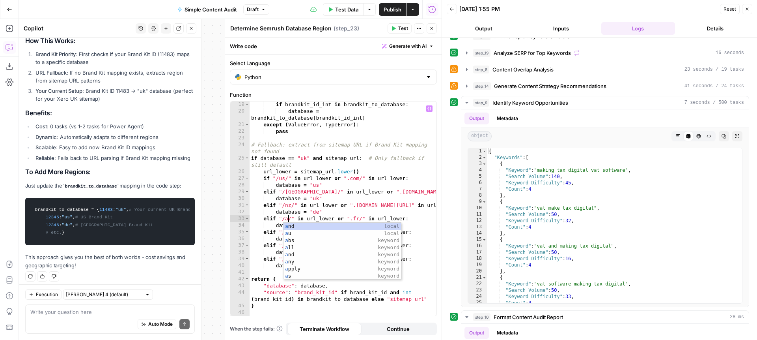
scroll to position [0, 3]
click at [361, 217] on div "if brandkit_id_int in brandkit_to_database : database = brandkit_to_database [ …" at bounding box center [343, 215] width 187 height 228
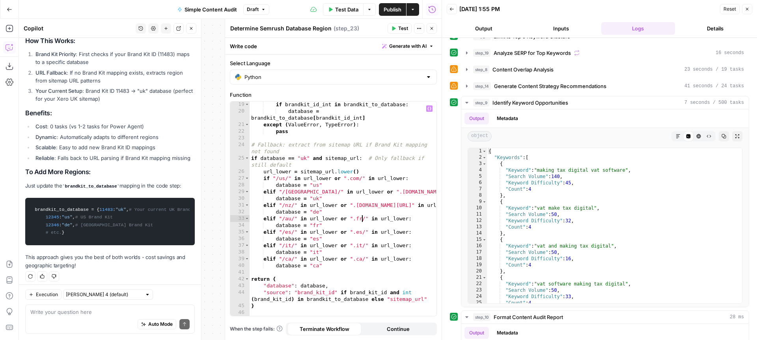
click at [361, 217] on div "if brandkit_id_int in brandkit_to_database : database = brandkit_to_database [ …" at bounding box center [343, 215] width 187 height 228
click at [353, 218] on div "if brandkit_id_int in brandkit_to_database : database = brandkit_to_database [ …" at bounding box center [343, 215] width 187 height 228
click at [362, 206] on div "if brandkit_id_int in brandkit_to_database : database = brandkit_to_database [ …" at bounding box center [343, 215] width 187 height 228
click at [359, 219] on div "if brandkit_id_int in brandkit_to_database : database = brandkit_to_database [ …" at bounding box center [343, 215] width 187 height 228
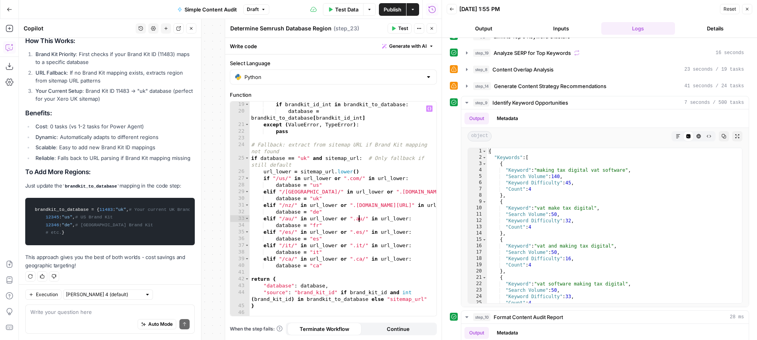
click at [357, 219] on div "if brandkit_id_int in brandkit_to_database : database = brandkit_to_database [ …" at bounding box center [343, 215] width 187 height 228
click at [359, 219] on div "if brandkit_id_int in brandkit_to_database : database = brandkit_to_database [ …" at bounding box center [343, 215] width 187 height 228
click at [351, 217] on div "if brandkit_id_int in brandkit_to_database : database = brandkit_to_database [ …" at bounding box center [343, 215] width 187 height 228
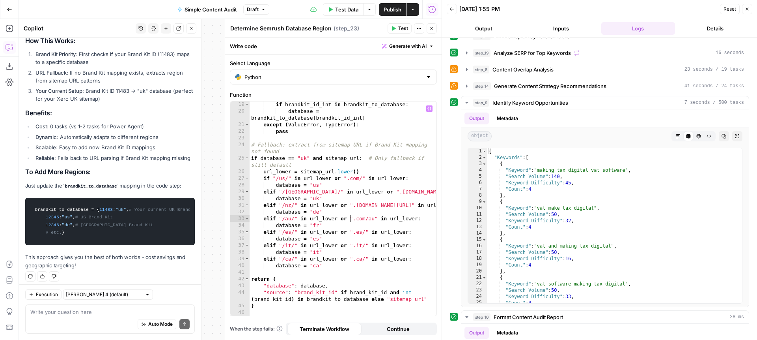
click at [316, 224] on div "if brandkit_id_int in brandkit_to_database : database = brandkit_to_database [ …" at bounding box center [343, 215] width 187 height 228
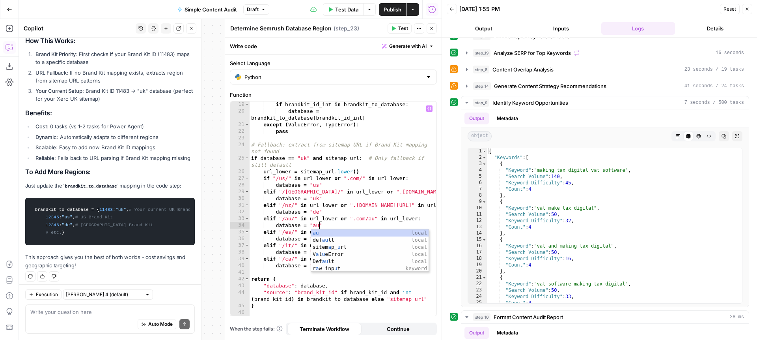
scroll to position [0, 5]
click at [371, 220] on div "if brandkit_id_int in brandkit_to_database : database = brandkit_to_database [ …" at bounding box center [343, 215] width 187 height 228
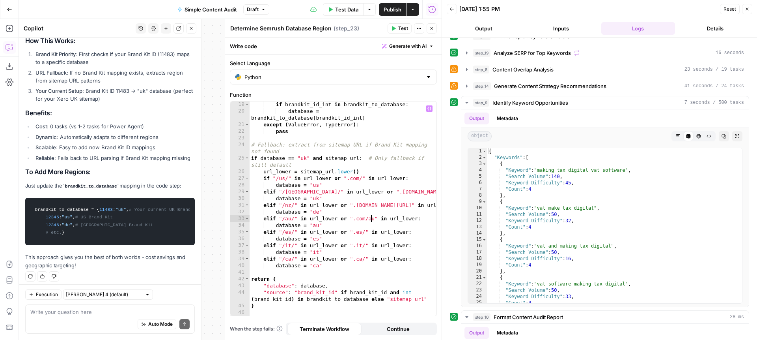
click at [317, 211] on div "if brandkit_id_int in brandkit_to_database : database = brandkit_to_database [ …" at bounding box center [343, 215] width 187 height 228
drag, startPoint x: 362, startPoint y: 205, endPoint x: 366, endPoint y: 209, distance: 5.3
click at [362, 205] on div "if brandkit_id_int in brandkit_to_database : database = brandkit_to_database [ …" at bounding box center [343, 215] width 187 height 228
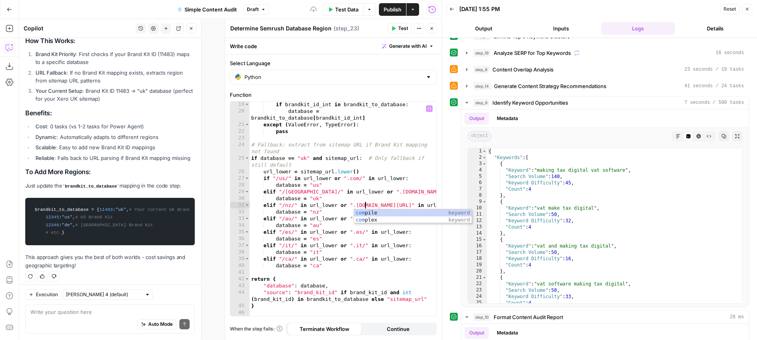
click at [359, 191] on div "if brandkit_id_int in brandkit_to_database : database = brandkit_to_database [ …" at bounding box center [343, 215] width 187 height 228
click at [362, 192] on div "if brandkit_id_int in brandkit_to_database : database = brandkit_to_database [ …" at bounding box center [343, 215] width 187 height 228
click at [362, 193] on div "if brandkit_id_int in brandkit_to_database : database = brandkit_to_database [ …" at bounding box center [343, 215] width 187 height 228
click at [350, 191] on div "if brandkit_id_int in brandkit_to_database : database = brandkit_to_database [ …" at bounding box center [343, 215] width 187 height 228
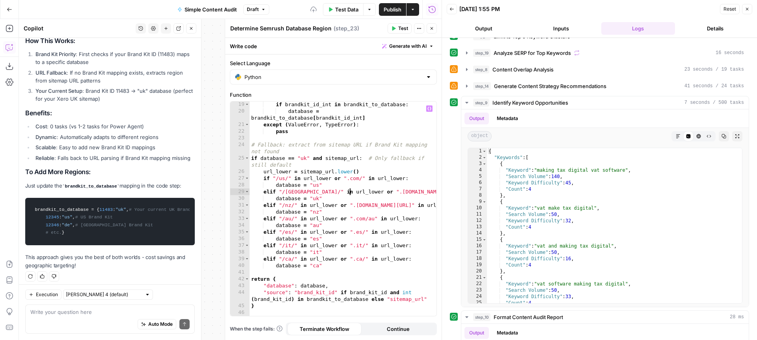
click at [362, 178] on div "if brandkit_id_int in brandkit_to_database : database = brandkit_to_database [ …" at bounding box center [343, 215] width 187 height 228
click at [352, 184] on div "if brandkit_id_int in brandkit_to_database : database = brandkit_to_database [ …" at bounding box center [343, 215] width 187 height 228
click at [288, 234] on div "brandkit_id_int = int ( brand_kit_id ) if brandkit_id_int in brandkit_to_databa…" at bounding box center [343, 210] width 187 height 228
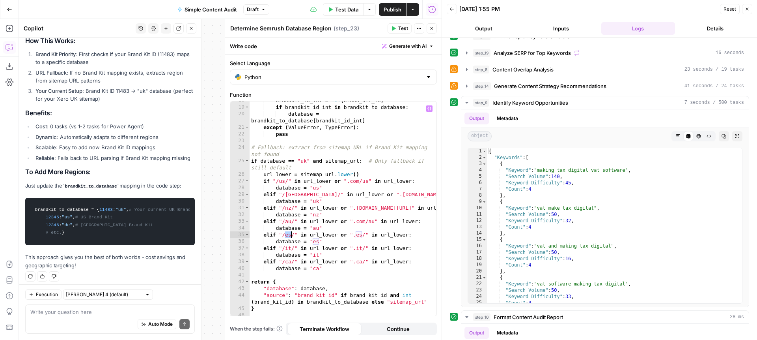
scroll to position [0, 3]
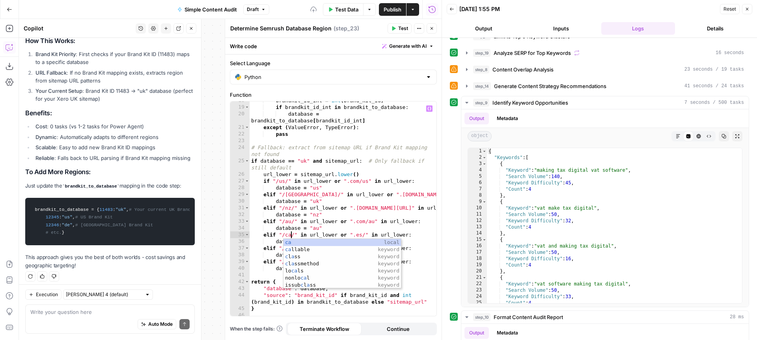
click at [358, 234] on div "brandkit_id_int = int ( brand_kit_id ) if brandkit_id_int in brandkit_to_databa…" at bounding box center [343, 211] width 187 height 228
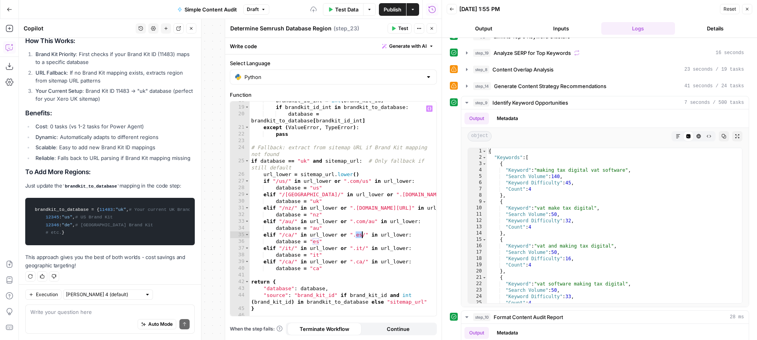
click at [358, 234] on div "brandkit_id_int = int ( brand_kit_id ) if brandkit_id_int in brandkit_to_databa…" at bounding box center [343, 211] width 187 height 228
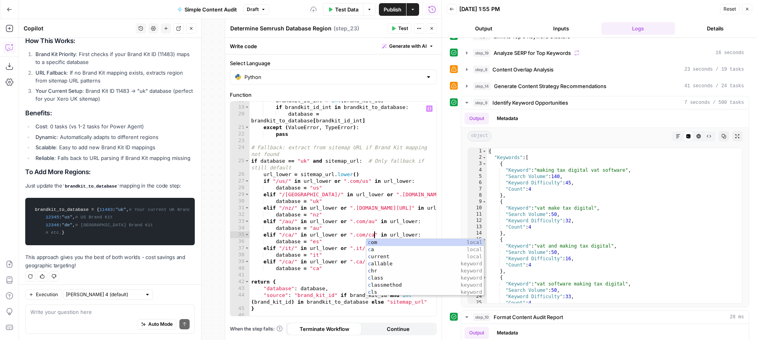
scroll to position [0, 9]
click at [291, 257] on div "brandkit_id_int = int ( brand_kit_id ) if brandkit_id_int in brandkit_to_databa…" at bounding box center [343, 211] width 187 height 228
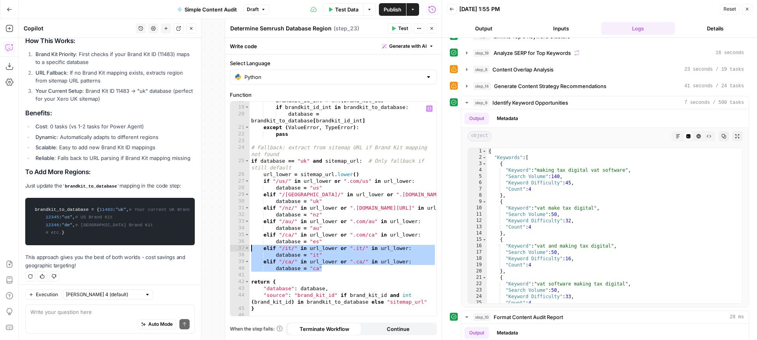
drag, startPoint x: 326, startPoint y: 269, endPoint x: 251, endPoint y: 245, distance: 78.8
click at [251, 245] on div "brandkit_id_int = int ( brand_kit_id ) if brandkit_id_int in brandkit_to_databa…" at bounding box center [343, 211] width 187 height 228
type textarea "**********"
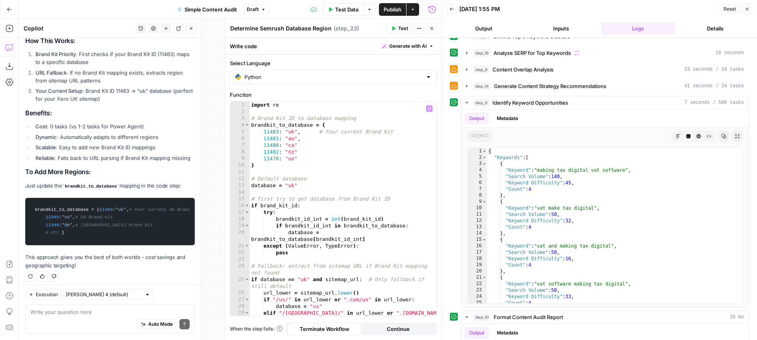
scroll to position [0, 0]
click at [292, 185] on div "import re # Brand Kit ID to database mapping brandkit_to_database = { 11483 : "…" at bounding box center [343, 215] width 187 height 228
click at [326, 181] on div "import re # Brand Kit ID to database mapping brandkit_to_database = { 11483 : "…" at bounding box center [343, 215] width 187 height 228
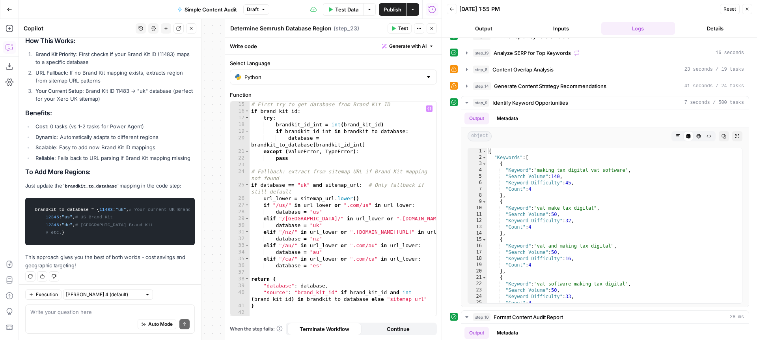
scroll to position [0, 0]
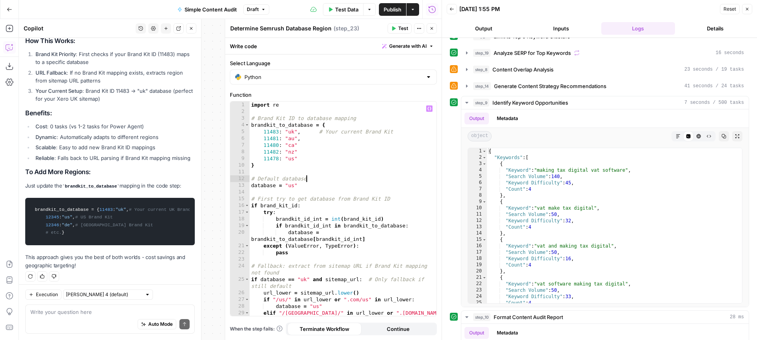
type textarea "**********"
click at [435, 27] on button "Close" at bounding box center [432, 28] width 10 height 10
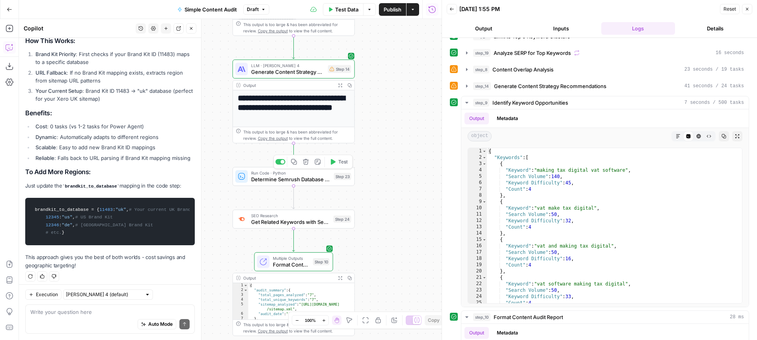
click at [337, 164] on button "Test" at bounding box center [339, 162] width 24 height 10
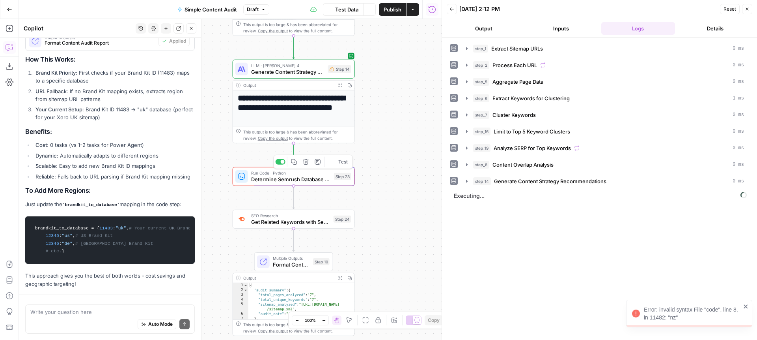
scroll to position [5710, 0]
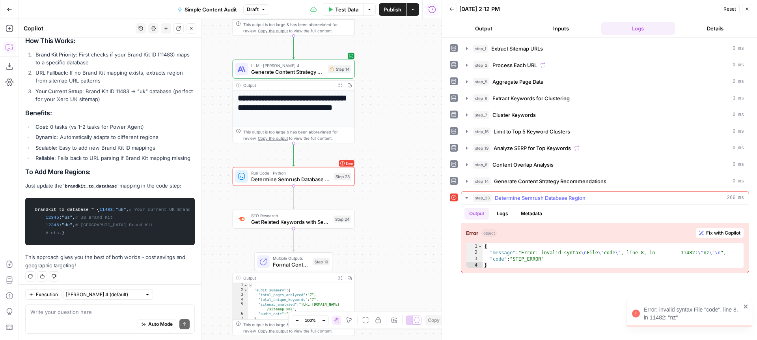
click at [712, 234] on span "Fix with Copilot" at bounding box center [723, 232] width 34 height 7
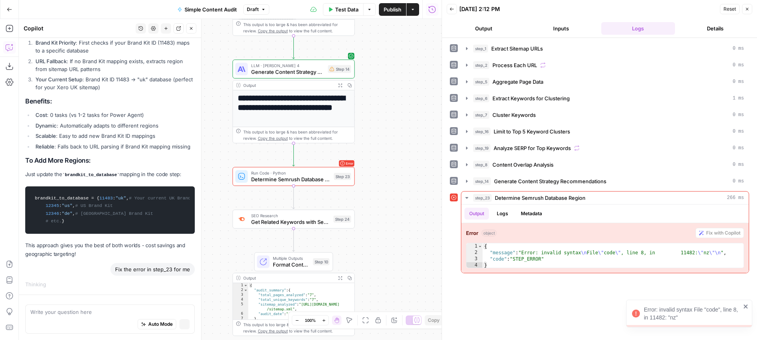
scroll to position [5523, 0]
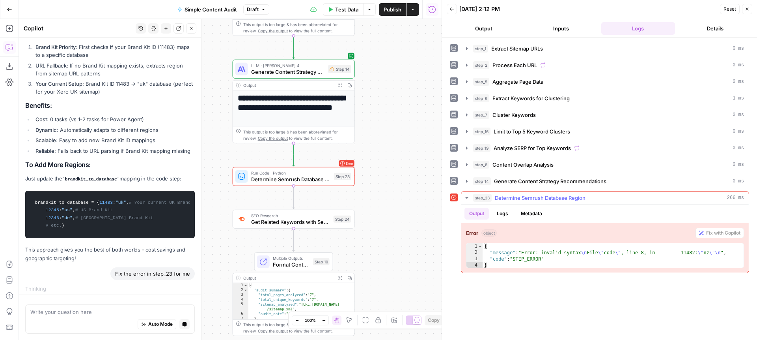
type textarea "**********"
click at [592, 253] on div "{ "message" : "Error: invalid syntax \n File \" code \" , line 8, in 11482: \" …" at bounding box center [613, 262] width 261 height 38
click at [299, 179] on span "Determine Semrush Database Region" at bounding box center [291, 179] width 80 height 8
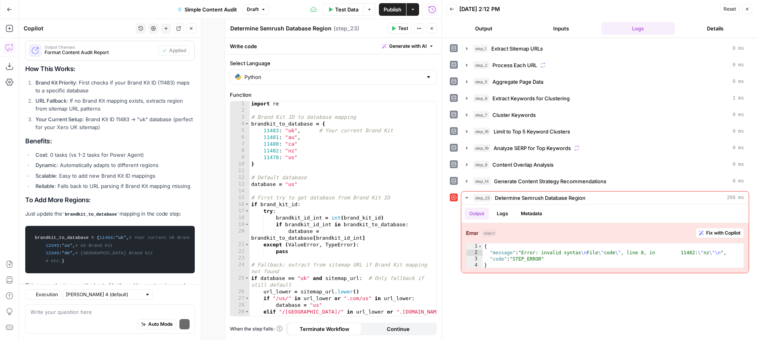
scroll to position [5899, 0]
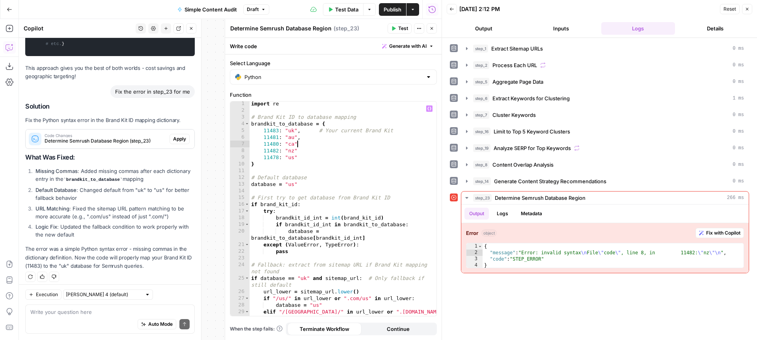
click at [298, 145] on div "import re # Brand Kit ID to database mapping brandkit_to_database = { 11483 : "…" at bounding box center [343, 214] width 187 height 228
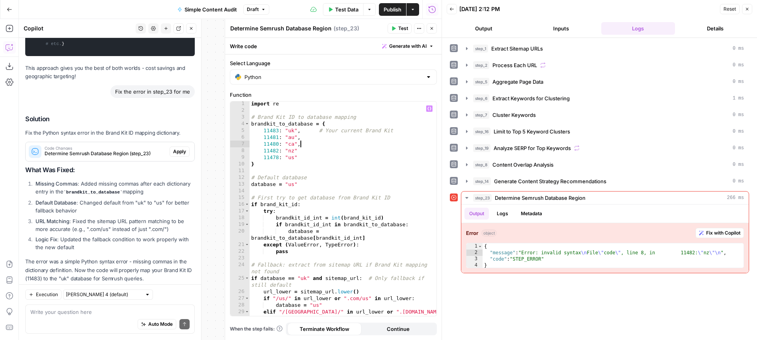
scroll to position [5912, 0]
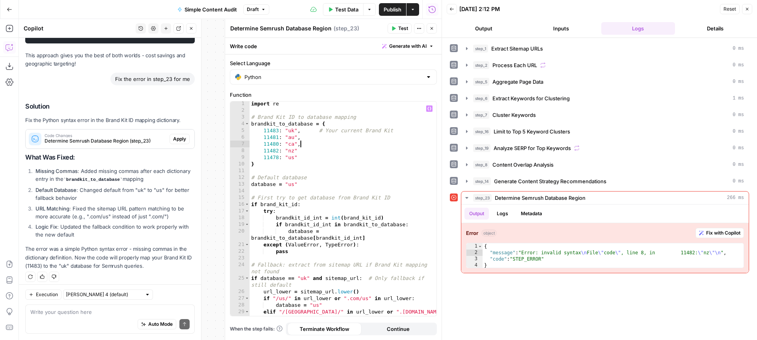
click at [299, 151] on div "import re # Brand Kit ID to database mapping brandkit_to_database = { 11483 : "…" at bounding box center [343, 214] width 187 height 228
click at [300, 160] on div "import re # Brand Kit ID to database mapping brandkit_to_database = { 11483 : "…" at bounding box center [343, 214] width 187 height 228
type textarea "**********"
click at [151, 137] on span "Determine Semrush Database Region (step_23)" at bounding box center [106, 140] width 122 height 7
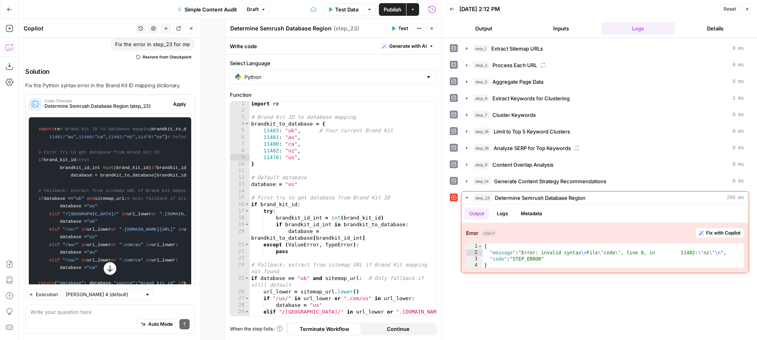
click at [174, 101] on span "Apply" at bounding box center [179, 104] width 13 height 7
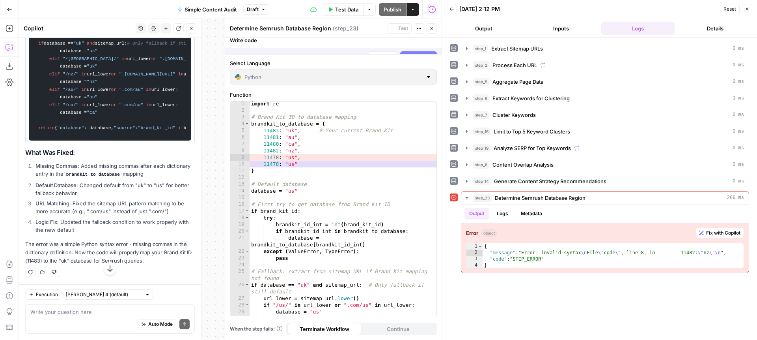
scroll to position [5770, 0]
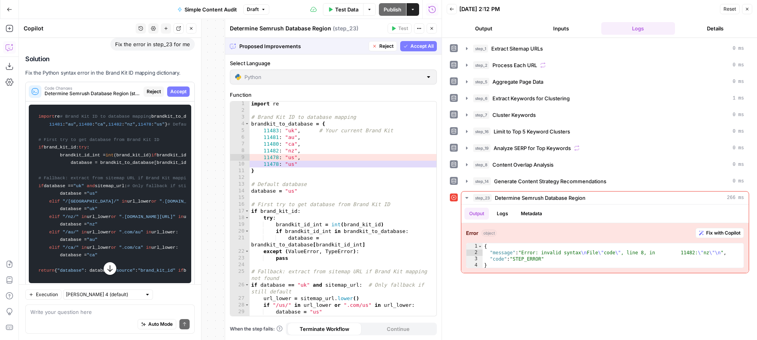
drag, startPoint x: 423, startPoint y: 43, endPoint x: 167, endPoint y: 138, distance: 272.9
click at [423, 43] on span "Accept All" at bounding box center [422, 46] width 23 height 7
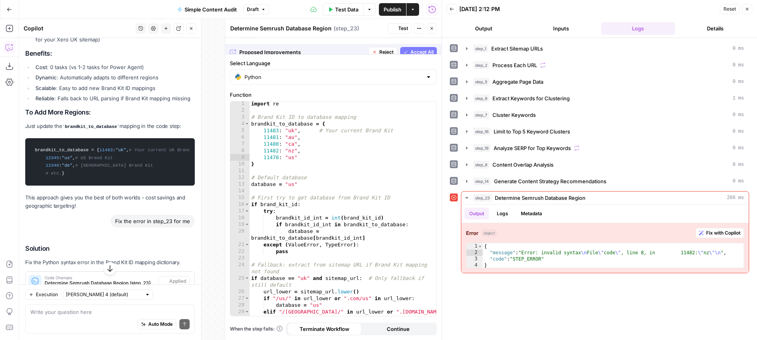
scroll to position [5947, 0]
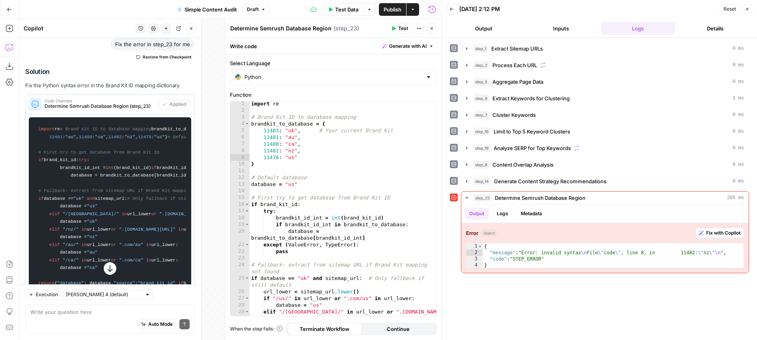
drag, startPoint x: 123, startPoint y: 94, endPoint x: 116, endPoint y: 101, distance: 9.8
click at [123, 99] on span "Code Changes" at bounding box center [100, 101] width 111 height 4
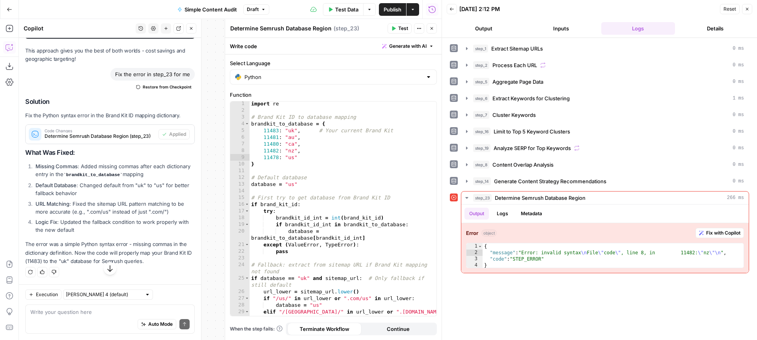
scroll to position [5912, 0]
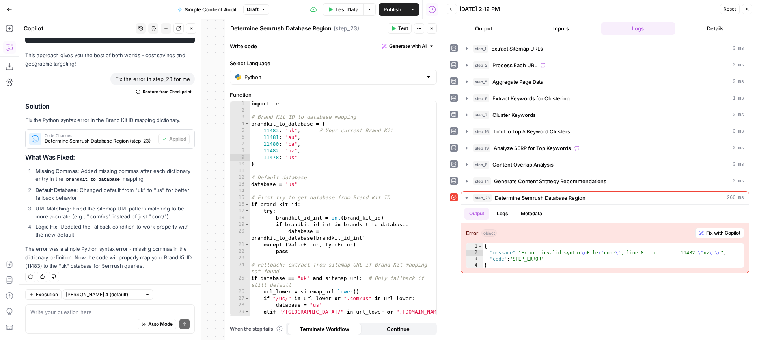
drag, startPoint x: 73, startPoint y: 185, endPoint x: 136, endPoint y: 190, distance: 62.6
click at [136, 190] on li "Default Database : Changed default from "uk" to "us" for better fallback behavi…" at bounding box center [114, 194] width 161 height 16
click at [124, 190] on li "Default Database : Changed default from "uk" to "us" for better fallback behavi…" at bounding box center [114, 194] width 161 height 16
click at [396, 28] on button "Test" at bounding box center [400, 28] width 24 height 10
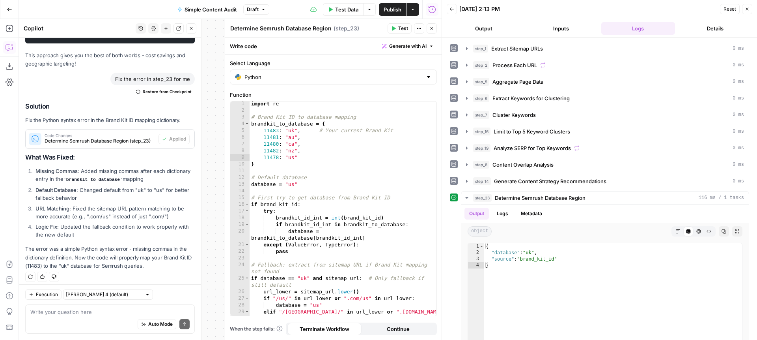
click at [431, 29] on icon "button" at bounding box center [432, 28] width 3 height 3
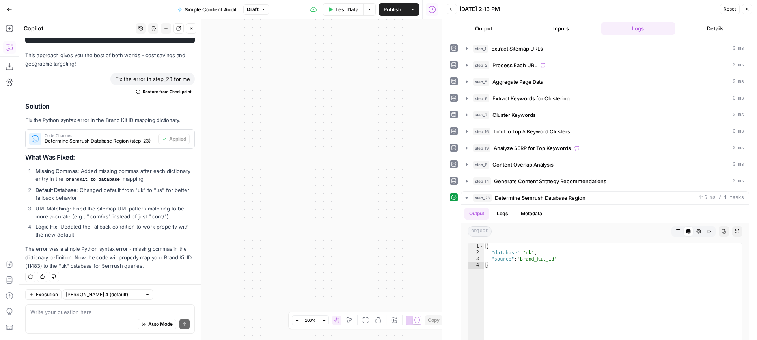
drag, startPoint x: 333, startPoint y: 180, endPoint x: 417, endPoint y: 160, distance: 86.5
click at [450, 157] on body "XeroOps New Home Browse Insights Opportunities Your Data Recent Grids Write Con…" at bounding box center [378, 170] width 757 height 340
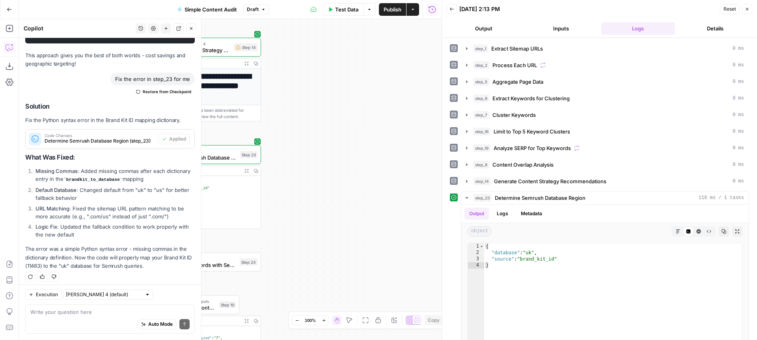
drag, startPoint x: 335, startPoint y: 169, endPoint x: 420, endPoint y: 164, distance: 85.3
click at [421, 164] on div "Workflow Input Settings Inputs Content Processing Extract Sitemap URLs Step 1 O…" at bounding box center [230, 179] width 423 height 321
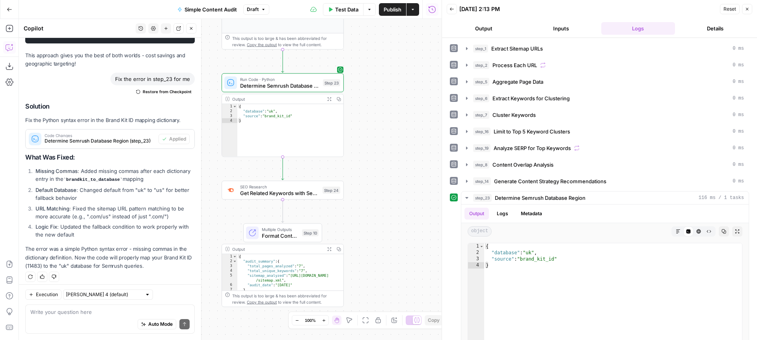
drag, startPoint x: 380, startPoint y: 195, endPoint x: 373, endPoint y: 122, distance: 73.3
click at [373, 121] on div "Workflow Input Settings Inputs Content Processing Extract Sitemap URLs Step 1 O…" at bounding box center [230, 179] width 423 height 321
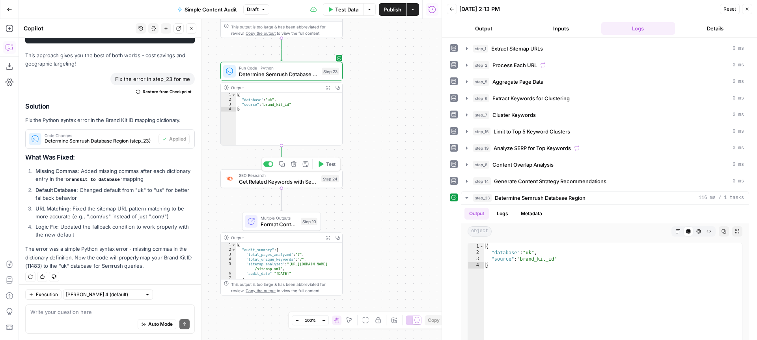
click at [331, 166] on span "Test" at bounding box center [330, 164] width 9 height 7
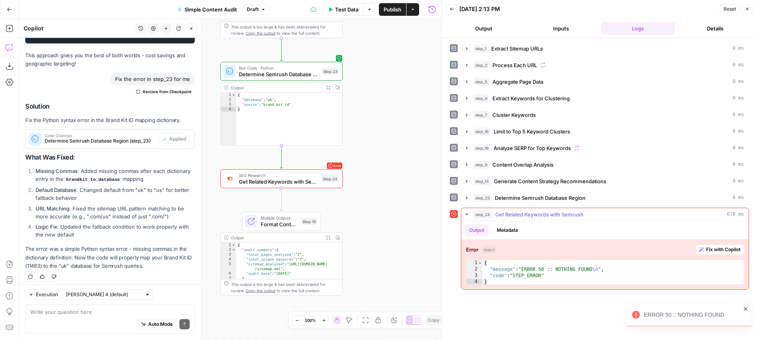
click at [708, 249] on span "Fix with Copilot" at bounding box center [723, 249] width 34 height 7
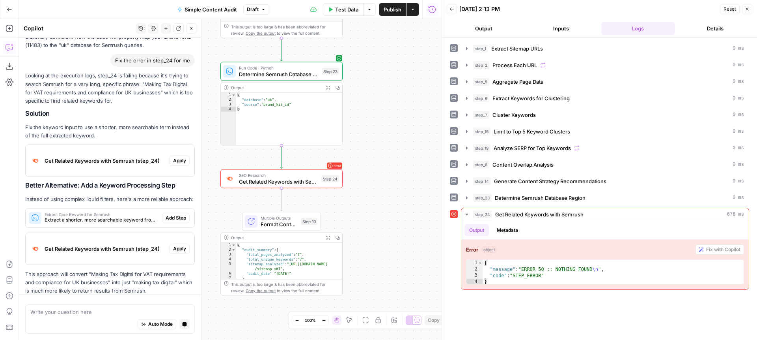
scroll to position [5927, 0]
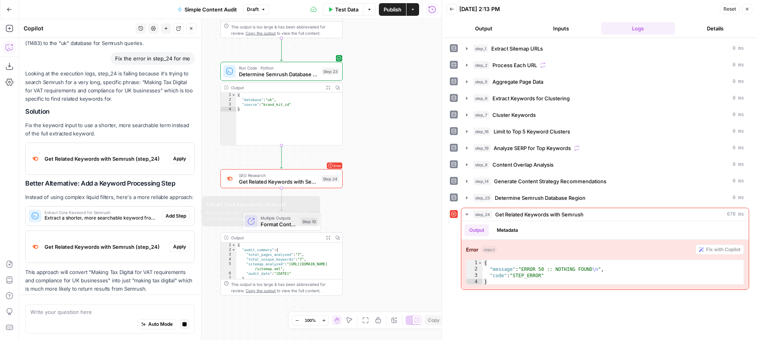
click at [71, 214] on span "Extract a shorter, more searchable keyword from the extracted keywords" at bounding box center [102, 217] width 114 height 7
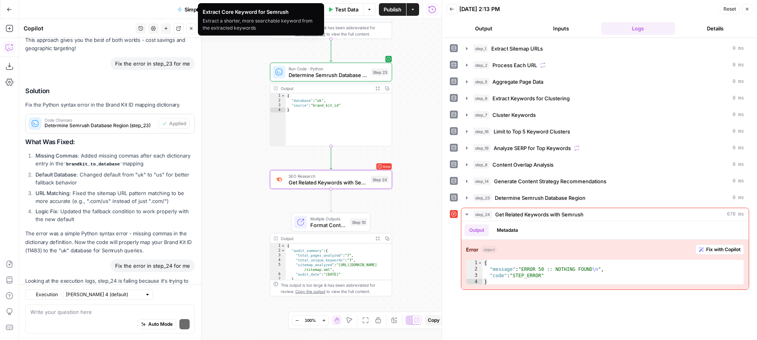
scroll to position [6491, 0]
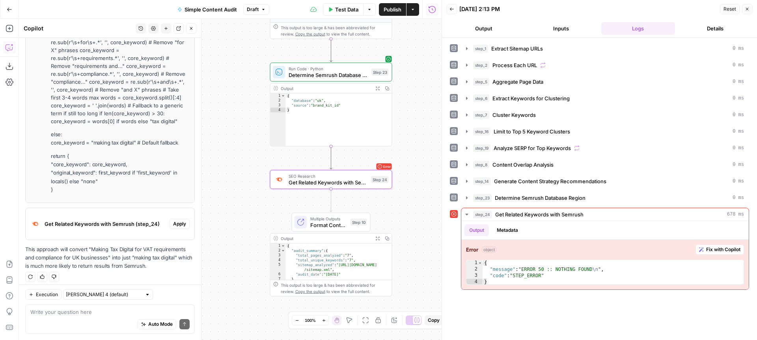
click at [177, 220] on span "Apply" at bounding box center [179, 223] width 13 height 7
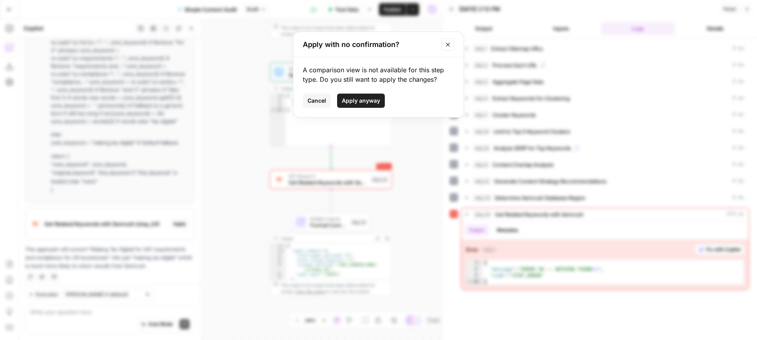
click at [317, 103] on span "Cancel" at bounding box center [317, 101] width 19 height 8
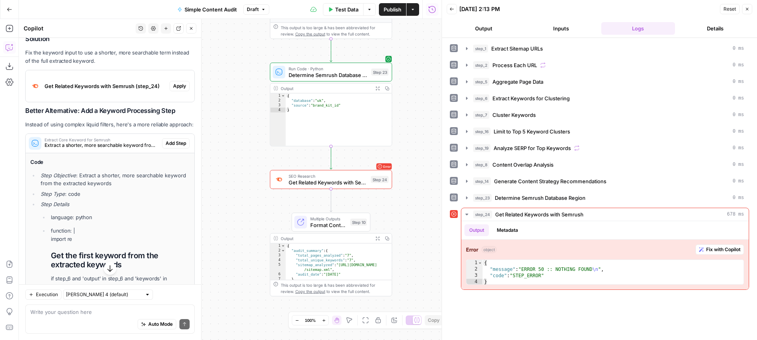
scroll to position [6164, 0]
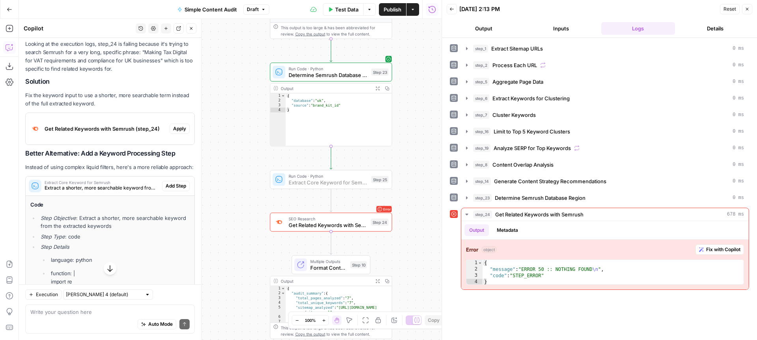
click at [173, 182] on span "Add Step" at bounding box center [176, 185] width 21 height 7
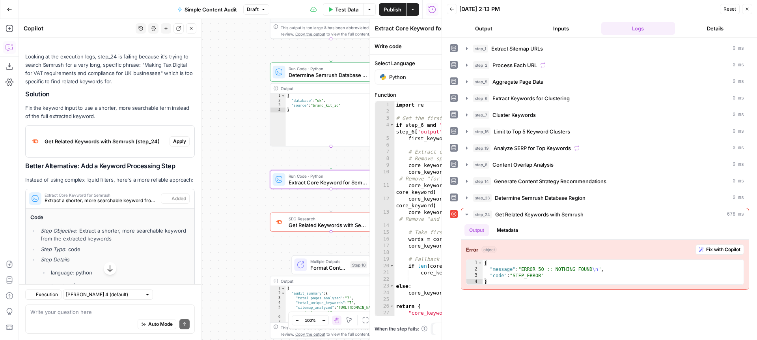
scroll to position [6177, 0]
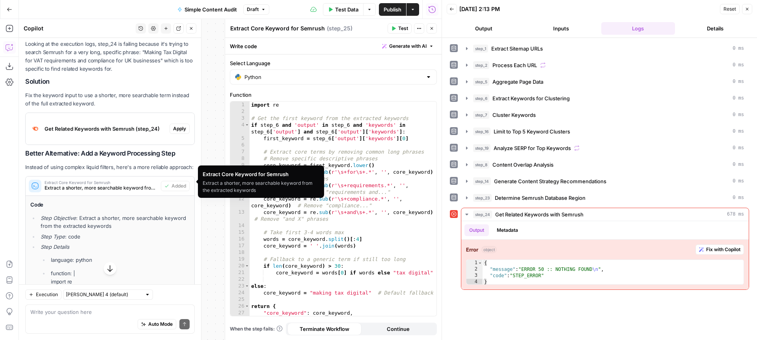
click at [110, 184] on span "Extract a shorter, more searchable keyword from the extracted keywords" at bounding box center [101, 187] width 113 height 7
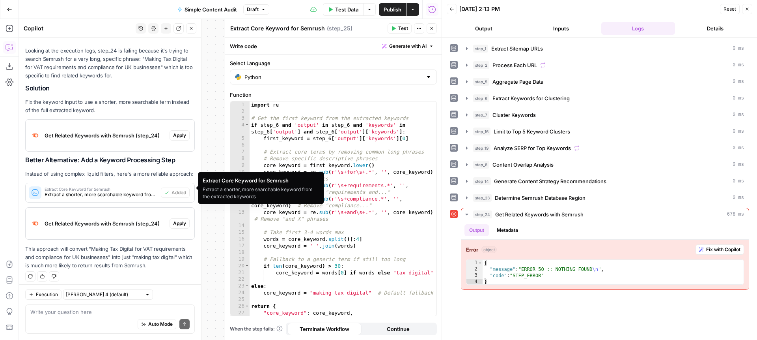
click at [179, 220] on span "Apply" at bounding box center [179, 223] width 13 height 7
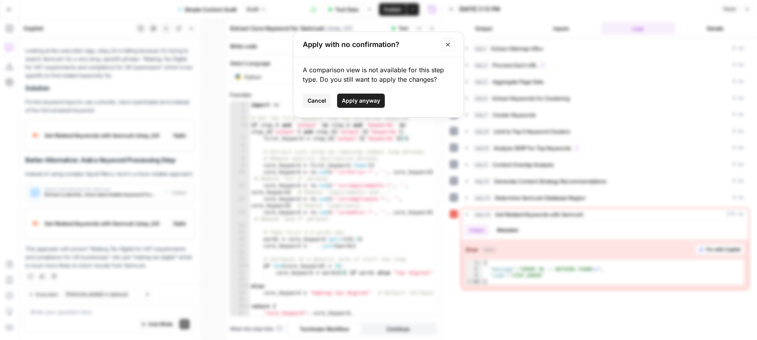
click at [370, 98] on span "Apply anyway" at bounding box center [361, 101] width 38 height 8
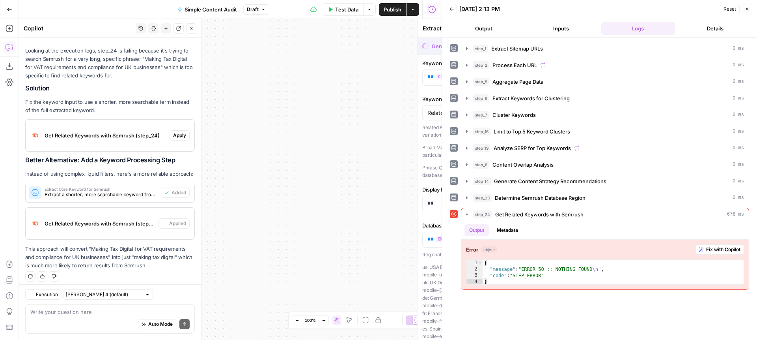
type textarea "Get Related Keywords with Semrush"
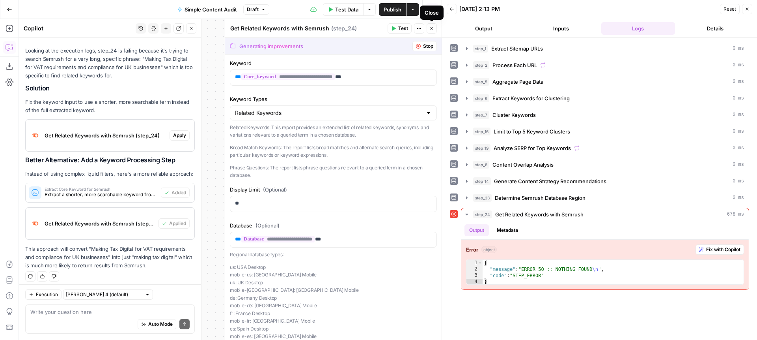
click at [434, 31] on button "Close" at bounding box center [432, 28] width 10 height 10
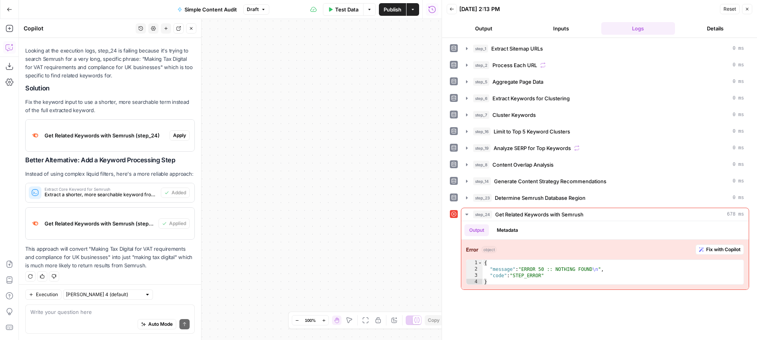
drag, startPoint x: 309, startPoint y: 164, endPoint x: 262, endPoint y: 160, distance: 47.5
click at [261, 160] on div "Workflow Input Settings Inputs Content Processing Extract Sitemap URLs Step 1 O…" at bounding box center [230, 179] width 423 height 321
drag, startPoint x: 315, startPoint y: 164, endPoint x: 393, endPoint y: 162, distance: 78.1
click at [439, 161] on body "XeroOps New Home Browse Insights Opportunities Your Data Recent Grids Write Con…" at bounding box center [378, 170] width 757 height 340
drag, startPoint x: 307, startPoint y: 167, endPoint x: 403, endPoint y: 166, distance: 96.3
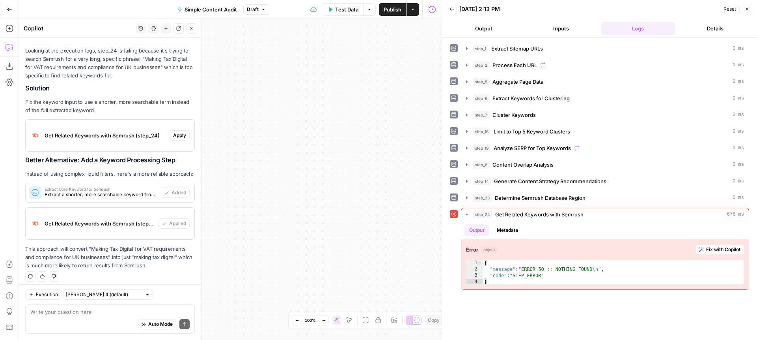
click at [403, 166] on div "Workflow Input Settings Inputs Content Processing Extract Sitemap URLs Step 1 O…" at bounding box center [230, 179] width 423 height 321
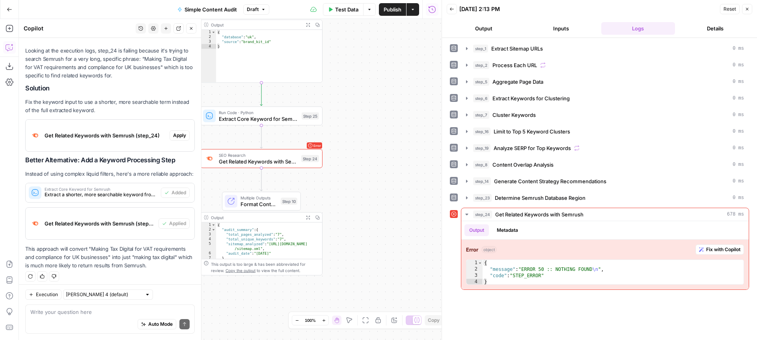
drag, startPoint x: 298, startPoint y: 181, endPoint x: 412, endPoint y: 179, distance: 114.0
click at [412, 179] on div "Workflow Input Settings Inputs Content Processing Extract Sitemap URLs Step 1 O…" at bounding box center [230, 179] width 423 height 321
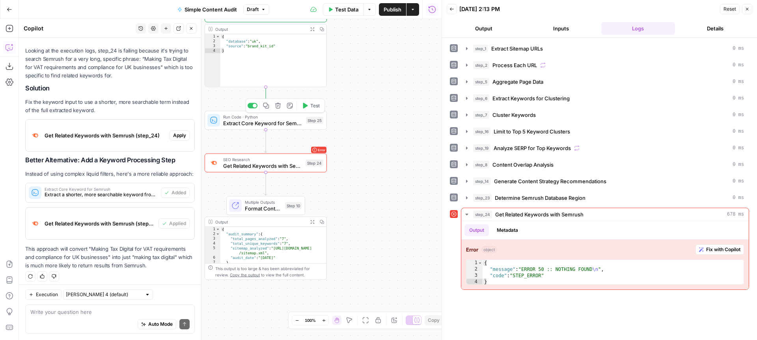
click at [316, 107] on span "Test" at bounding box center [314, 105] width 9 height 7
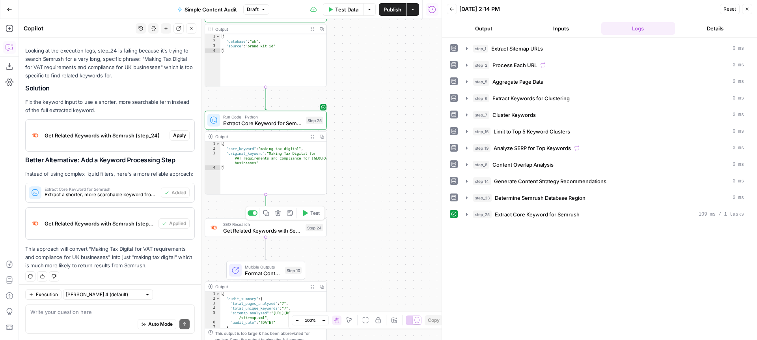
click at [314, 212] on span "Test" at bounding box center [314, 212] width 9 height 7
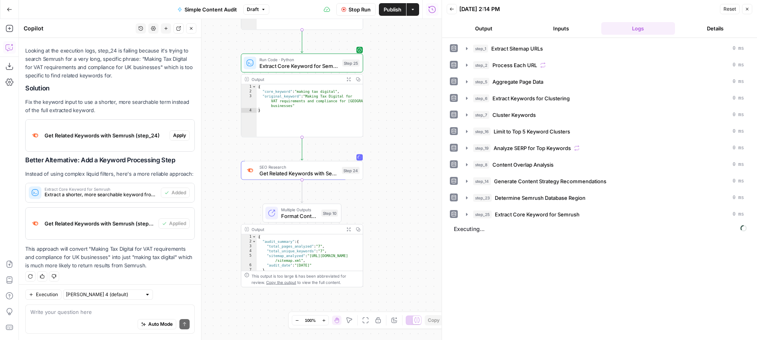
drag, startPoint x: 375, startPoint y: 202, endPoint x: 395, endPoint y: 154, distance: 52.2
click at [395, 154] on div "Workflow Input Settings Inputs Content Processing Extract Sitemap URLs Step 1 O…" at bounding box center [230, 179] width 423 height 321
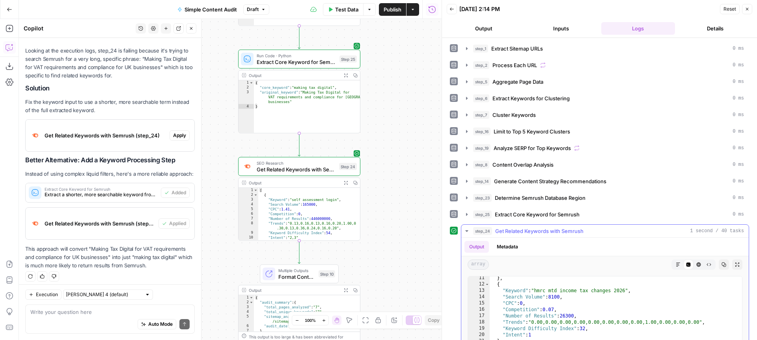
scroll to position [68, 0]
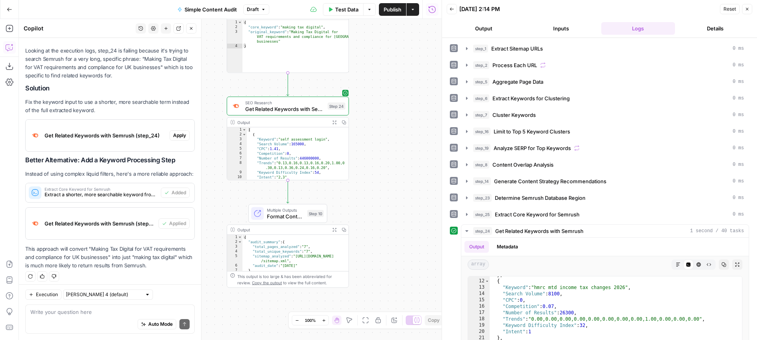
drag, startPoint x: 408, startPoint y: 269, endPoint x: 396, endPoint y: 203, distance: 66.5
click at [396, 203] on div "Workflow Input Settings Inputs Content Processing Extract Sitemap URLs Step 1 O…" at bounding box center [230, 179] width 423 height 321
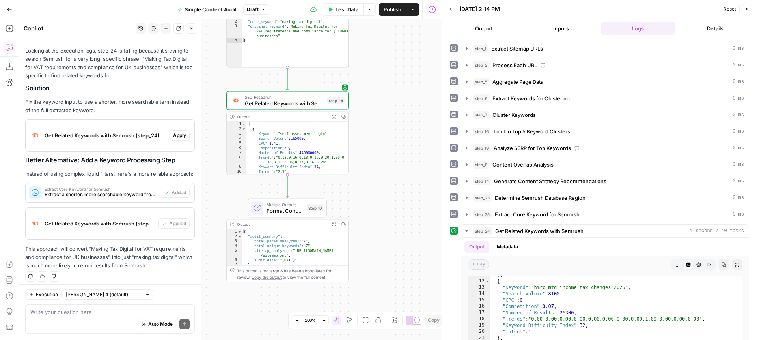
click at [320, 193] on button "Test" at bounding box center [311, 193] width 24 height 10
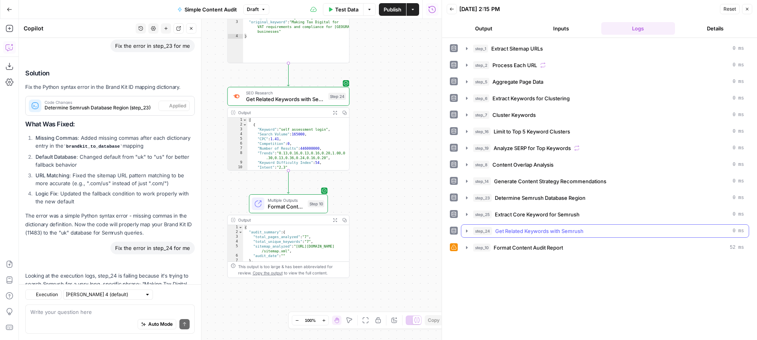
scroll to position [6170, 0]
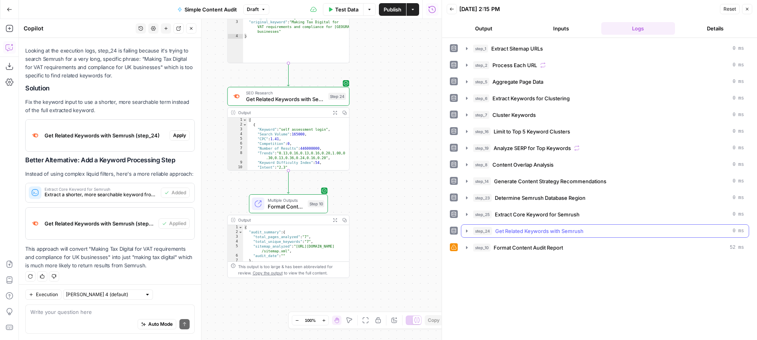
click at [465, 230] on icon "button" at bounding box center [467, 231] width 6 height 6
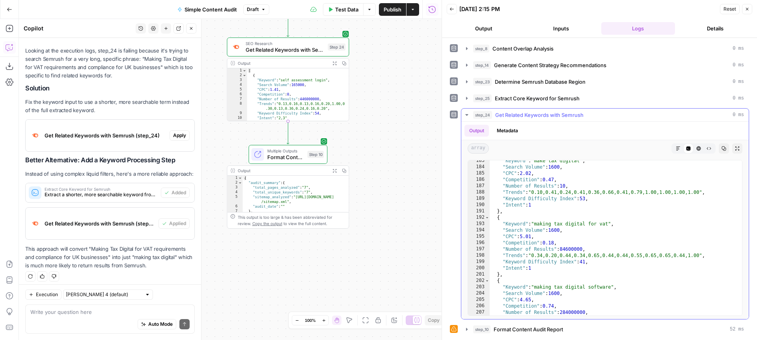
scroll to position [1151, 0]
click at [278, 154] on span "Format Content Audit Report" at bounding box center [285, 157] width 37 height 8
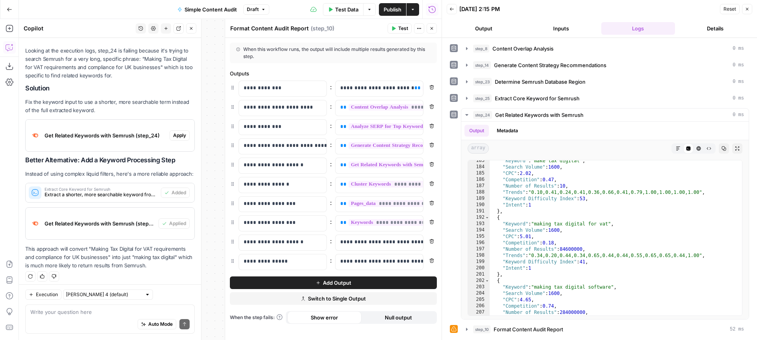
click at [435, 27] on button "Close" at bounding box center [432, 28] width 10 height 10
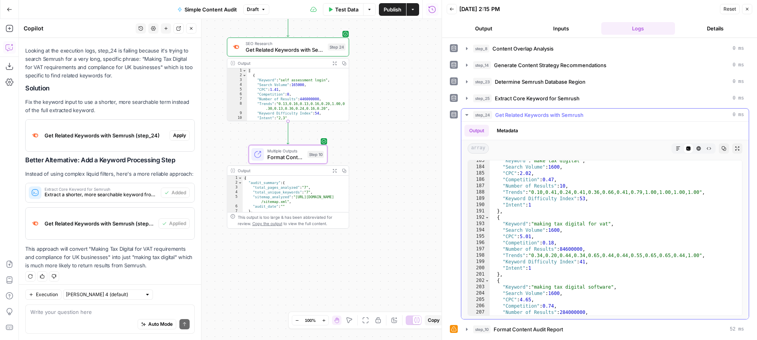
click at [467, 115] on icon "button" at bounding box center [466, 115] width 3 height 2
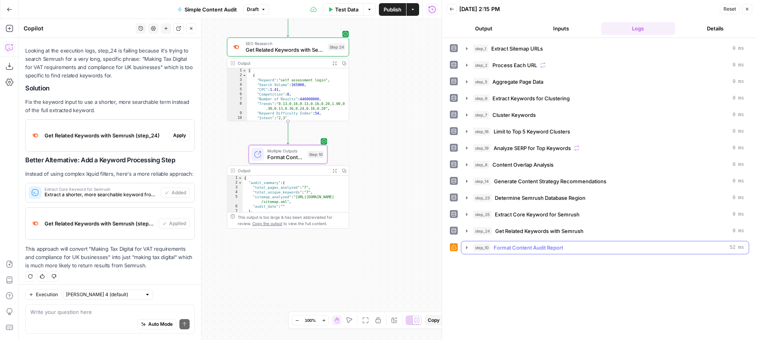
click at [465, 247] on icon "button" at bounding box center [467, 247] width 6 height 6
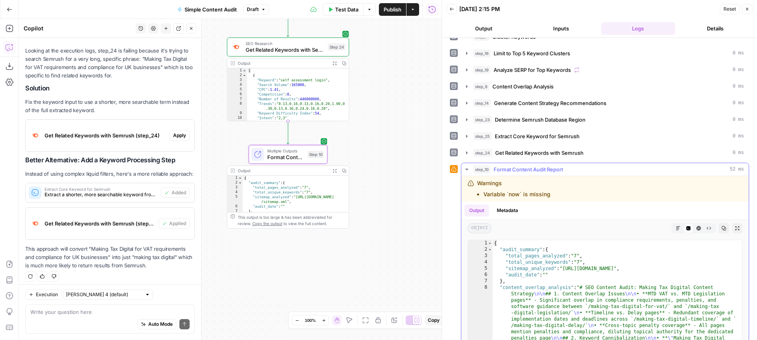
click at [737, 226] on icon "button" at bounding box center [737, 228] width 5 height 5
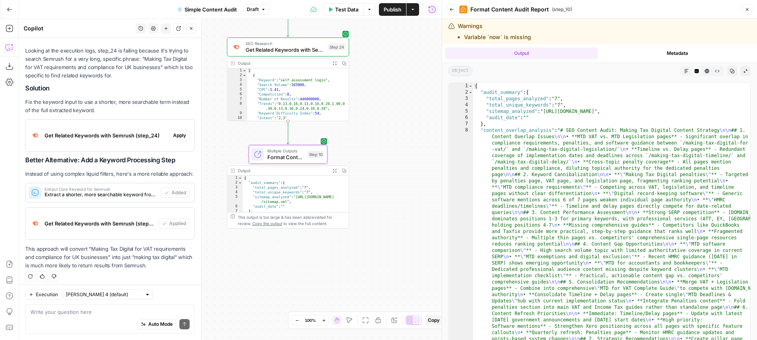
click at [684, 70] on button "Markdown" at bounding box center [687, 71] width 10 height 10
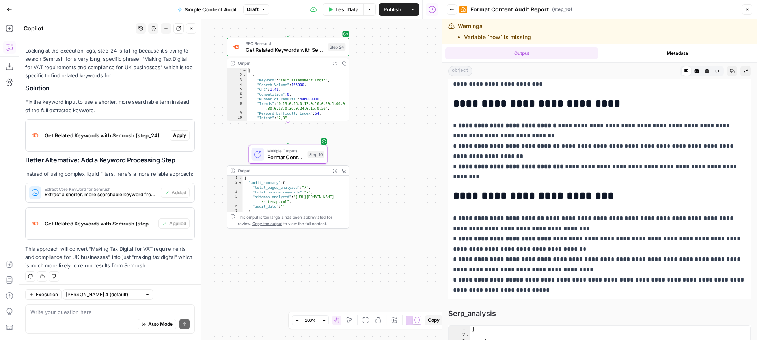
scroll to position [631, 0]
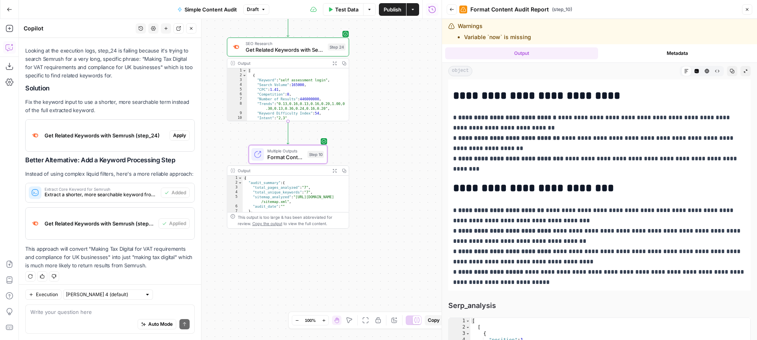
click at [391, 10] on span "Publish" at bounding box center [393, 10] width 18 height 8
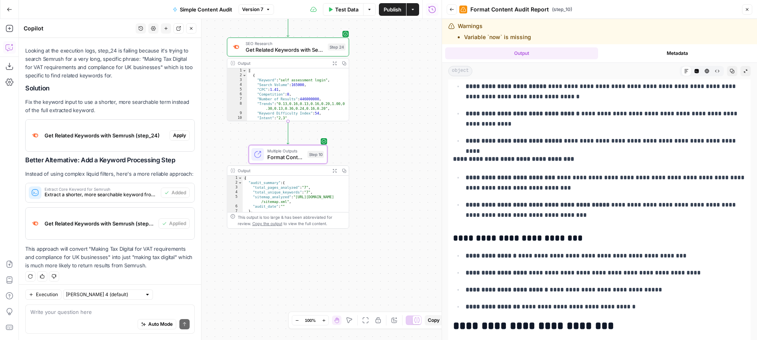
scroll to position [1193, 0]
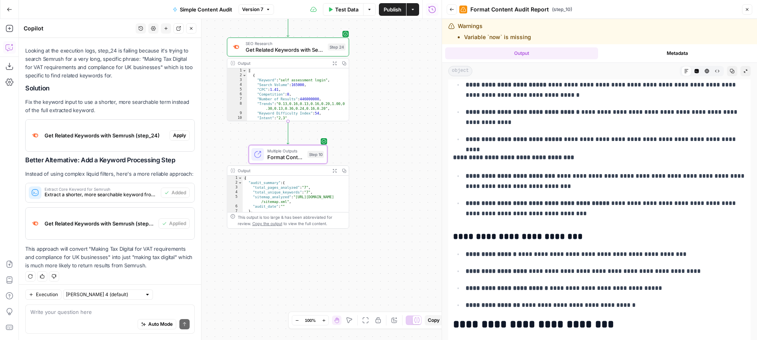
click at [751, 7] on button "Close" at bounding box center [747, 9] width 10 height 10
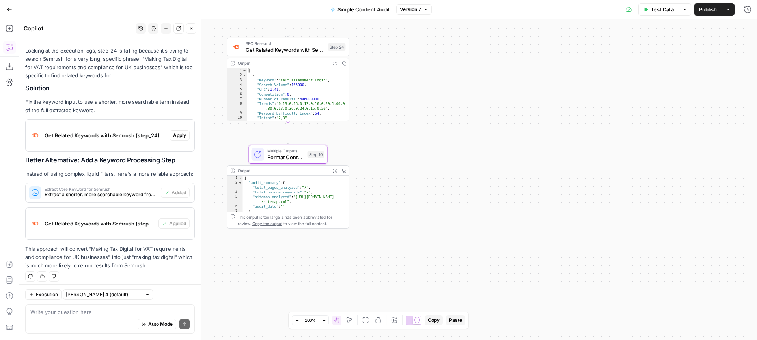
click at [730, 12] on button "Actions" at bounding box center [728, 9] width 13 height 13
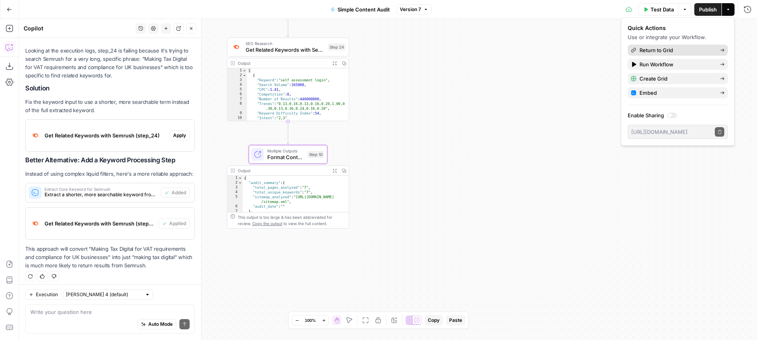
click at [668, 51] on span "Return to Grid" at bounding box center [677, 50] width 74 height 8
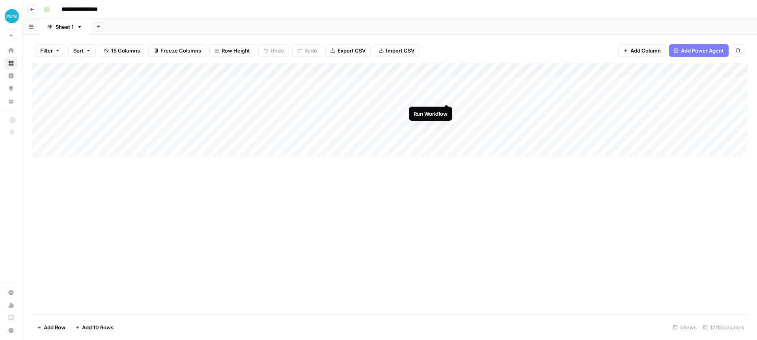
click at [448, 96] on div "Add Column" at bounding box center [390, 109] width 716 height 93
click at [617, 69] on div "Add Column" at bounding box center [390, 109] width 716 height 93
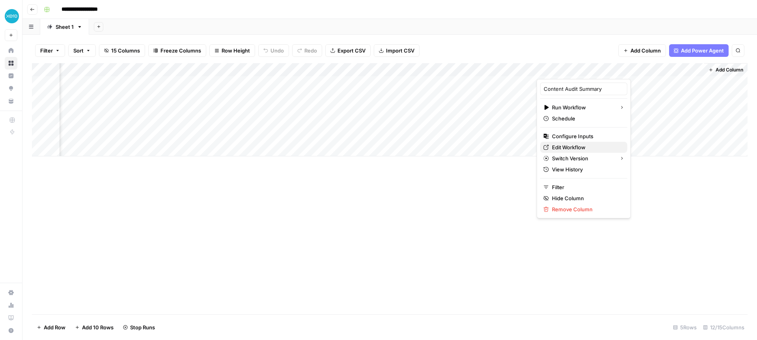
click at [576, 147] on span "Edit Workflow" at bounding box center [586, 147] width 69 height 8
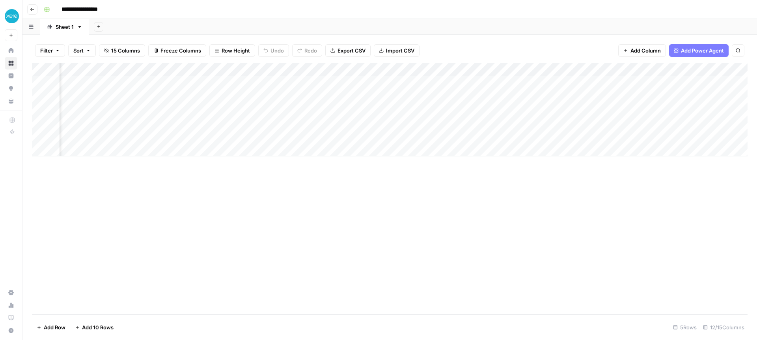
scroll to position [0, 209]
click at [200, 95] on div "Add Column" at bounding box center [390, 109] width 716 height 93
click at [228, 96] on div "Add Column" at bounding box center [390, 109] width 716 height 93
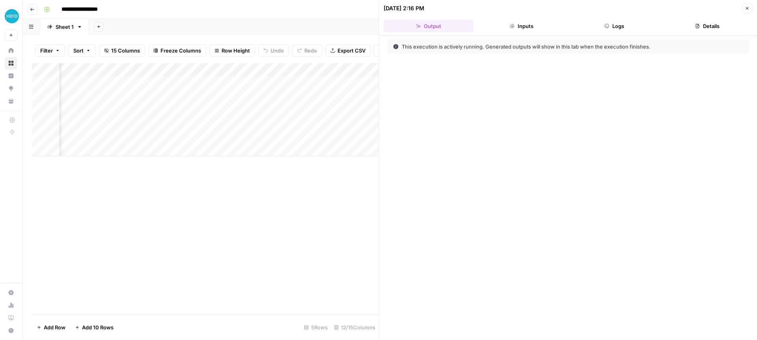
click at [613, 26] on button "Logs" at bounding box center [615, 26] width 90 height 13
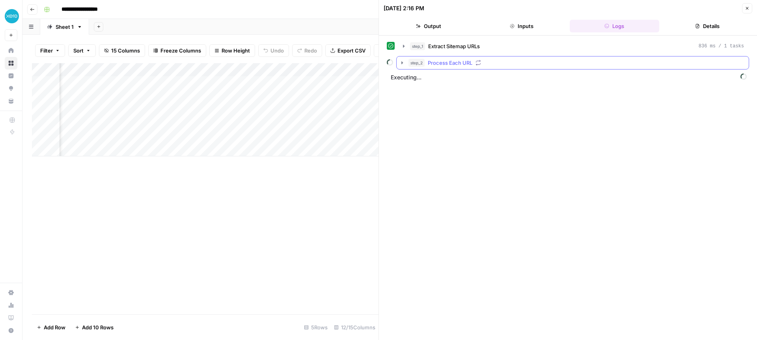
click at [404, 63] on icon "button" at bounding box center [402, 63] width 6 height 6
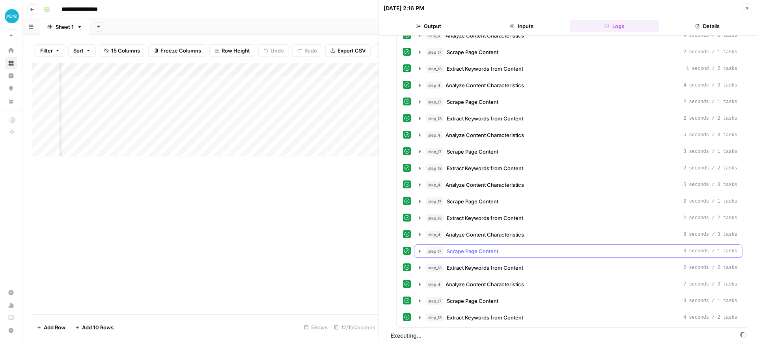
scroll to position [232, 0]
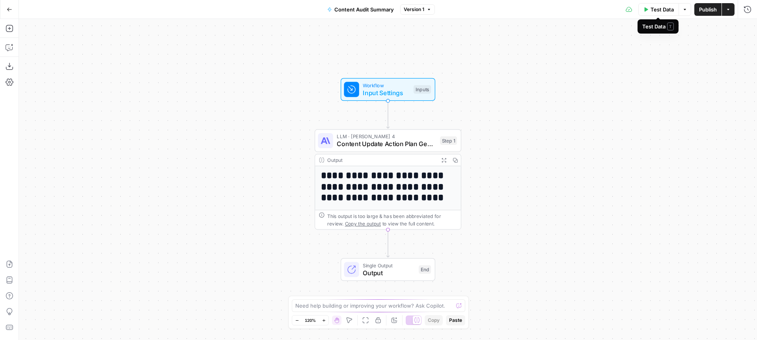
click at [658, 9] on span "Test Data" at bounding box center [662, 10] width 23 height 8
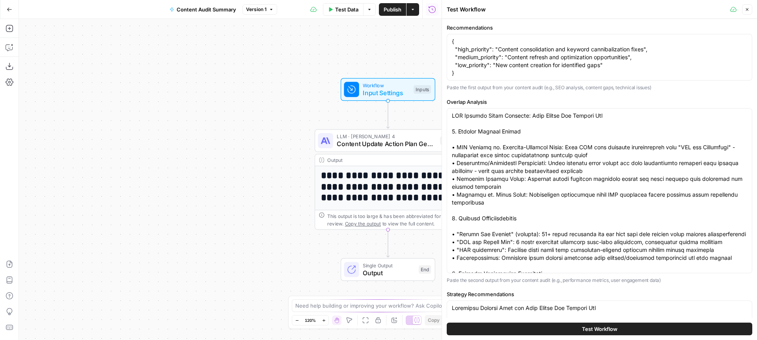
click at [749, 8] on icon "button" at bounding box center [747, 9] width 5 height 5
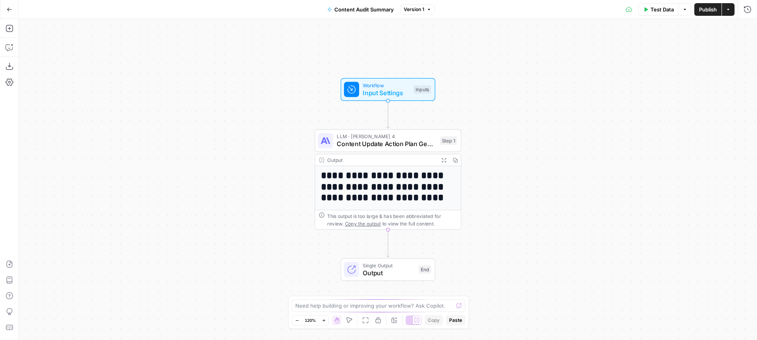
click at [371, 86] on span "Workflow" at bounding box center [386, 84] width 47 height 7
click at [381, 140] on span "Content Update Action Plan Generator" at bounding box center [386, 143] width 99 height 9
type textarea "Content Update Action Plan Generator"
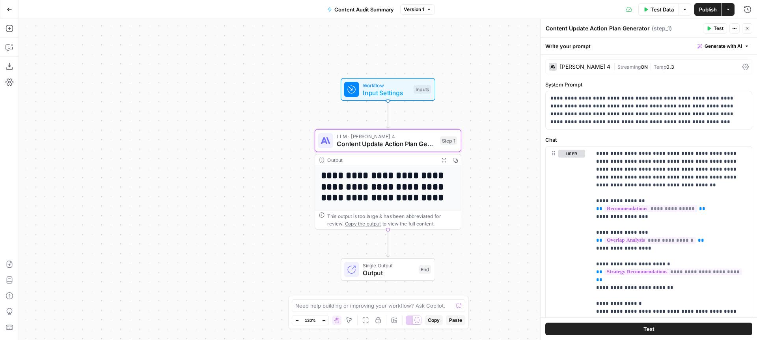
drag, startPoint x: 749, startPoint y: 28, endPoint x: 749, endPoint y: 14, distance: 14.6
click at [749, 28] on icon "button" at bounding box center [747, 28] width 5 height 5
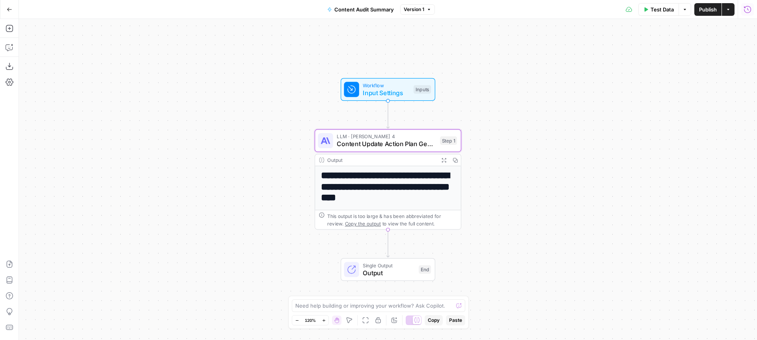
click at [748, 9] on icon "button" at bounding box center [748, 10] width 8 height 8
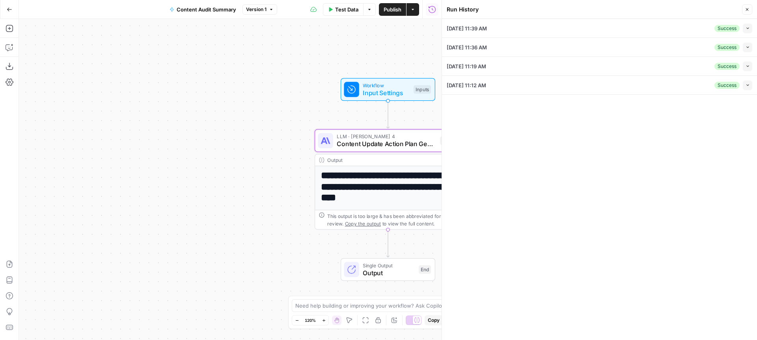
click at [546, 22] on div "[DATE] 11:39 AM Success Collapse" at bounding box center [600, 28] width 306 height 19
click at [546, 30] on div "[DATE] 11:39 AM Success Collapse" at bounding box center [600, 28] width 306 height 19
click at [749, 28] on icon "button" at bounding box center [748, 28] width 4 height 4
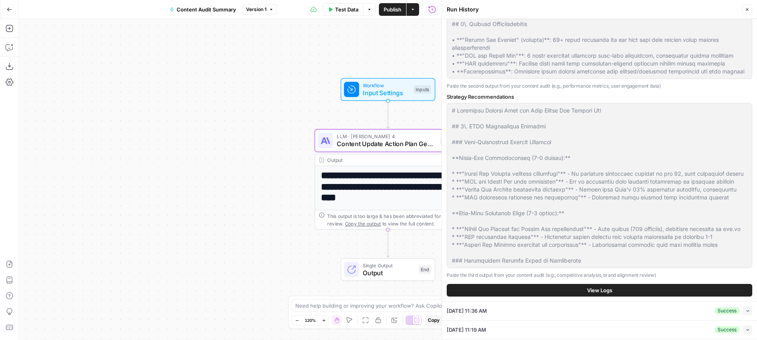
scroll to position [212, 0]
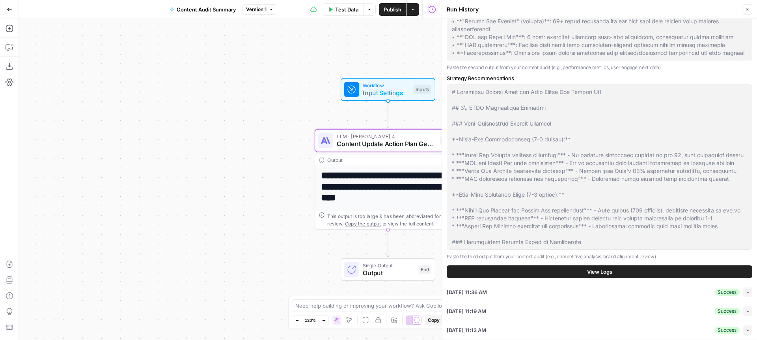
click at [577, 270] on button "View Logs" at bounding box center [600, 271] width 306 height 13
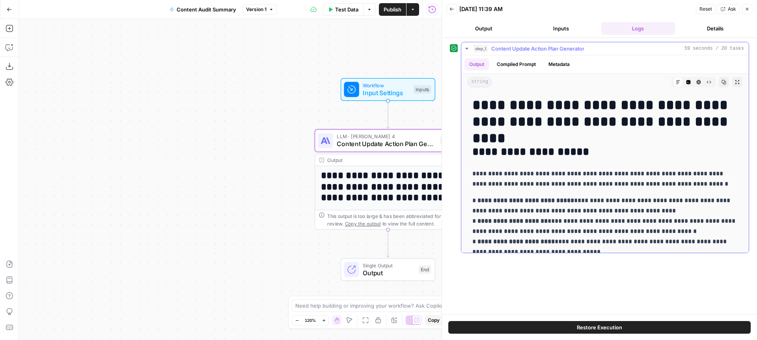
click at [468, 49] on icon "button" at bounding box center [467, 48] width 6 height 6
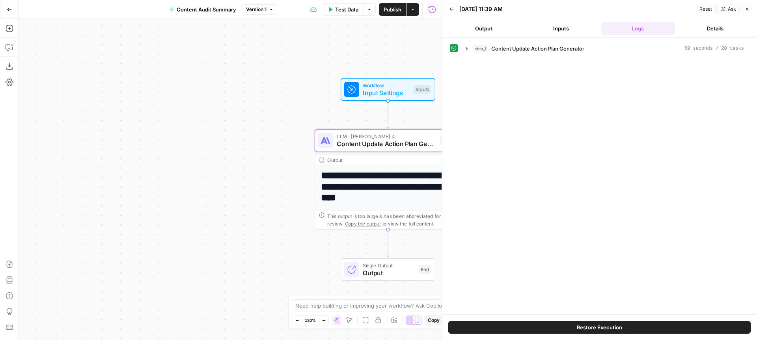
click at [749, 9] on icon "button" at bounding box center [747, 9] width 5 height 5
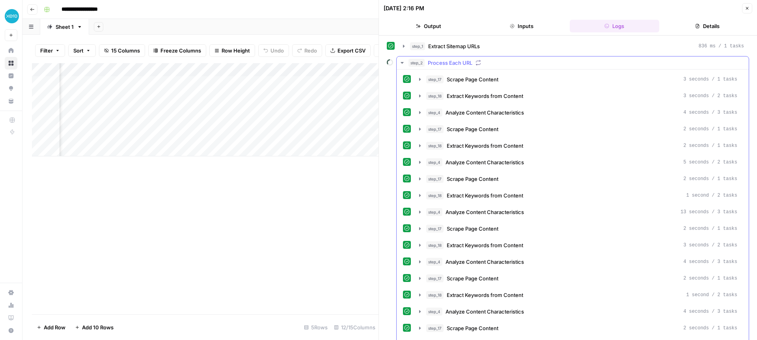
click at [402, 63] on icon "button" at bounding box center [402, 63] width 3 height 2
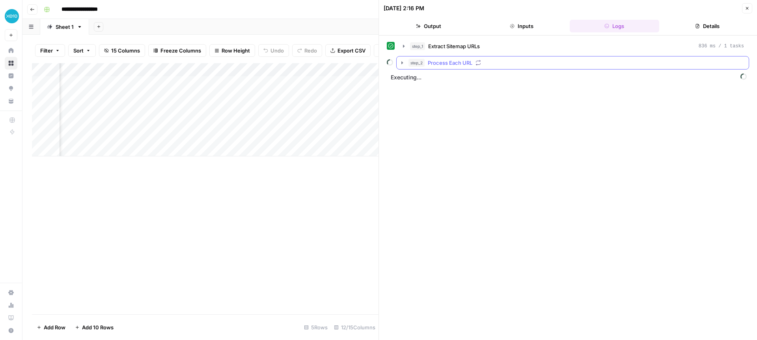
click at [273, 209] on div "Add Column" at bounding box center [205, 188] width 347 height 251
click at [227, 69] on div "Add Column" at bounding box center [205, 109] width 347 height 93
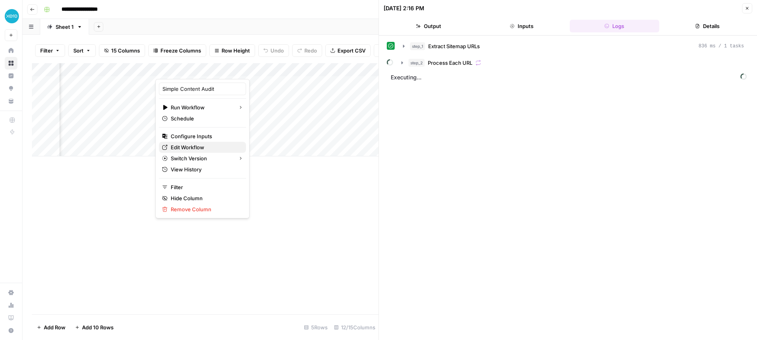
click at [197, 147] on span "Edit Workflow" at bounding box center [205, 147] width 69 height 8
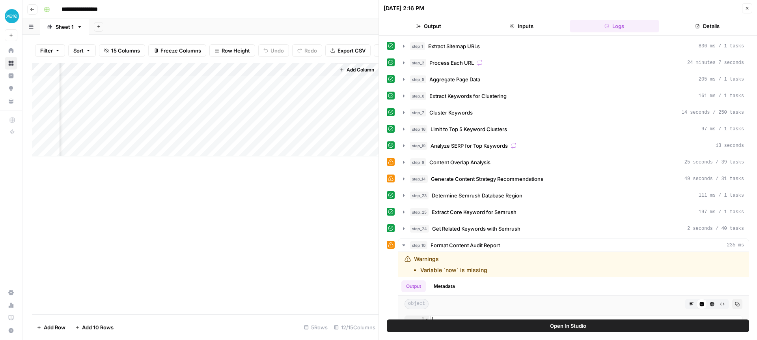
scroll to position [2, 0]
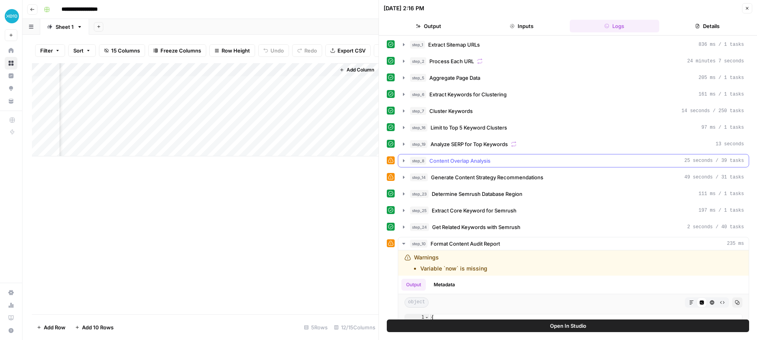
click at [404, 159] on icon "button" at bounding box center [404, 160] width 2 height 3
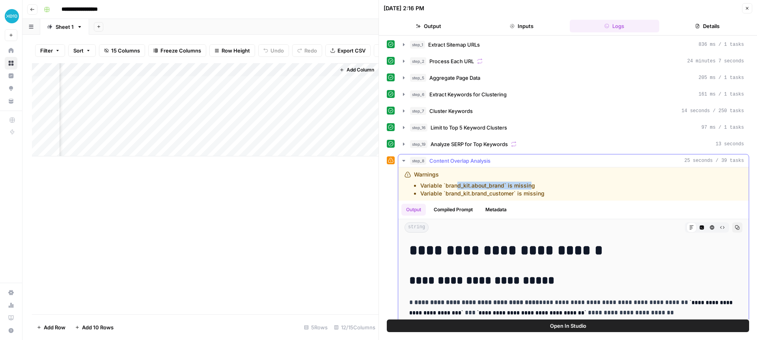
drag, startPoint x: 459, startPoint y: 188, endPoint x: 531, endPoint y: 185, distance: 71.8
click at [531, 185] on li "Variable `brand_kit.about_brand` is missing" at bounding box center [483, 185] width 124 height 8
drag, startPoint x: 531, startPoint y: 185, endPoint x: 483, endPoint y: 181, distance: 47.9
click at [531, 185] on li "Variable `brand_kit.about_brand` is missing" at bounding box center [483, 185] width 124 height 8
click at [403, 160] on icon "button" at bounding box center [403, 161] width 3 height 2
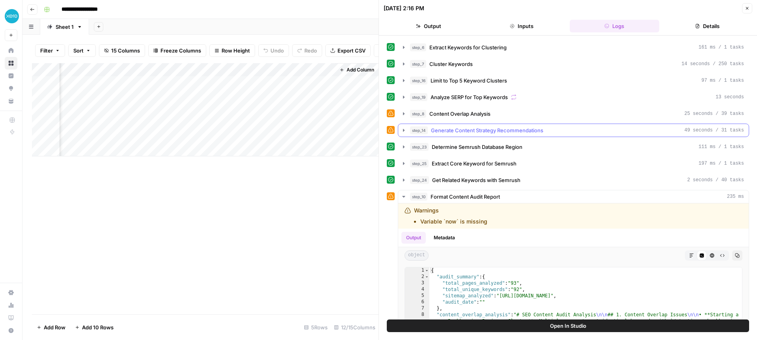
scroll to position [56, 0]
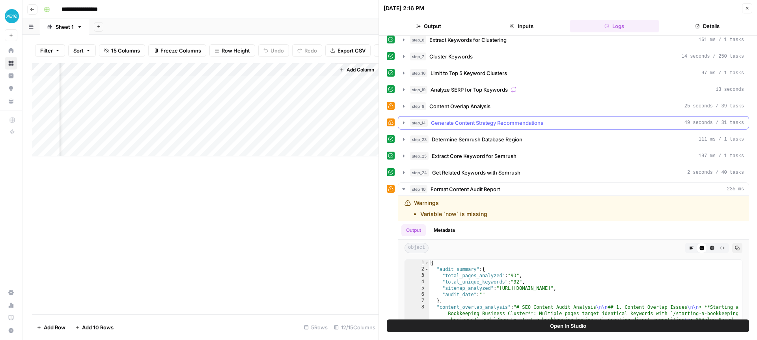
click at [402, 123] on icon "button" at bounding box center [404, 123] width 6 height 6
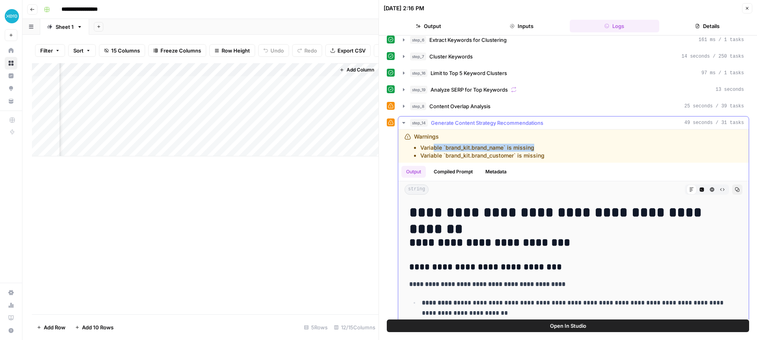
drag, startPoint x: 447, startPoint y: 148, endPoint x: 557, endPoint y: 150, distance: 110.5
click at [560, 150] on div "Warnings Variable `brand_kit.brand_name` is missing Variable `brand_kit.brand_c…" at bounding box center [524, 146] width 239 height 27
click at [531, 148] on li "Variable `brand_kit.brand_name` is missing" at bounding box center [483, 148] width 124 height 8
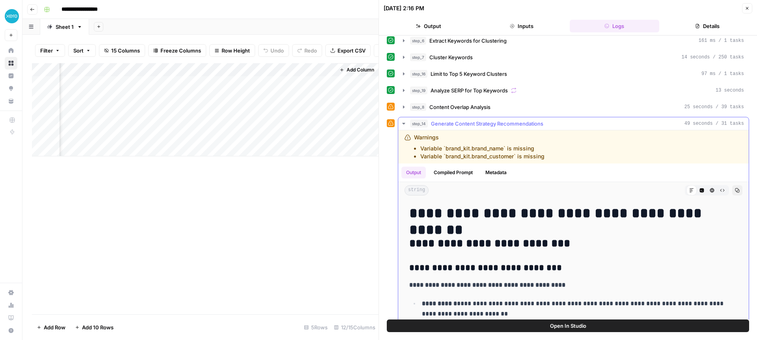
scroll to position [24, 0]
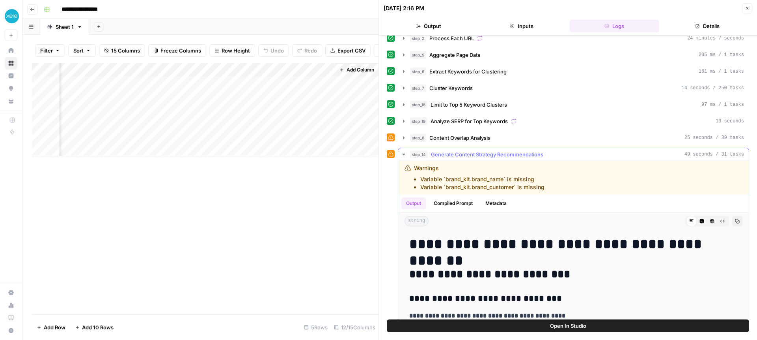
click at [402, 152] on icon "button" at bounding box center [404, 154] width 6 height 6
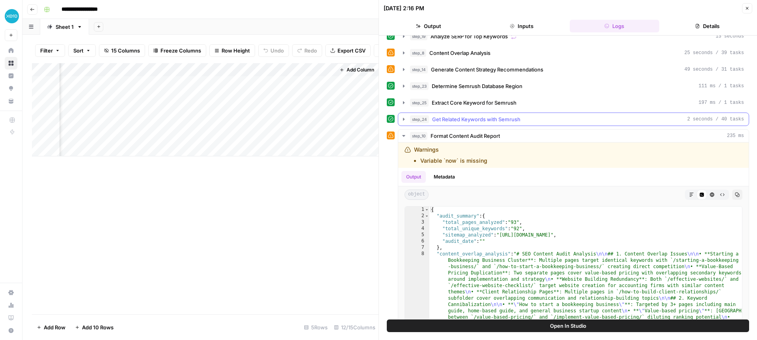
scroll to position [115, 0]
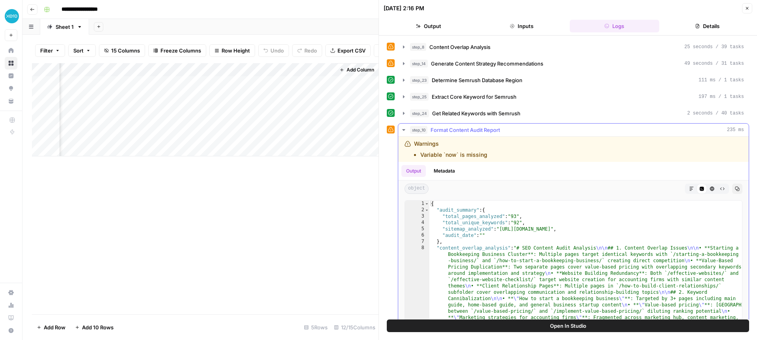
click at [405, 127] on icon "button" at bounding box center [404, 130] width 6 height 6
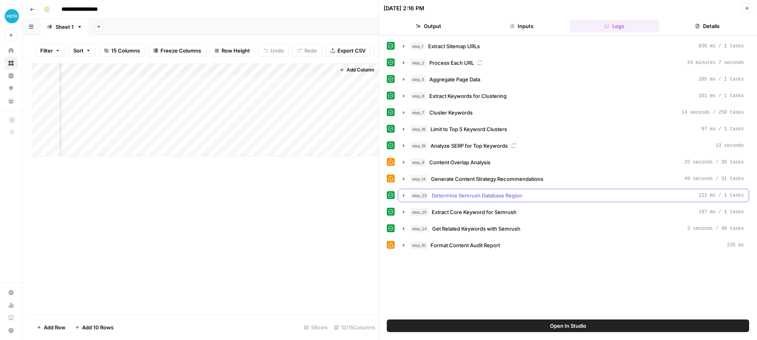
drag, startPoint x: 749, startPoint y: 5, endPoint x: 548, endPoint y: 198, distance: 279.0
click at [548, 198] on div "[DATE] 2:16 PM Close Output Inputs Logs Details step_1 Extract Sitemap URLs 836…" at bounding box center [568, 170] width 379 height 340
click at [402, 61] on icon "button" at bounding box center [404, 63] width 6 height 6
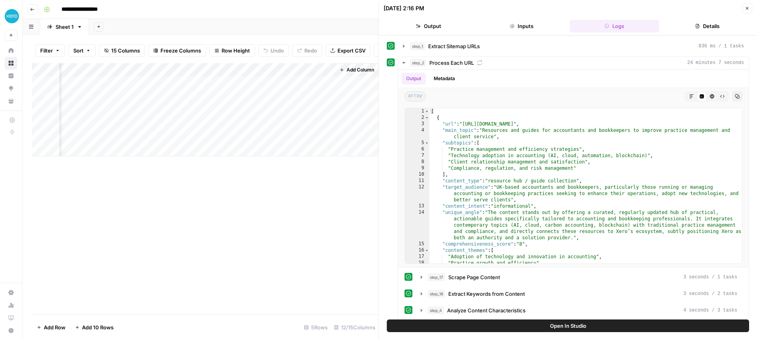
click at [215, 95] on div "Add Column" at bounding box center [205, 109] width 347 height 93
click at [749, 7] on icon "button" at bounding box center [747, 8] width 5 height 5
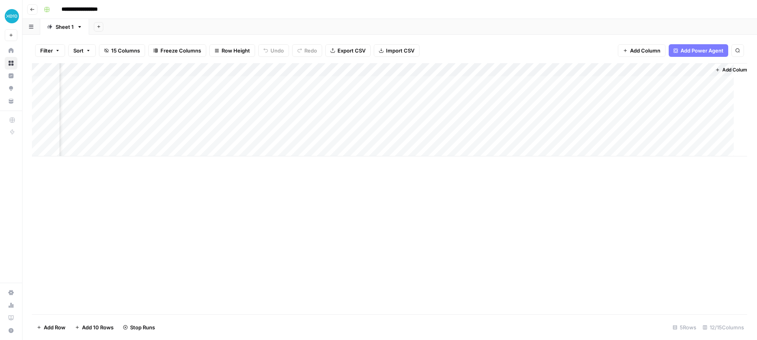
scroll to position [0, 371]
click at [705, 96] on div "Add Column" at bounding box center [390, 109] width 716 height 93
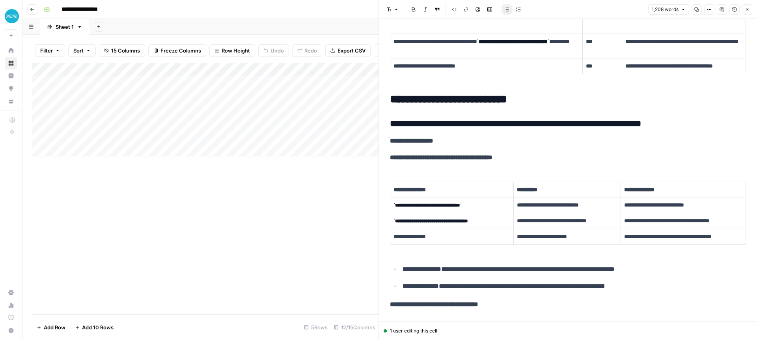
scroll to position [474, 0]
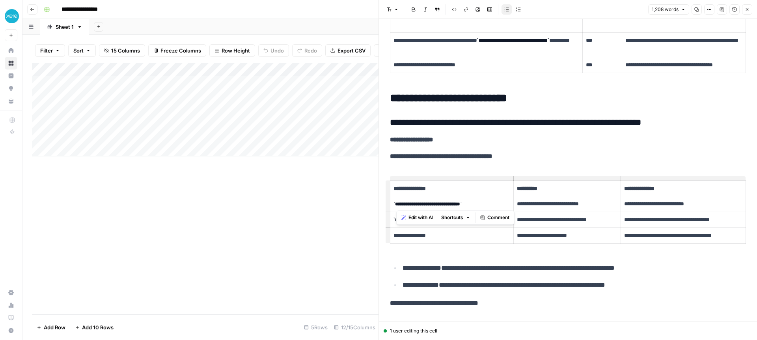
drag, startPoint x: 489, startPoint y: 204, endPoint x: 396, endPoint y: 203, distance: 93.5
click at [396, 203] on code "**********" at bounding box center [428, 203] width 68 height 5
copy code "**********"
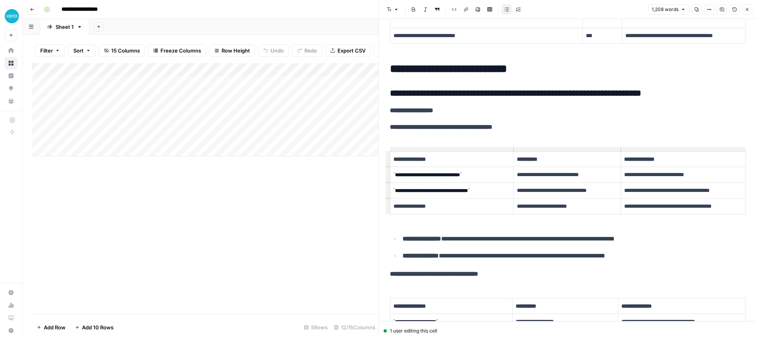
scroll to position [507, 0]
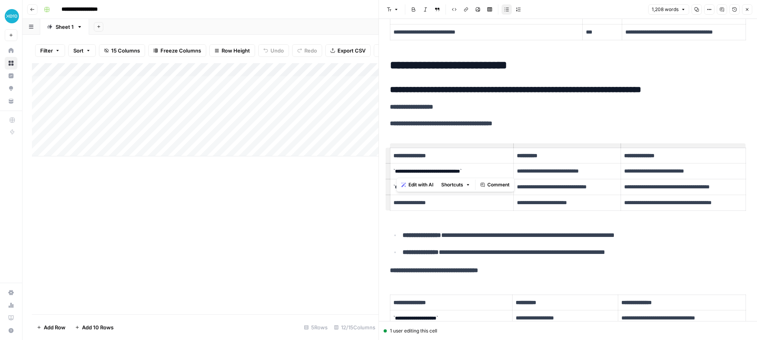
click at [650, 203] on p "**********" at bounding box center [683, 202] width 118 height 9
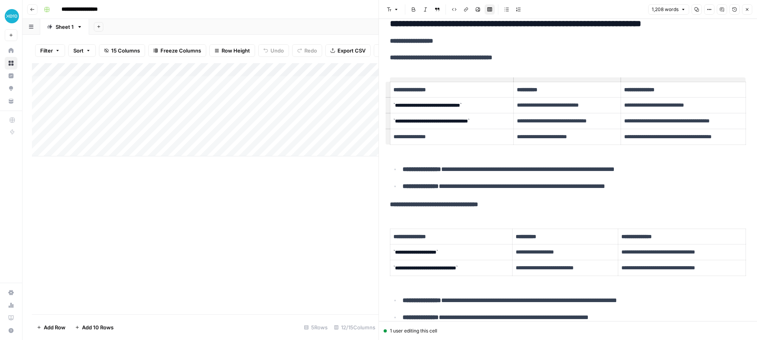
scroll to position [575, 0]
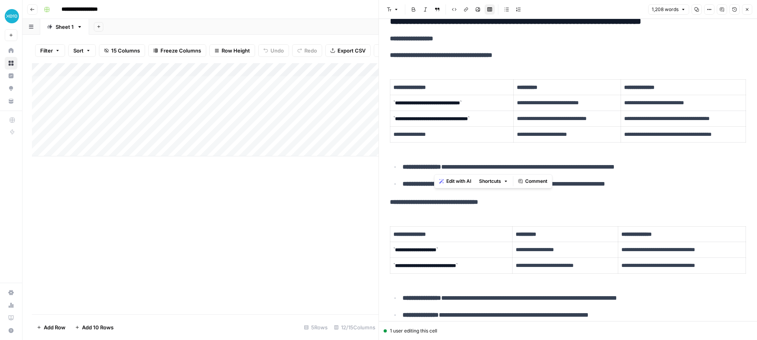
drag, startPoint x: 486, startPoint y: 171, endPoint x: 639, endPoint y: 170, distance: 152.3
click at [637, 170] on p "**********" at bounding box center [575, 167] width 344 height 10
click at [639, 170] on p "**********" at bounding box center [575, 167] width 344 height 10
drag, startPoint x: 435, startPoint y: 183, endPoint x: 604, endPoint y: 183, distance: 168.8
click at [603, 183] on p "**********" at bounding box center [575, 184] width 344 height 10
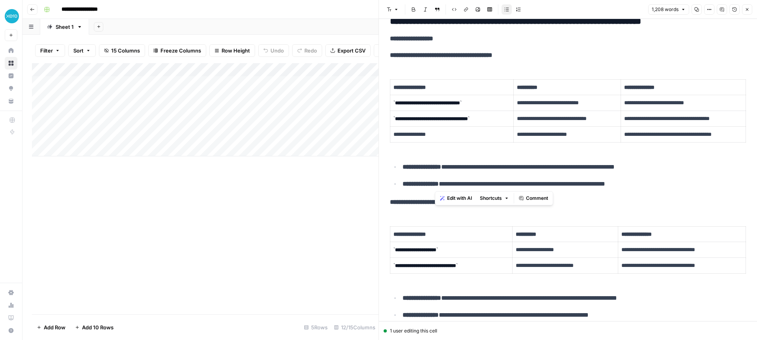
click at [604, 183] on p "**********" at bounding box center [575, 184] width 344 height 10
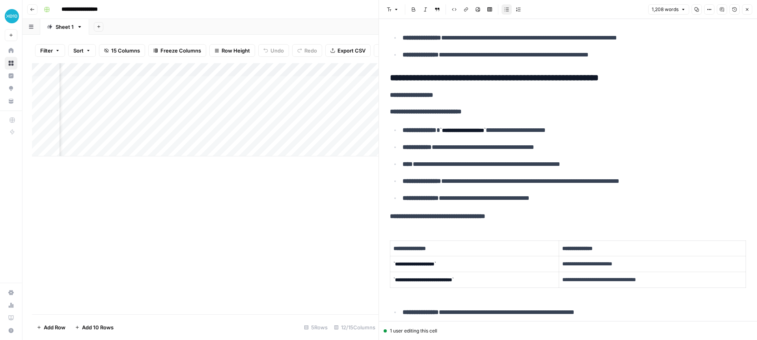
scroll to position [0, 253]
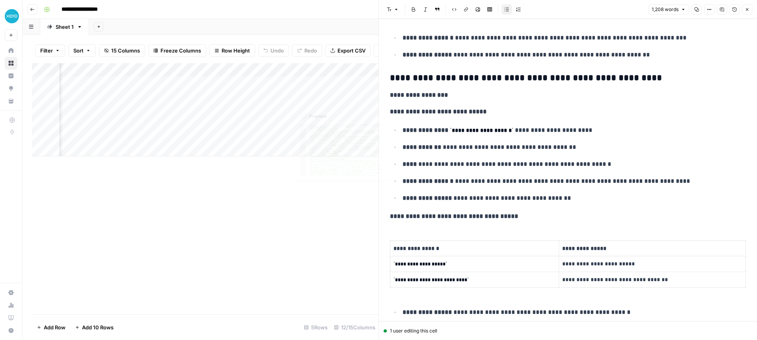
click at [277, 95] on div "Add Column" at bounding box center [205, 109] width 347 height 93
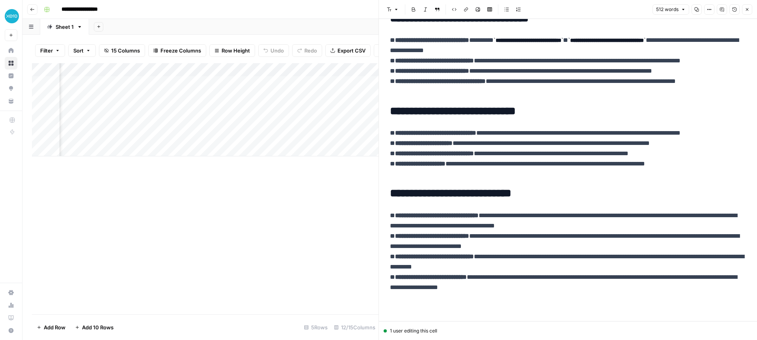
scroll to position [0, 353]
click at [249, 96] on div "Add Column" at bounding box center [205, 109] width 347 height 93
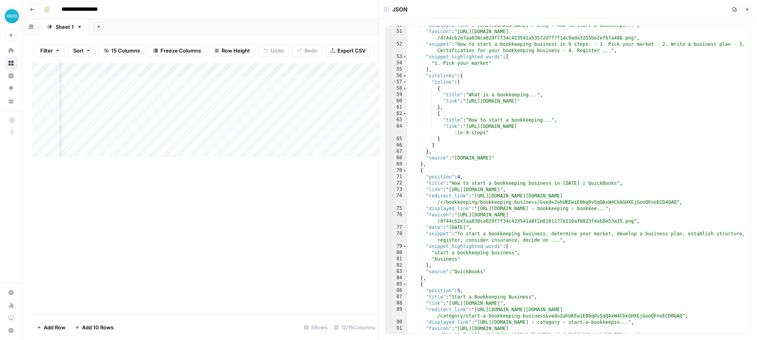
scroll to position [379, 0]
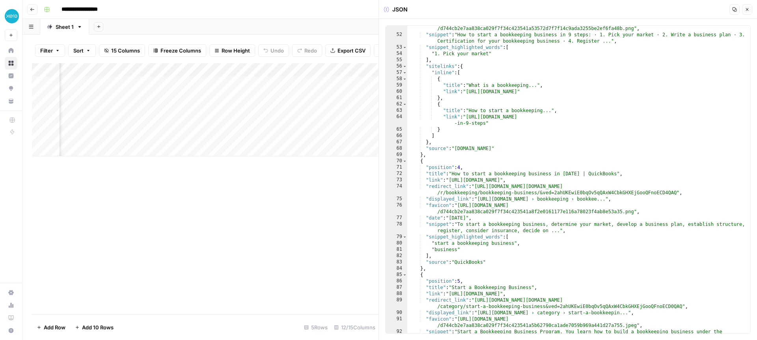
click at [747, 10] on icon "button" at bounding box center [747, 9] width 5 height 5
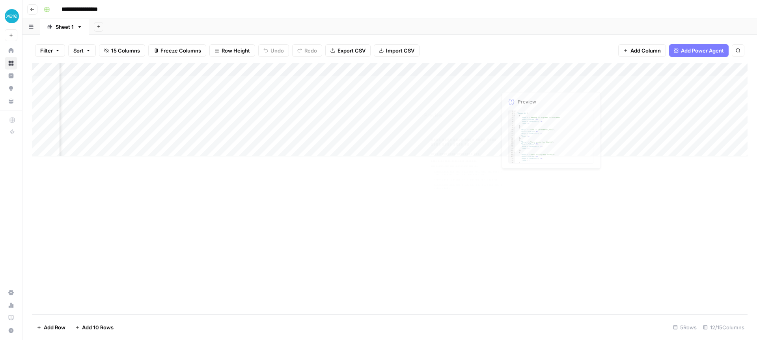
scroll to position [0, 381]
click at [615, 68] on div "Add Column" at bounding box center [390, 109] width 716 height 93
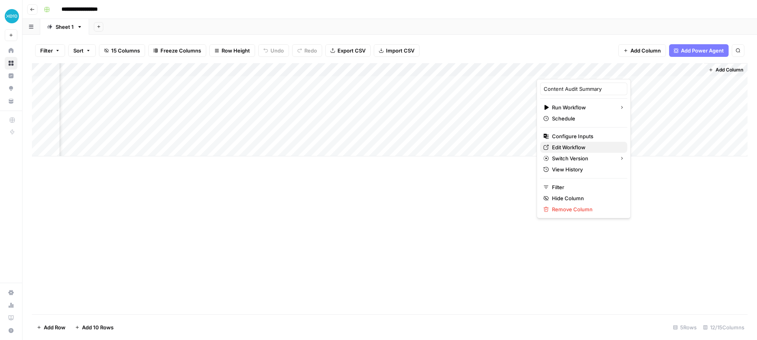
click at [567, 149] on span "Edit Workflow" at bounding box center [586, 147] width 69 height 8
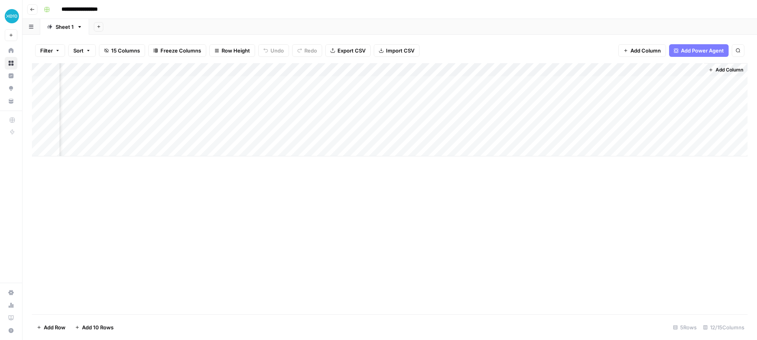
click at [616, 70] on div "Add Column" at bounding box center [390, 109] width 716 height 93
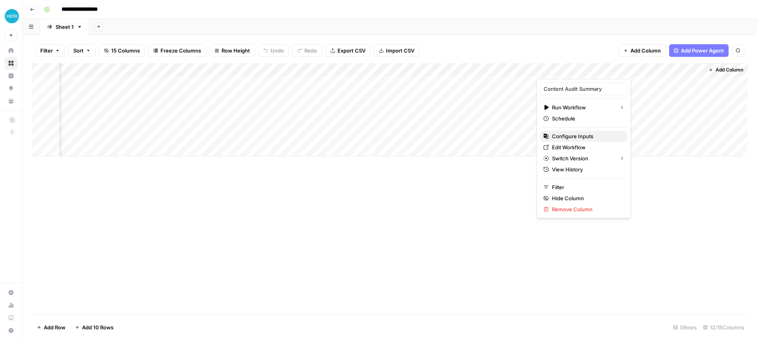
click at [573, 133] on span "Configure Inputs" at bounding box center [586, 136] width 69 height 8
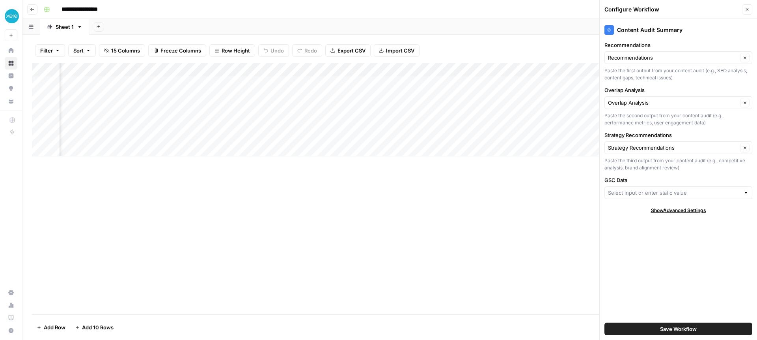
click at [644, 187] on div at bounding box center [679, 192] width 148 height 13
click at [627, 219] on div "Content Audit Summary Recommendations Recommendations Clear Paste the first out…" at bounding box center [678, 179] width 157 height 321
click at [746, 9] on icon "button" at bounding box center [747, 9] width 5 height 5
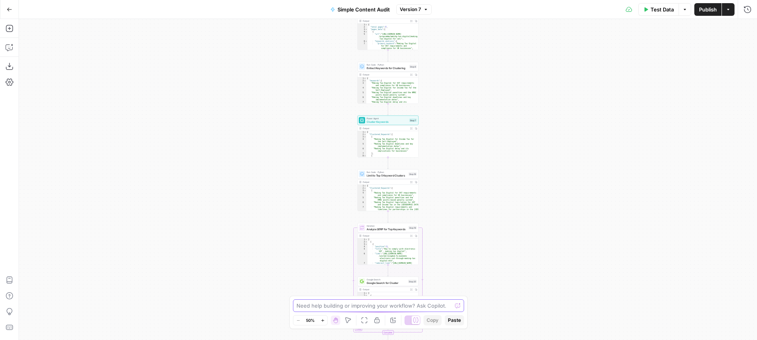
click at [333, 303] on textarea at bounding box center [374, 305] width 155 height 8
drag, startPoint x: 325, startPoint y: 304, endPoint x: 430, endPoint y: 304, distance: 104.9
click at [429, 304] on textarea "i want to include a google search console step in here to understand where my p…" at bounding box center [370, 301] width 151 height 16
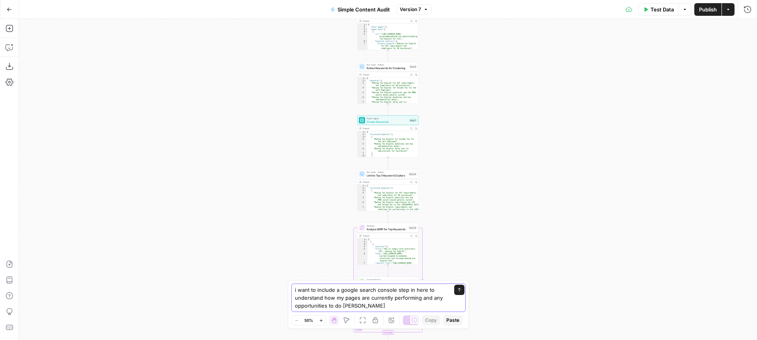
type textarea "i want to include a google search console step in here to understand how my pag…"
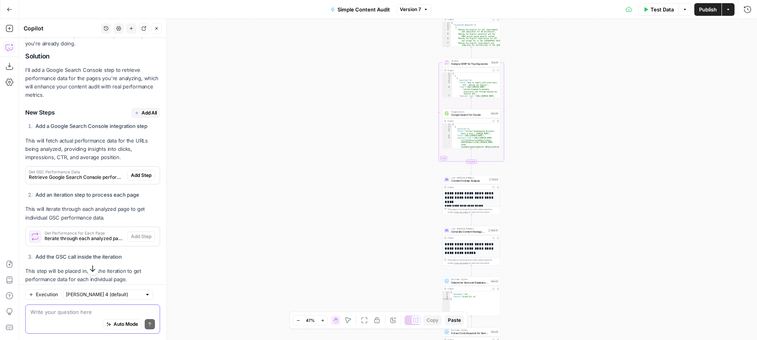
scroll to position [159, 0]
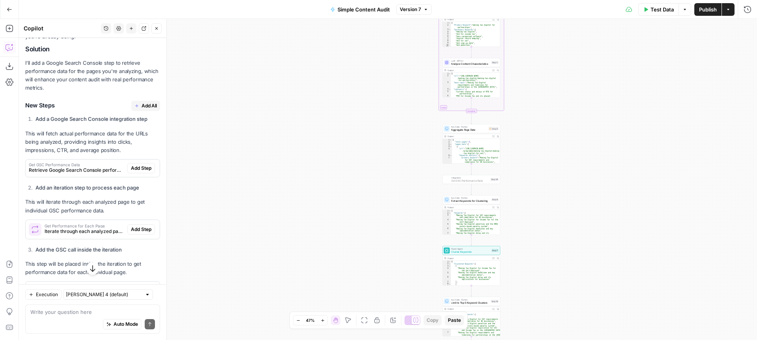
click at [142, 168] on span "Add Step" at bounding box center [141, 167] width 21 height 7
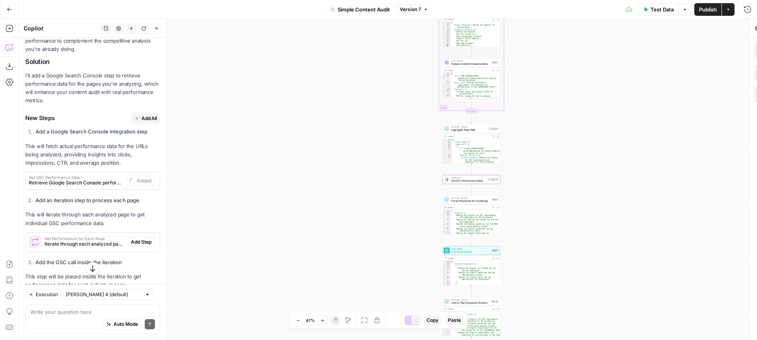
scroll to position [172, 0]
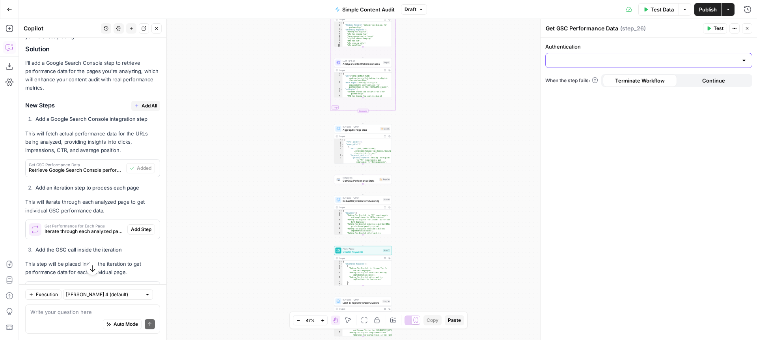
click at [589, 57] on input "Authentication" at bounding box center [644, 60] width 187 height 8
click at [616, 77] on span "Google Search Console - https://www.xero.com/" at bounding box center [647, 80] width 191 height 8
type input "Google Search Console - https://www.xero.com/"
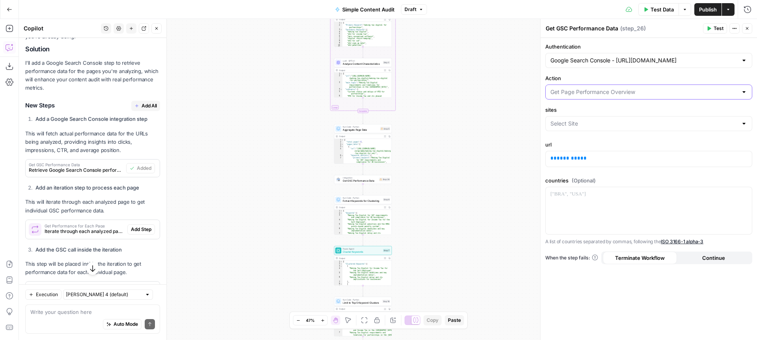
click at [650, 92] on input "Action" at bounding box center [644, 92] width 187 height 8
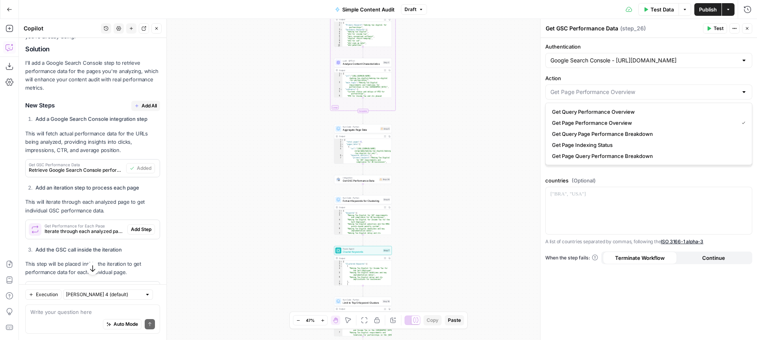
type input "Get Page Performance Overview"
click at [617, 73] on div "Authentication Google Search Console - https://www.xero.com/ Action Get Page Pe…" at bounding box center [649, 189] width 217 height 302
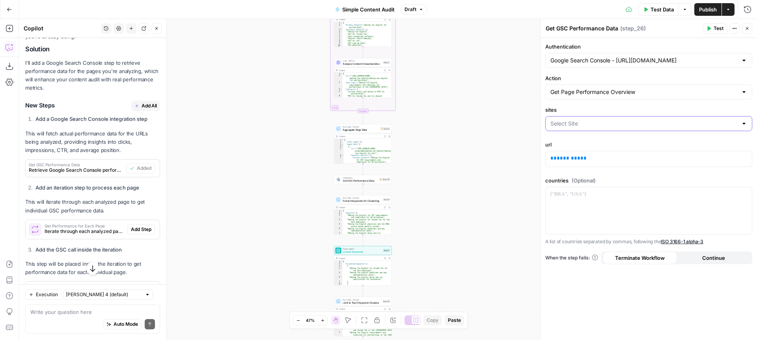
click at [595, 122] on input "sites" at bounding box center [644, 124] width 187 height 8
click at [597, 144] on span "[URL][DOMAIN_NAME]" at bounding box center [647, 143] width 191 height 8
type input "[URL][DOMAIN_NAME]"
click at [714, 32] on span "Test" at bounding box center [719, 28] width 10 height 7
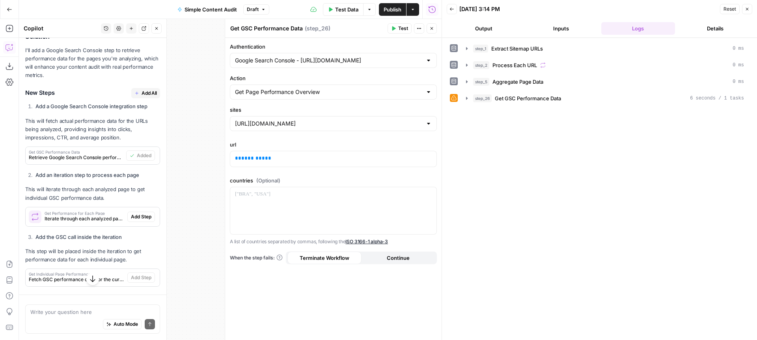
scroll to position [172, 0]
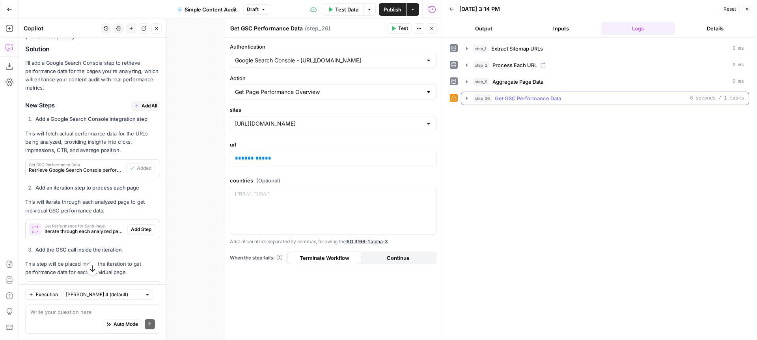
click at [467, 99] on icon "button" at bounding box center [467, 98] width 2 height 3
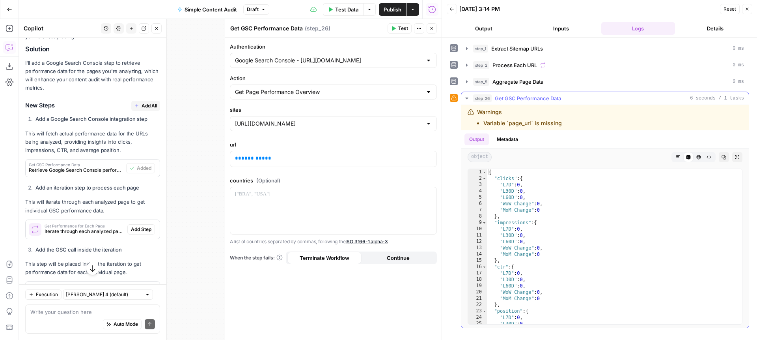
click at [522, 124] on li "Variable `page_url` is missing" at bounding box center [523, 123] width 78 height 8
click at [561, 123] on div "Warnings Variable `page_url` is missing" at bounding box center [560, 117] width 185 height 19
click at [291, 159] on p "** ******** **" at bounding box center [333, 158] width 197 height 8
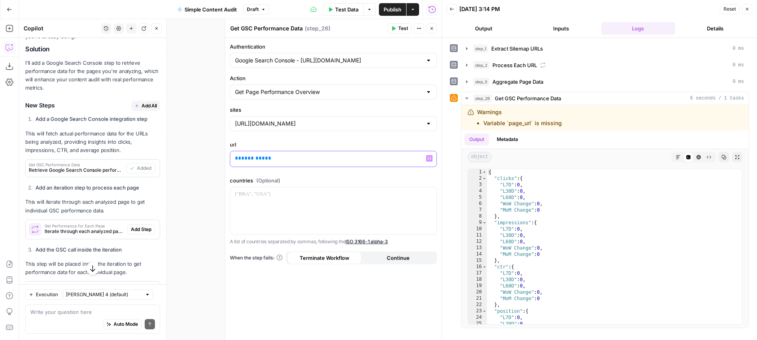
click at [291, 159] on p "** ******** **" at bounding box center [333, 158] width 197 height 8
drag, startPoint x: 141, startPoint y: 140, endPoint x: 128, endPoint y: 138, distance: 13.3
click at [123, 139] on body "XeroOps New Home Browse Insights Opportunities Your Data Recent Grids Write Con…" at bounding box center [378, 170] width 757 height 340
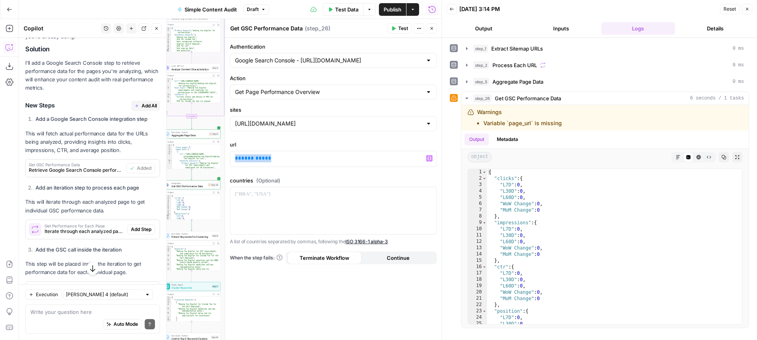
click at [142, 146] on body "XeroOps New Home Browse Insights Opportunities Your Data Recent Grids Write Con…" at bounding box center [378, 170] width 757 height 340
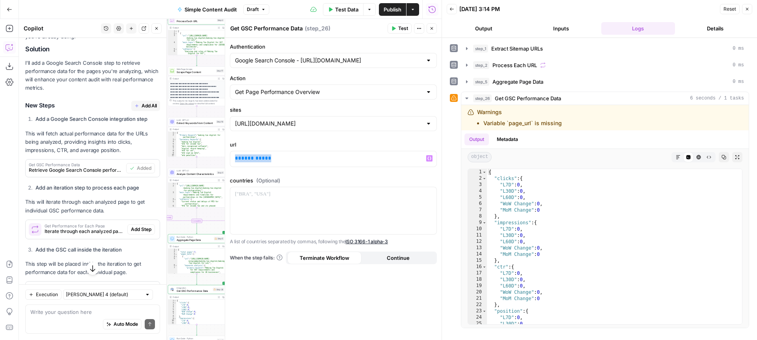
drag, startPoint x: 210, startPoint y: 119, endPoint x: 217, endPoint y: 245, distance: 126.1
click at [219, 252] on div "Workflow Input Settings Inputs Content Processing Extract Sitemap URLs Step 1 O…" at bounding box center [230, 179] width 423 height 321
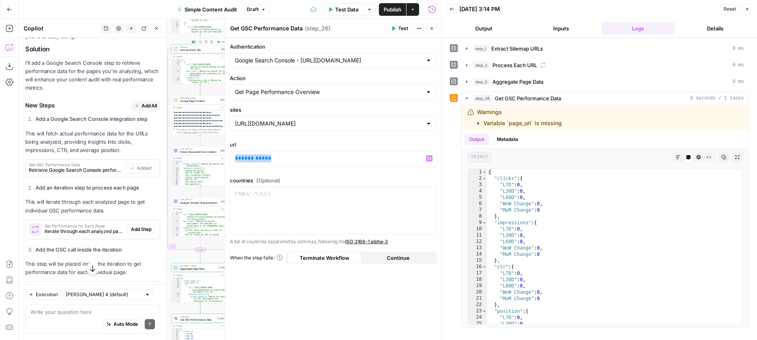
click at [193, 52] on div "Iteration Process Each URL Step 2 Copy step Delete step Add Note Test" at bounding box center [201, 48] width 58 height 9
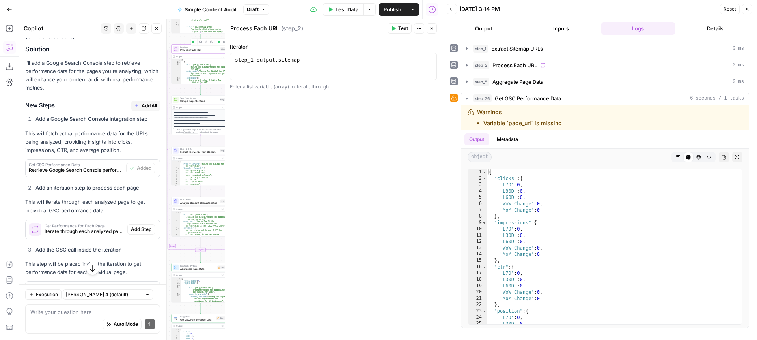
type textarea "**********"
drag, startPoint x: 308, startPoint y: 60, endPoint x: 233, endPoint y: 54, distance: 74.7
click at [233, 54] on div "**********" at bounding box center [333, 66] width 207 height 27
click at [300, 61] on div "step_1 . output . sitemap" at bounding box center [334, 73] width 200 height 34
drag, startPoint x: 295, startPoint y: 60, endPoint x: 230, endPoint y: 60, distance: 64.3
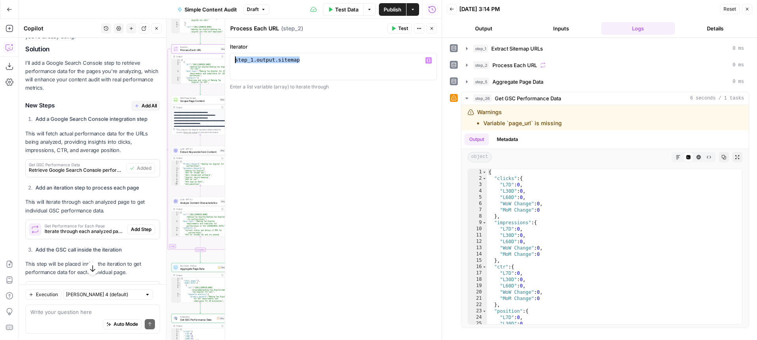
click at [230, 60] on div "**********" at bounding box center [333, 66] width 207 height 27
click at [196, 271] on div "Run Code · Python Aggregate Page Data Step 5 Copy step Delete step Add Note Test" at bounding box center [201, 267] width 58 height 9
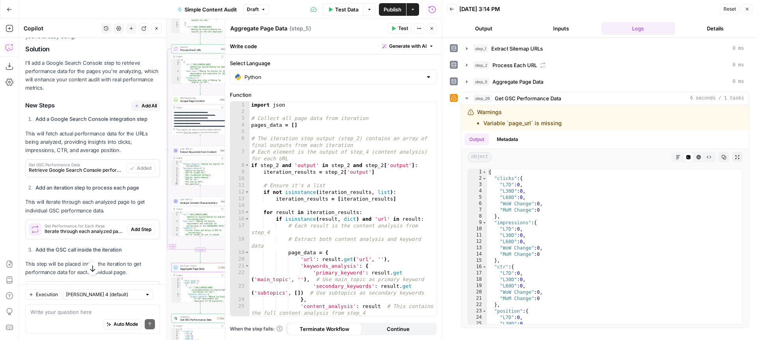
click at [198, 315] on span "Integration" at bounding box center [197, 316] width 35 height 3
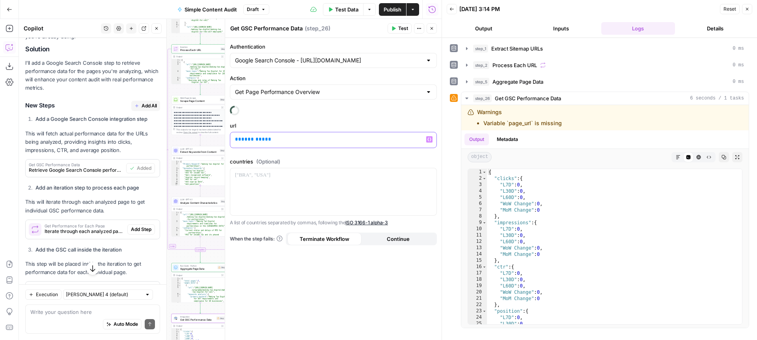
drag, startPoint x: 277, startPoint y: 139, endPoint x: 220, endPoint y: 139, distance: 56.4
click at [220, 139] on body "XeroOps New Home Browse Insights Opportunities Your Data Recent Grids Write Con…" at bounding box center [378, 170] width 757 height 340
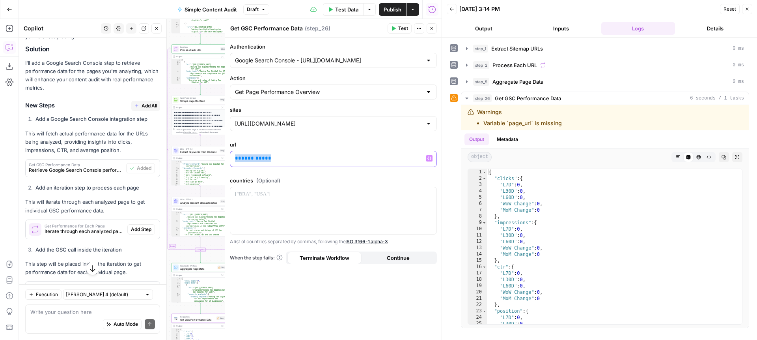
drag, startPoint x: 277, startPoint y: 157, endPoint x: 225, endPoint y: 159, distance: 52.1
click at [225, 159] on div "Get GSC Performance Data Get GSC Performance Data ( step_26 ) Test Actions Clos…" at bounding box center [333, 179] width 217 height 321
click at [396, 29] on icon "button" at bounding box center [393, 28] width 5 height 5
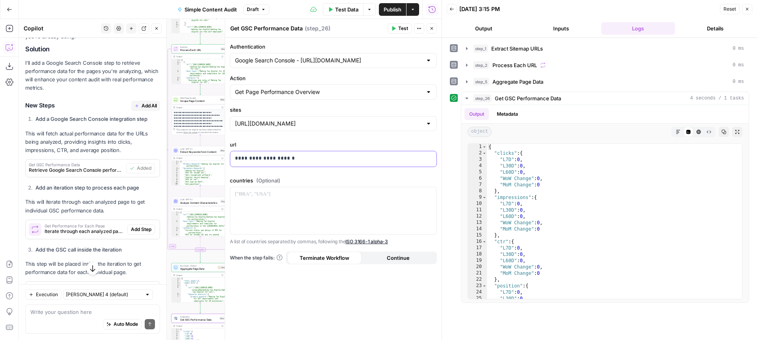
click at [364, 154] on p "**********" at bounding box center [333, 158] width 197 height 8
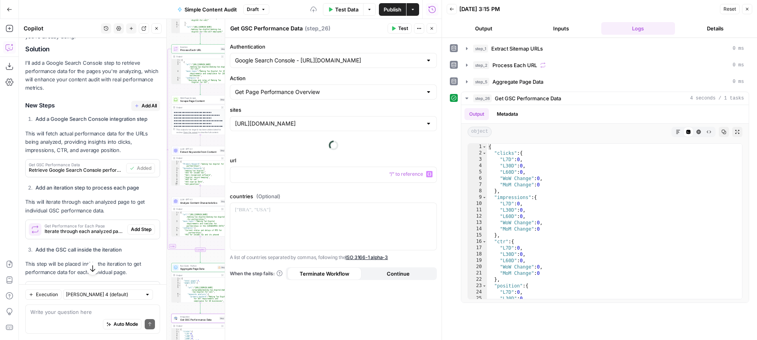
click at [362, 135] on div "Authentication Google Search Console - https://www.xero.com/ Action Get Page Pe…" at bounding box center [333, 189] width 217 height 302
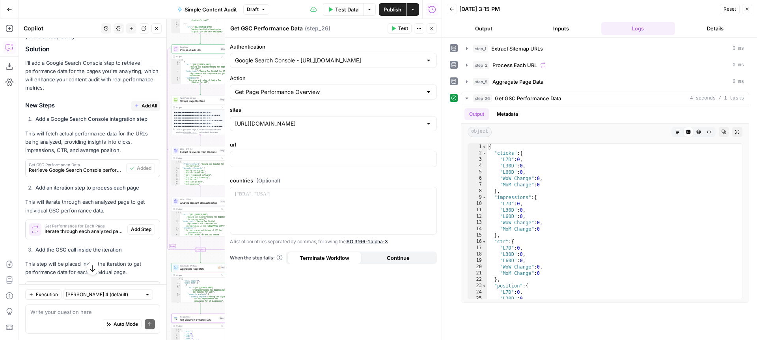
drag, startPoint x: 397, startPoint y: 30, endPoint x: 376, endPoint y: 145, distance: 117.0
click at [397, 29] on button "Test" at bounding box center [400, 28] width 24 height 10
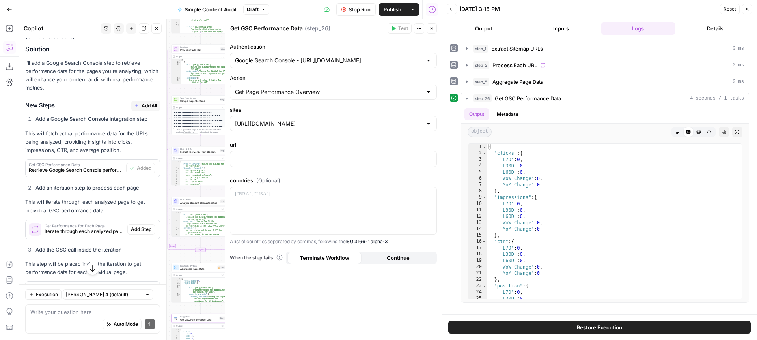
click at [428, 122] on div at bounding box center [429, 124] width 6 height 8
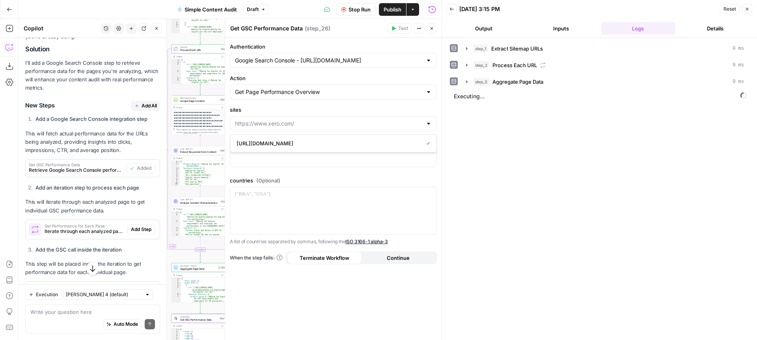
type input "[URL][DOMAIN_NAME]"
click at [361, 106] on label "sites" at bounding box center [333, 110] width 207 height 8
click at [361, 120] on input "[URL][DOMAIN_NAME]" at bounding box center [328, 124] width 187 height 8
click at [372, 106] on label "sites" at bounding box center [333, 110] width 207 height 8
click at [372, 120] on input "sites" at bounding box center [328, 124] width 187 height 8
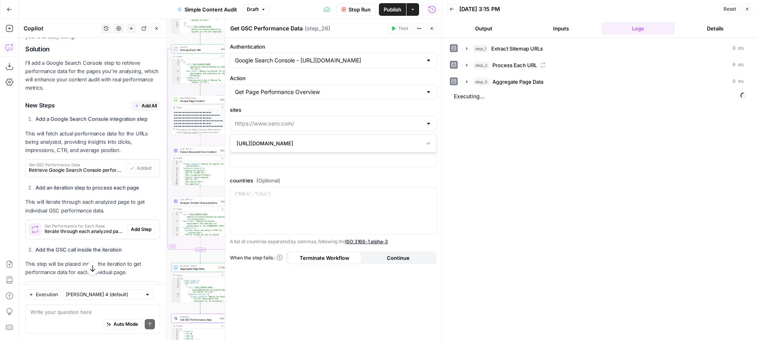
click at [256, 142] on span "[URL][DOMAIN_NAME]" at bounding box center [328, 143] width 183 height 8
type input "[URL][DOMAIN_NAME]"
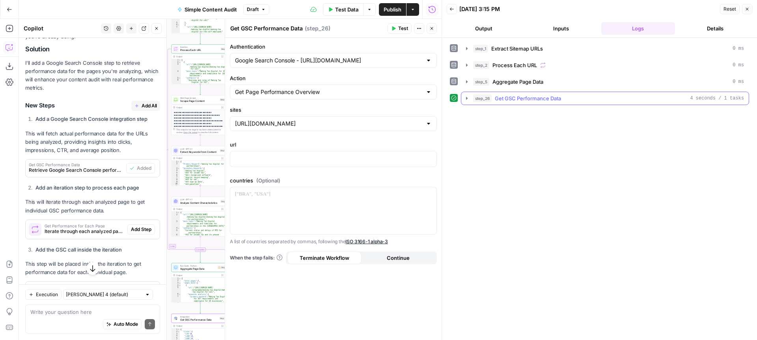
click at [468, 99] on icon "button" at bounding box center [467, 98] width 6 height 6
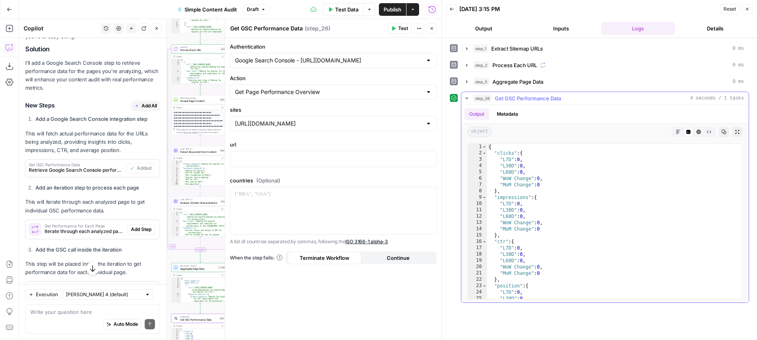
click at [468, 99] on icon "button" at bounding box center [467, 98] width 6 height 6
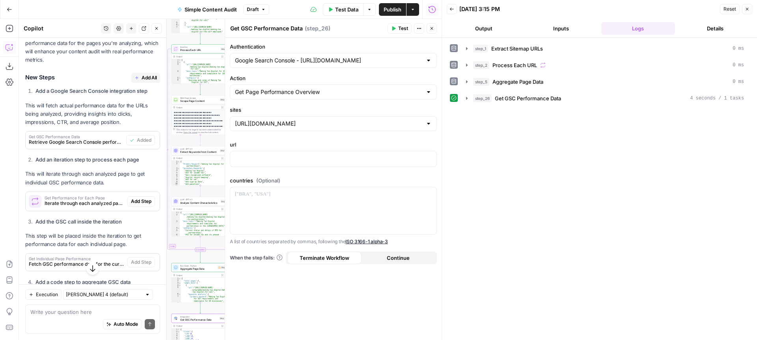
scroll to position [207, 0]
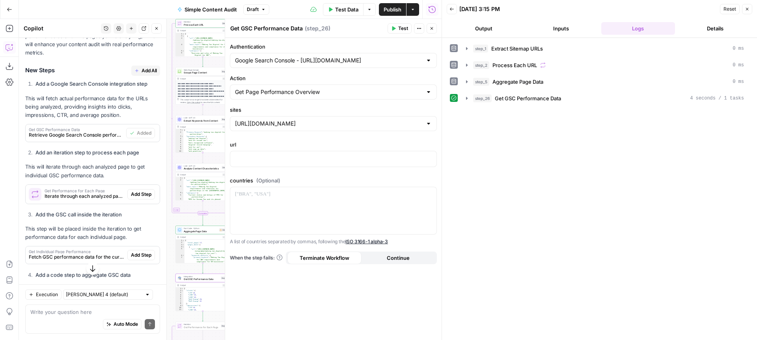
click at [148, 195] on span "Add Step" at bounding box center [141, 194] width 21 height 7
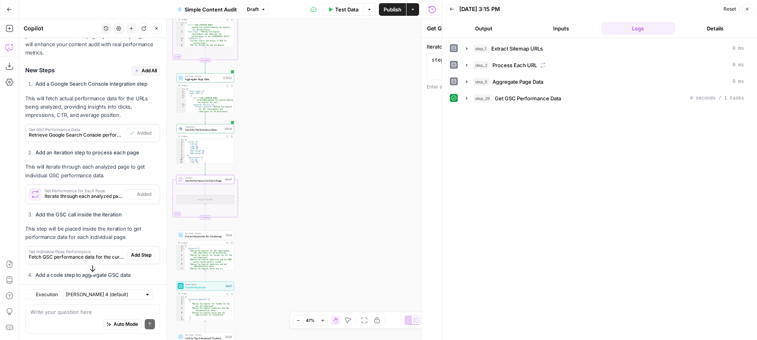
type textarea "Get Performance for Each Page"
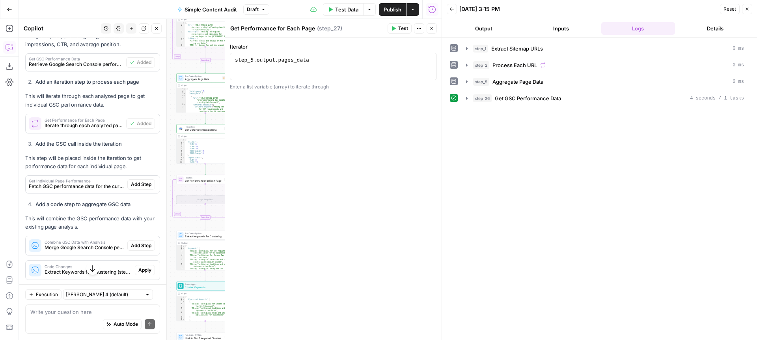
scroll to position [280, 0]
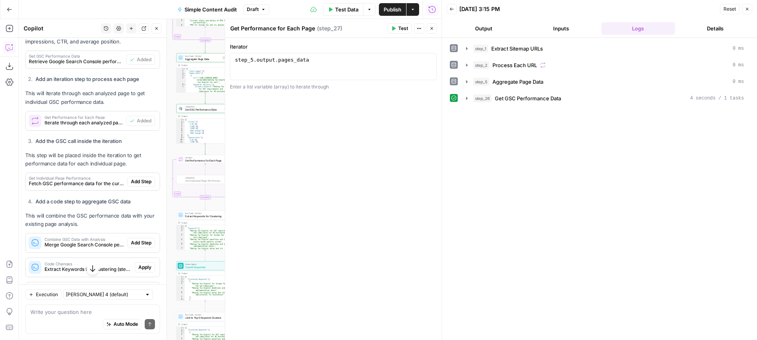
click at [144, 181] on span "Add Step" at bounding box center [141, 181] width 21 height 7
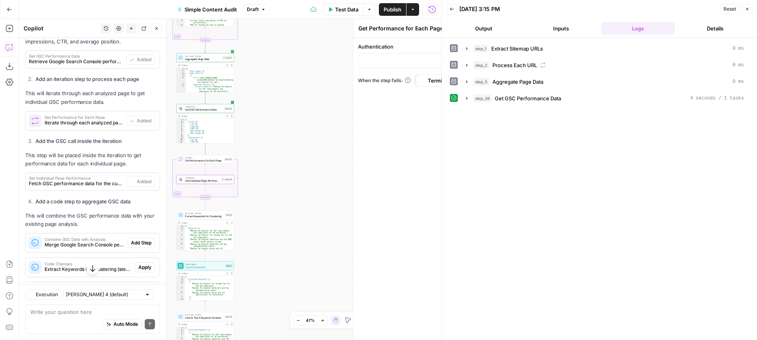
type textarea "Get Individual Page Performance"
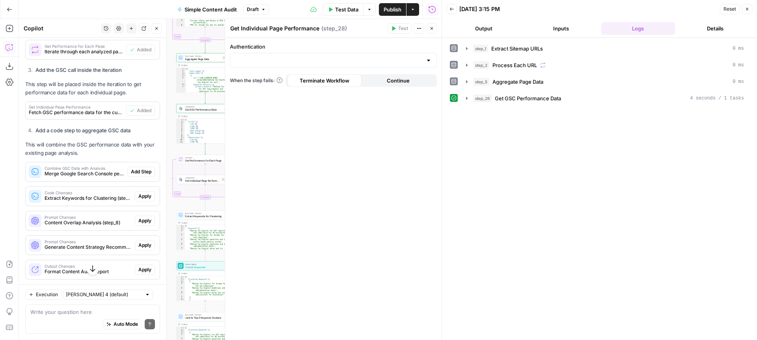
scroll to position [351, 0]
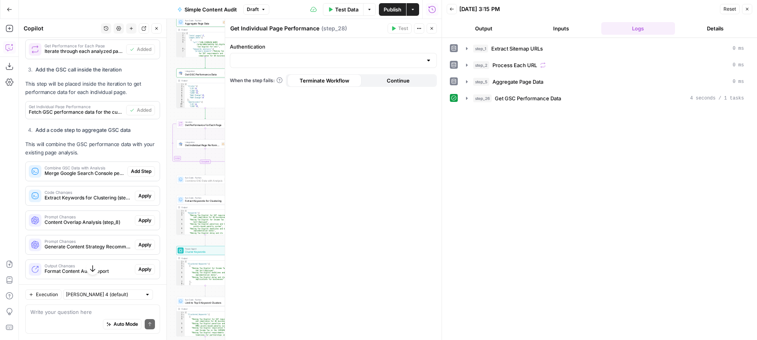
click at [148, 168] on span "Add Step" at bounding box center [141, 171] width 21 height 7
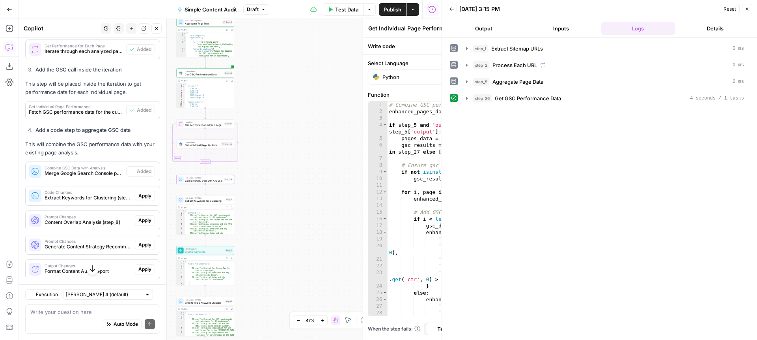
type textarea "Combine GSC Data with Analysis"
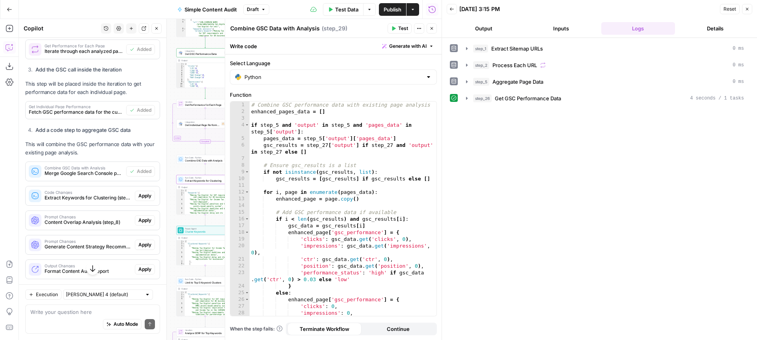
click at [144, 195] on span "Apply" at bounding box center [144, 195] width 13 height 7
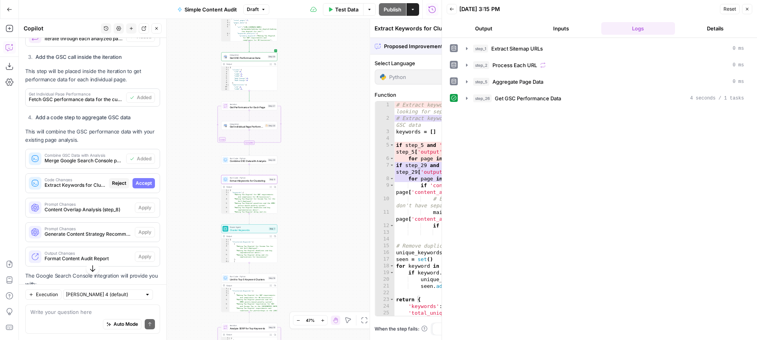
scroll to position [339, 0]
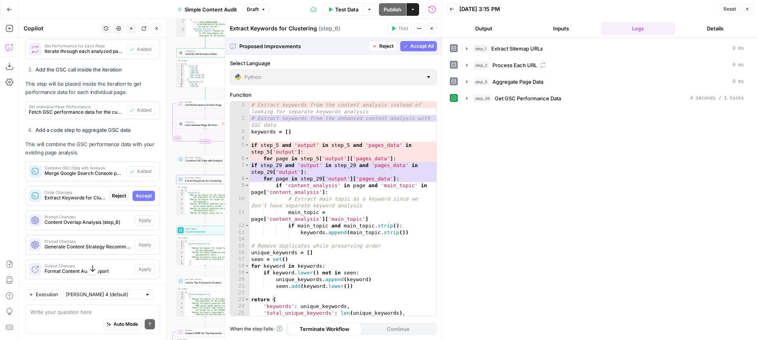
click at [142, 194] on span "Accept" at bounding box center [144, 195] width 16 height 7
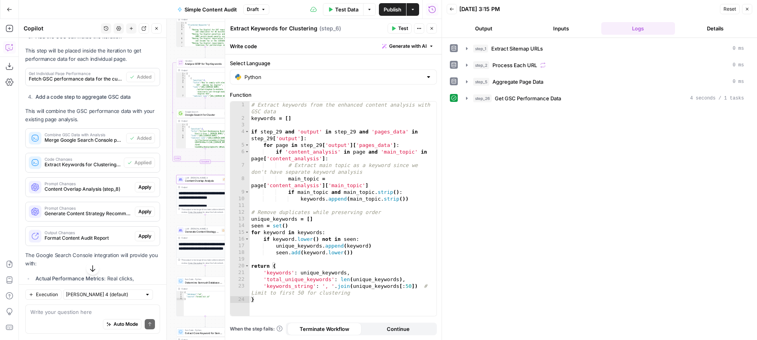
click at [143, 190] on span "Apply" at bounding box center [144, 186] width 13 height 7
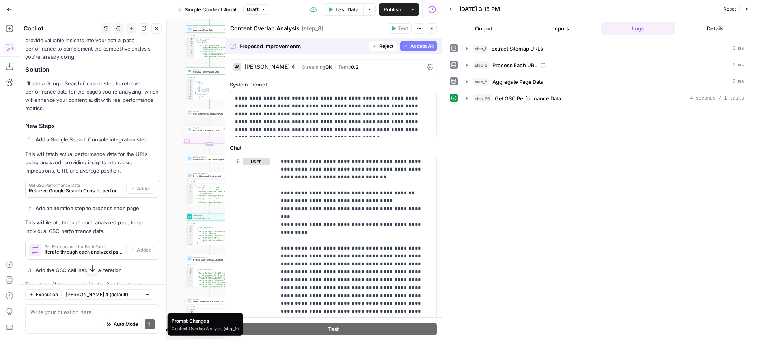
scroll to position [139, 0]
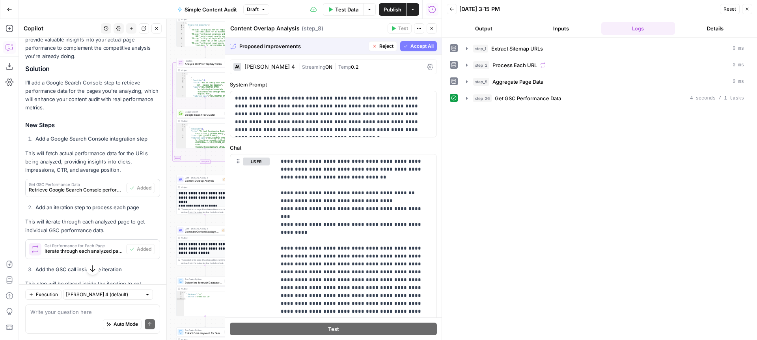
click at [421, 46] on span "Accept All" at bounding box center [422, 46] width 23 height 7
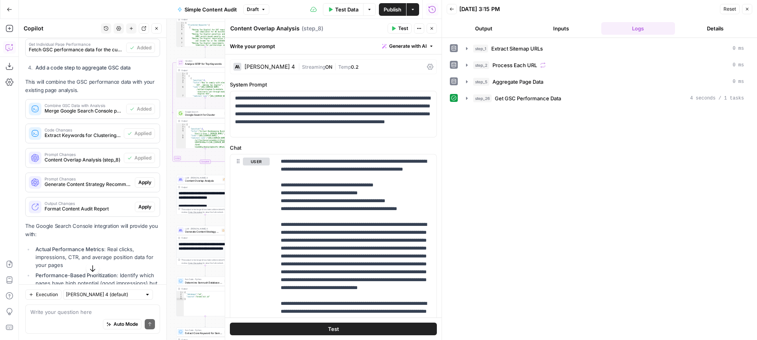
scroll to position [430, 0]
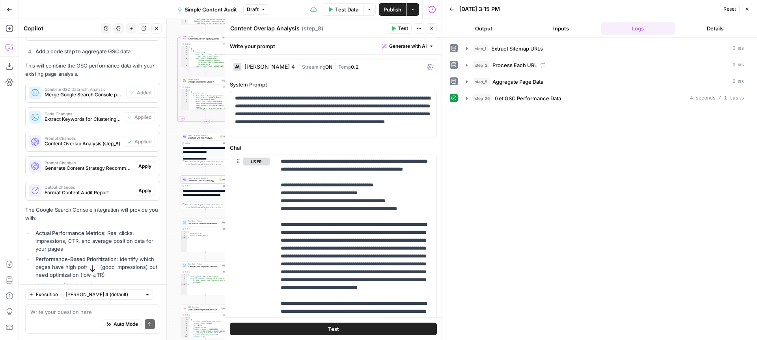
click at [141, 165] on span "Apply" at bounding box center [144, 166] width 13 height 7
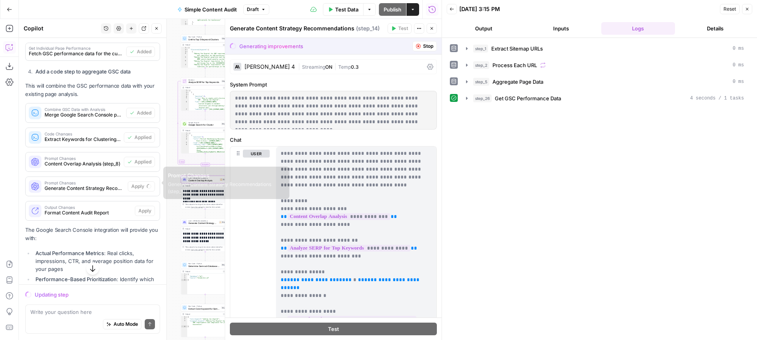
scroll to position [398, 0]
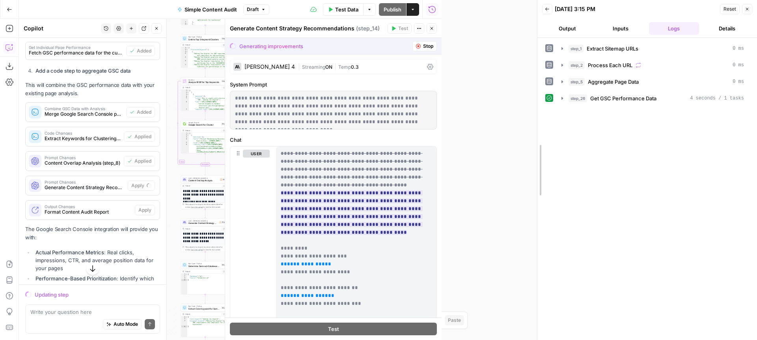
drag, startPoint x: 443, startPoint y: 121, endPoint x: 538, endPoint y: 118, distance: 95.5
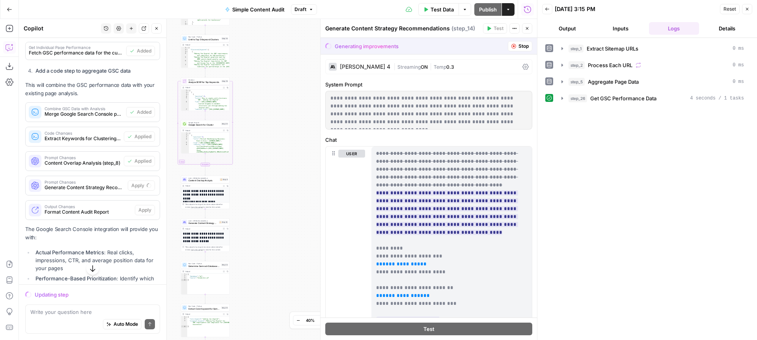
scroll to position [392, 0]
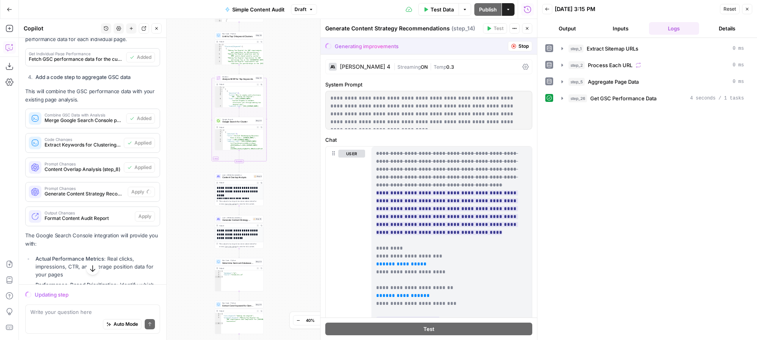
drag, startPoint x: 259, startPoint y: 141, endPoint x: 276, endPoint y: 129, distance: 20.9
click at [298, 129] on div "Workflow Input Settings Inputs Content Processing Extract Sitemap URLs Step 1 O…" at bounding box center [278, 179] width 518 height 321
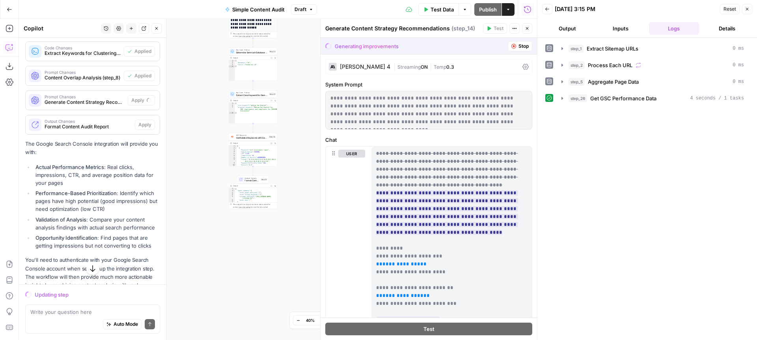
scroll to position [486, 0]
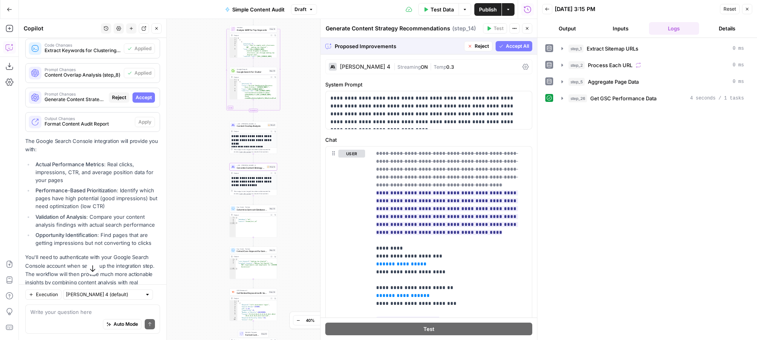
click at [141, 97] on span "Accept" at bounding box center [144, 97] width 16 height 7
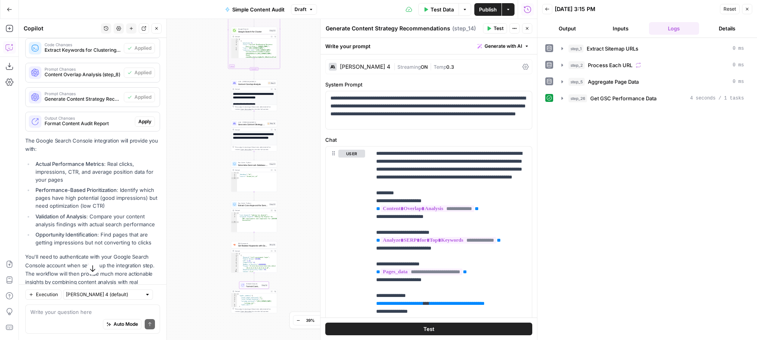
click at [144, 121] on span "Apply" at bounding box center [144, 121] width 13 height 7
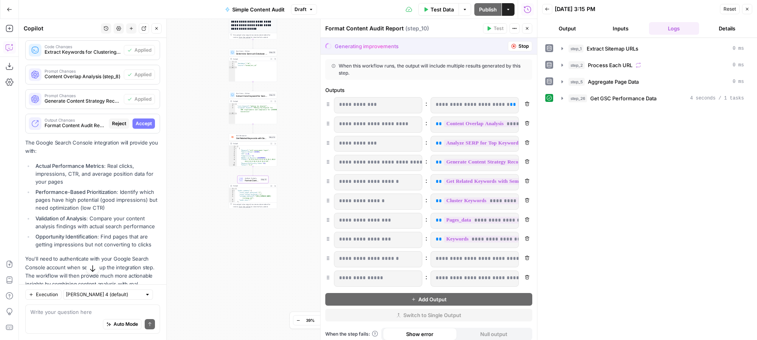
click at [144, 121] on span "Accept" at bounding box center [144, 123] width 16 height 7
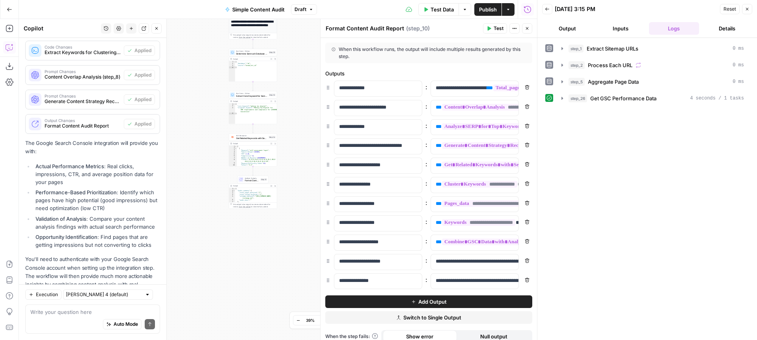
scroll to position [528, 0]
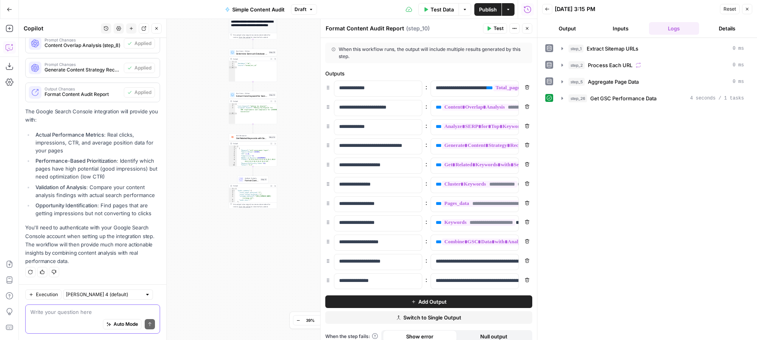
click at [61, 310] on textarea at bounding box center [92, 312] width 125 height 8
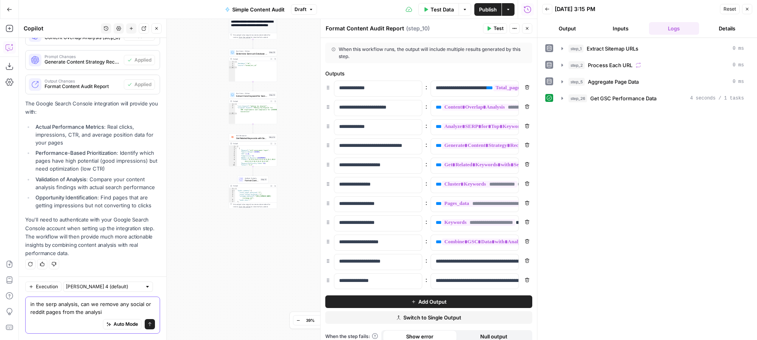
type textarea "in the serp analysis, can we remove any social or reddit pages from the analysis"
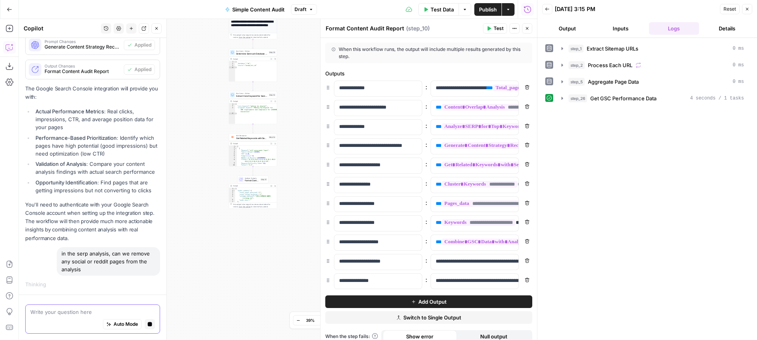
scroll to position [536, 0]
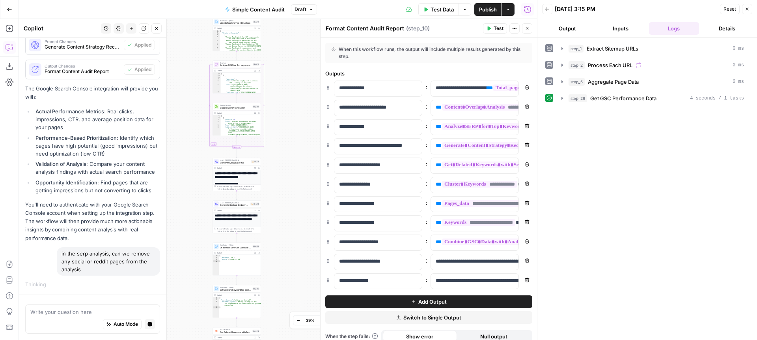
drag, startPoint x: 209, startPoint y: 110, endPoint x: 195, endPoint y: 310, distance: 200.1
click at [193, 313] on div "Workflow Input Settings Inputs Content Processing Extract Sitemap URLs Step 1 O…" at bounding box center [278, 179] width 518 height 321
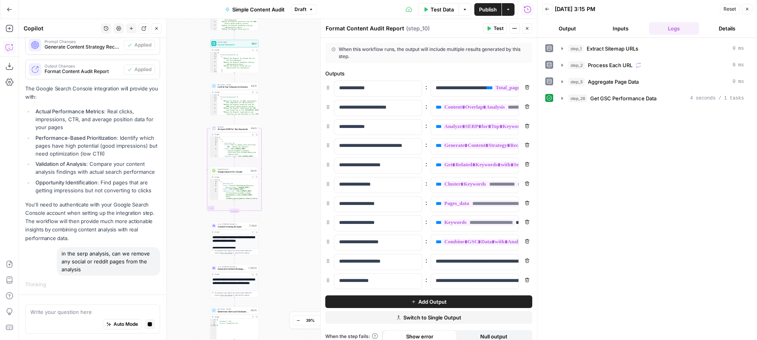
drag, startPoint x: 196, startPoint y: 164, endPoint x: 189, endPoint y: 213, distance: 49.5
click at [189, 213] on div "Workflow Input Settings Inputs Content Processing Extract Sitemap URLs Step 1 O…" at bounding box center [278, 179] width 518 height 321
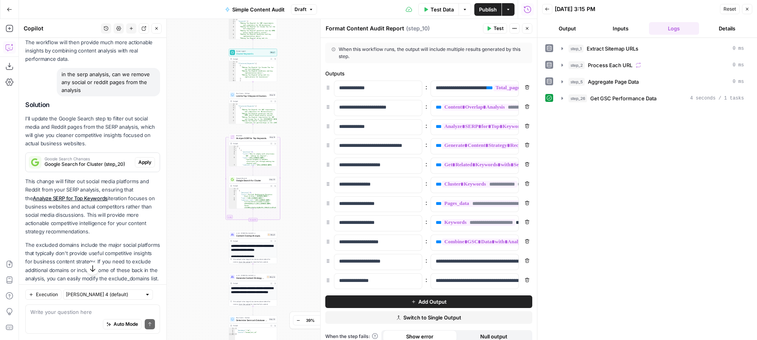
scroll to position [731, 0]
click at [146, 163] on span "Apply" at bounding box center [144, 161] width 13 height 7
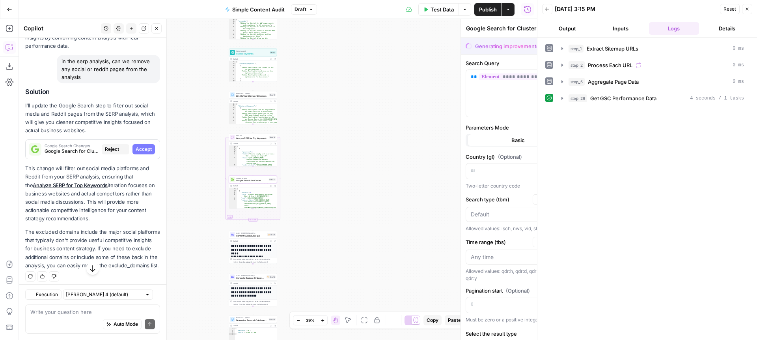
scroll to position [718, 0]
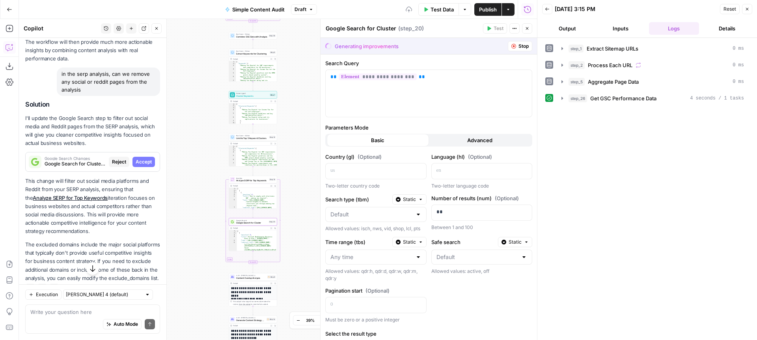
click at [149, 158] on span "Accept" at bounding box center [144, 161] width 16 height 7
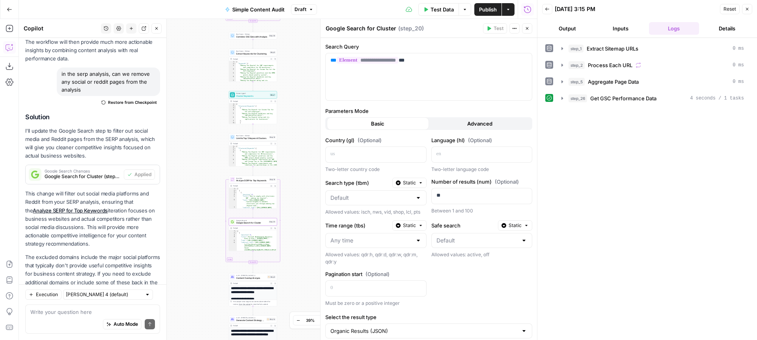
scroll to position [760, 0]
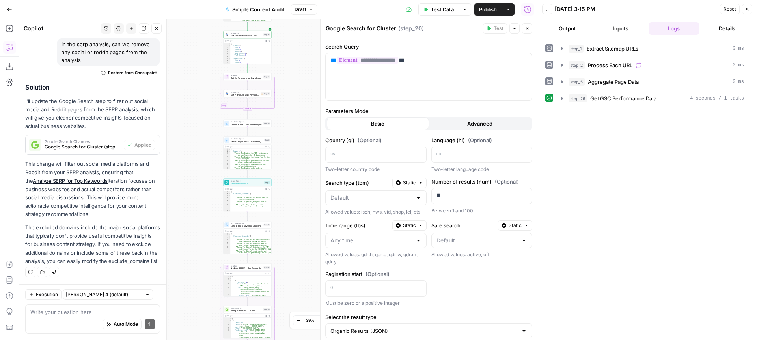
drag, startPoint x: 198, startPoint y: 125, endPoint x: 212, endPoint y: 240, distance: 115.7
click at [212, 240] on div "Workflow Input Settings Inputs Content Processing Extract Sitemap URLs Step 1 O…" at bounding box center [278, 179] width 518 height 321
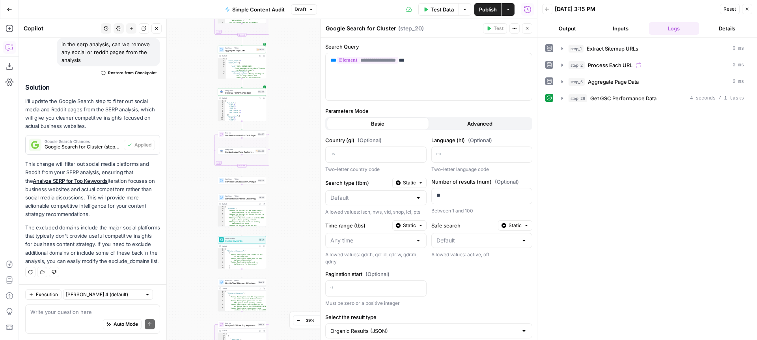
drag, startPoint x: 191, startPoint y: 150, endPoint x: 178, endPoint y: 157, distance: 14.7
click at [178, 157] on div "Workflow Input Settings Inputs Content Processing Extract Sitemap URLs Step 1 O…" at bounding box center [278, 179] width 518 height 321
click at [261, 127] on span "Test" at bounding box center [261, 128] width 4 height 3
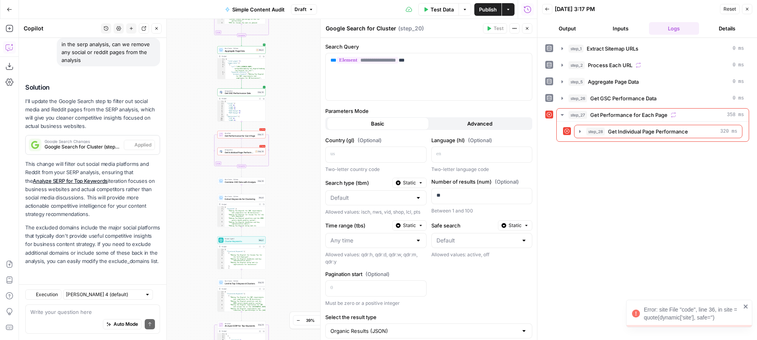
click at [325, 320] on button "Zoom In" at bounding box center [322, 319] width 9 height 9
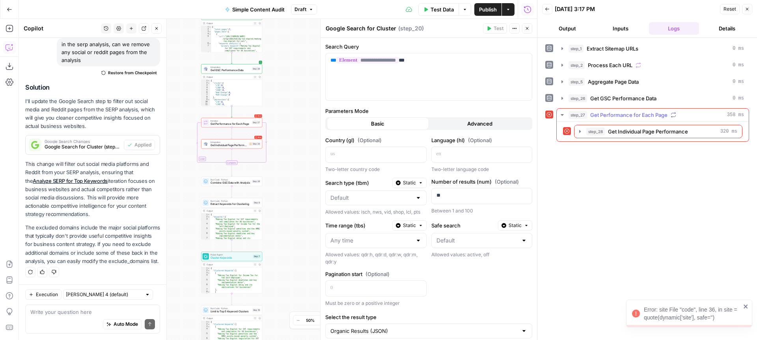
click at [563, 113] on icon "button" at bounding box center [562, 115] width 6 height 6
click at [580, 131] on icon "button" at bounding box center [580, 131] width 2 height 3
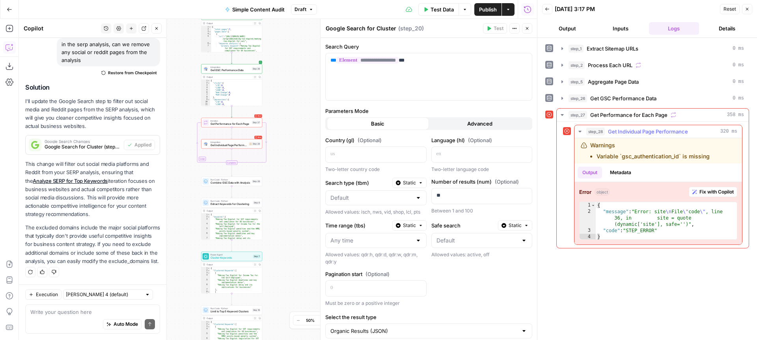
click at [711, 191] on span "Fix with Copilot" at bounding box center [717, 191] width 34 height 7
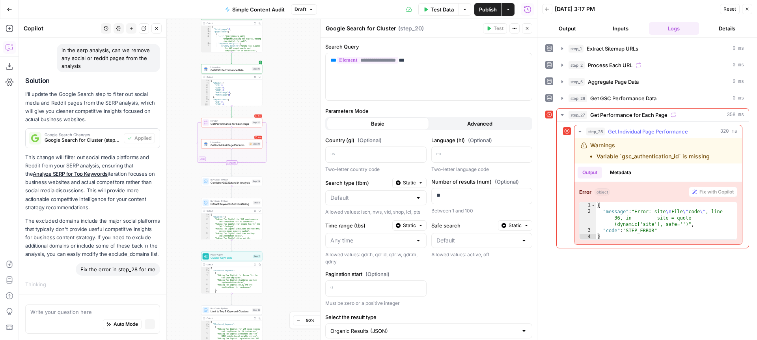
scroll to position [739, 0]
click at [228, 124] on span "Get Performance for Each Page" at bounding box center [231, 124] width 40 height 4
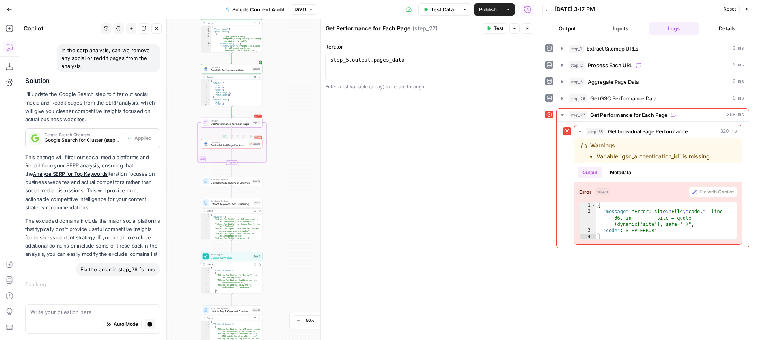
click at [226, 146] on span "Get Individual Page Performance" at bounding box center [229, 145] width 37 height 4
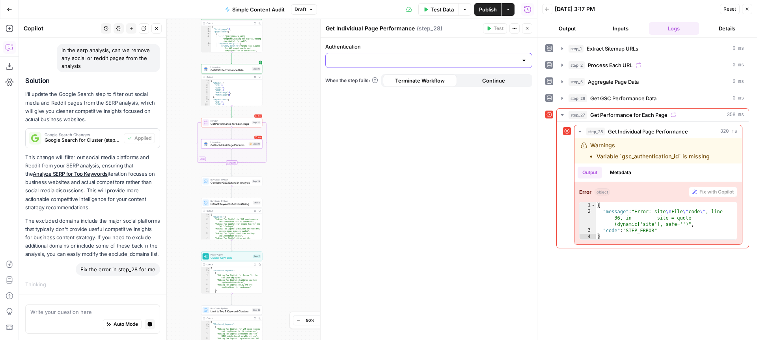
click at [398, 62] on input "Authentication" at bounding box center [424, 60] width 187 height 8
click at [389, 76] on span "Google Search Console - [URL][DOMAIN_NAME]" at bounding box center [427, 80] width 191 height 8
type input "Google Search Console - [URL][DOMAIN_NAME]"
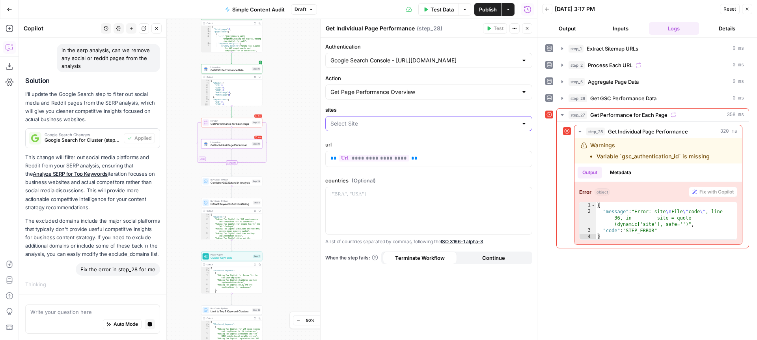
click at [368, 124] on input "sites" at bounding box center [424, 124] width 187 height 8
click at [372, 141] on span "[URL][DOMAIN_NAME]" at bounding box center [427, 143] width 191 height 8
type input "[URL][DOMAIN_NAME]"
click at [256, 115] on span "Test" at bounding box center [256, 115] width 5 height 4
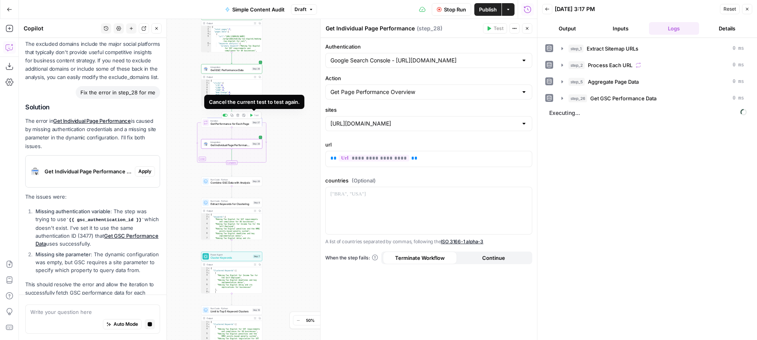
scroll to position [932, 0]
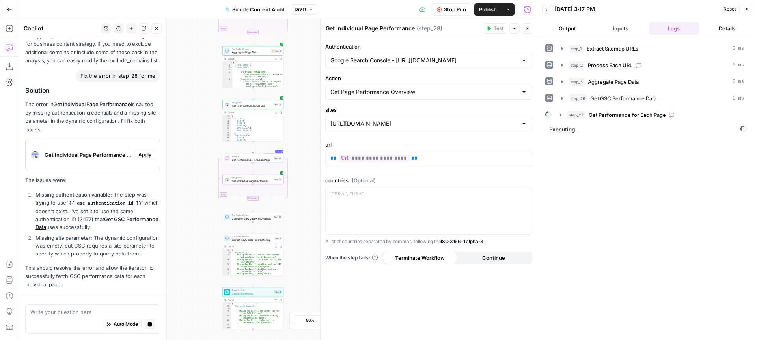
click at [62, 159] on div "Get Individual Page Performance (step_28)" at bounding box center [80, 155] width 109 height 32
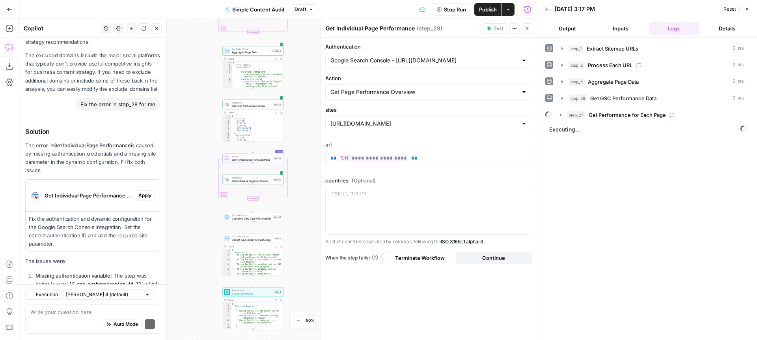
scroll to position [1036, 0]
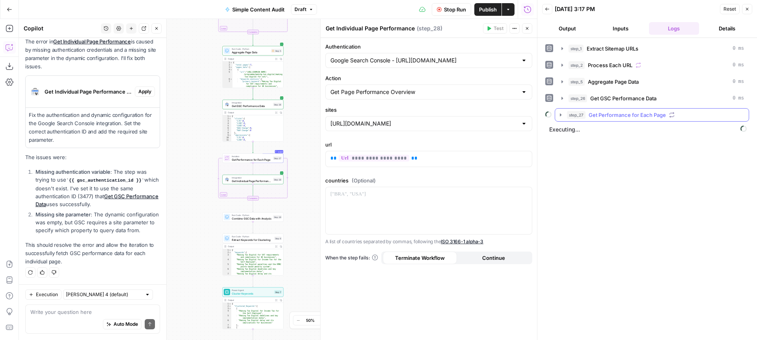
click at [562, 115] on icon "button" at bounding box center [561, 115] width 6 height 6
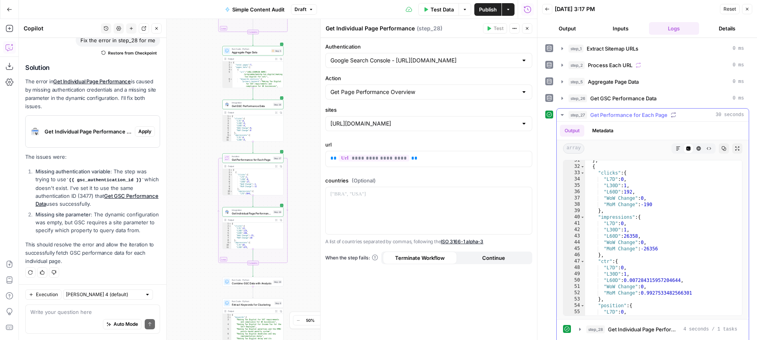
scroll to position [0, 0]
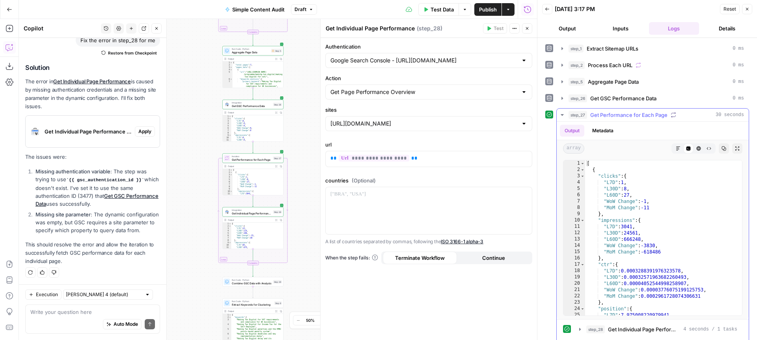
click at [563, 114] on icon "button" at bounding box center [562, 115] width 3 height 2
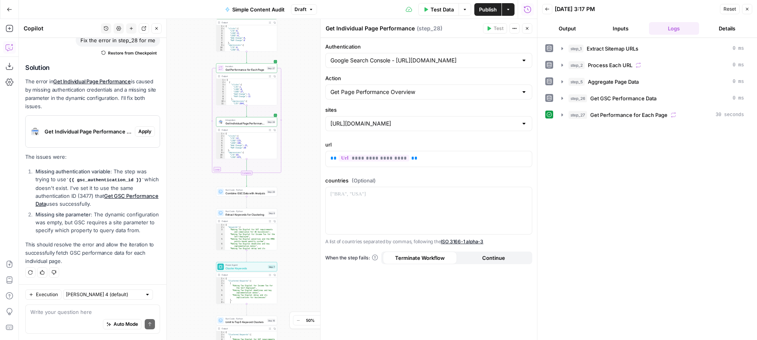
drag, startPoint x: 295, startPoint y: 200, endPoint x: 289, endPoint y: 121, distance: 79.1
click at [287, 106] on div "Workflow Input Settings Inputs Content Processing Extract Sitemap URLs Step 1 O…" at bounding box center [278, 179] width 518 height 321
click at [270, 181] on span "Test" at bounding box center [269, 181] width 5 height 4
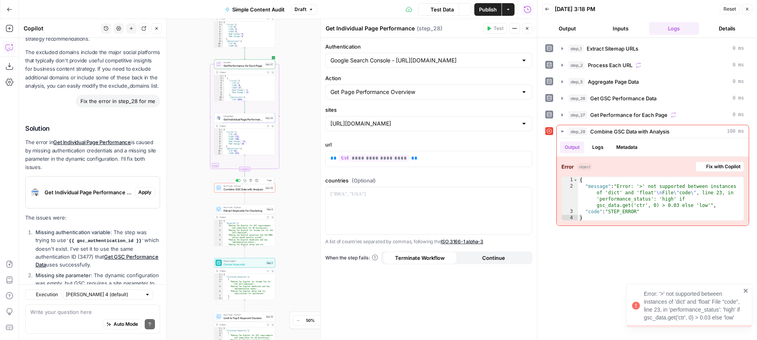
scroll to position [996, 0]
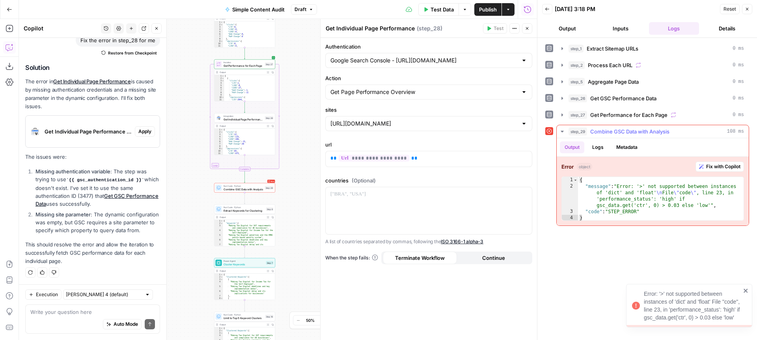
click at [710, 167] on span "Fix with Copilot" at bounding box center [723, 166] width 34 height 7
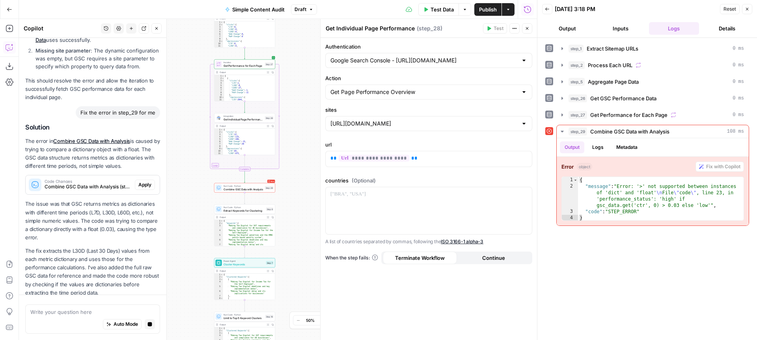
scroll to position [1127, 0]
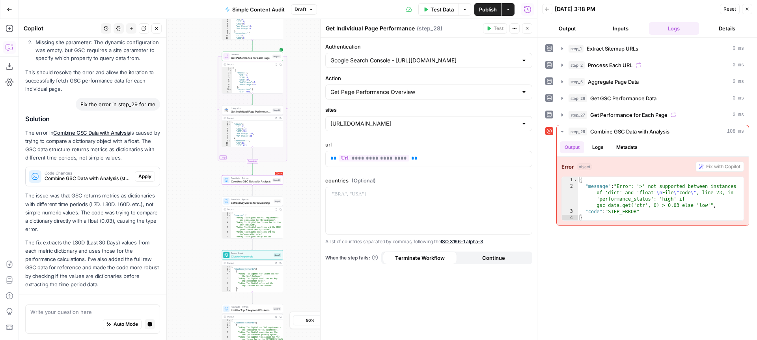
click at [146, 175] on span "Apply" at bounding box center [144, 176] width 13 height 7
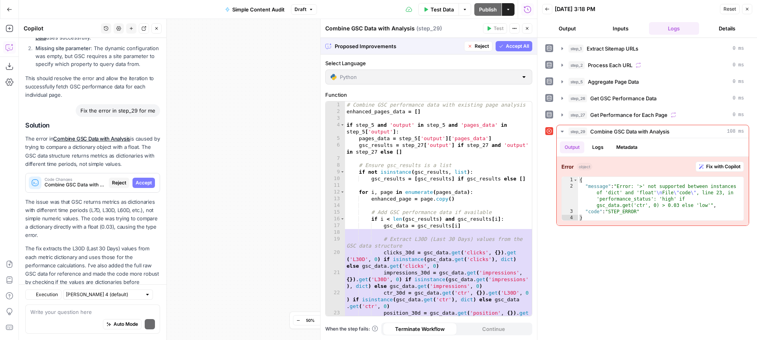
scroll to position [1153, 0]
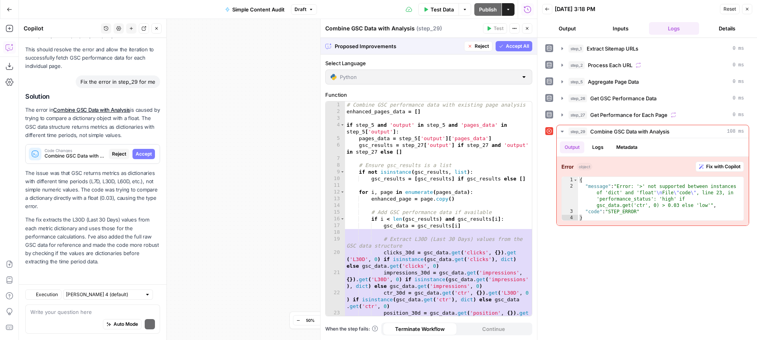
click at [145, 177] on p "The issue was that GSC returns metrics as dictionaries with different time peri…" at bounding box center [92, 190] width 135 height 42
click at [138, 140] on div "Solution The error in Combine GSC Data with Analysis is caused by trying to com…" at bounding box center [92, 179] width 135 height 173
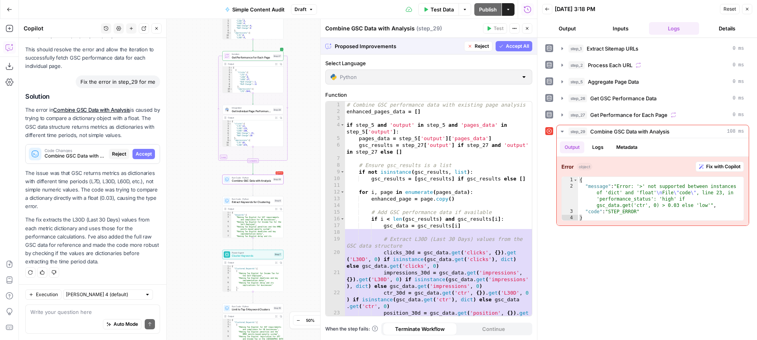
click at [142, 154] on span "Accept" at bounding box center [144, 153] width 16 height 7
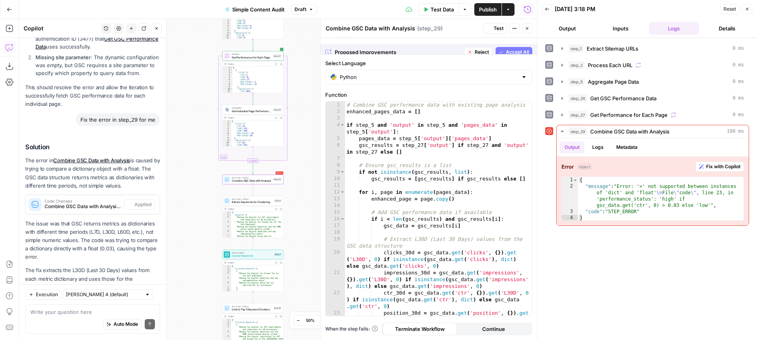
scroll to position [1204, 0]
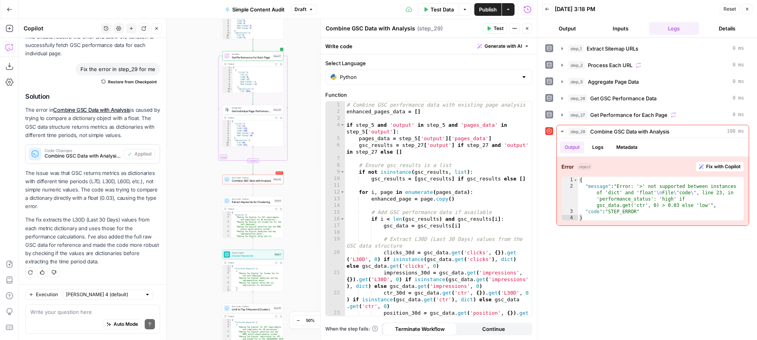
click at [281, 171] on button "Test" at bounding box center [275, 171] width 12 height 5
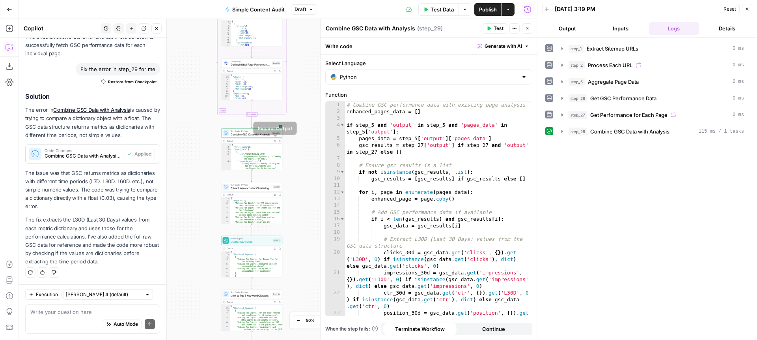
click at [275, 141] on icon "button" at bounding box center [275, 141] width 2 height 2
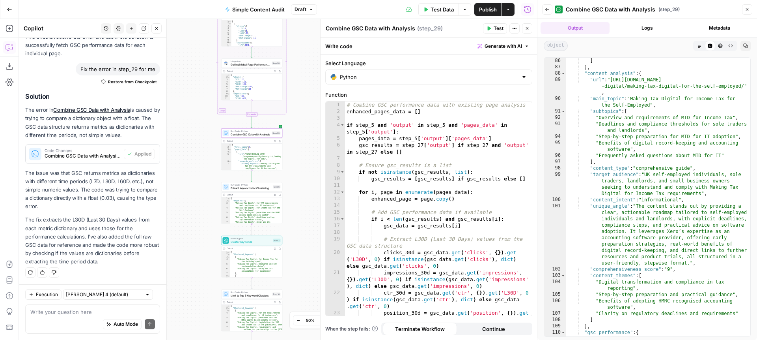
scroll to position [841, 0]
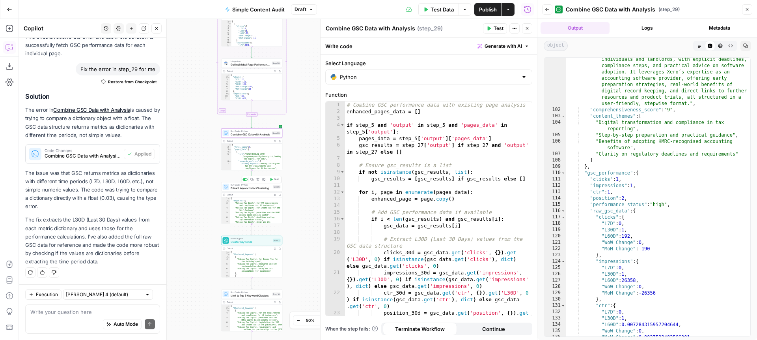
click at [276, 179] on span "Test" at bounding box center [276, 180] width 5 height 4
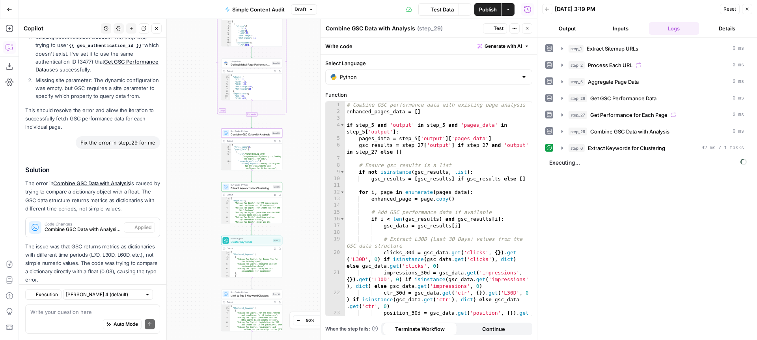
scroll to position [1204, 0]
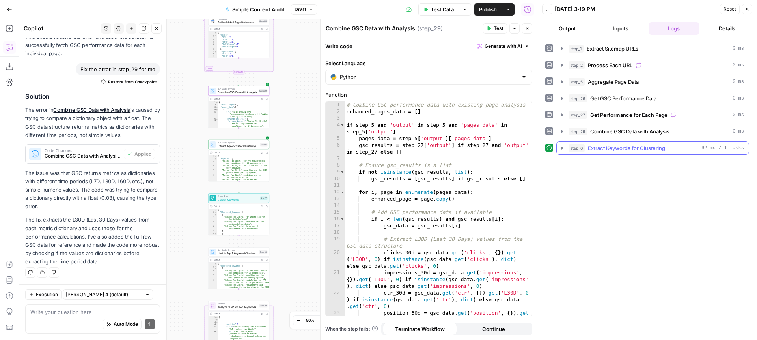
click at [561, 148] on icon "button" at bounding box center [562, 148] width 6 height 6
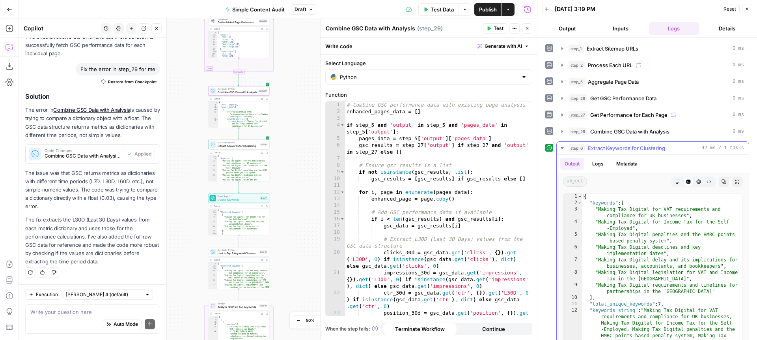
click at [561, 148] on icon "button" at bounding box center [562, 148] width 6 height 6
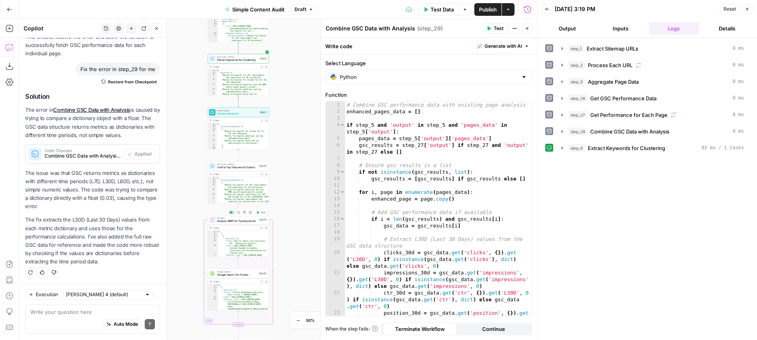
click at [263, 212] on span "Test" at bounding box center [263, 212] width 5 height 4
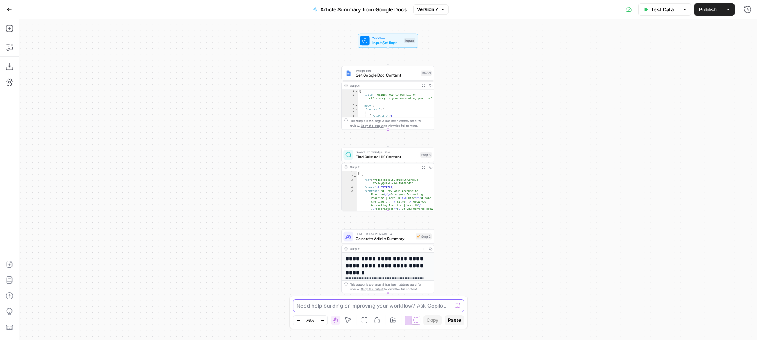
click at [325, 304] on textarea at bounding box center [374, 305] width 155 height 8
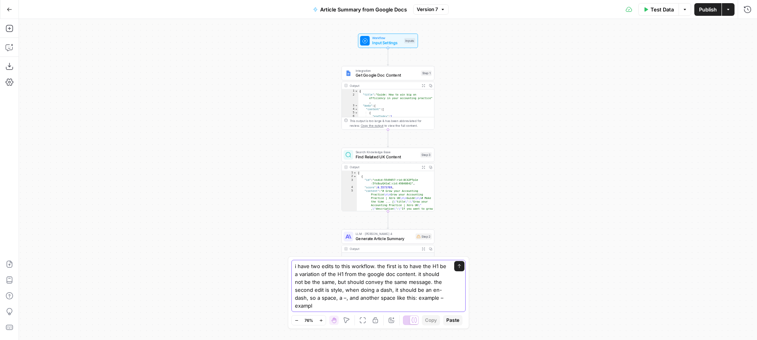
type textarea "i have two edits to this workflow. the first is to have the H1 be a variation o…"
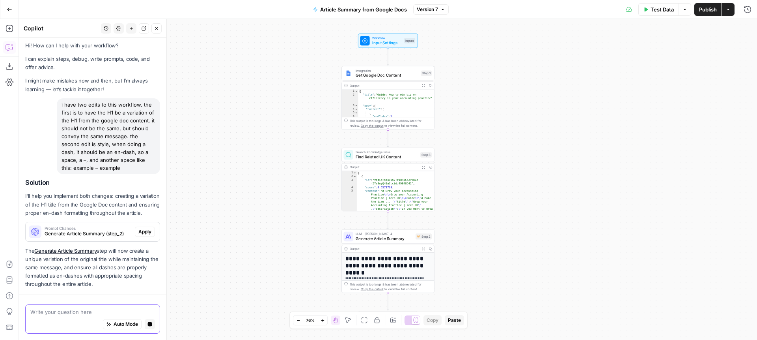
scroll to position [26, 0]
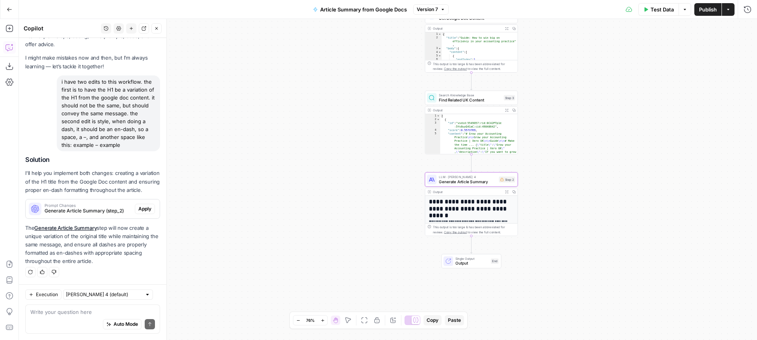
click at [143, 207] on span "Apply" at bounding box center [144, 208] width 13 height 7
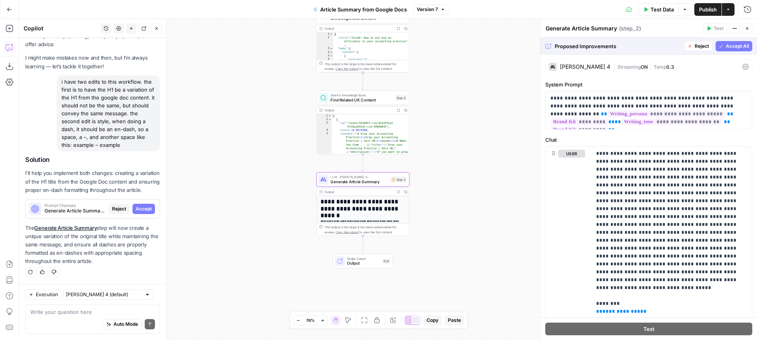
click at [146, 206] on span "Accept" at bounding box center [144, 208] width 16 height 7
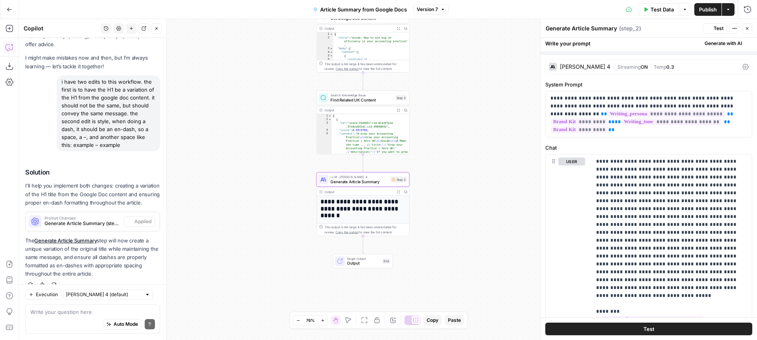
scroll to position [38, 0]
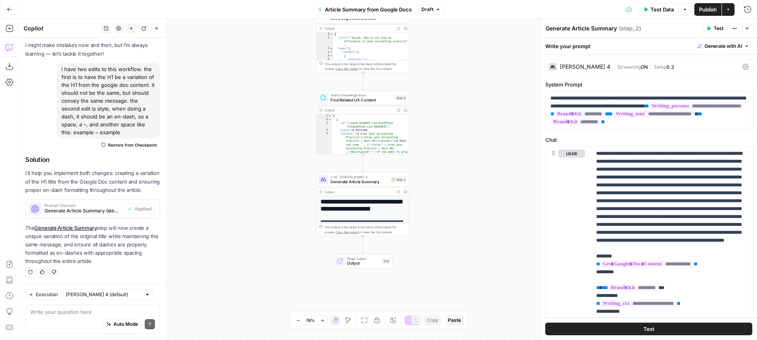
click at [709, 9] on span "Publish" at bounding box center [708, 10] width 18 height 8
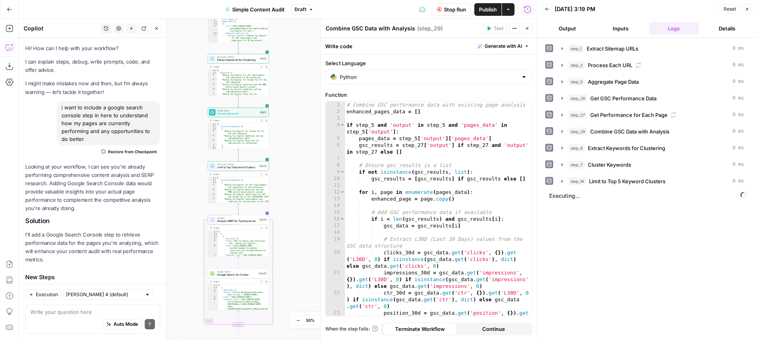
scroll to position [1204, 0]
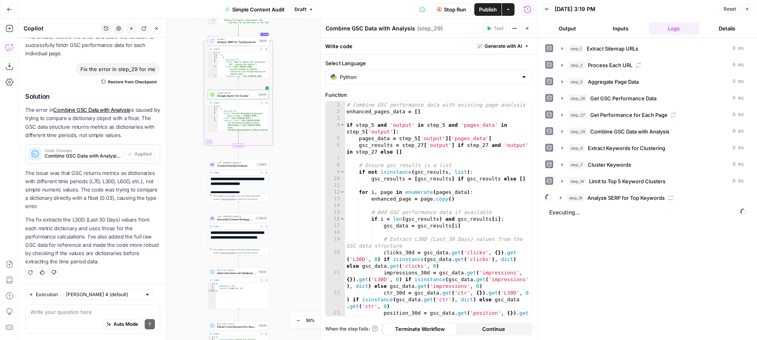
drag, startPoint x: 528, startPoint y: 29, endPoint x: 467, endPoint y: 129, distance: 116.7
click at [528, 29] on icon "button" at bounding box center [527, 28] width 3 height 3
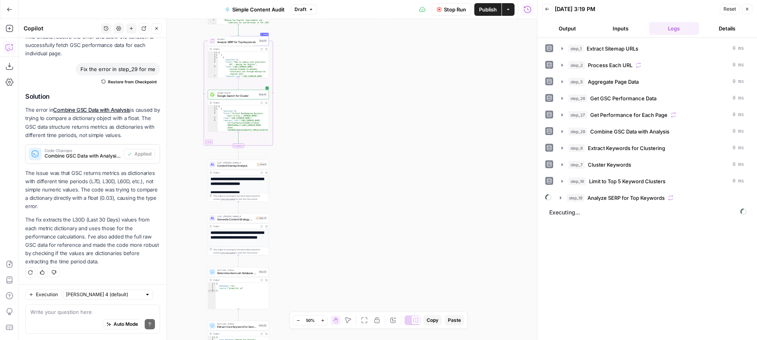
click at [322, 321] on icon "button" at bounding box center [323, 320] width 4 height 4
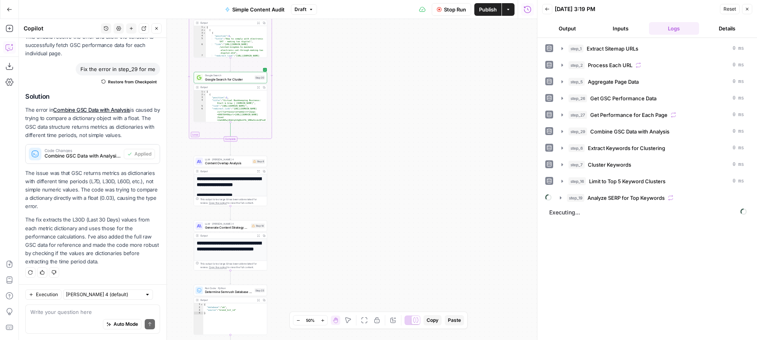
click at [322, 321] on icon "button" at bounding box center [323, 320] width 4 height 4
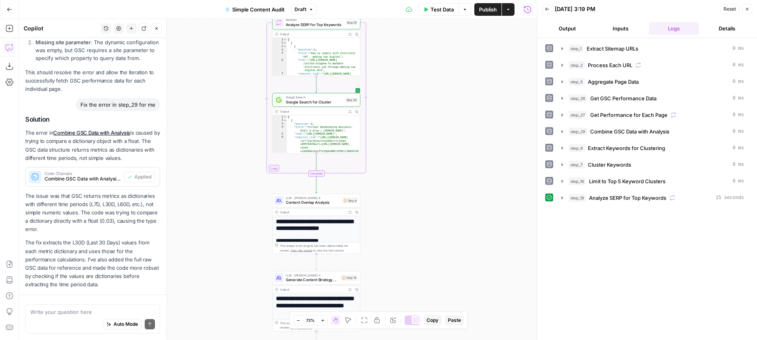
drag, startPoint x: 325, startPoint y: 197, endPoint x: 417, endPoint y: 239, distance: 101.7
click at [417, 239] on div "Workflow Input Settings Inputs Content Processing Extract Sitemap URLs Step 1 O…" at bounding box center [278, 179] width 518 height 321
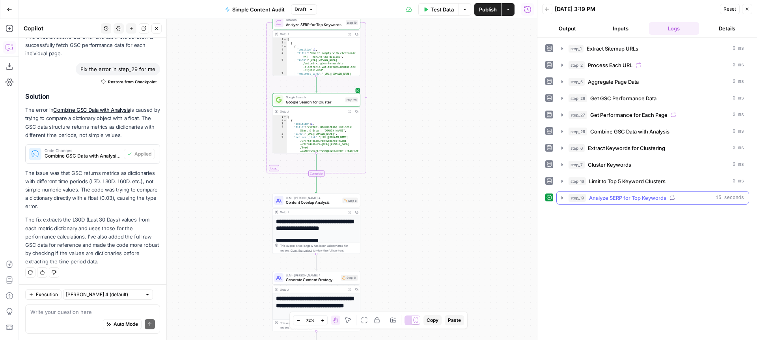
click at [560, 198] on icon "button" at bounding box center [562, 197] width 6 height 6
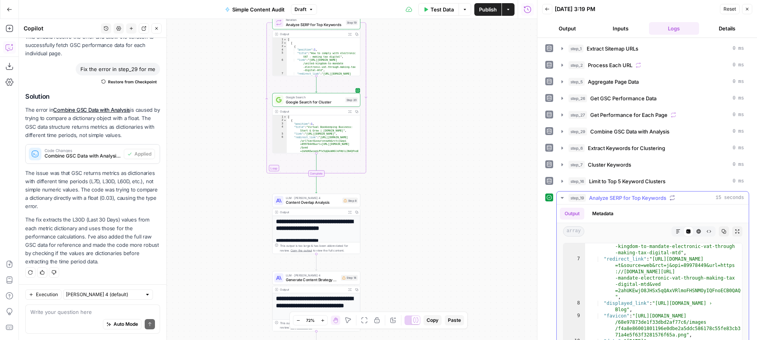
scroll to position [45, 0]
click at [562, 196] on icon "button" at bounding box center [562, 197] width 6 height 6
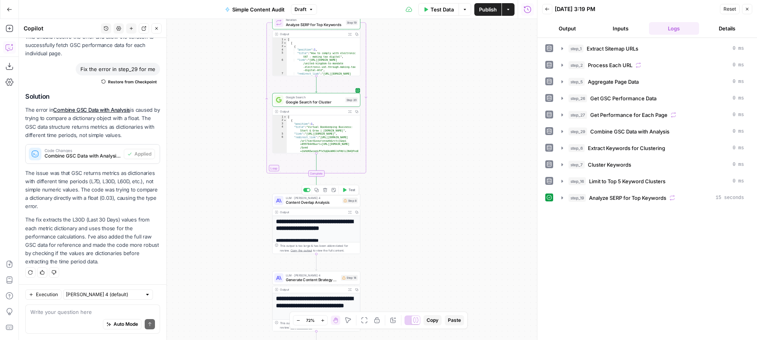
click at [351, 190] on span "Test" at bounding box center [352, 189] width 7 height 5
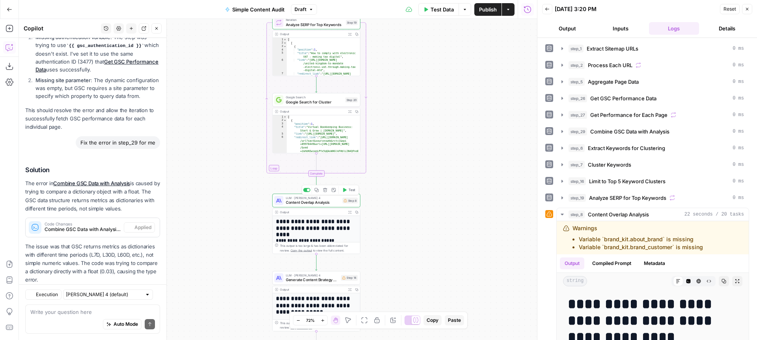
scroll to position [1204, 0]
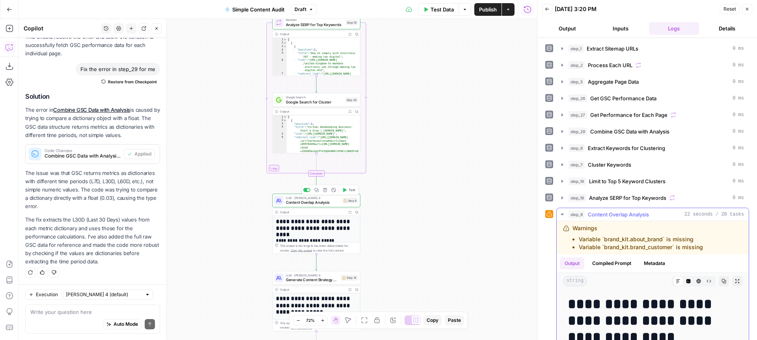
click at [561, 213] on icon "button" at bounding box center [562, 214] width 3 height 2
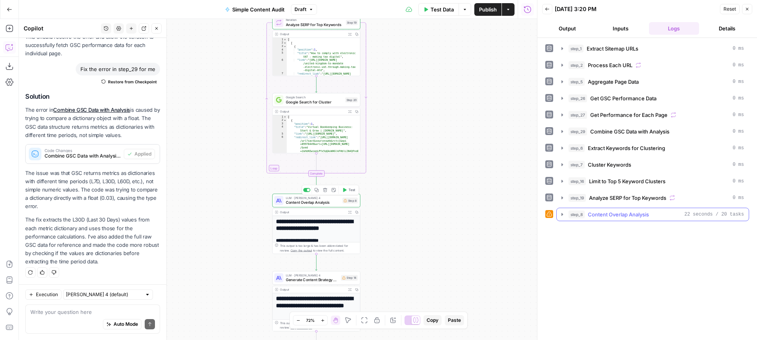
click at [561, 213] on icon "button" at bounding box center [562, 214] width 6 height 6
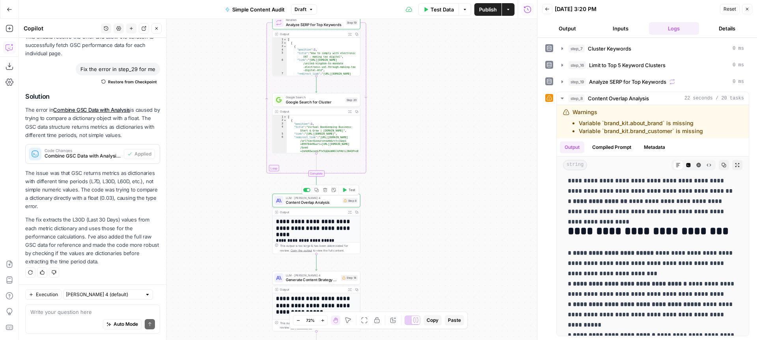
scroll to position [402, 0]
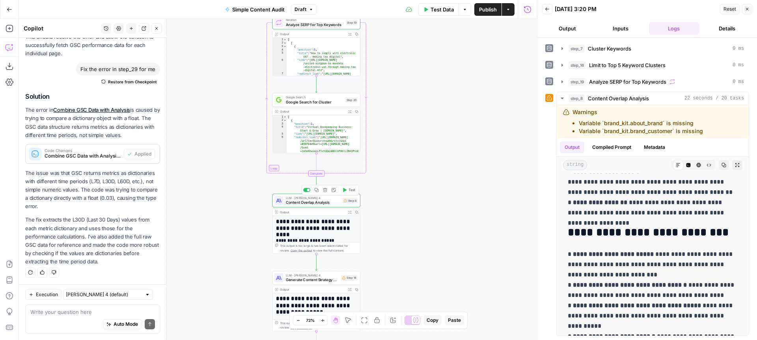
click at [46, 317] on div "Auto Mode Send" at bounding box center [92, 324] width 125 height 17
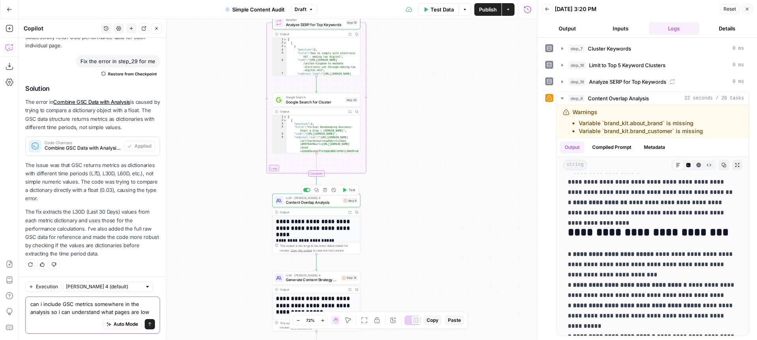
scroll to position [1219, 0]
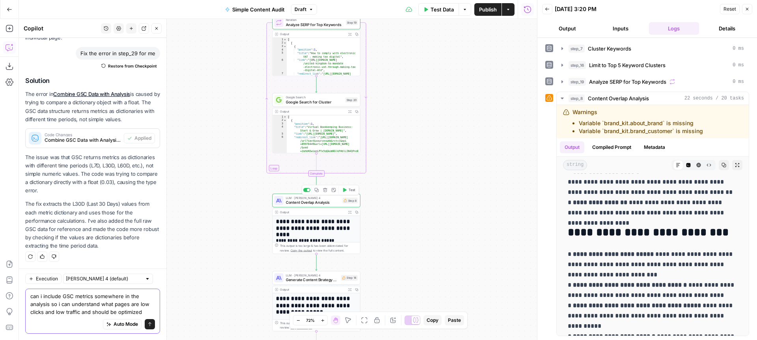
type textarea "can i include GSC metrics somewhere in the analysis so i can understand what pa…"
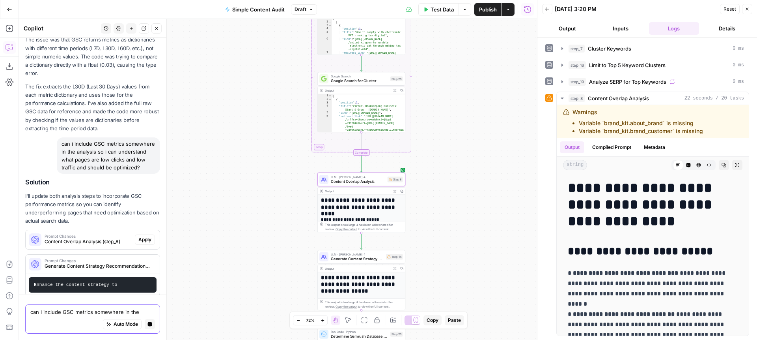
scroll to position [1291, 0]
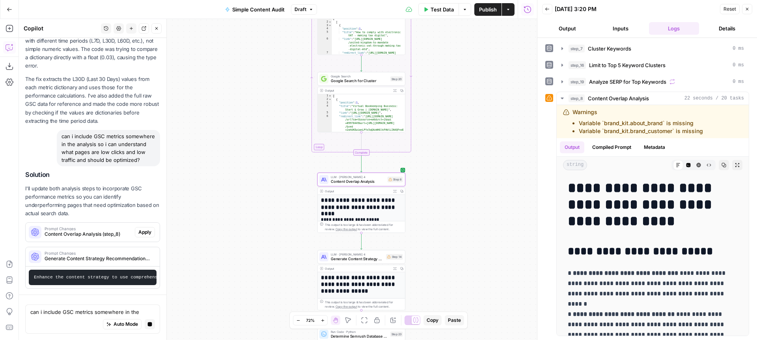
click at [146, 229] on span "Apply" at bounding box center [144, 231] width 13 height 7
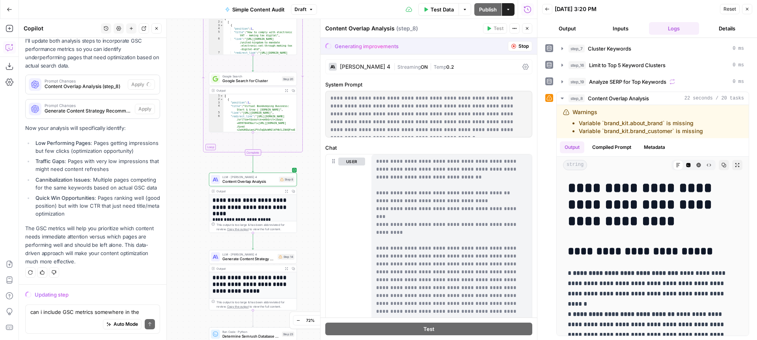
scroll to position [1382, 0]
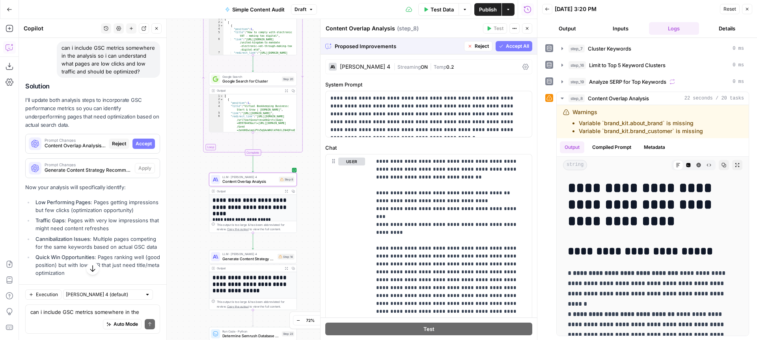
click at [143, 141] on span "Accept" at bounding box center [144, 143] width 16 height 7
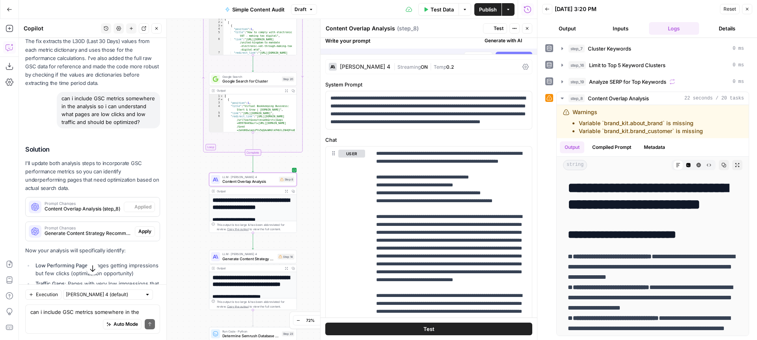
scroll to position [0, 0]
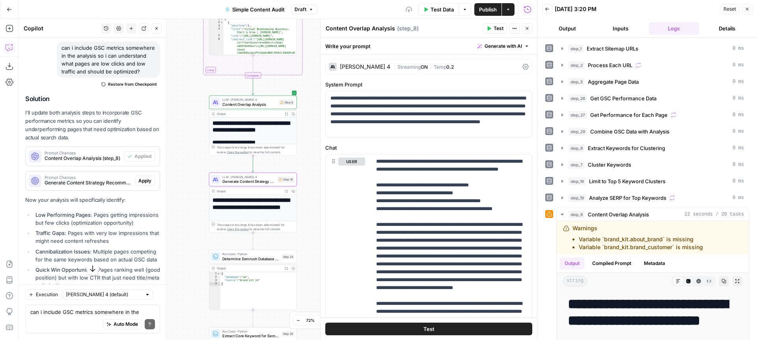
click at [146, 179] on span "Apply" at bounding box center [144, 180] width 13 height 7
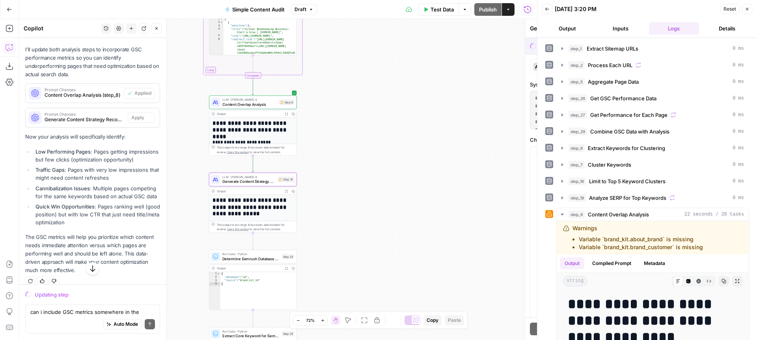
scroll to position [1382, 0]
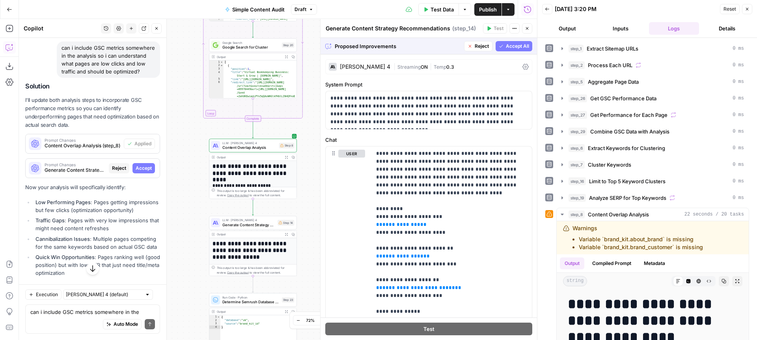
click at [514, 47] on span "Accept All" at bounding box center [517, 46] width 23 height 7
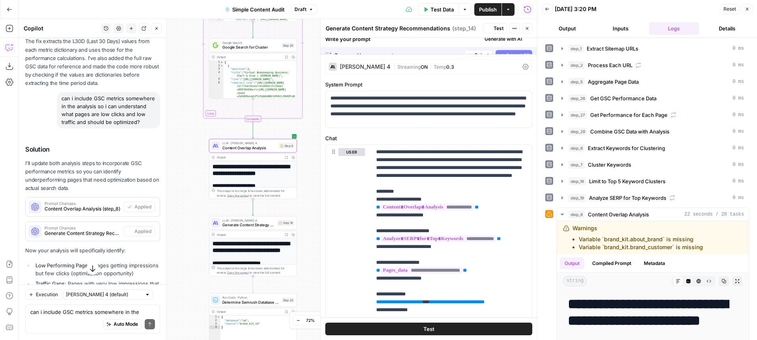
scroll to position [1432, 0]
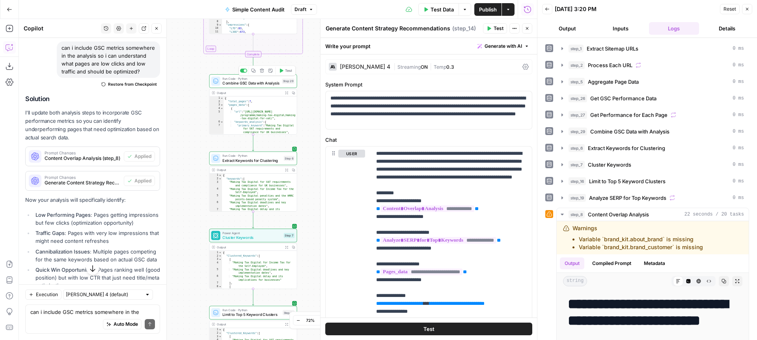
click at [236, 86] on div "Run Code · Python Combine GSC Data with Analysis Step 29 Copy step Delete step …" at bounding box center [253, 80] width 88 height 13
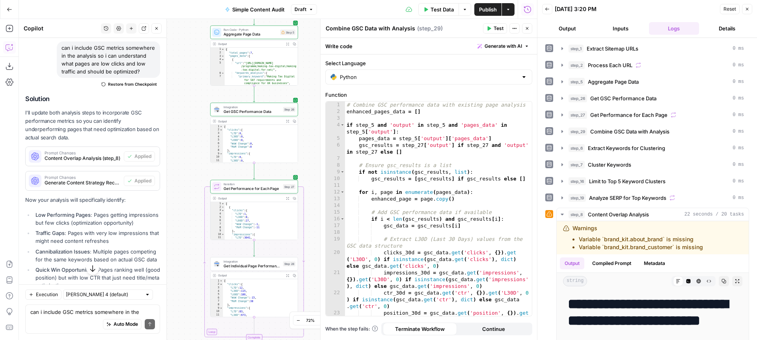
click at [244, 111] on span "Get GSC Performance Data" at bounding box center [252, 111] width 57 height 6
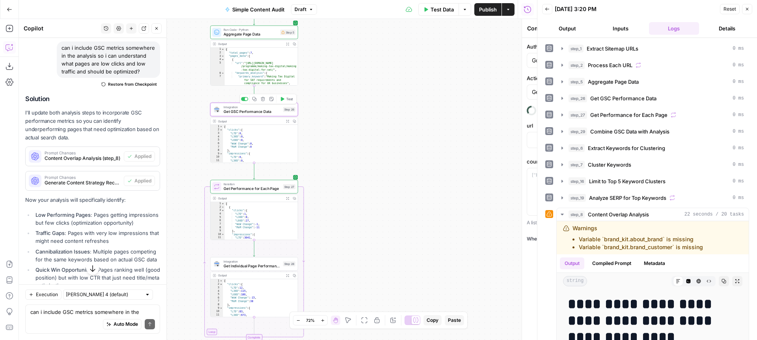
type textarea "Get GSC Performance Data"
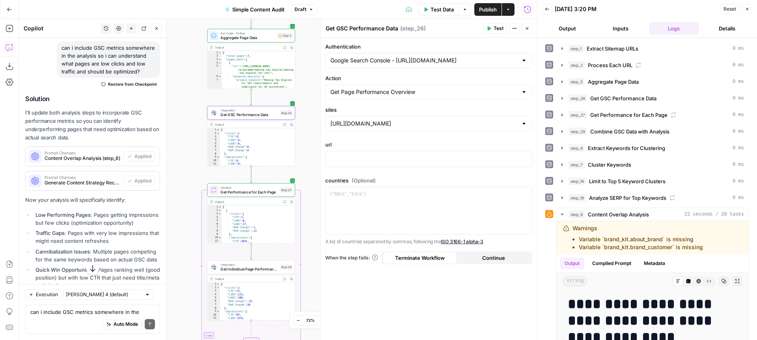
scroll to position [1504, 0]
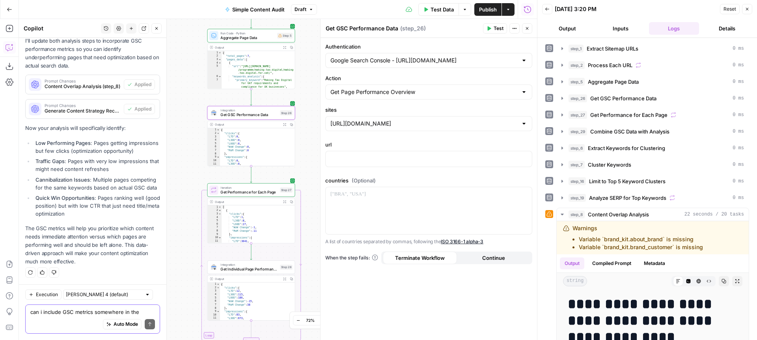
click at [64, 313] on textarea "can i include GSC metrics somewhere in the analysis so i can understand what pa…" at bounding box center [92, 312] width 125 height 8
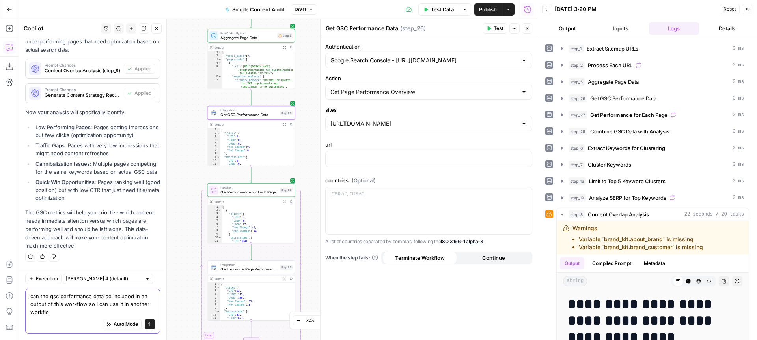
type textarea "can the gsc performance data be included in an output of this workflow so i can…"
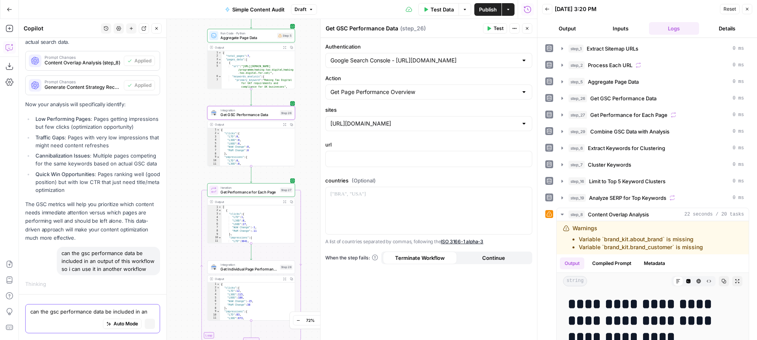
scroll to position [1461, 0]
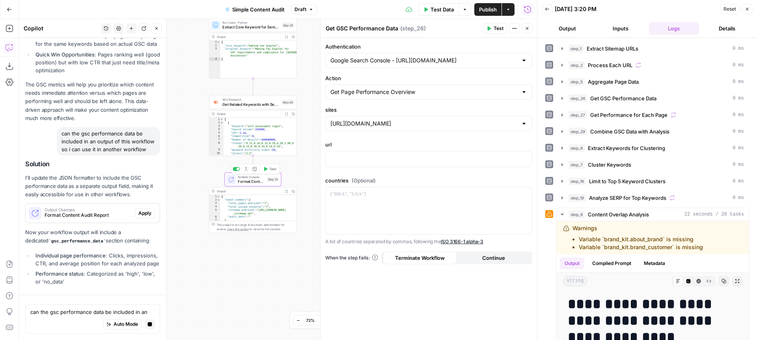
click at [246, 183] on span "Format Content Audit Report" at bounding box center [251, 181] width 27 height 6
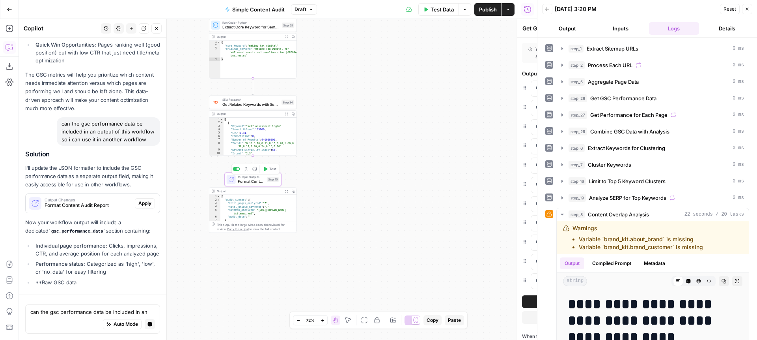
type textarea "Format Content Audit Report"
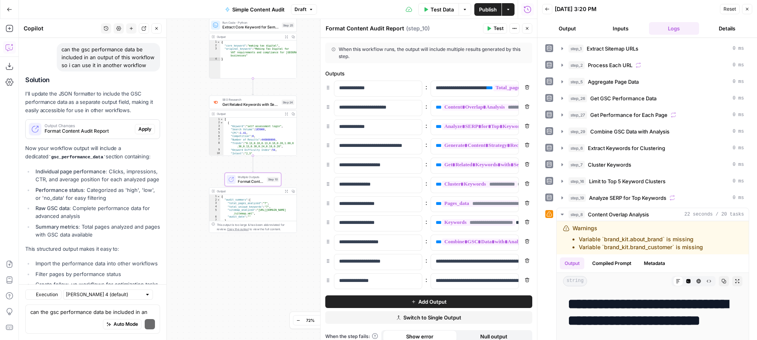
scroll to position [1820, 0]
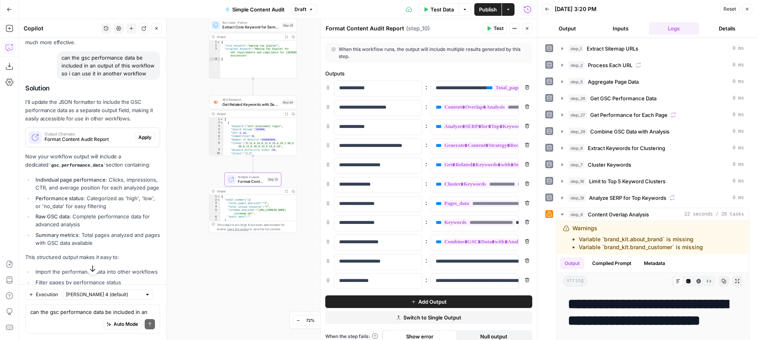
click at [148, 137] on span "Apply" at bounding box center [144, 137] width 13 height 7
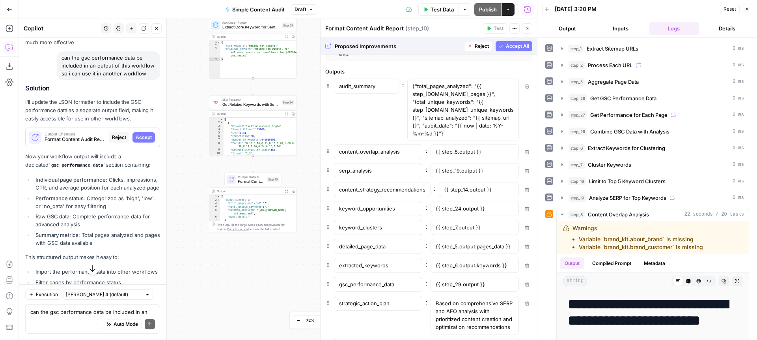
scroll to position [0, 0]
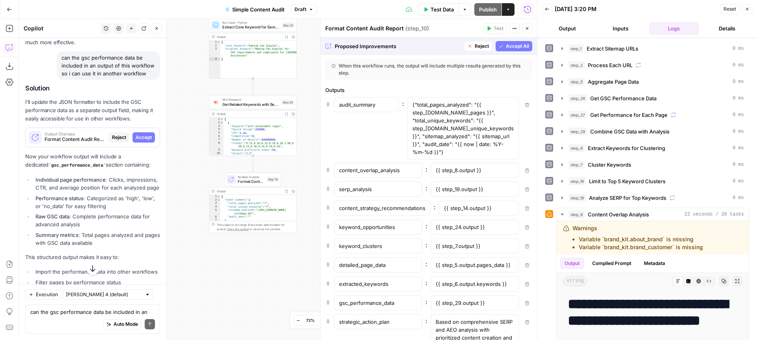
click at [528, 105] on icon at bounding box center [527, 105] width 5 height 5
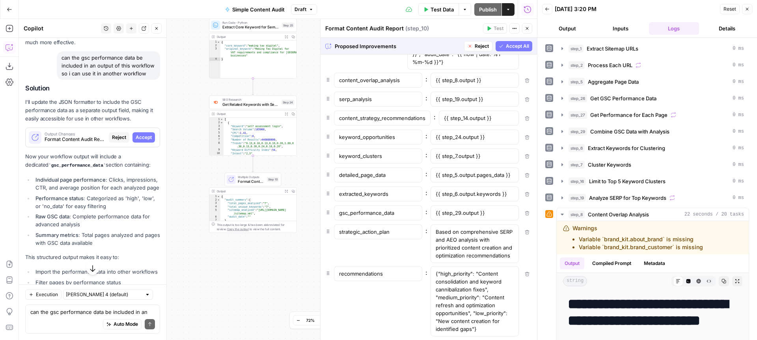
scroll to position [91, 0]
click at [516, 45] on span "Accept All" at bounding box center [517, 46] width 23 height 7
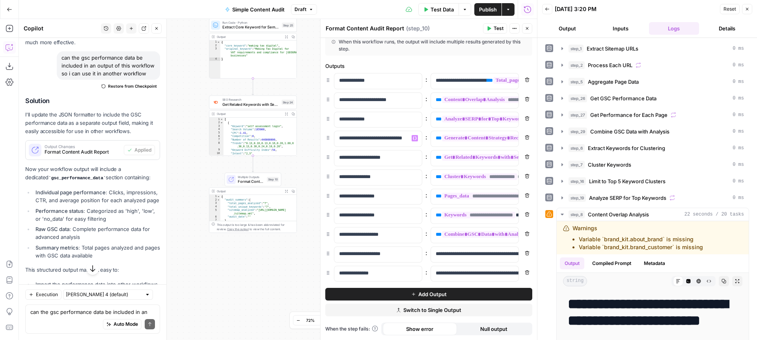
scroll to position [0, 0]
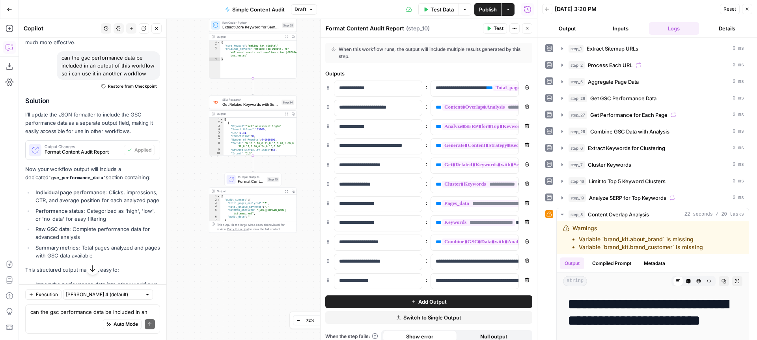
click at [528, 182] on icon "button" at bounding box center [527, 183] width 5 height 5
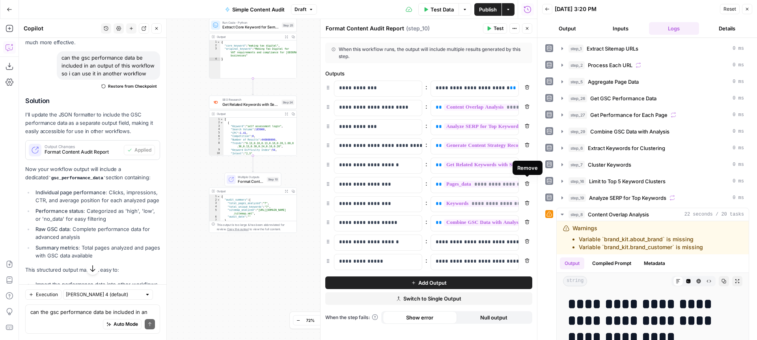
drag, startPoint x: 529, startPoint y: 183, endPoint x: 357, endPoint y: 176, distance: 171.4
click at [529, 183] on icon "button" at bounding box center [527, 183] width 4 height 4
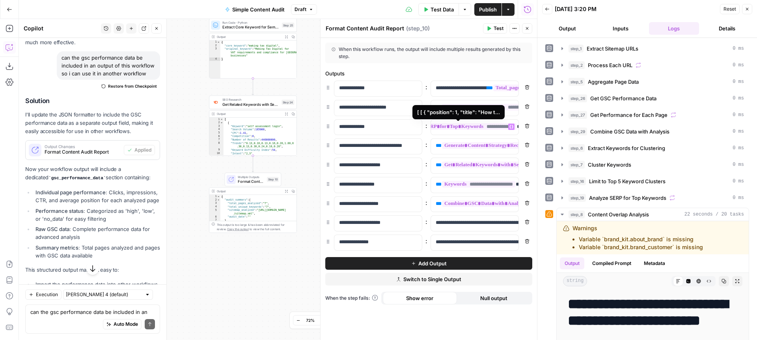
scroll to position [0, 52]
click at [530, 126] on button "Remove" at bounding box center [527, 126] width 10 height 10
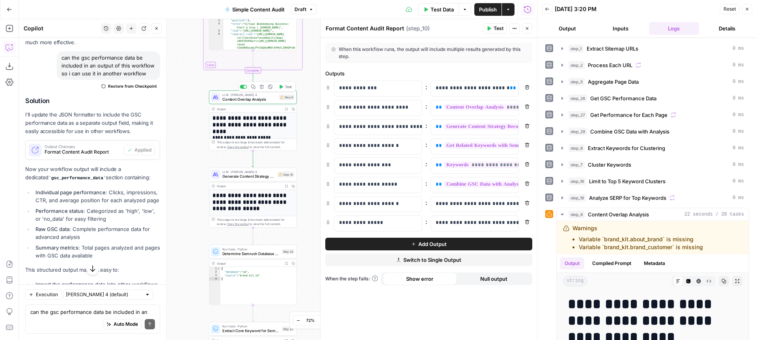
click at [281, 86] on icon "button" at bounding box center [282, 87] width 4 height 4
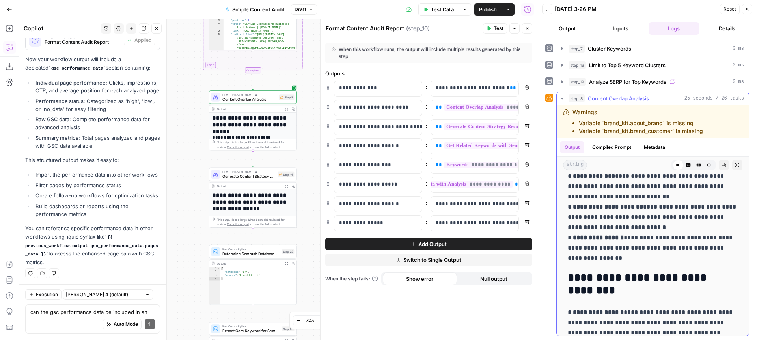
scroll to position [402, 0]
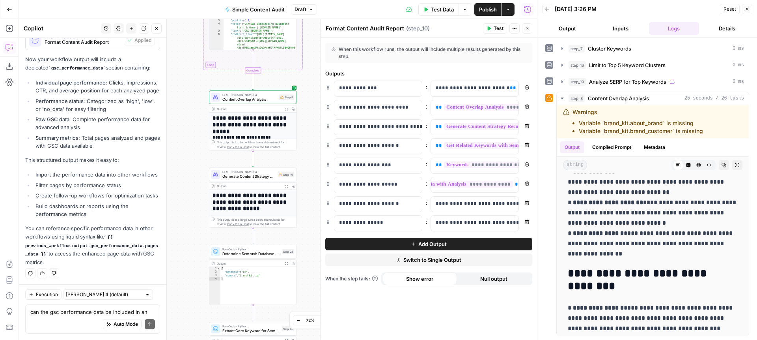
click at [65, 318] on div "Auto Mode Send" at bounding box center [92, 324] width 125 height 17
type textarea "can you reformat the overlap analysis to show the"
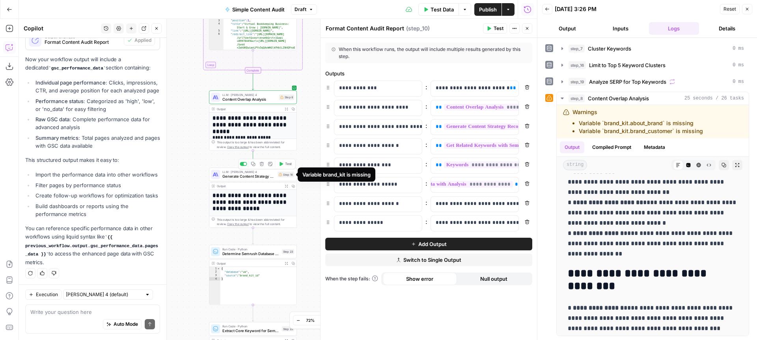
drag, startPoint x: 287, startPoint y: 164, endPoint x: 265, endPoint y: 207, distance: 47.5
click at [287, 164] on span "Test" at bounding box center [288, 163] width 7 height 5
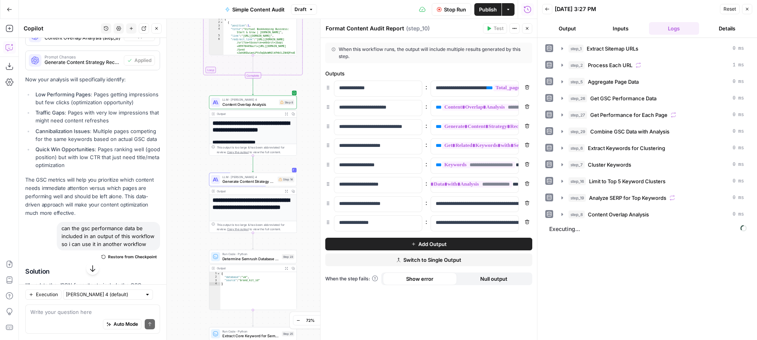
scroll to position [3, 0]
click at [245, 127] on h1 "**********" at bounding box center [253, 124] width 80 height 13
click at [288, 114] on icon "button" at bounding box center [286, 113] width 3 height 3
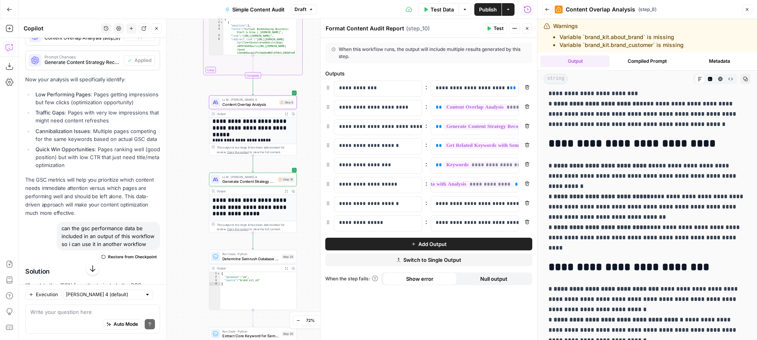
scroll to position [785, 0]
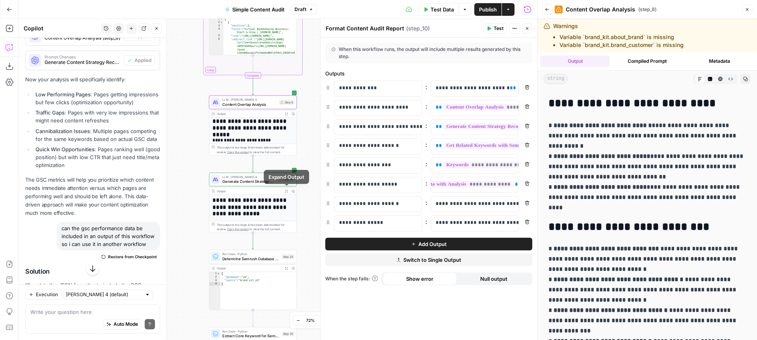
click at [285, 192] on icon "button" at bounding box center [286, 191] width 3 height 3
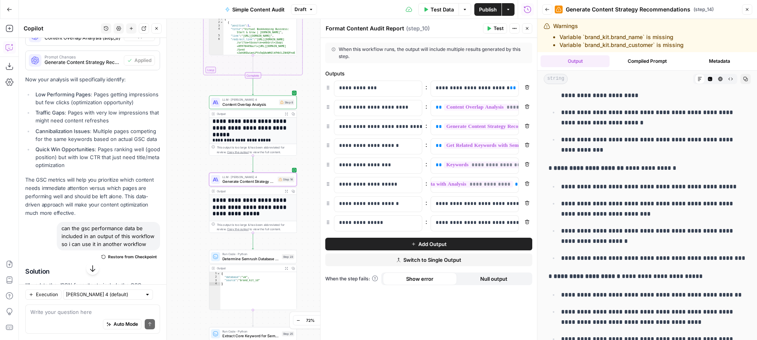
scroll to position [870, 0]
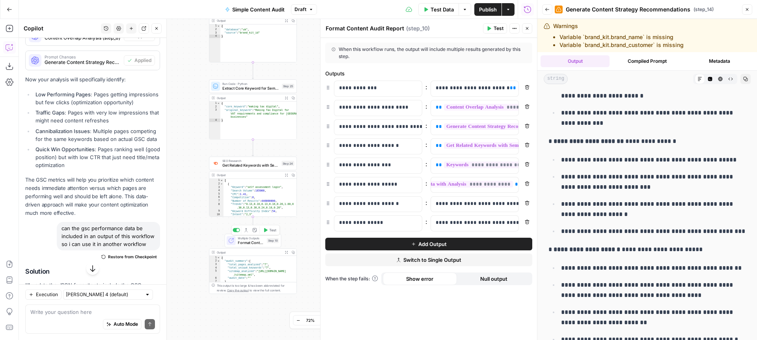
drag, startPoint x: 273, startPoint y: 229, endPoint x: 286, endPoint y: 234, distance: 13.7
click at [273, 229] on span "Test" at bounding box center [272, 229] width 7 height 5
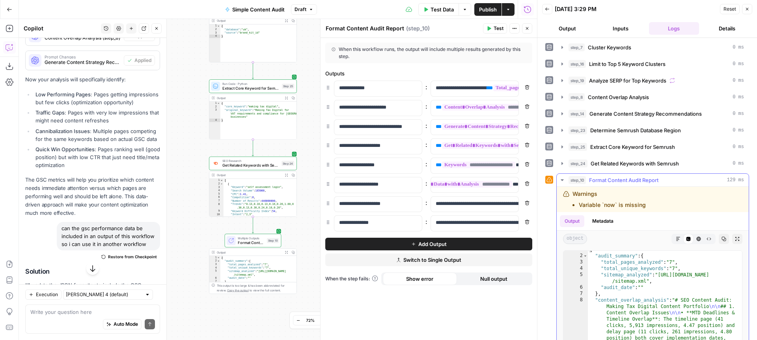
scroll to position [4, 0]
click at [241, 242] on span "Format Content Audit Report" at bounding box center [251, 242] width 27 height 6
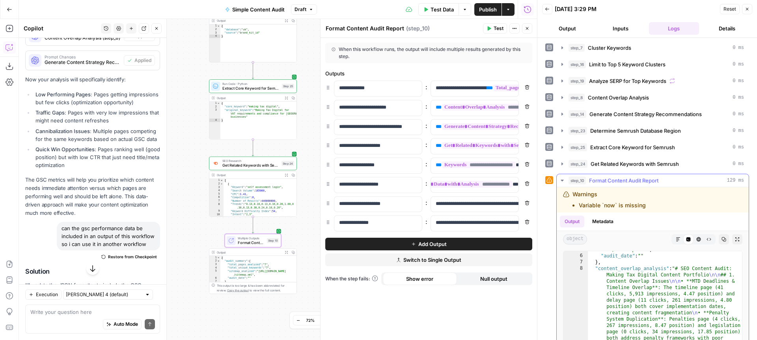
scroll to position [0, 0]
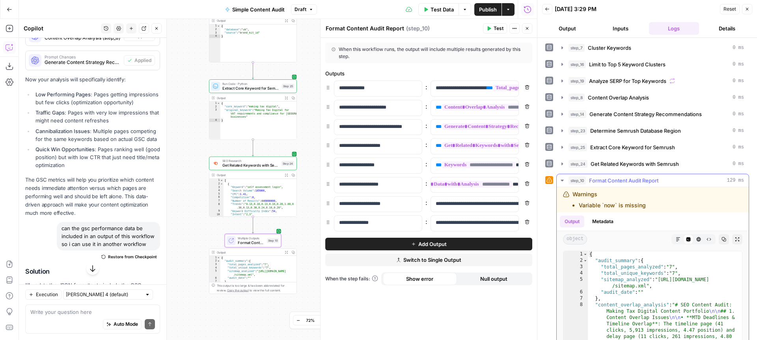
click at [676, 237] on icon "button" at bounding box center [678, 239] width 5 height 5
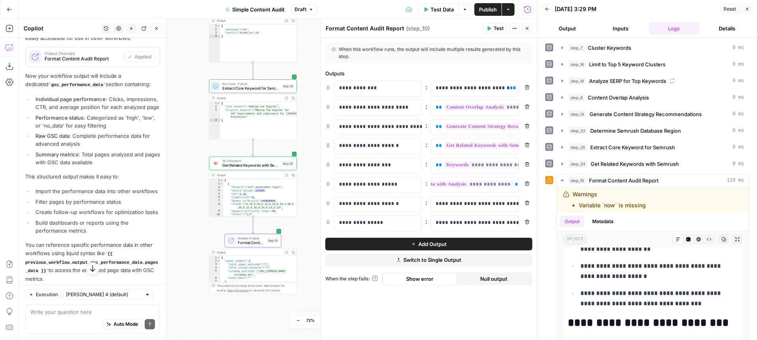
scroll to position [1833, 0]
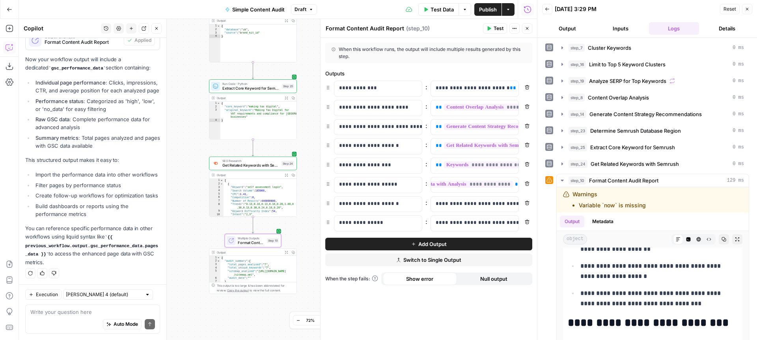
drag, startPoint x: 108, startPoint y: 235, endPoint x: 47, endPoint y: 252, distance: 63.3
click at [47, 252] on code "{{ previous_workflow.output.gsc_performance_data.pages_data }}" at bounding box center [91, 246] width 133 height 22
copy code "{{ previous_workflow.output.gsc_performance_data.pages_data }}"
click at [85, 258] on p "You can reference specific performance data in other workflows using liquid syn…" at bounding box center [92, 245] width 135 height 42
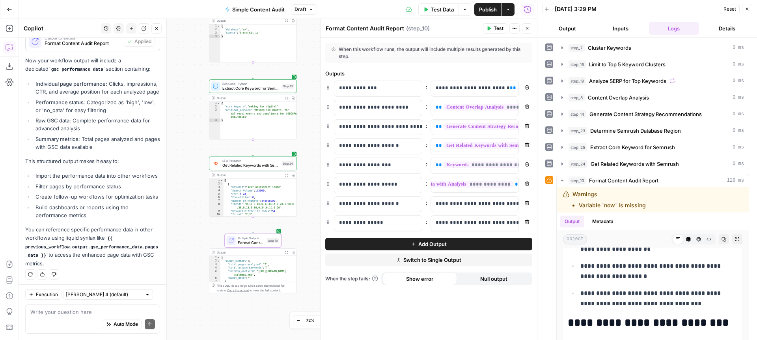
click at [50, 320] on div "Auto Mode Send" at bounding box center [92, 324] width 125 height 17
type textarea "what is the variable 'now' in step 10 that is missing"
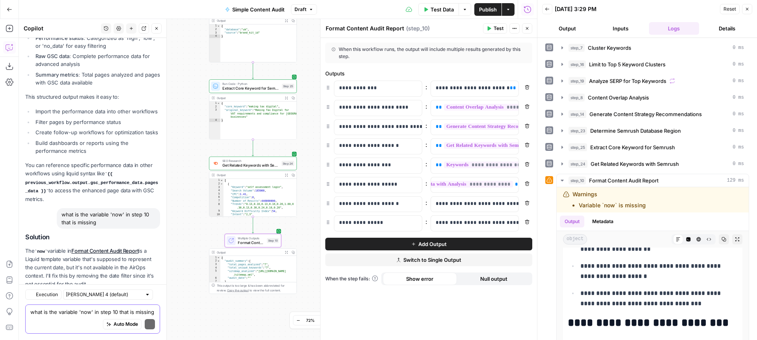
scroll to position [1997, 0]
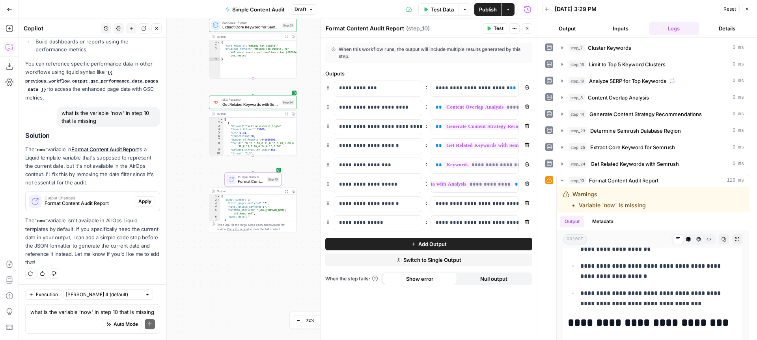
click at [98, 200] on span "Format Content Audit Report" at bounding box center [88, 203] width 87 height 7
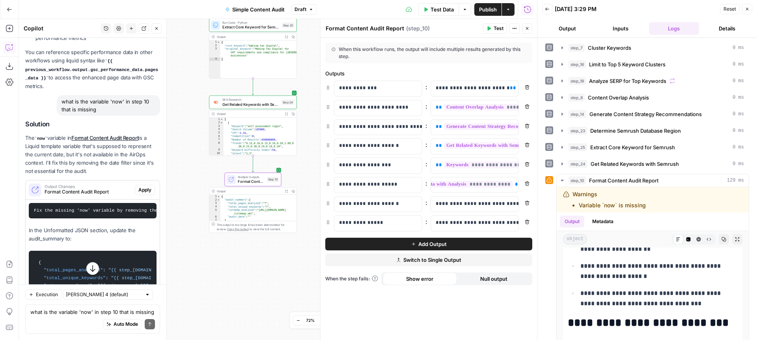
click at [141, 188] on span "Apply" at bounding box center [144, 189] width 13 height 7
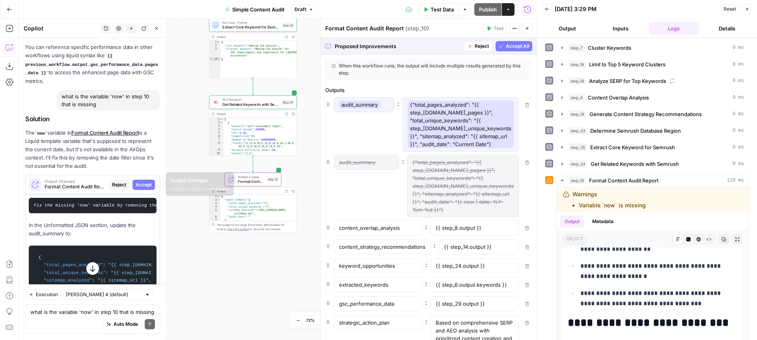
scroll to position [1938, 0]
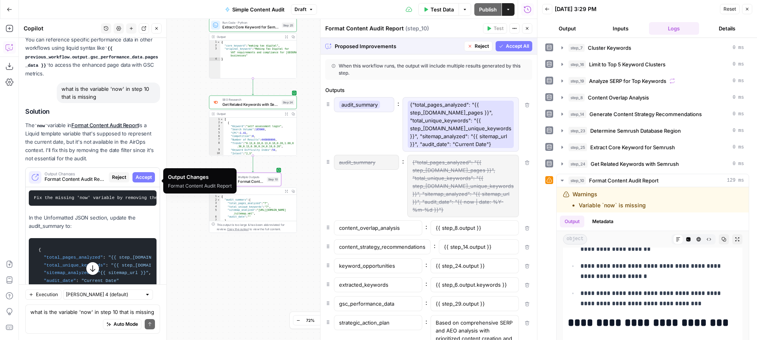
click at [146, 184] on div "Output Changes Format Content Audit Report Reject Accept" at bounding box center [93, 177] width 134 height 19
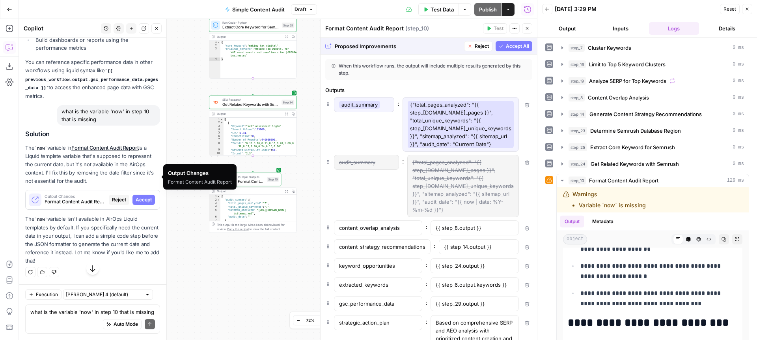
scroll to position [1921, 0]
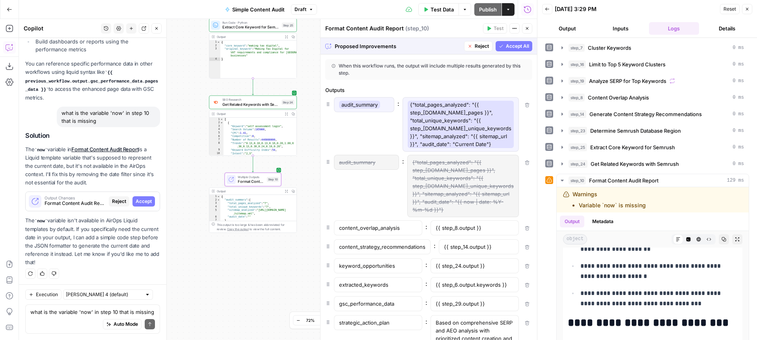
click at [140, 198] on span "Accept" at bounding box center [144, 201] width 16 height 7
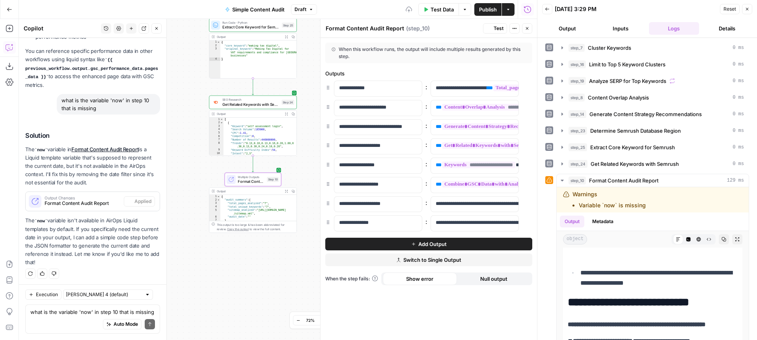
scroll to position [2039, 0]
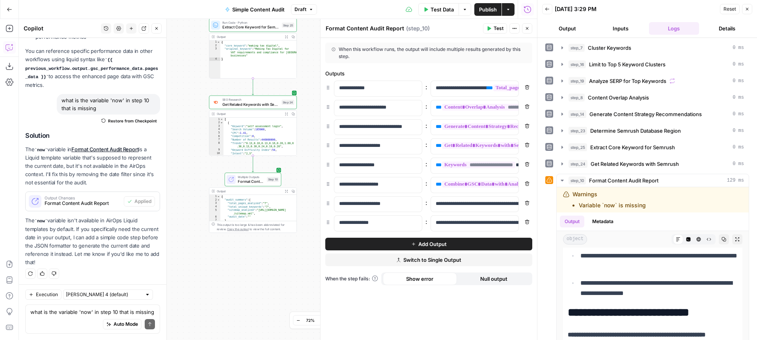
click at [483, 10] on span "Publish" at bounding box center [488, 10] width 18 height 8
click at [316, 9] on icon "button" at bounding box center [316, 9] width 2 height 1
drag, startPoint x: 316, startPoint y: 9, endPoint x: 204, endPoint y: 16, distance: 112.3
click at [315, 9] on icon "button" at bounding box center [316, 9] width 5 height 5
click at [7, 7] on icon "button" at bounding box center [10, 10] width 6 height 6
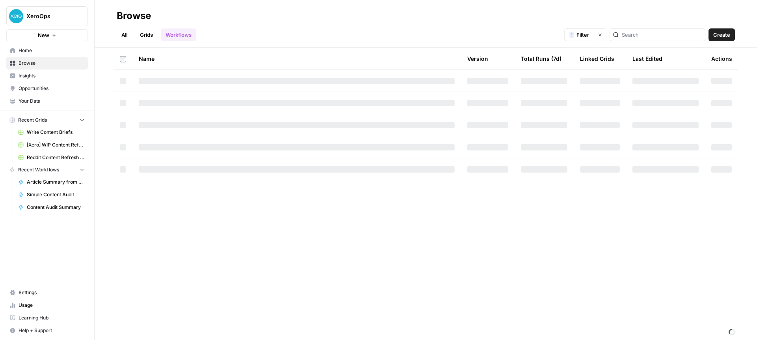
click at [26, 53] on span "Home" at bounding box center [52, 50] width 66 height 7
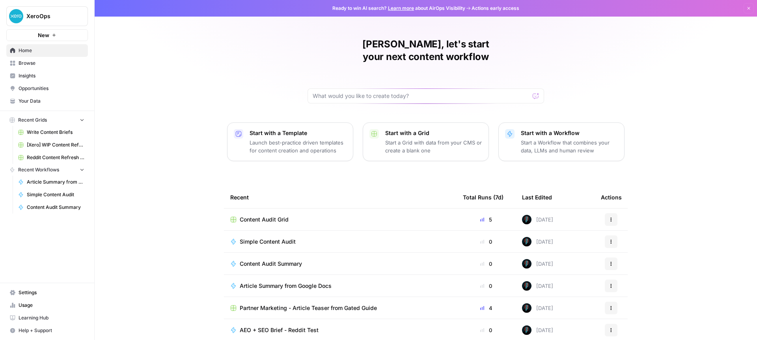
click at [30, 306] on span "Usage" at bounding box center [52, 304] width 66 height 7
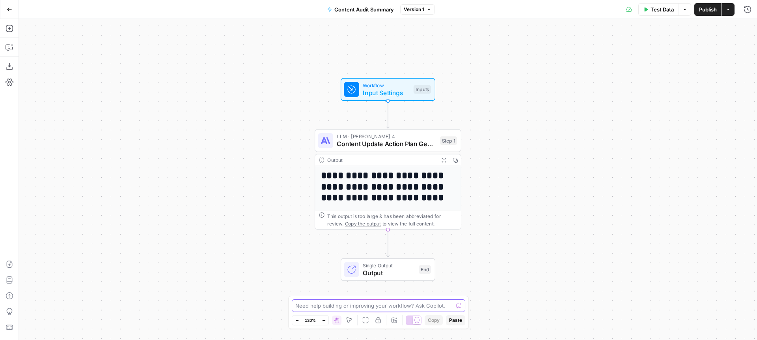
click at [316, 307] on textarea at bounding box center [374, 305] width 158 height 8
type textarea "i have one more output from a previous"
click at [389, 79] on div "Test Step" at bounding box center [409, 72] width 48 height 17
click at [379, 88] on span "Input Settings" at bounding box center [386, 92] width 47 height 9
click at [378, 87] on span "Workflow" at bounding box center [386, 84] width 47 height 7
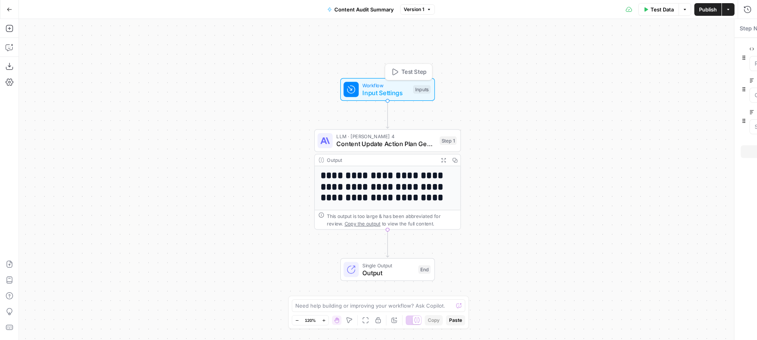
click at [378, 87] on span "Workflow" at bounding box center [386, 84] width 47 height 7
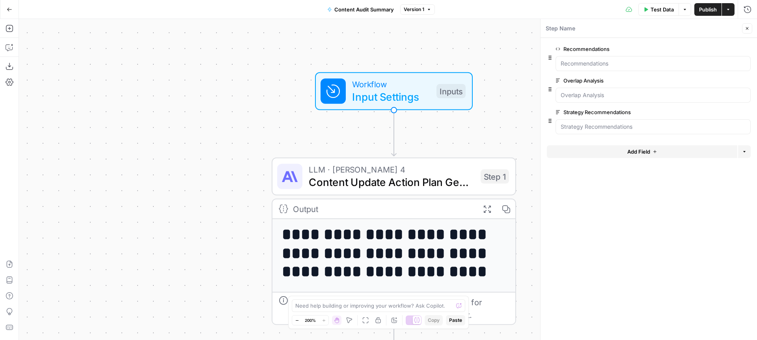
click at [649, 155] on button "Add Field" at bounding box center [642, 151] width 191 height 13
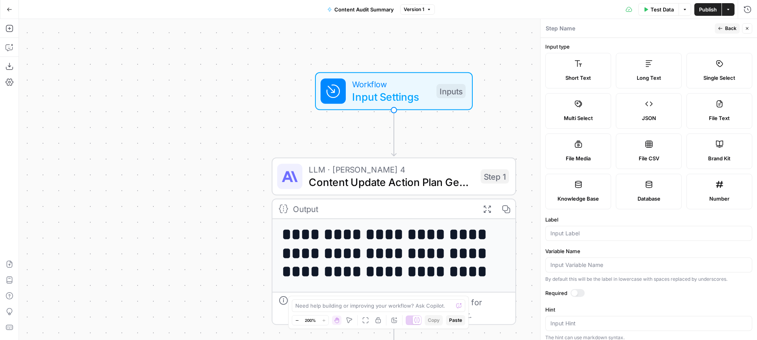
click at [645, 106] on label "JSON" at bounding box center [649, 111] width 66 height 36
click at [581, 231] on input "Label" at bounding box center [649, 233] width 197 height 8
type input "GSC Data"
click at [584, 264] on input "Variable Name" at bounding box center [649, 265] width 197 height 8
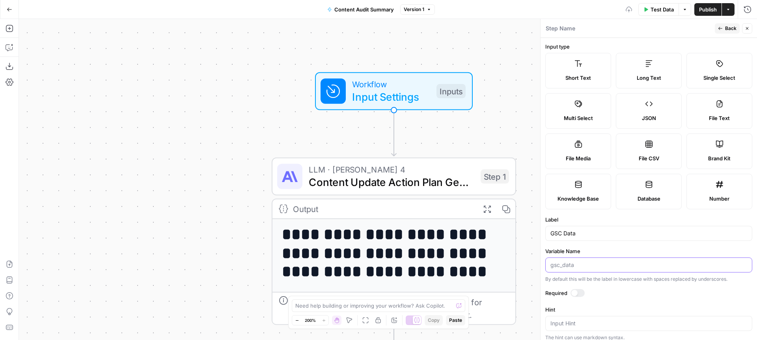
paste input "{{ previous_workflow.output.gsc_performance_data.pages_data }}"
type input "{{ previous_workflow.output.gsc_performance_data.pages_data }}"
click at [597, 247] on label "Variable Name" at bounding box center [649, 251] width 207 height 8
click at [597, 261] on input "{{ previous_workflow.output.gsc_performance_data.pages_data }}" at bounding box center [649, 265] width 197 height 8
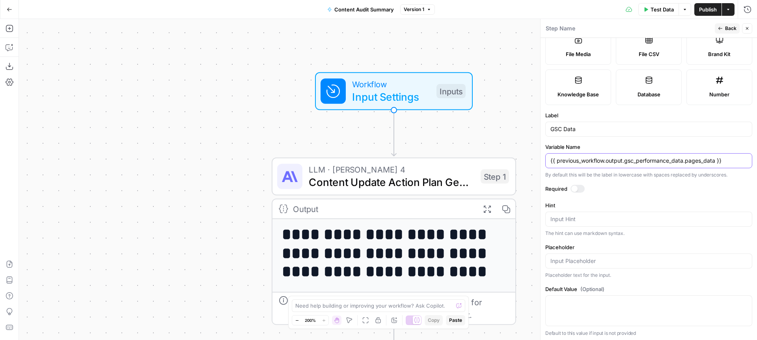
scroll to position [106, 0]
click at [574, 187] on div at bounding box center [575, 186] width 6 height 6
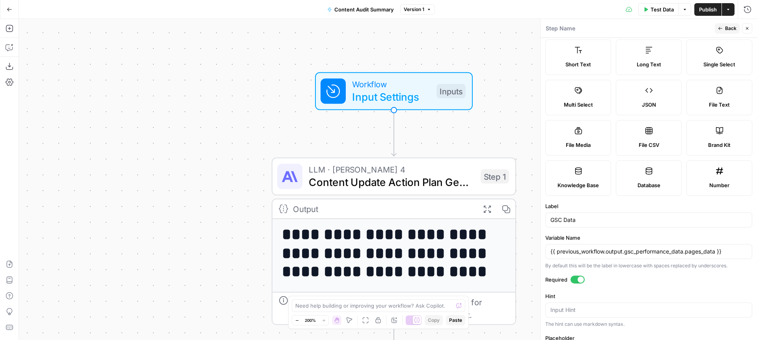
scroll to position [0, 0]
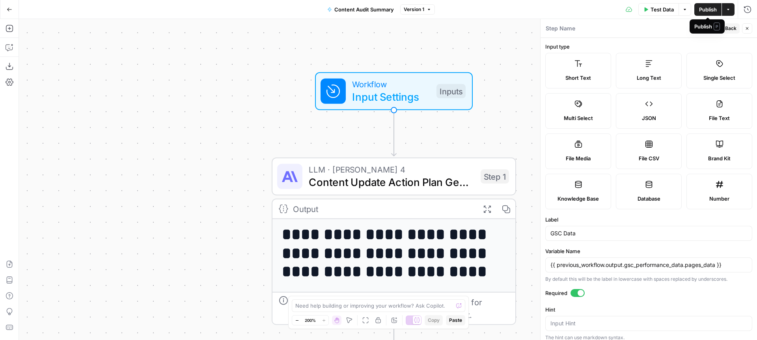
click at [710, 10] on span "Publish" at bounding box center [708, 10] width 18 height 8
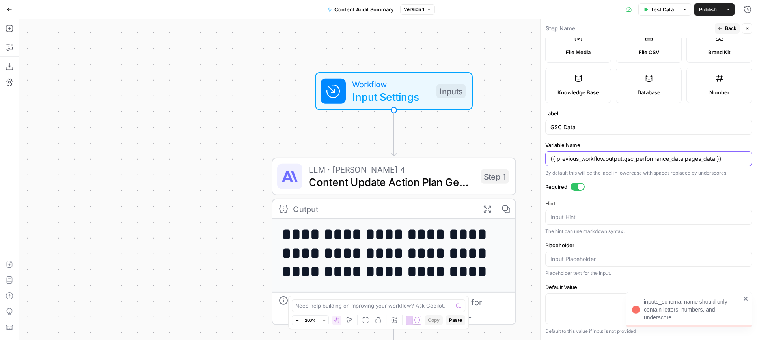
click at [606, 159] on input "{{ previous_workflow.output.gsc_performance_data.pages_data }}" at bounding box center [649, 159] width 197 height 8
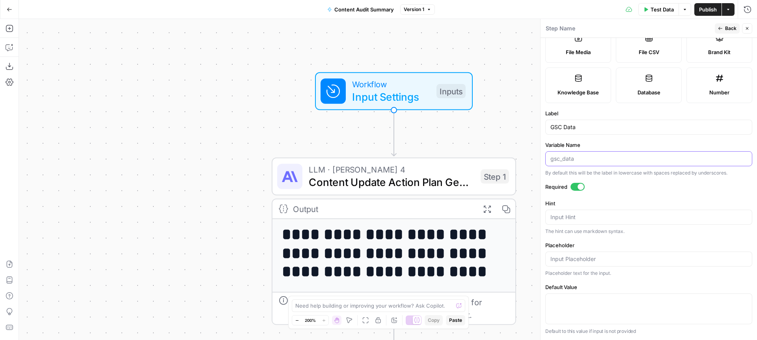
paste input "{{ previous_workflow.output.gsc_performance_data.pages_data }}"
click at [628, 157] on input "{{ previous_workflow.output.gsc_performance_data.pages_data }}" at bounding box center [649, 159] width 197 height 8
drag, startPoint x: 626, startPoint y: 157, endPoint x: 544, endPoint y: 157, distance: 81.7
click at [544, 157] on div "Step Name Back Close Input type Short Text Long Text Single Select Multi Select…" at bounding box center [648, 179] width 217 height 321
drag, startPoint x: 657, startPoint y: 157, endPoint x: 645, endPoint y: 158, distance: 12.3
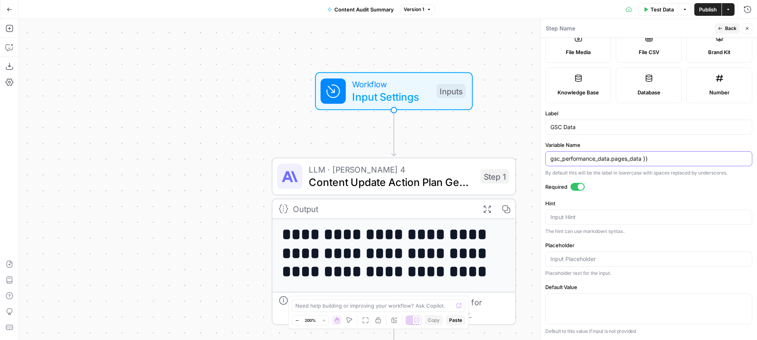
click at [645, 158] on input "gsc_performance_data.pages_data }}" at bounding box center [649, 159] width 197 height 8
type input "gsc_performance_data"
click at [643, 183] on label "Required" at bounding box center [649, 187] width 207 height 8
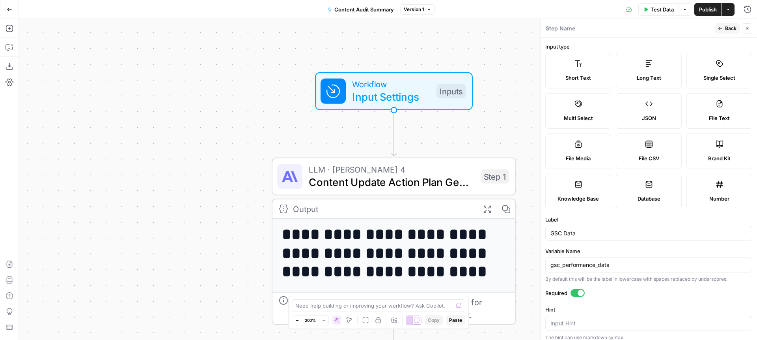
click at [708, 13] on span "Publish" at bounding box center [708, 10] width 18 height 8
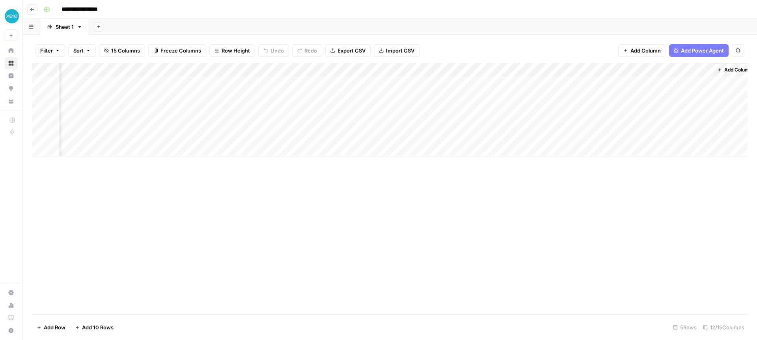
scroll to position [0, 381]
click at [619, 69] on div "Add Column" at bounding box center [390, 109] width 716 height 93
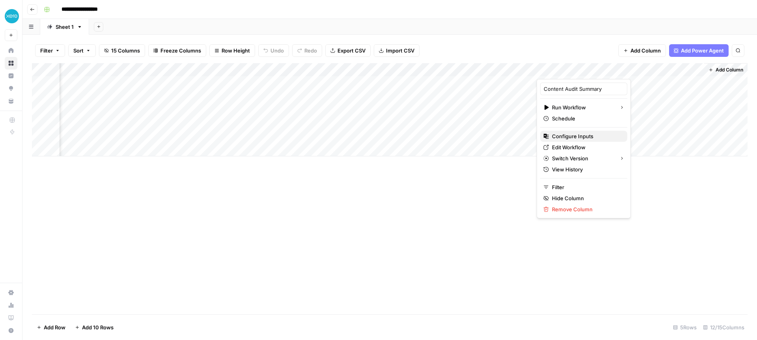
click at [560, 136] on span "Configure Inputs" at bounding box center [586, 136] width 69 height 8
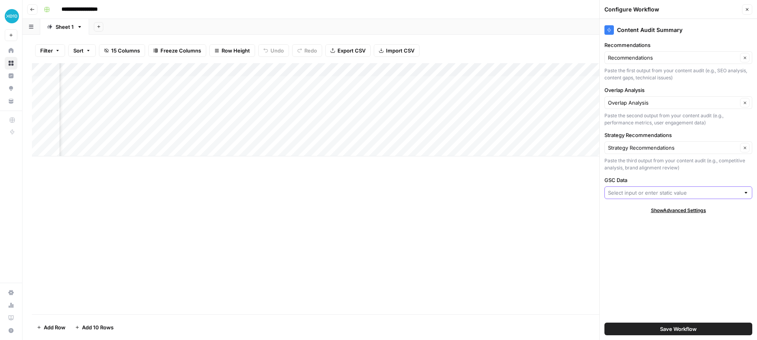
click at [637, 194] on input "GSC Data" at bounding box center [674, 193] width 132 height 8
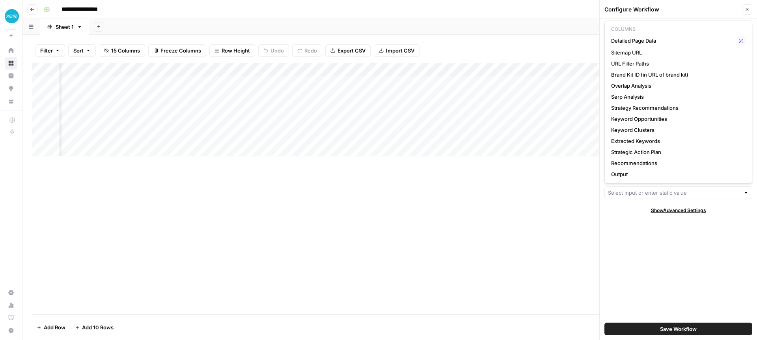
click at [477, 192] on div "Add Column" at bounding box center [390, 188] width 716 height 251
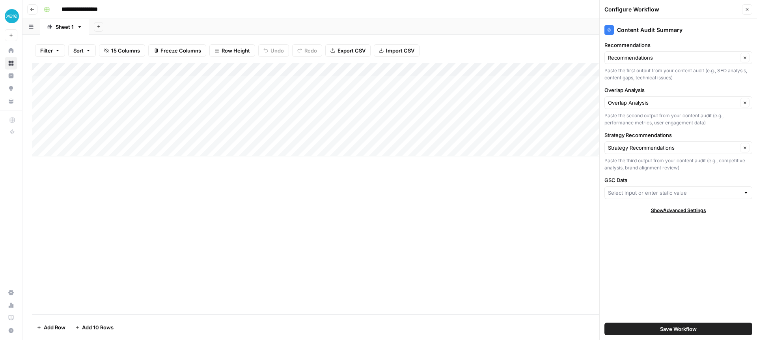
scroll to position [0, 0]
click at [262, 83] on div "Add Column" at bounding box center [390, 109] width 716 height 93
click at [127, 107] on div "Add Column" at bounding box center [390, 109] width 716 height 93
click at [128, 96] on div "Add Column" at bounding box center [390, 109] width 716 height 93
click at [122, 110] on div "Add Column" at bounding box center [390, 109] width 716 height 93
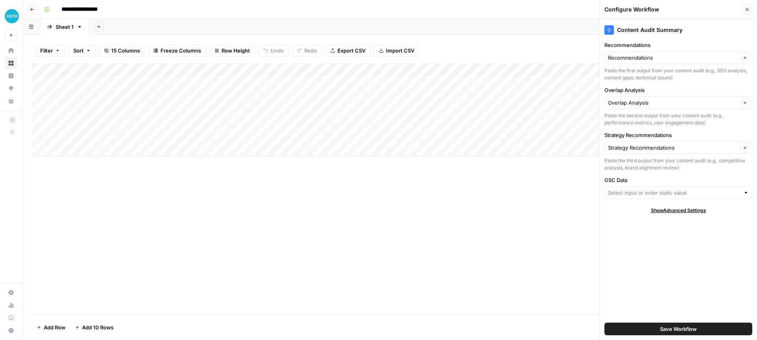
click at [122, 110] on div "Add Column" at bounding box center [390, 109] width 716 height 93
type textarea "**********"
click at [214, 82] on div "Add Column" at bounding box center [390, 109] width 716 height 93
click at [215, 83] on textarea "**********" at bounding box center [236, 83] width 126 height 11
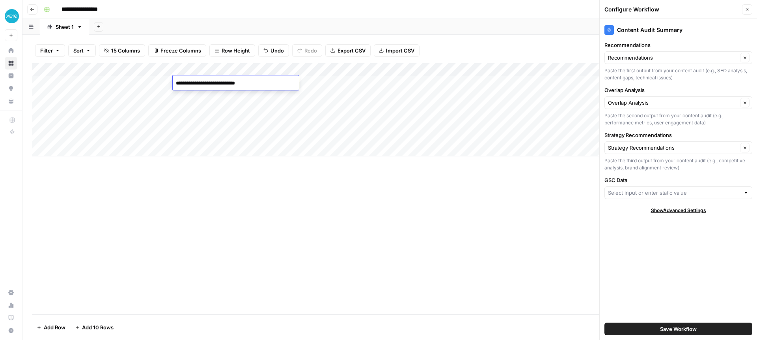
click at [215, 83] on textarea "**********" at bounding box center [236, 83] width 126 height 11
click at [199, 111] on div "Add Column" at bounding box center [390, 109] width 716 height 93
type textarea "**********"
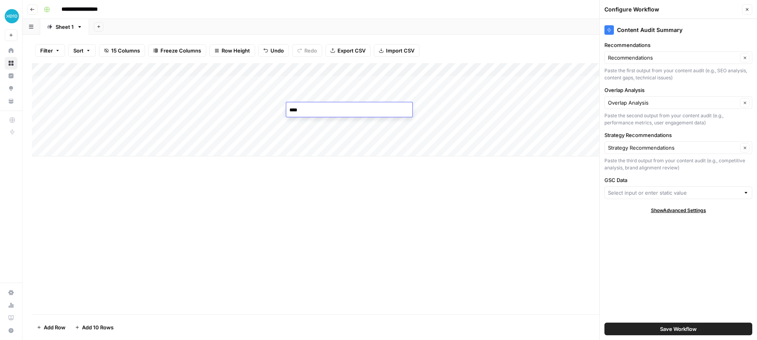
type textarea "*****"
click at [408, 108] on div "Add Column" at bounding box center [390, 109] width 716 height 93
click at [596, 69] on icon "button" at bounding box center [596, 69] width 5 height 5
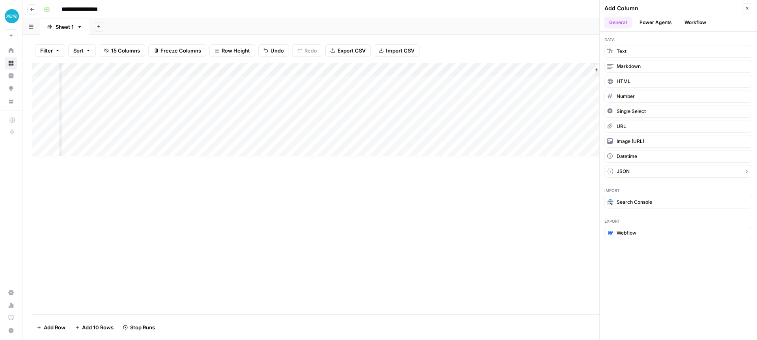
click at [641, 170] on button "JSON" at bounding box center [679, 171] width 148 height 13
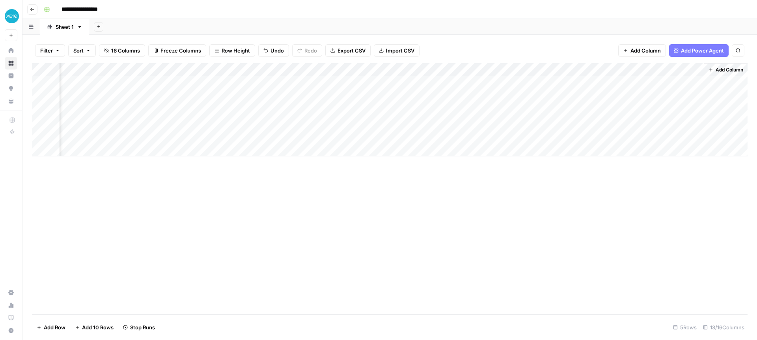
drag, startPoint x: 667, startPoint y: 69, endPoint x: 460, endPoint y: 68, distance: 206.3
click at [460, 68] on div "Add Column" at bounding box center [390, 109] width 716 height 93
click at [548, 49] on div "Filter Sort 16 Columns Freeze Columns Row Height Undo Redo Export CSV Import CS…" at bounding box center [390, 50] width 716 height 25
drag, startPoint x: 683, startPoint y: 69, endPoint x: 443, endPoint y: 69, distance: 240.2
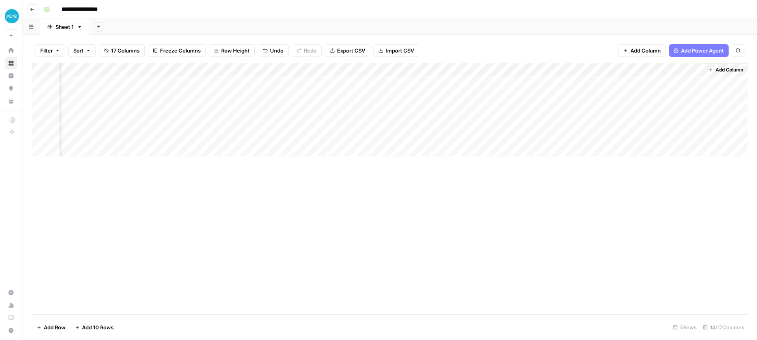
click at [435, 70] on div "Add Column" at bounding box center [390, 109] width 716 height 93
click at [533, 70] on div "Add Column" at bounding box center [390, 109] width 716 height 93
click at [458, 176] on span "Remove Column" at bounding box center [473, 176] width 69 height 8
click at [347, 82] on span "Delete" at bounding box center [350, 82] width 17 height 8
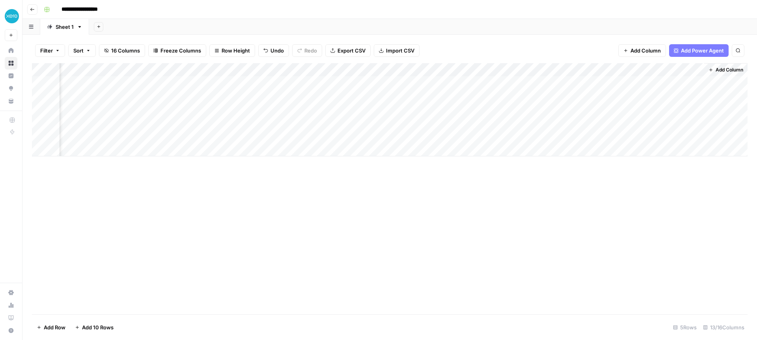
click at [616, 69] on div "Add Column" at bounding box center [390, 109] width 716 height 93
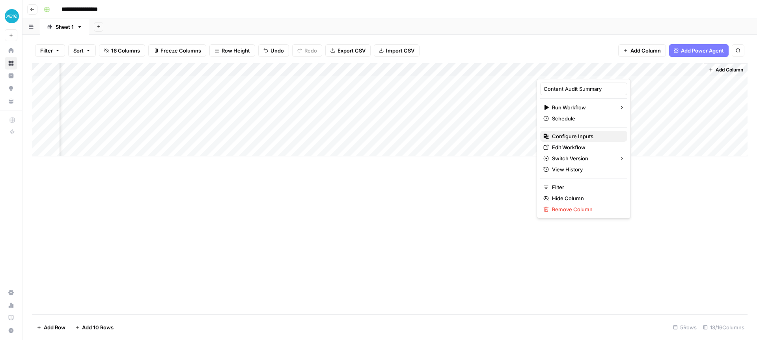
click at [564, 137] on span "Configure Inputs" at bounding box center [586, 136] width 69 height 8
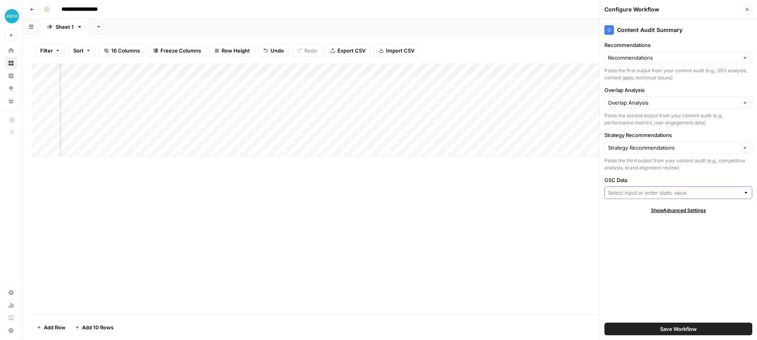
click at [646, 193] on input "GSC Data" at bounding box center [674, 193] width 132 height 8
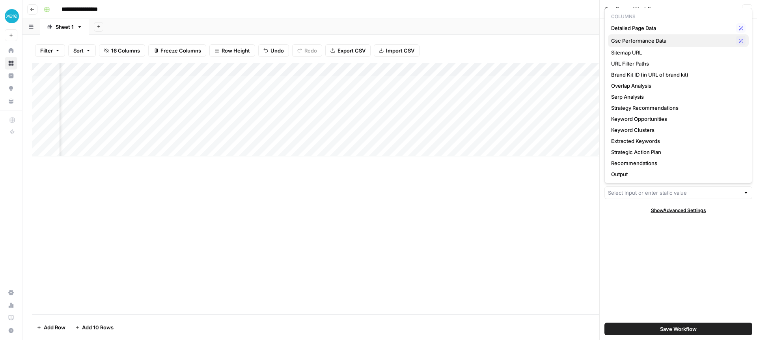
click at [650, 42] on span "Gsc Performance Data" at bounding box center [672, 41] width 122 height 8
type input "Gsc Performance Data"
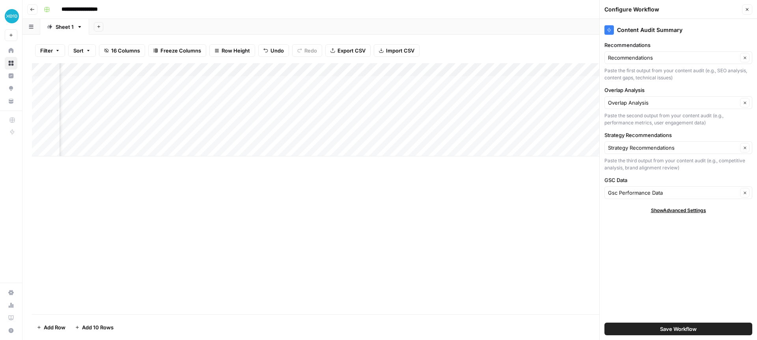
click at [645, 327] on button "Save Workflow" at bounding box center [679, 328] width 148 height 13
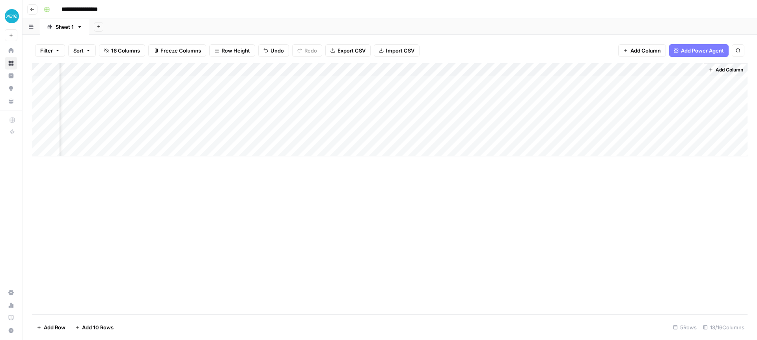
click at [584, 107] on div "Add Column" at bounding box center [390, 109] width 716 height 93
click at [698, 107] on div "Add Column" at bounding box center [390, 109] width 716 height 93
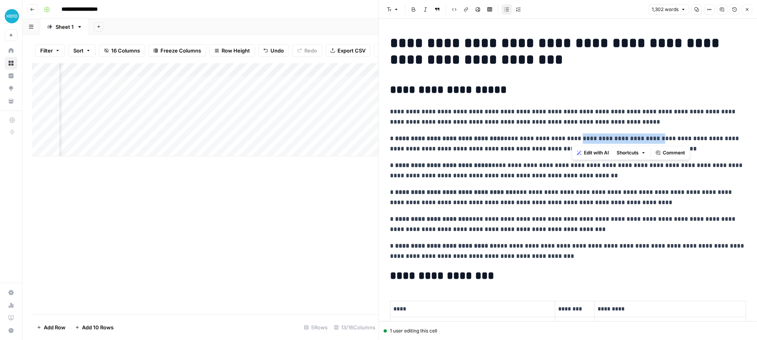
drag, startPoint x: 580, startPoint y: 136, endPoint x: 650, endPoint y: 144, distance: 69.8
click at [650, 144] on p "**********" at bounding box center [568, 143] width 356 height 21
click at [553, 139] on p "**********" at bounding box center [568, 143] width 356 height 21
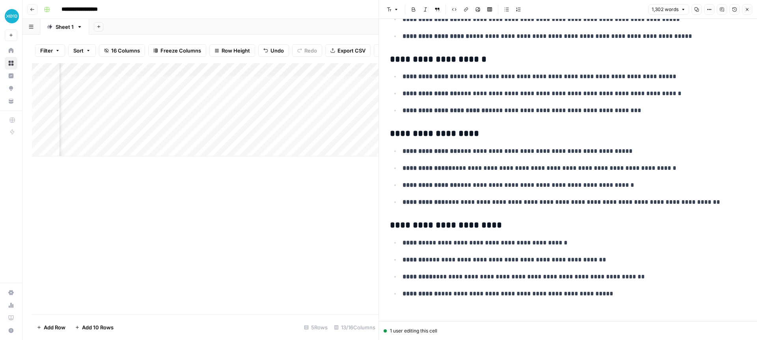
scroll to position [2584, 0]
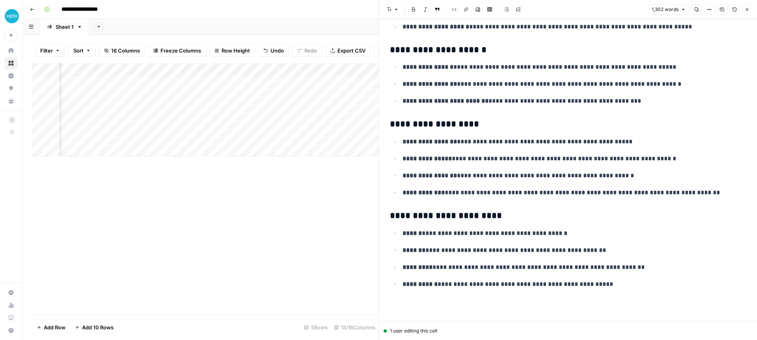
click at [745, 9] on icon "button" at bounding box center [747, 9] width 5 height 5
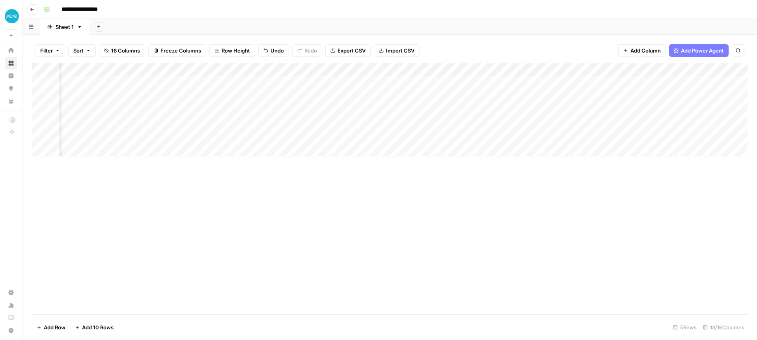
scroll to position [0, 452]
click at [695, 82] on div "Add Column" at bounding box center [390, 109] width 716 height 93
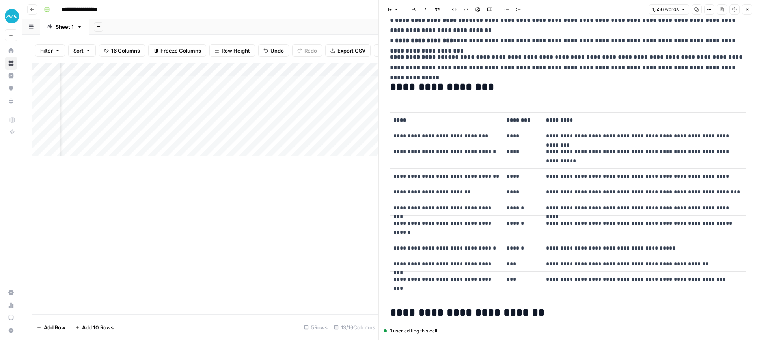
scroll to position [222, 0]
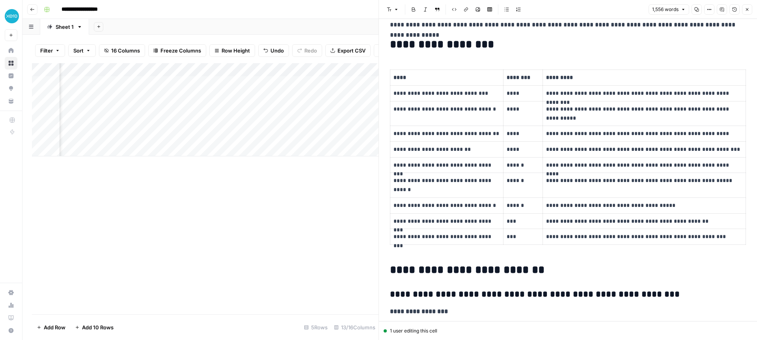
click at [746, 10] on icon "button" at bounding box center [747, 9] width 5 height 5
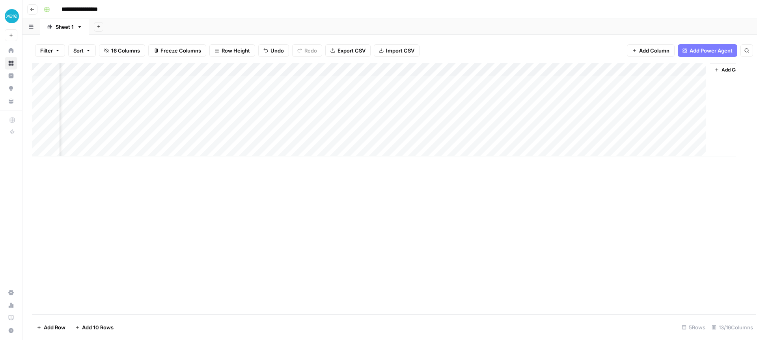
scroll to position [0, 442]
click at [706, 108] on div "Add Column" at bounding box center [390, 109] width 716 height 93
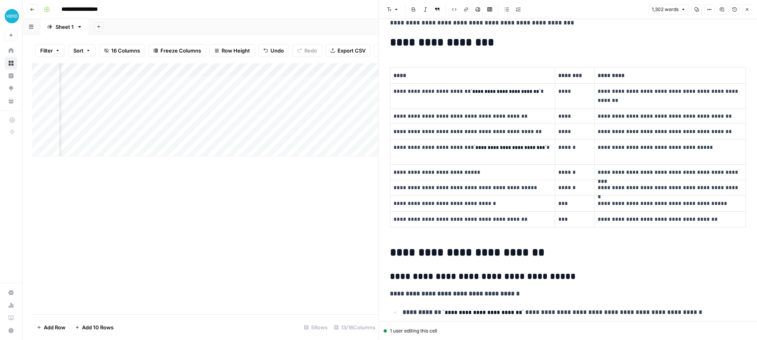
scroll to position [232, 0]
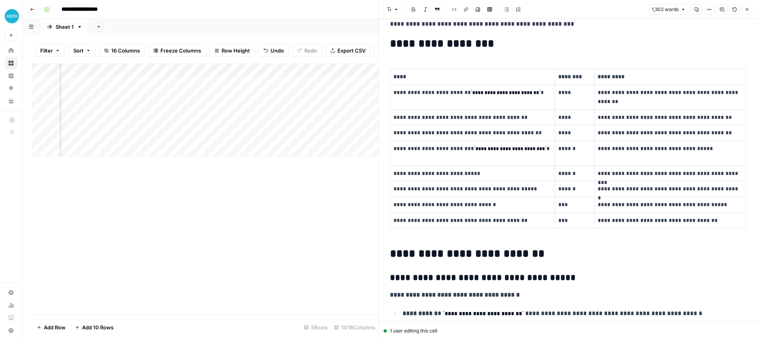
drag, startPoint x: 749, startPoint y: 7, endPoint x: 720, endPoint y: 49, distance: 50.6
click at [749, 7] on icon "button" at bounding box center [747, 9] width 5 height 5
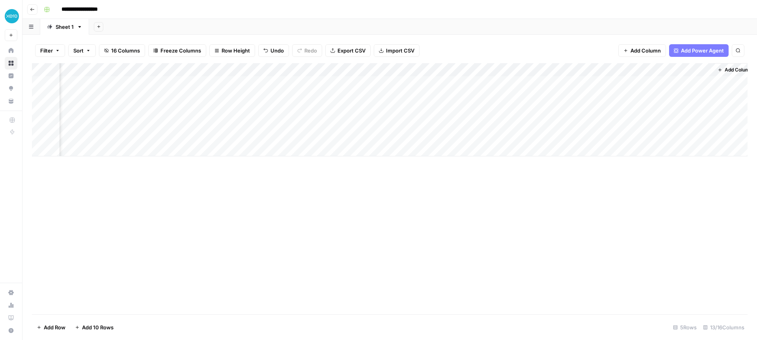
click at [626, 70] on div "Add Column" at bounding box center [390, 109] width 716 height 93
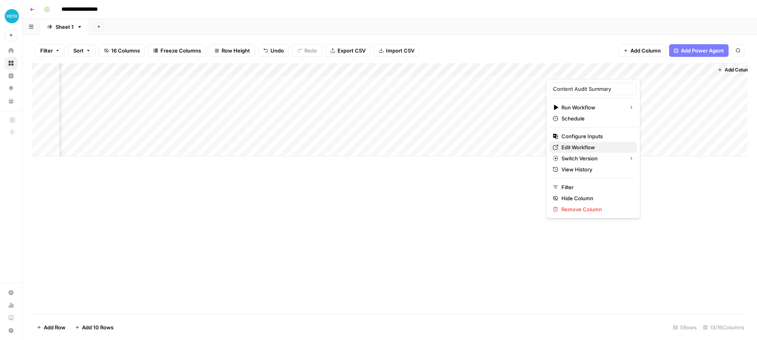
click at [586, 146] on span "Edit Workflow" at bounding box center [596, 147] width 69 height 8
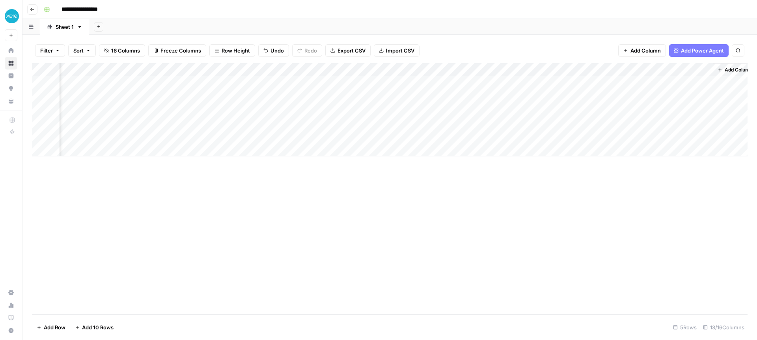
click at [703, 81] on div "Add Column" at bounding box center [390, 109] width 716 height 93
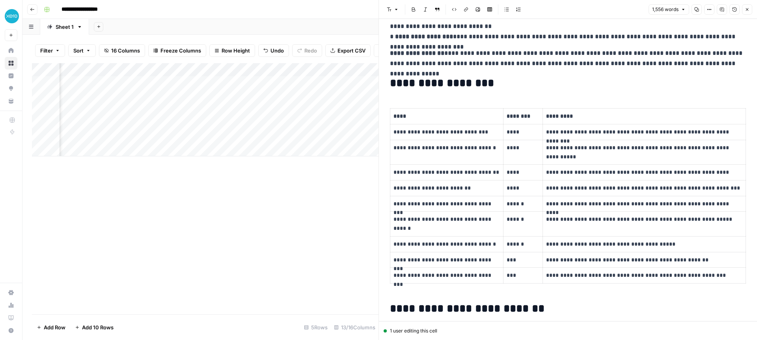
scroll to position [0, 821]
click at [329, 108] on div "Add Column" at bounding box center [205, 109] width 347 height 93
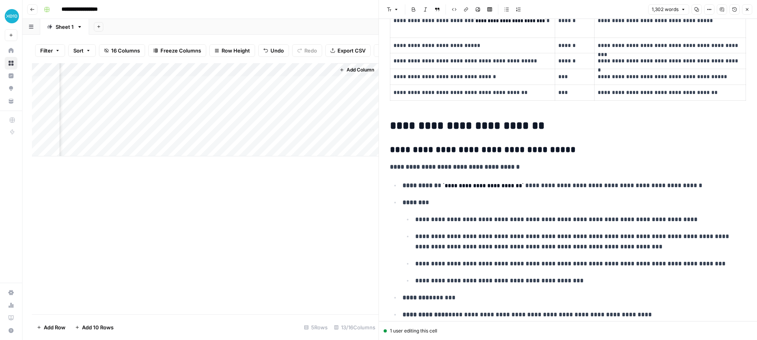
scroll to position [467, 0]
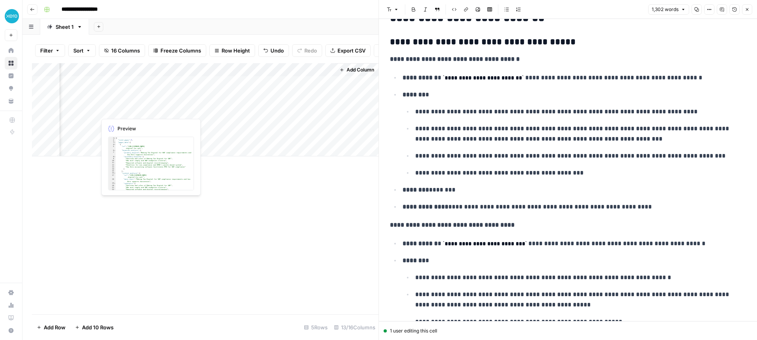
click at [145, 112] on div "Add Column" at bounding box center [205, 109] width 347 height 93
click at [161, 110] on div "Add Column" at bounding box center [205, 109] width 347 height 93
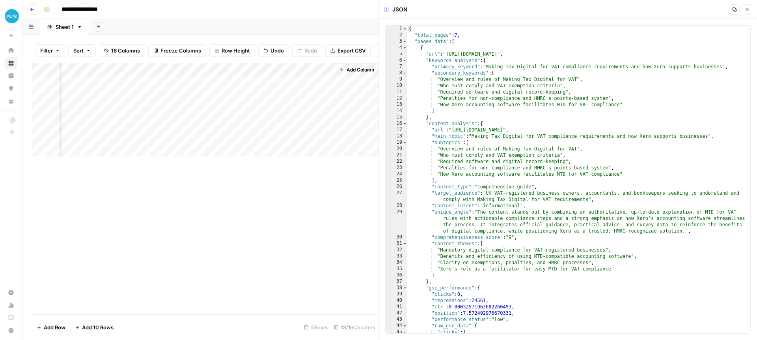
click at [736, 10] on icon "button" at bounding box center [735, 9] width 4 height 4
click at [749, 10] on icon "button" at bounding box center [747, 9] width 5 height 5
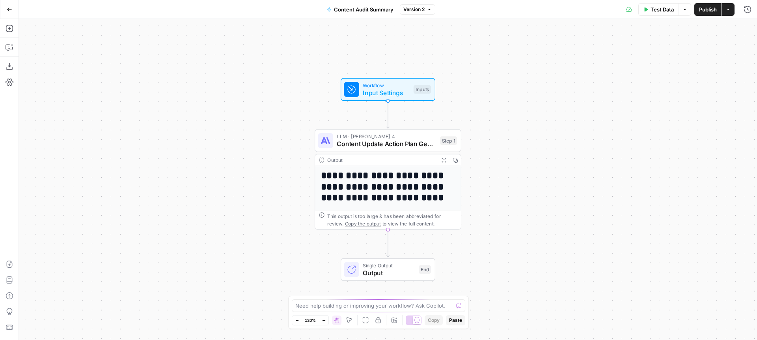
click at [364, 147] on span "Content Update Action Plan Generator" at bounding box center [386, 143] width 99 height 9
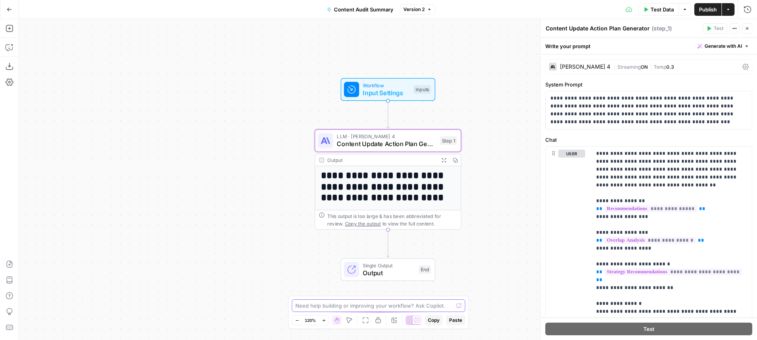
click at [365, 306] on textarea at bounding box center [374, 305] width 158 height 8
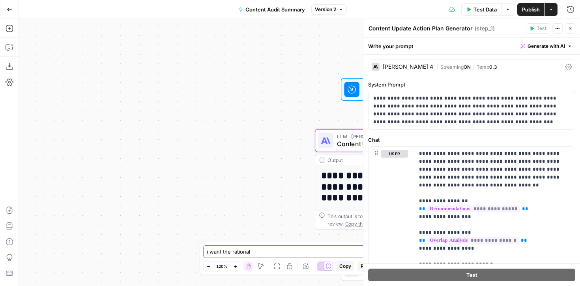
click at [228, 253] on textarea "i want the rational" at bounding box center [282, 251] width 151 height 8
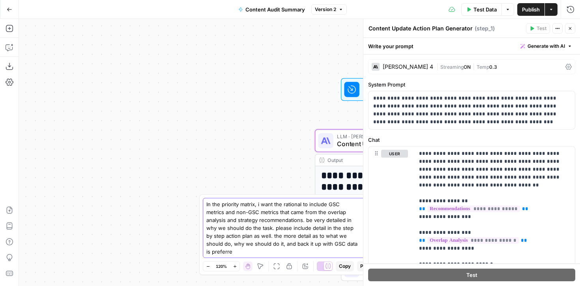
type textarea "In the priority matrix, i want the rational to include GSC metrics and non-GSC …"
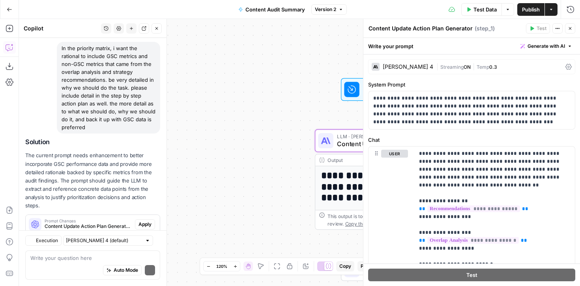
scroll to position [82, 0]
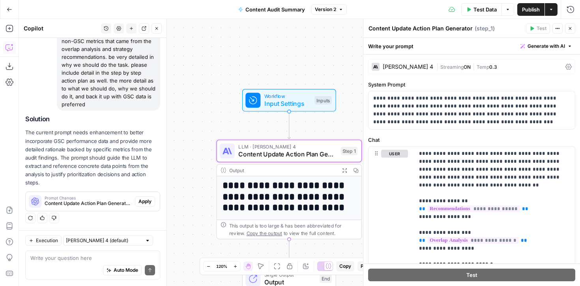
click at [89, 199] on span "Prompt Changes" at bounding box center [88, 198] width 87 height 4
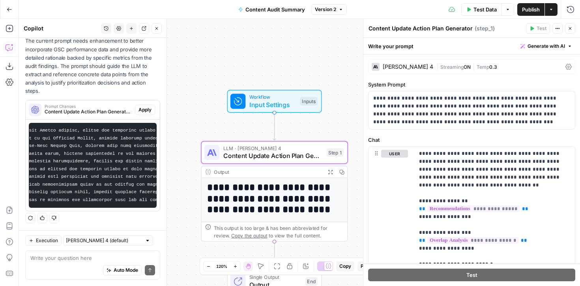
scroll to position [0, 43]
click at [147, 113] on span "Apply" at bounding box center [144, 109] width 13 height 7
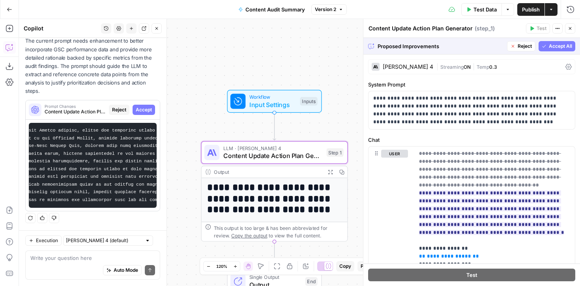
click at [144, 111] on span "Accept" at bounding box center [144, 109] width 16 height 7
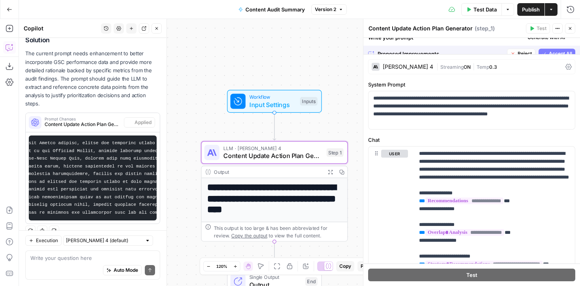
scroll to position [186, 0]
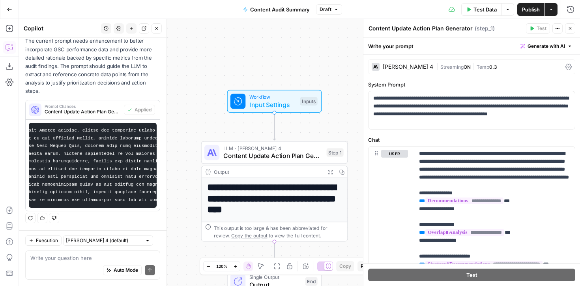
click at [481, 8] on span "Test Data" at bounding box center [484, 10] width 23 height 8
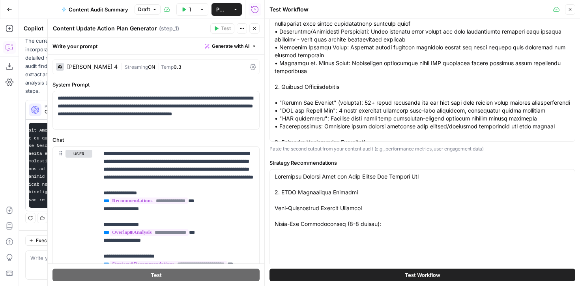
scroll to position [271, 0]
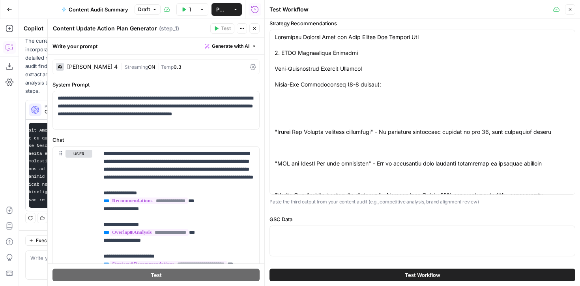
click at [301, 239] on div at bounding box center [422, 240] width 306 height 31
paste textarea "{"total_pages":7,"pages_data":[{"url":"[URL][DOMAIN_NAME]","keywords_analysis":…"
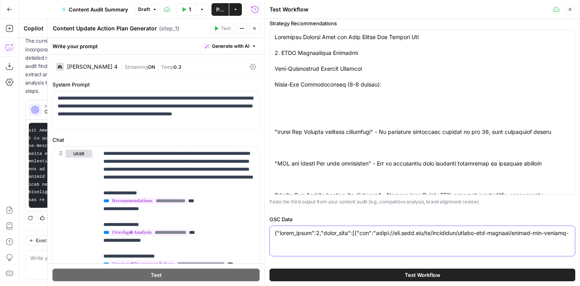
scroll to position [374, 0]
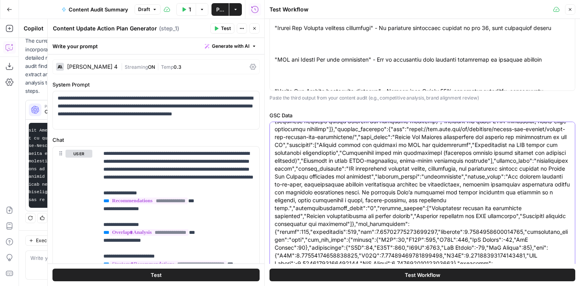
type textarea "{"total_pages":7,"pages_data":[{"url":"[URL][DOMAIN_NAME]","keywords_analysis":…"
click at [353, 275] on button "Test Workflow" at bounding box center [422, 274] width 306 height 13
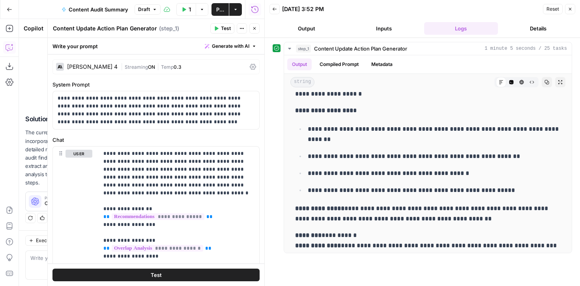
scroll to position [1656, 0]
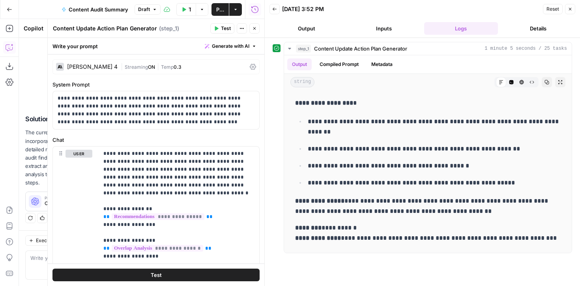
click at [217, 11] on span "Publish" at bounding box center [220, 10] width 8 height 8
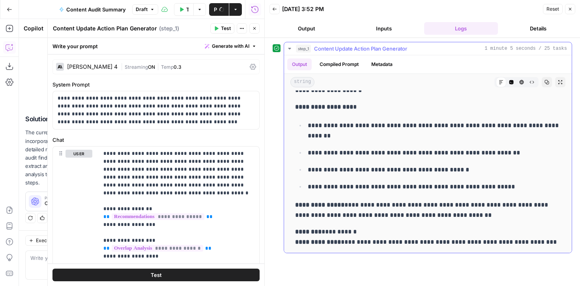
scroll to position [1655, 0]
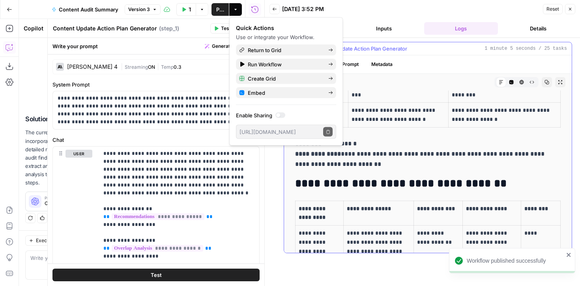
scroll to position [1937, 0]
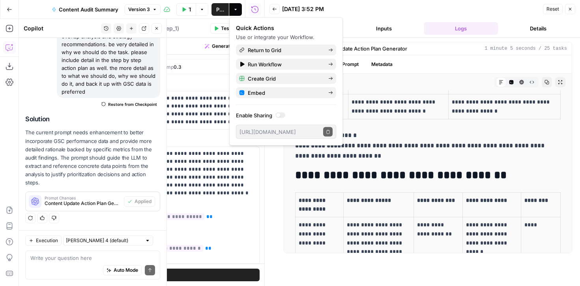
click at [150, 9] on span "Version 3" at bounding box center [139, 9] width 22 height 7
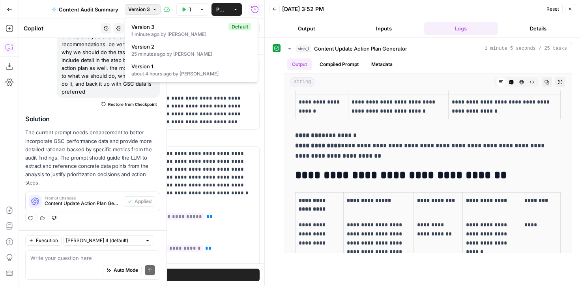
click at [151, 8] on button "Version 3" at bounding box center [143, 9] width 36 height 10
